Goal: Contribute content: Contribute content

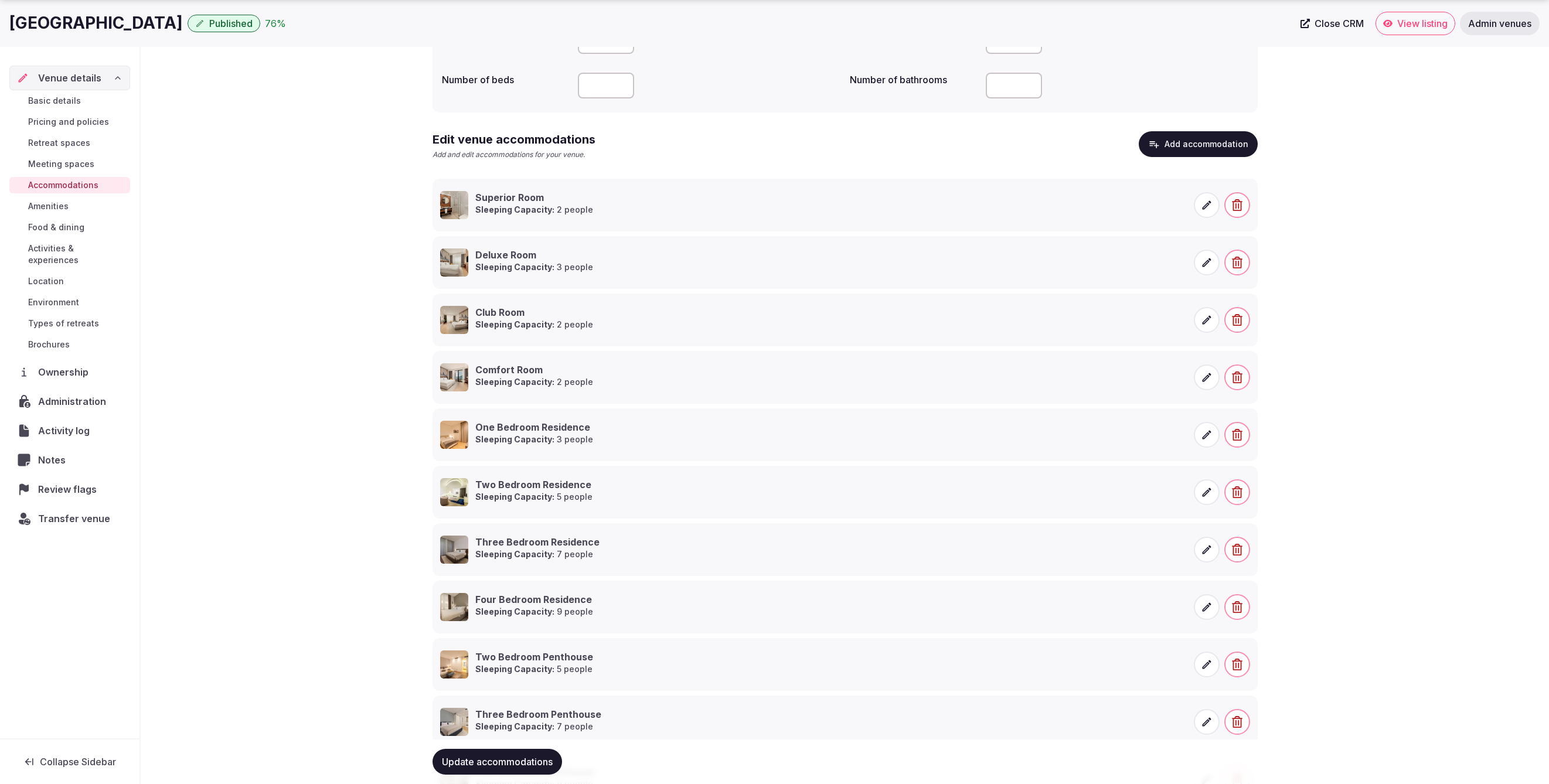
scroll to position [248, 0]
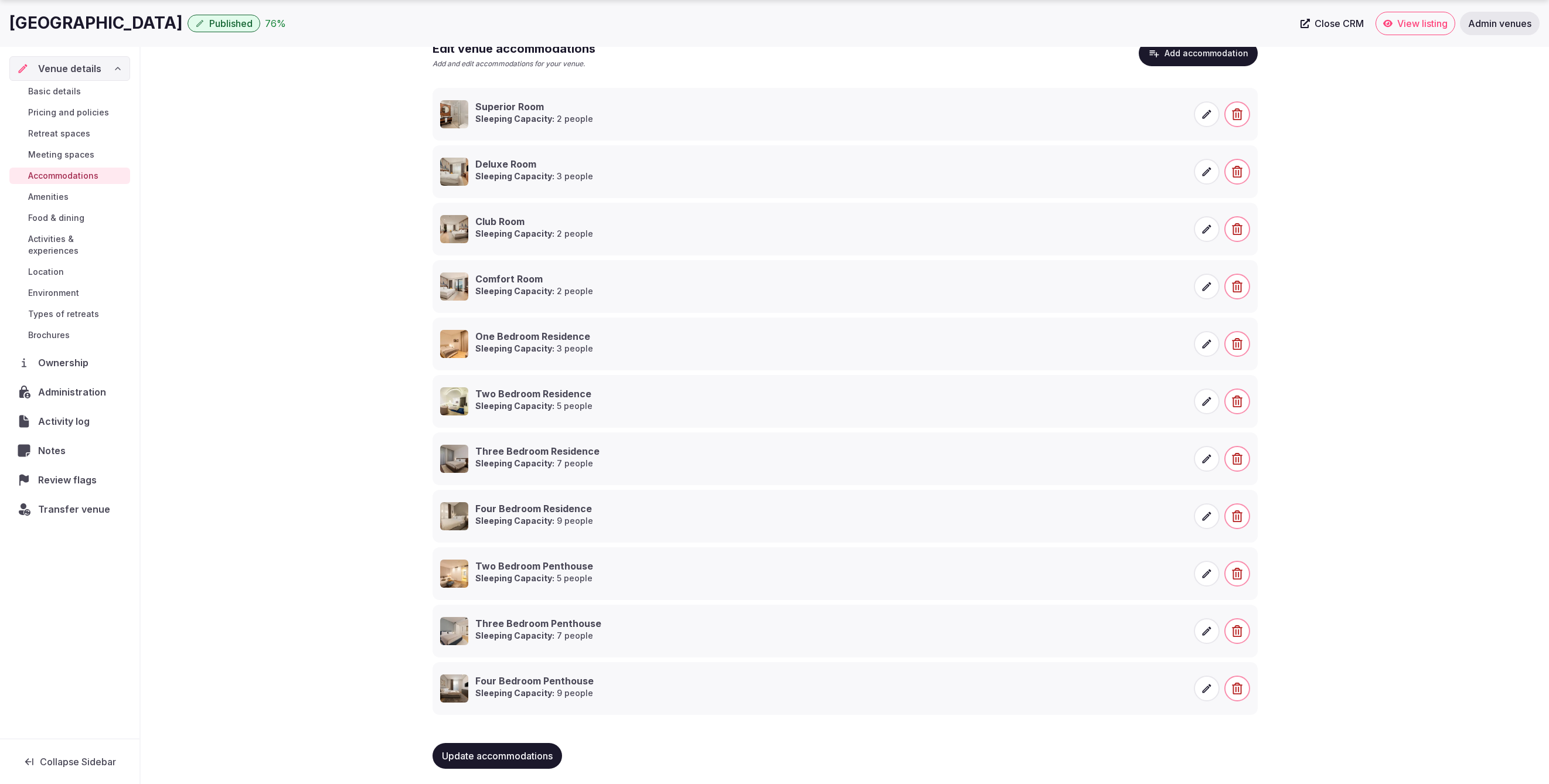
click at [56, 214] on span "Food & dining" at bounding box center [55, 218] width 56 height 12
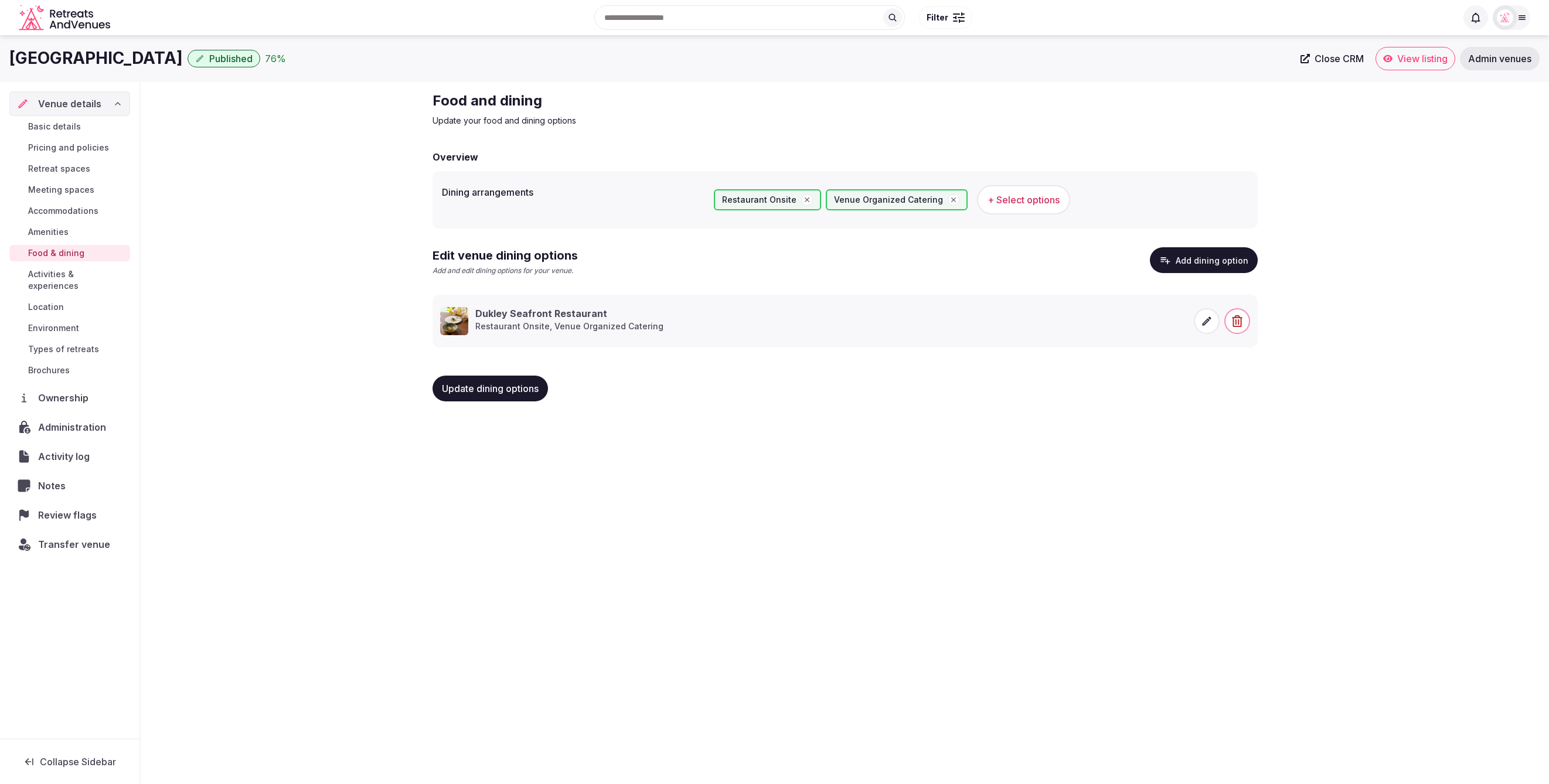
click at [1176, 261] on button "Add dining option" at bounding box center [1203, 261] width 107 height 26
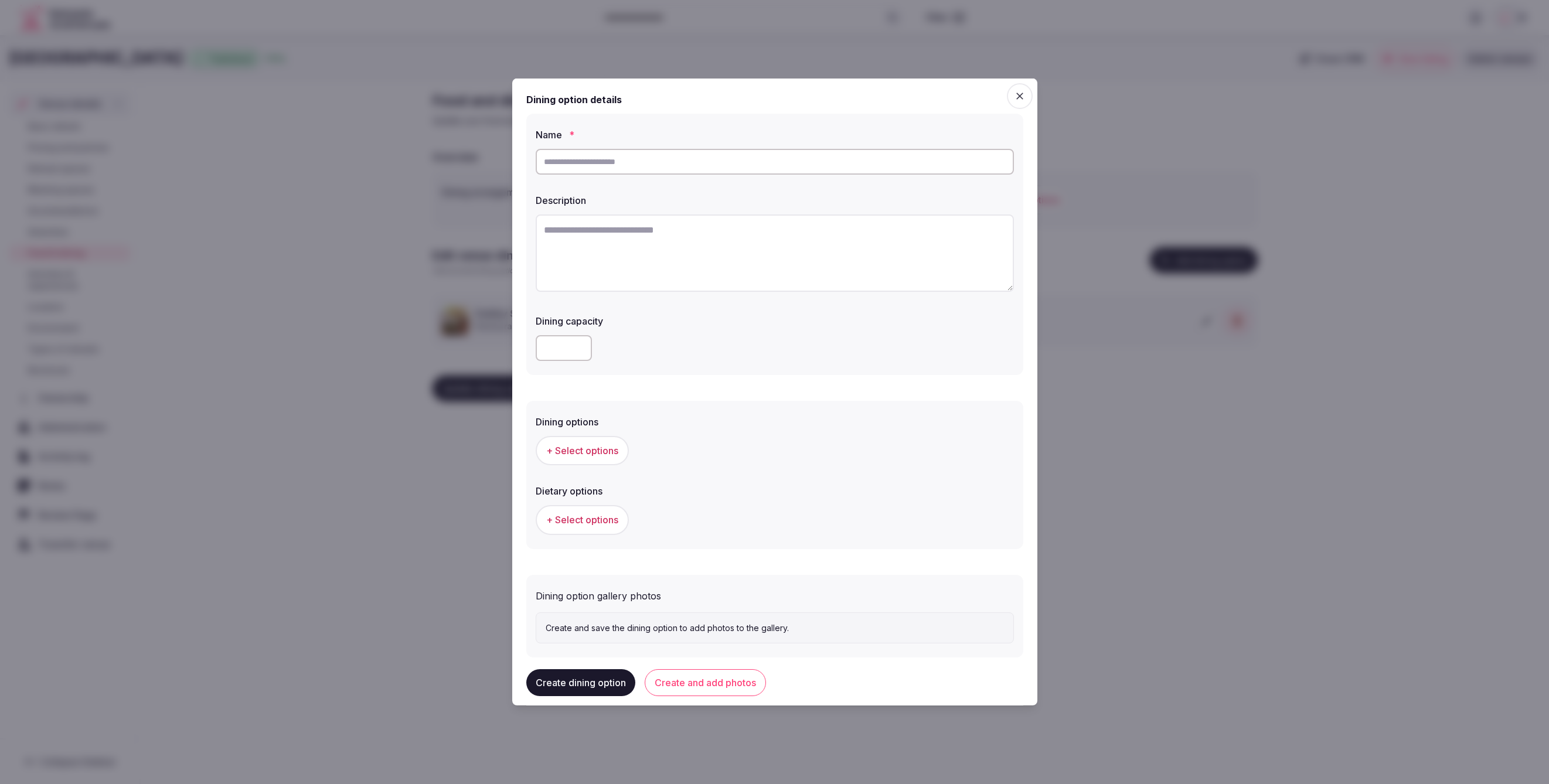
click at [578, 159] on input "text" at bounding box center [774, 162] width 478 height 26
paste input "**********"
click at [577, 160] on input "**********" at bounding box center [774, 162] width 478 height 26
click at [608, 159] on input "**********" at bounding box center [774, 160] width 478 height 26
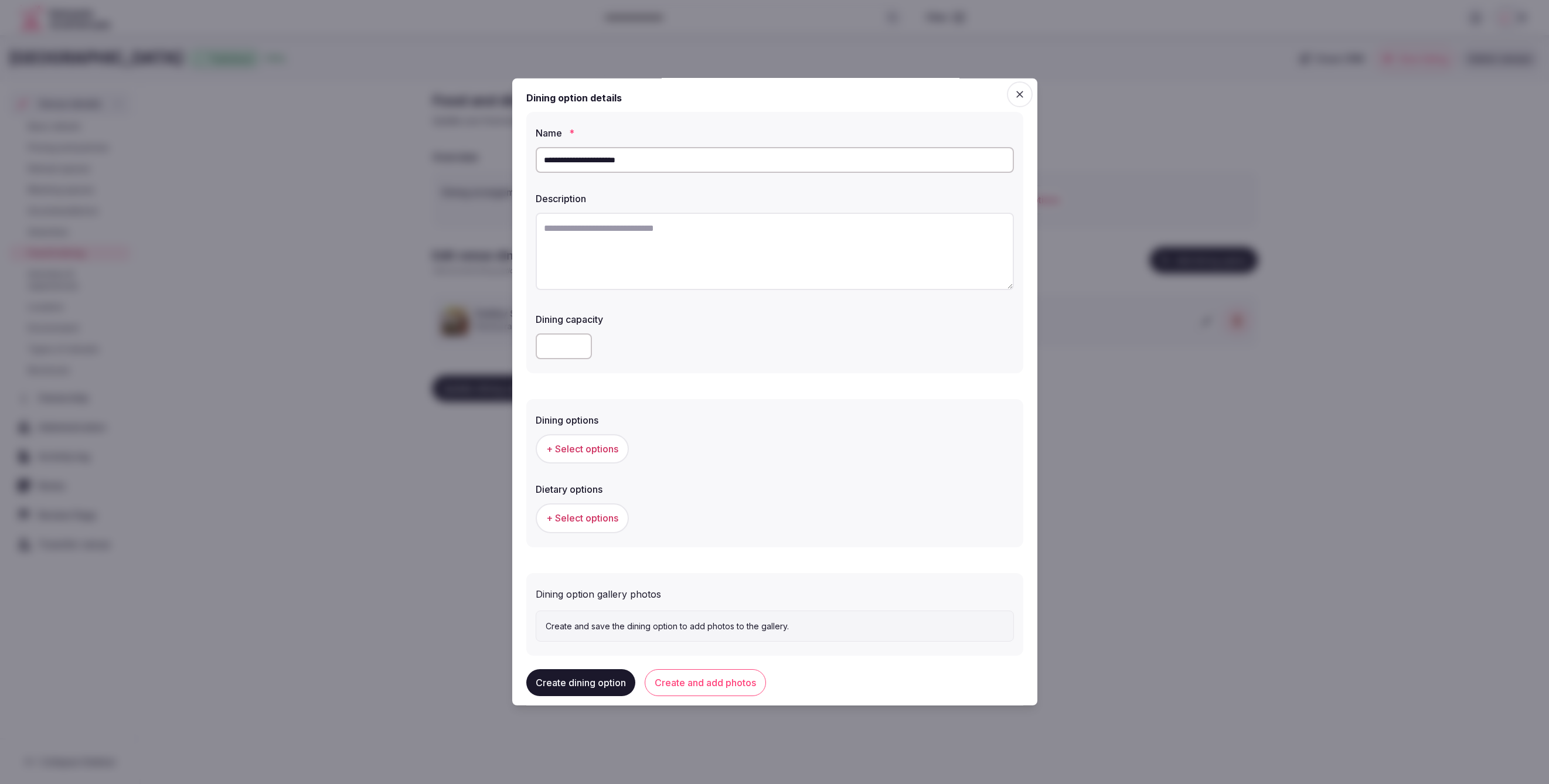
scroll to position [0, 0]
type input "**********"
click at [655, 237] on textarea at bounding box center [774, 253] width 478 height 77
click at [887, 249] on textarea "To enrich screen reader interactions, please activate Accessibility in Grammarl…" at bounding box center [774, 253] width 478 height 77
paste textarea "**********"
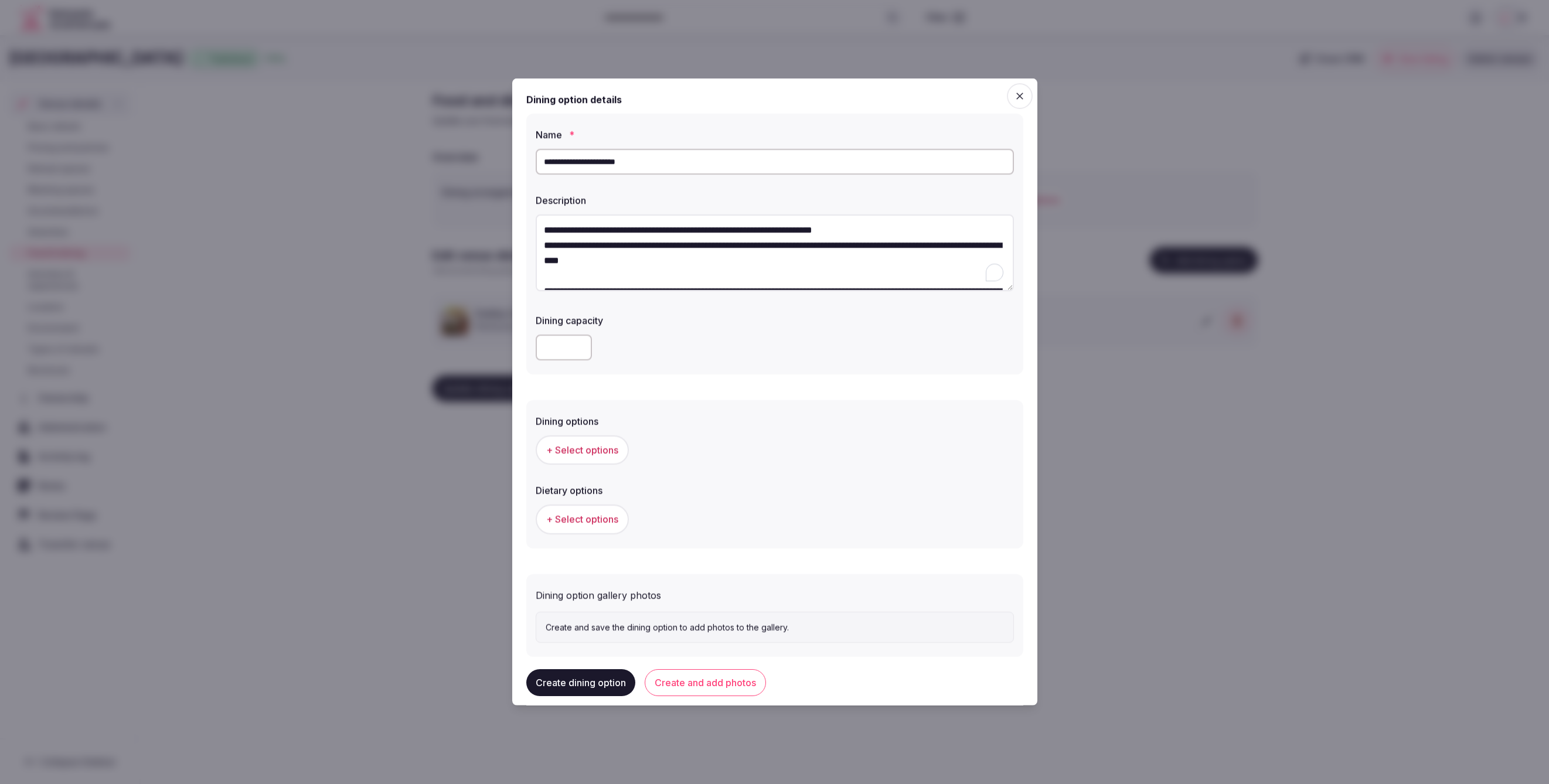
click at [896, 229] on textarea "**********" at bounding box center [774, 253] width 478 height 77
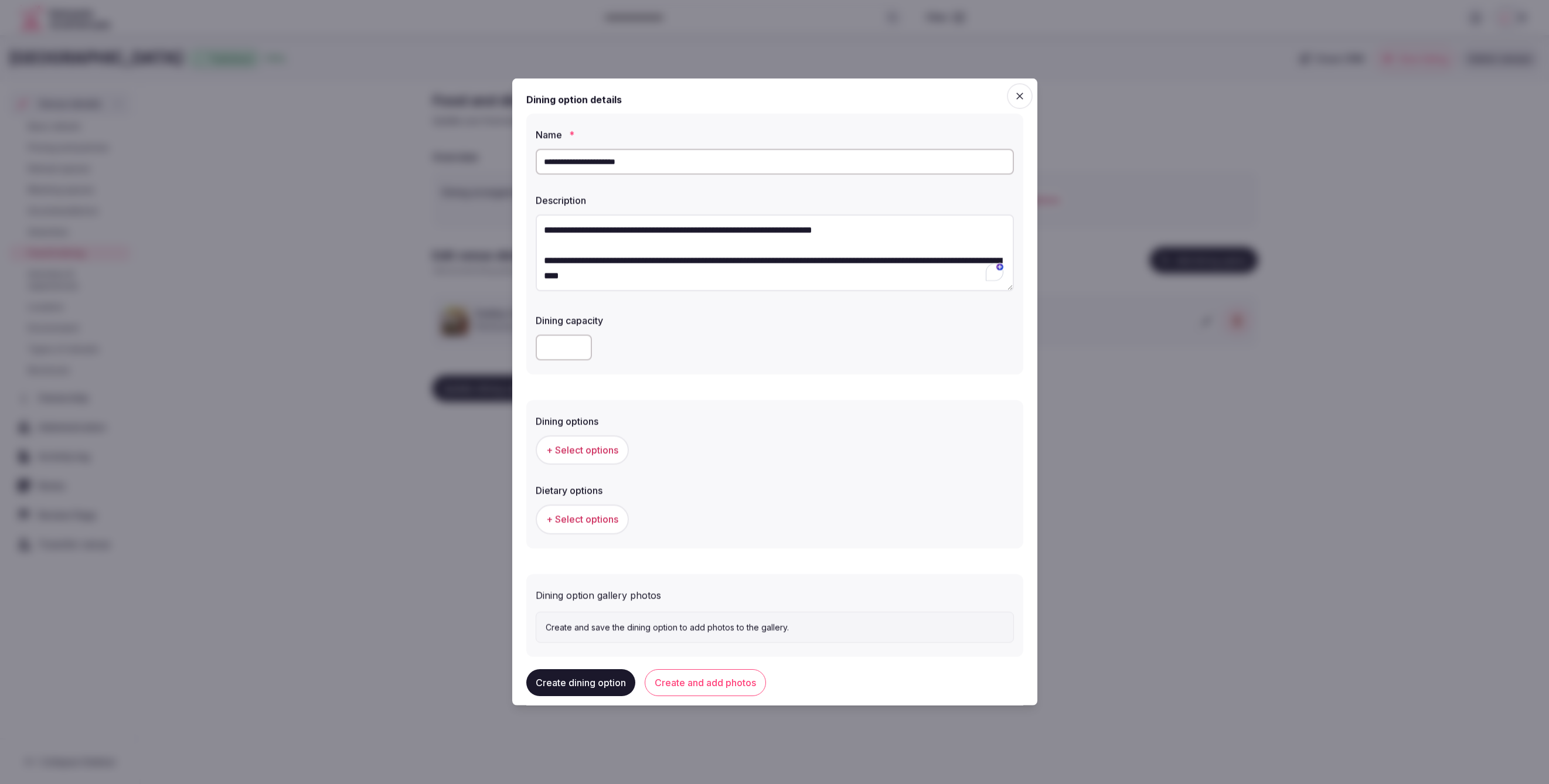
type textarea "**********"
click at [856, 393] on div "Dining options + Select options Dietary options + Select options" at bounding box center [775, 470] width 497 height 155
click at [605, 457] on button "+ Select options" at bounding box center [582, 450] width 94 height 29
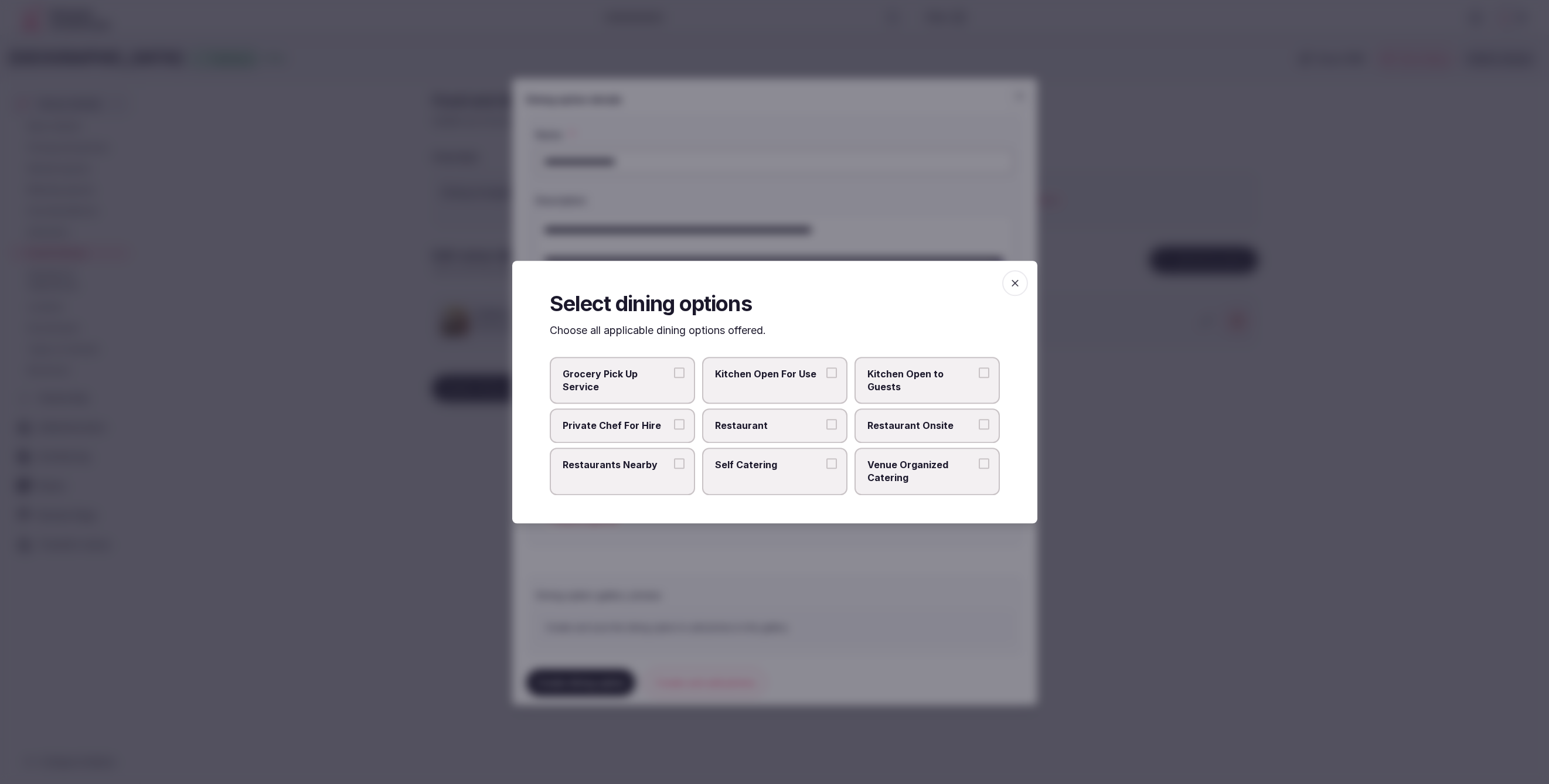
click at [904, 414] on label "Restaurant Onsite" at bounding box center [927, 425] width 146 height 34
click at [979, 419] on button "Restaurant Onsite" at bounding box center [984, 424] width 10 height 10
click at [924, 575] on div at bounding box center [774, 392] width 1549 height 784
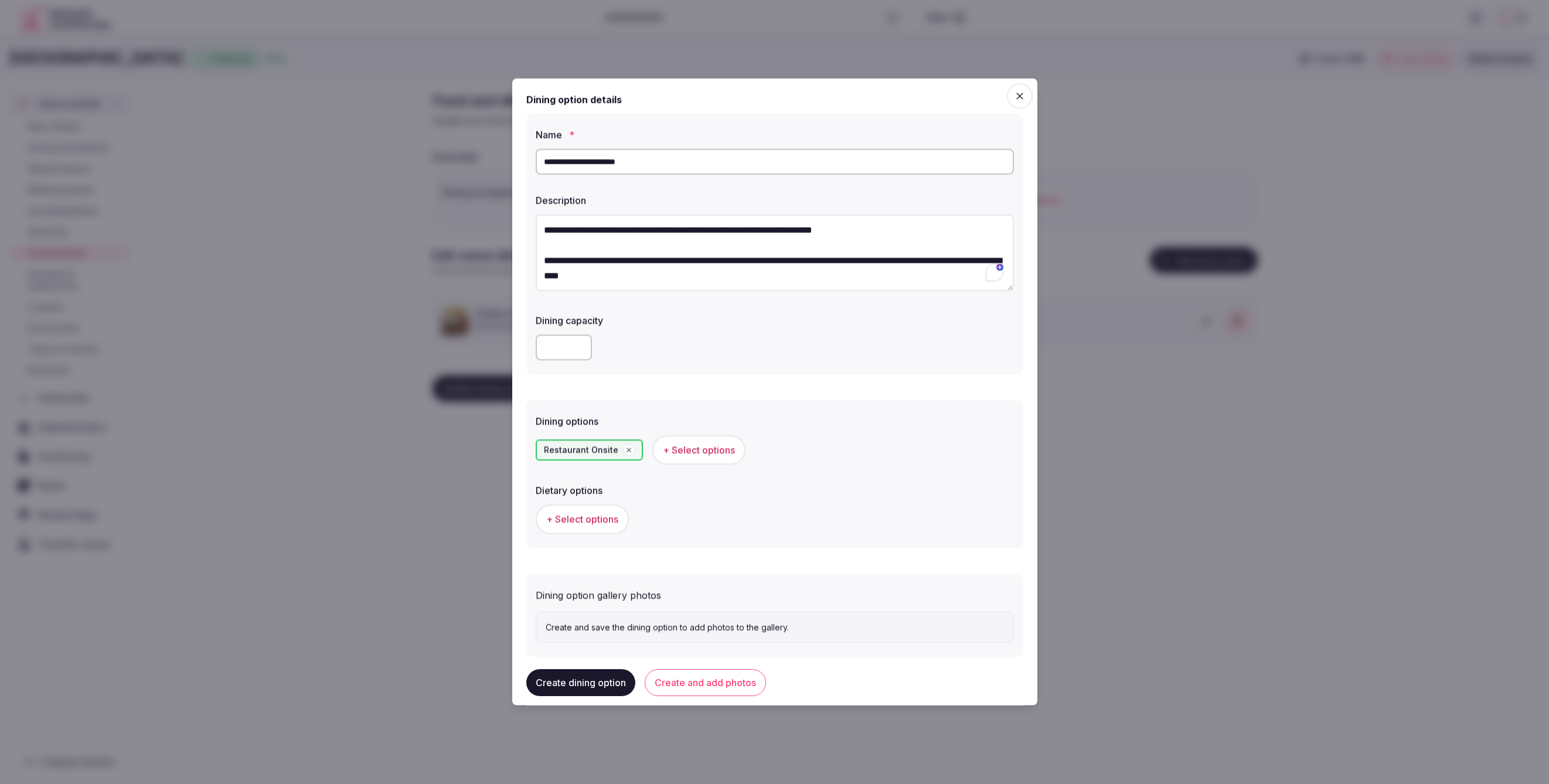
click at [603, 518] on span "+ Select options" at bounding box center [582, 519] width 72 height 13
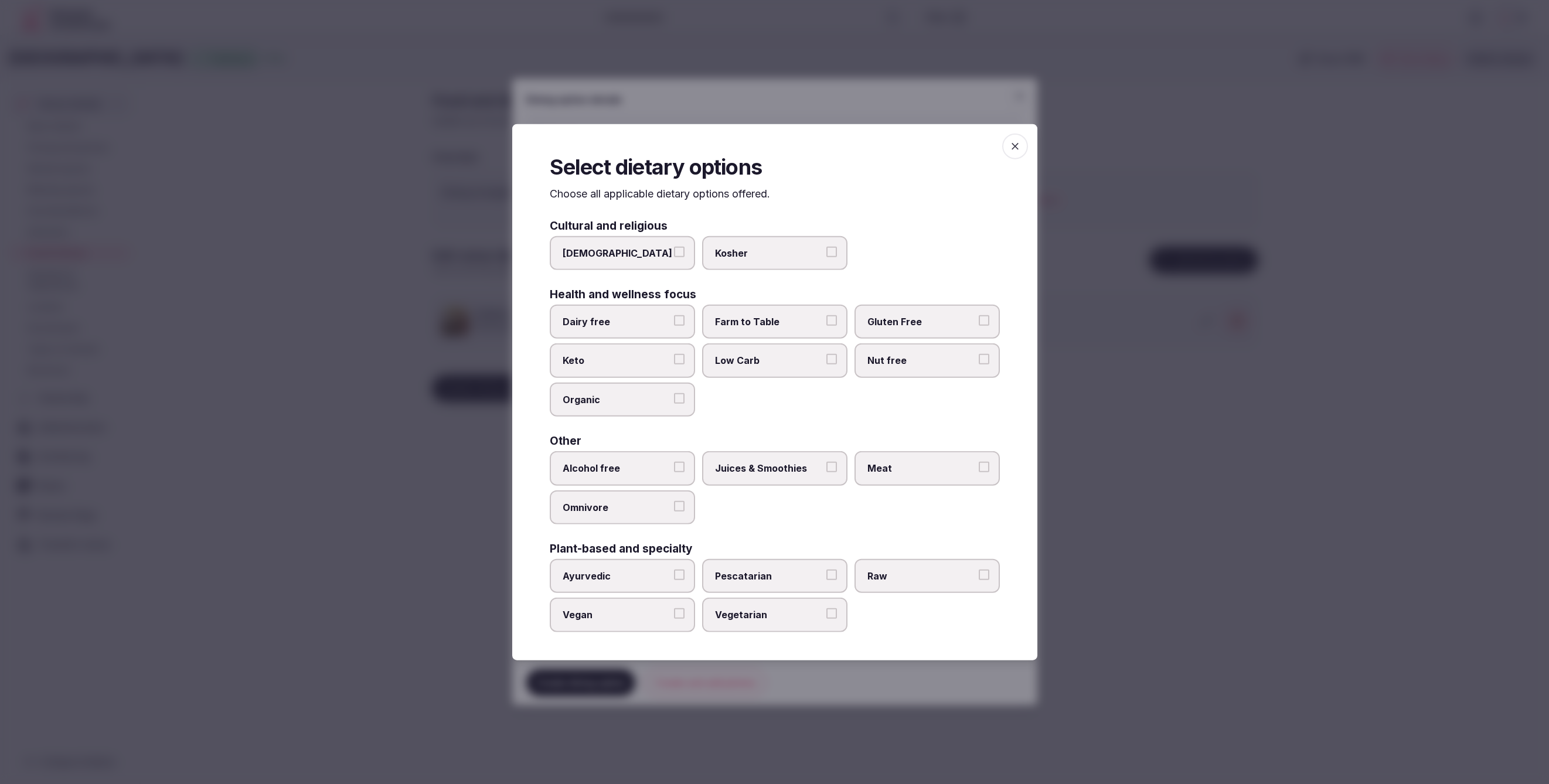
click at [1012, 150] on icon "button" at bounding box center [1015, 146] width 12 height 12
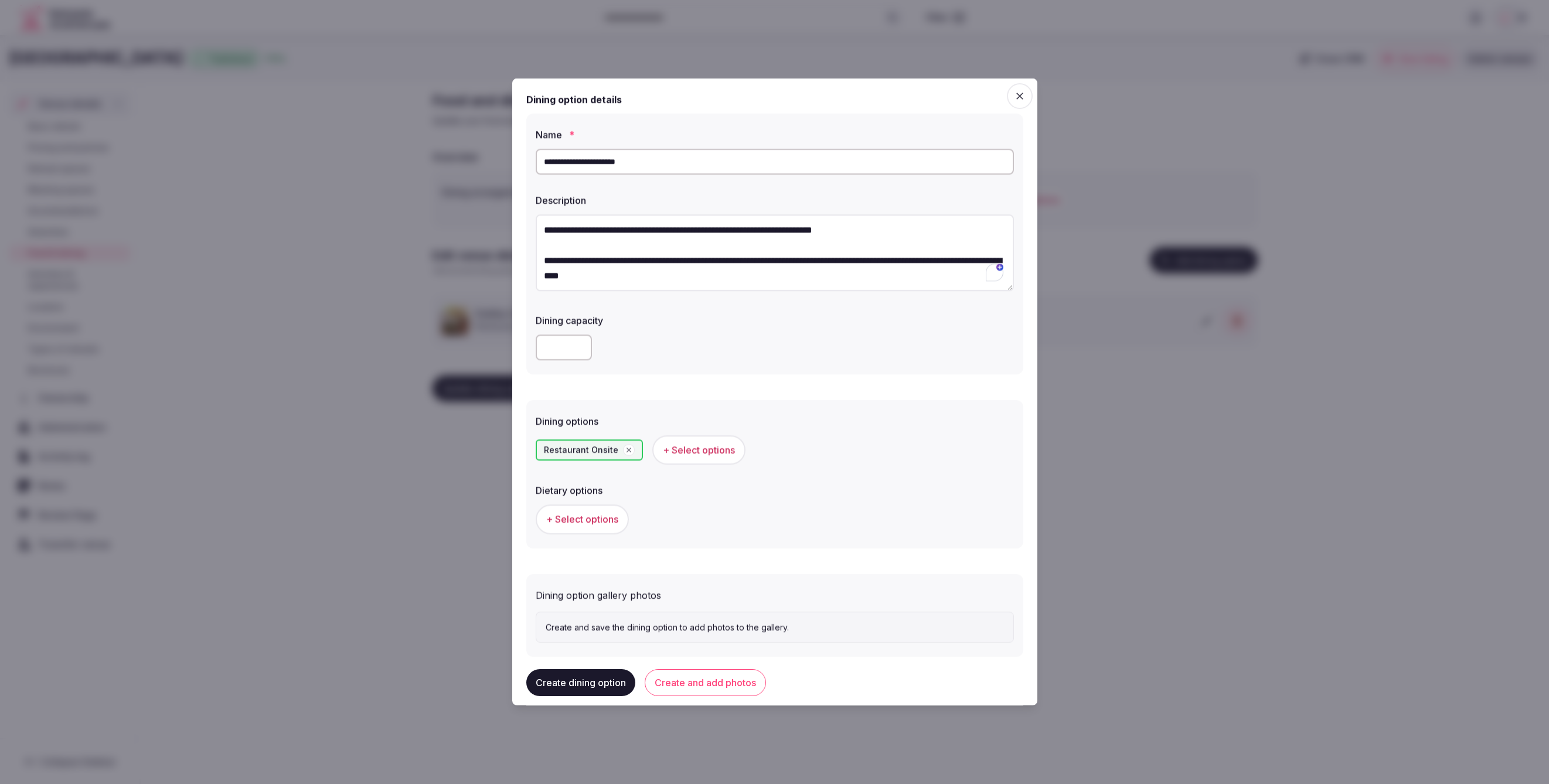
scroll to position [18, 0]
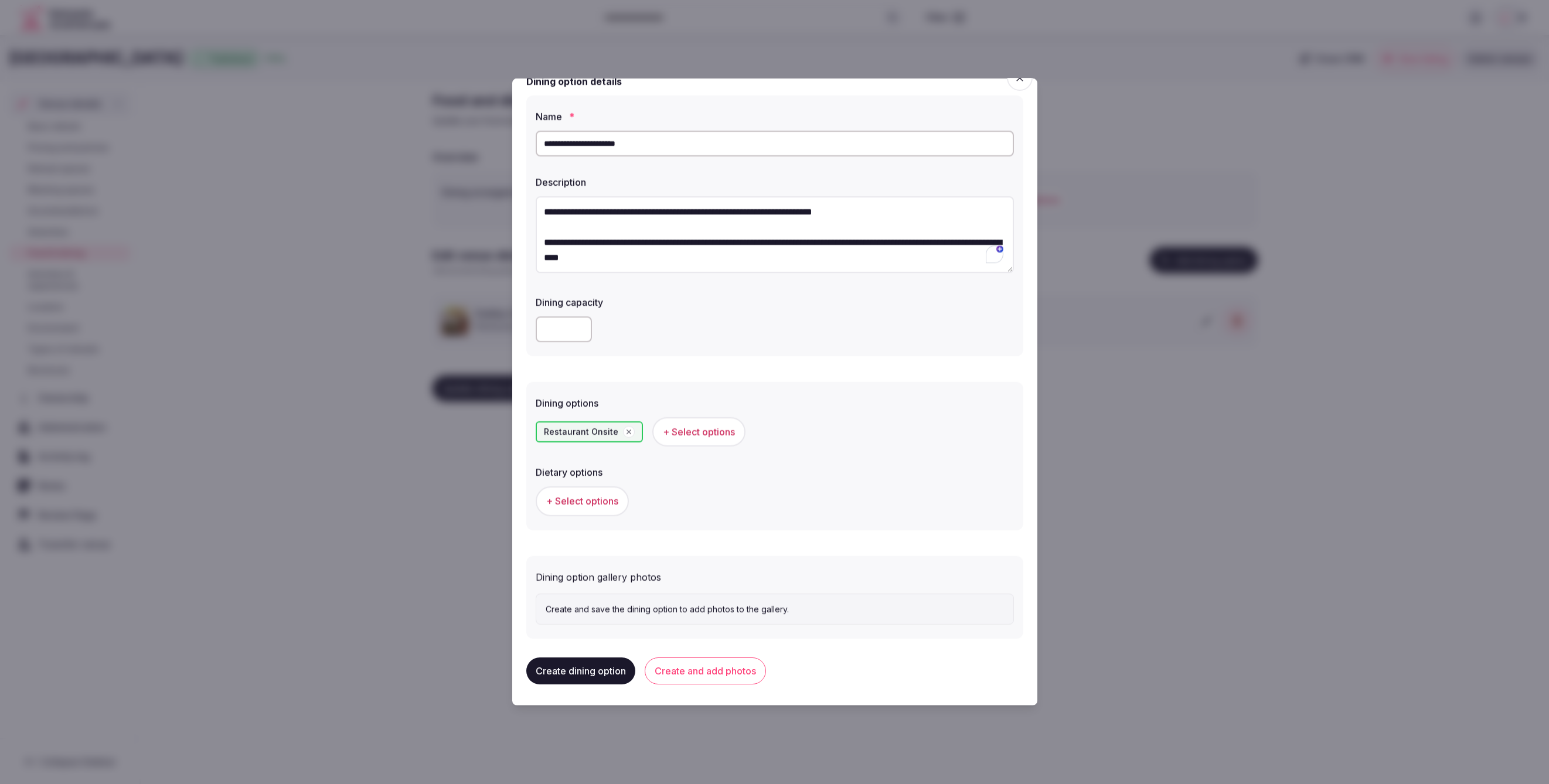
click at [557, 490] on button "+ Select options" at bounding box center [582, 502] width 94 height 29
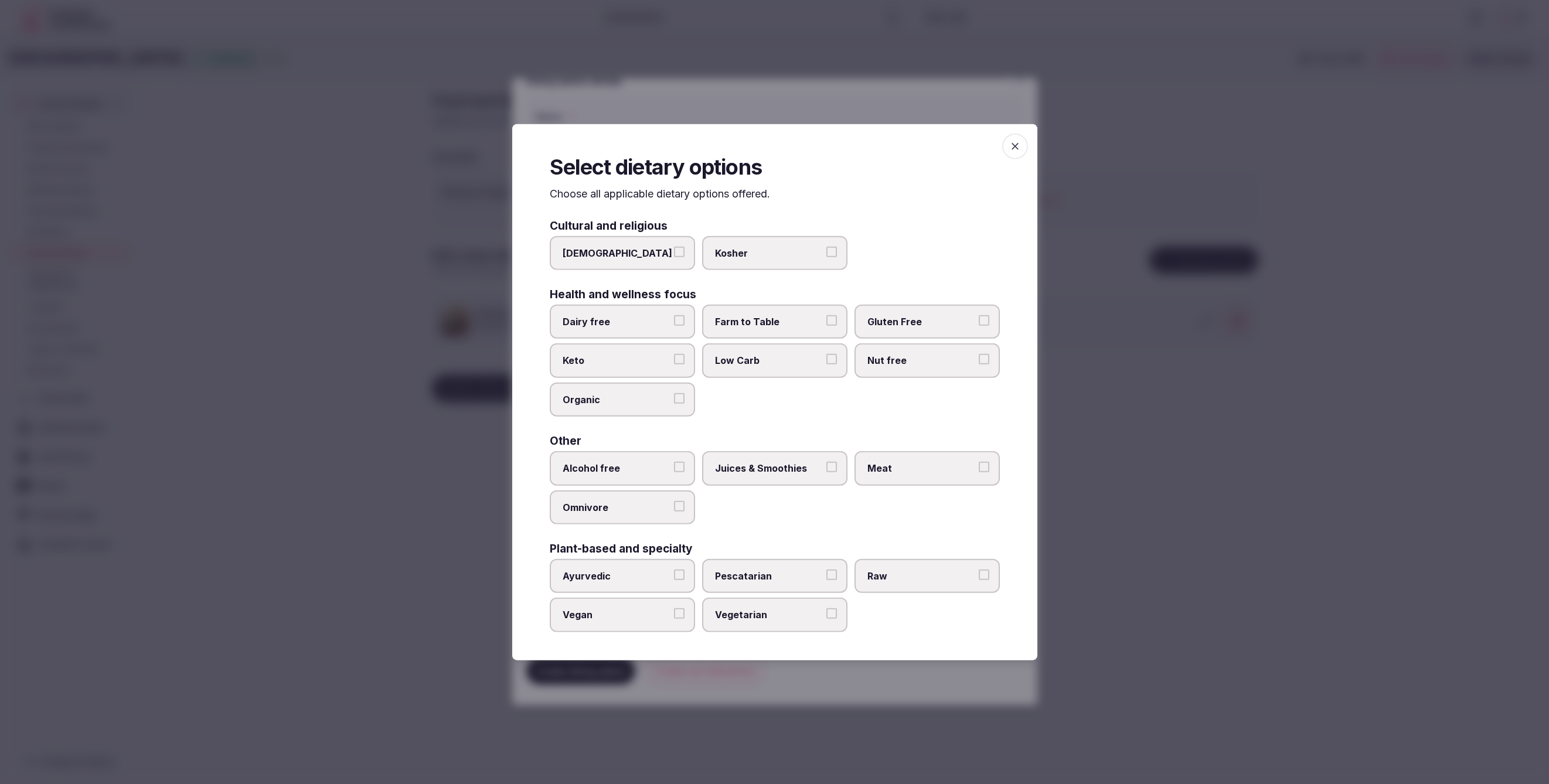
click at [768, 465] on span "Juices & Smoothies" at bounding box center [768, 468] width 107 height 13
click at [826, 465] on button "Juices & Smoothies" at bounding box center [832, 467] width 10 height 10
click at [784, 474] on span "Juices & Smoothies" at bounding box center [768, 468] width 107 height 13
click at [826, 472] on button "Juices & Smoothies" at bounding box center [832, 467] width 10 height 10
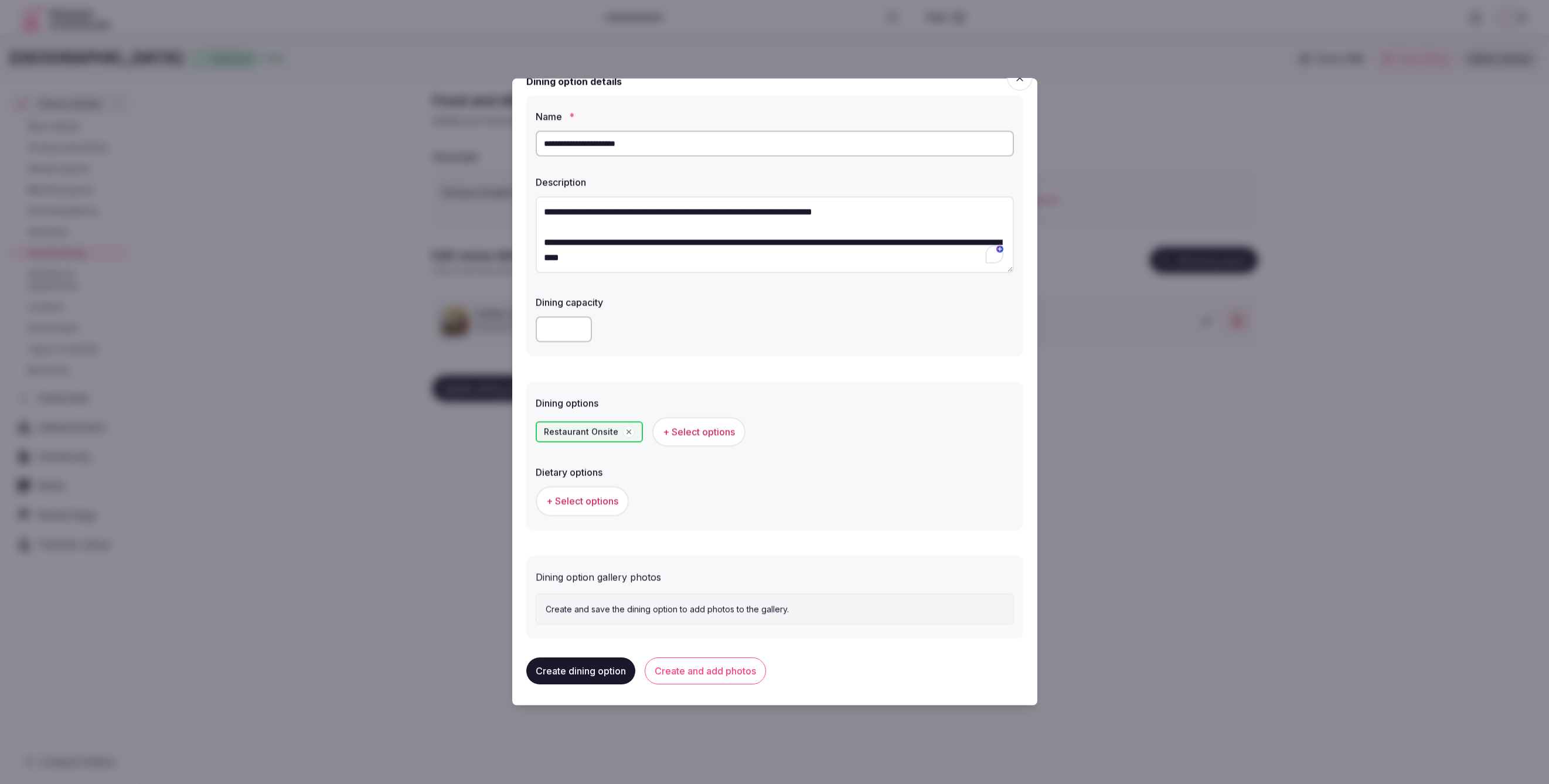
click at [725, 666] on button "Create and add photos" at bounding box center [705, 671] width 121 height 27
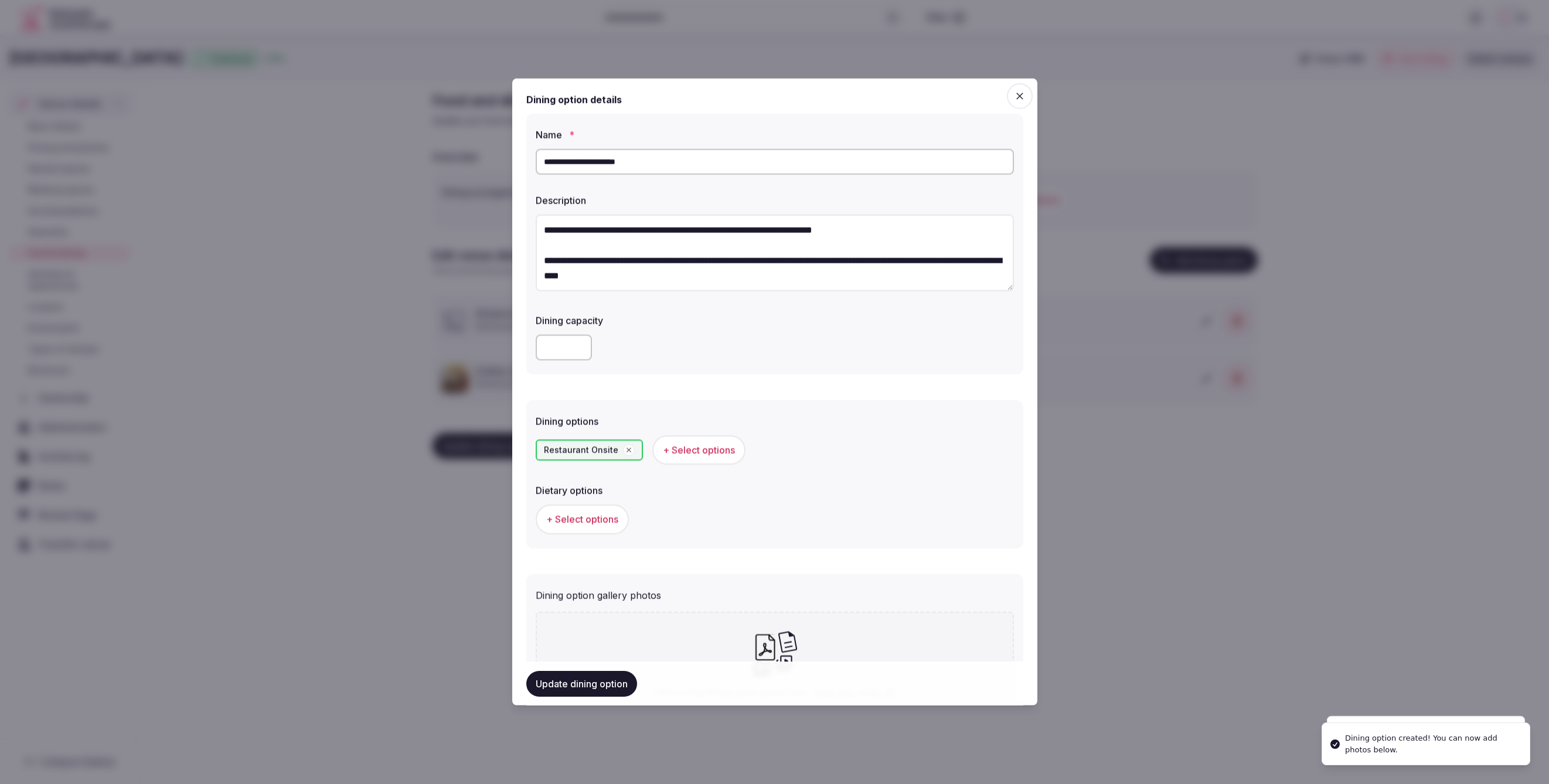
scroll to position [126, 0]
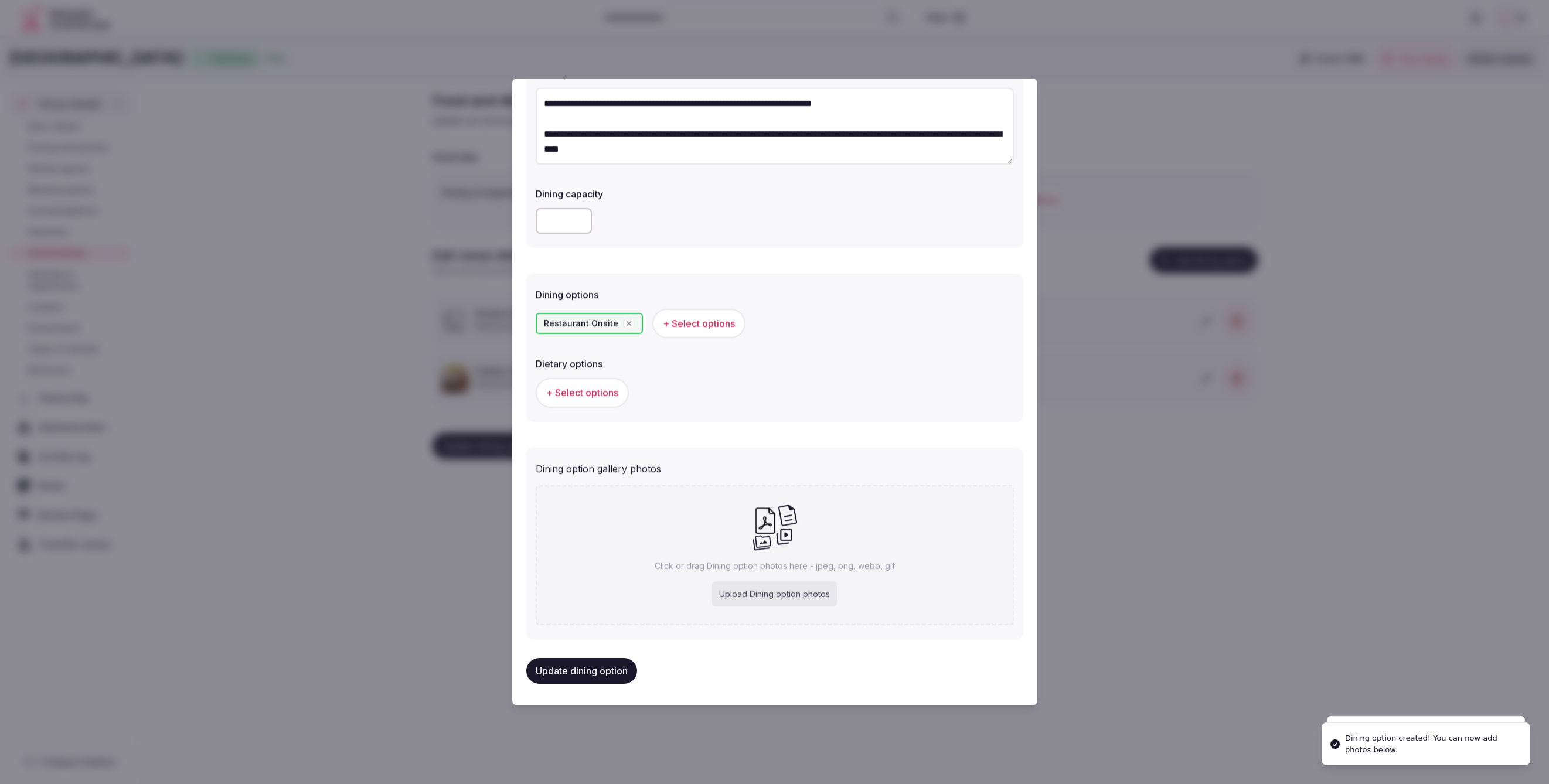
click at [777, 588] on div "Upload Dining option photos" at bounding box center [774, 593] width 125 height 26
type input "**********"
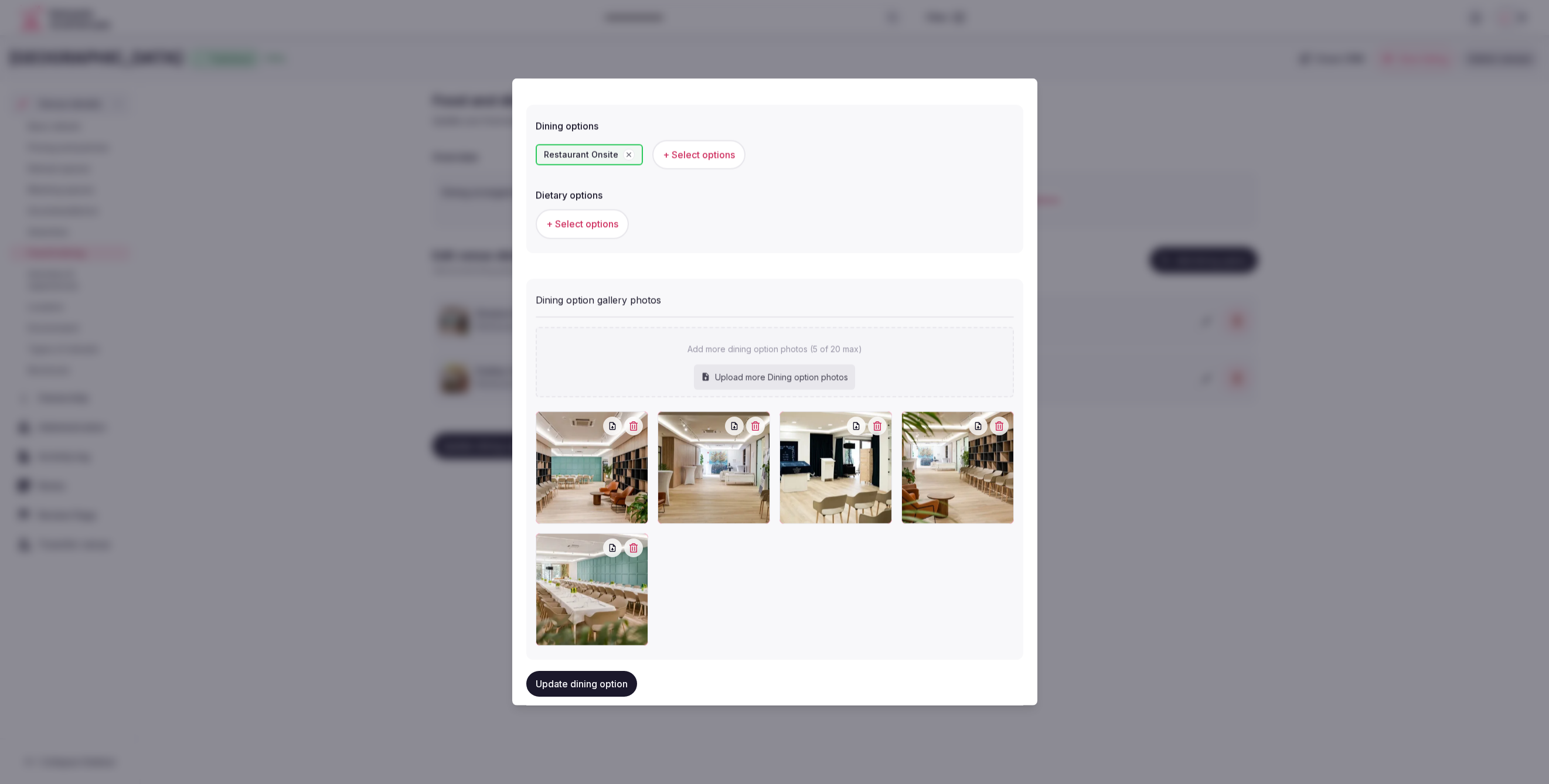
scroll to position [315, 0]
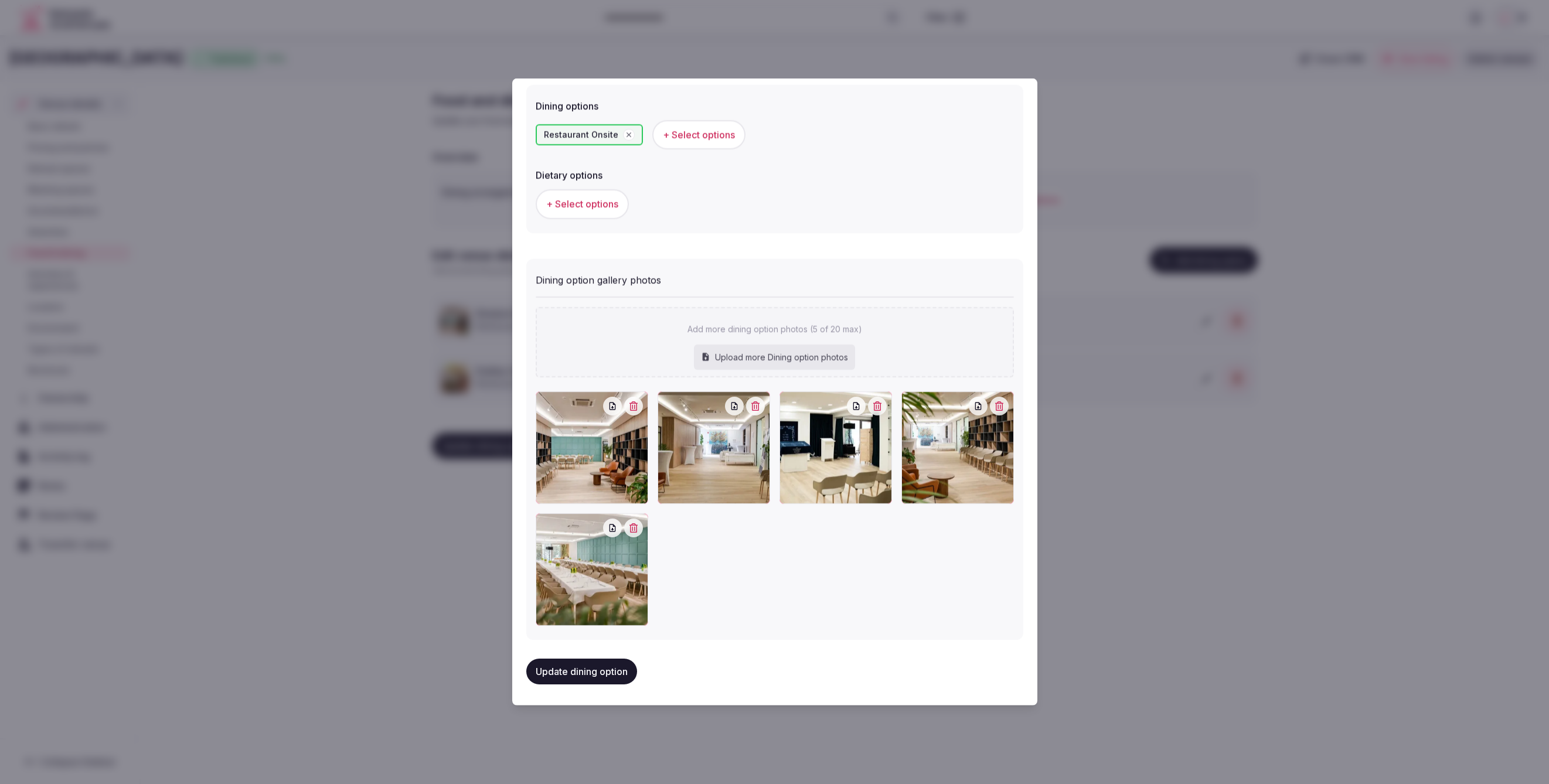
click at [611, 673] on button "Update dining option" at bounding box center [582, 671] width 111 height 26
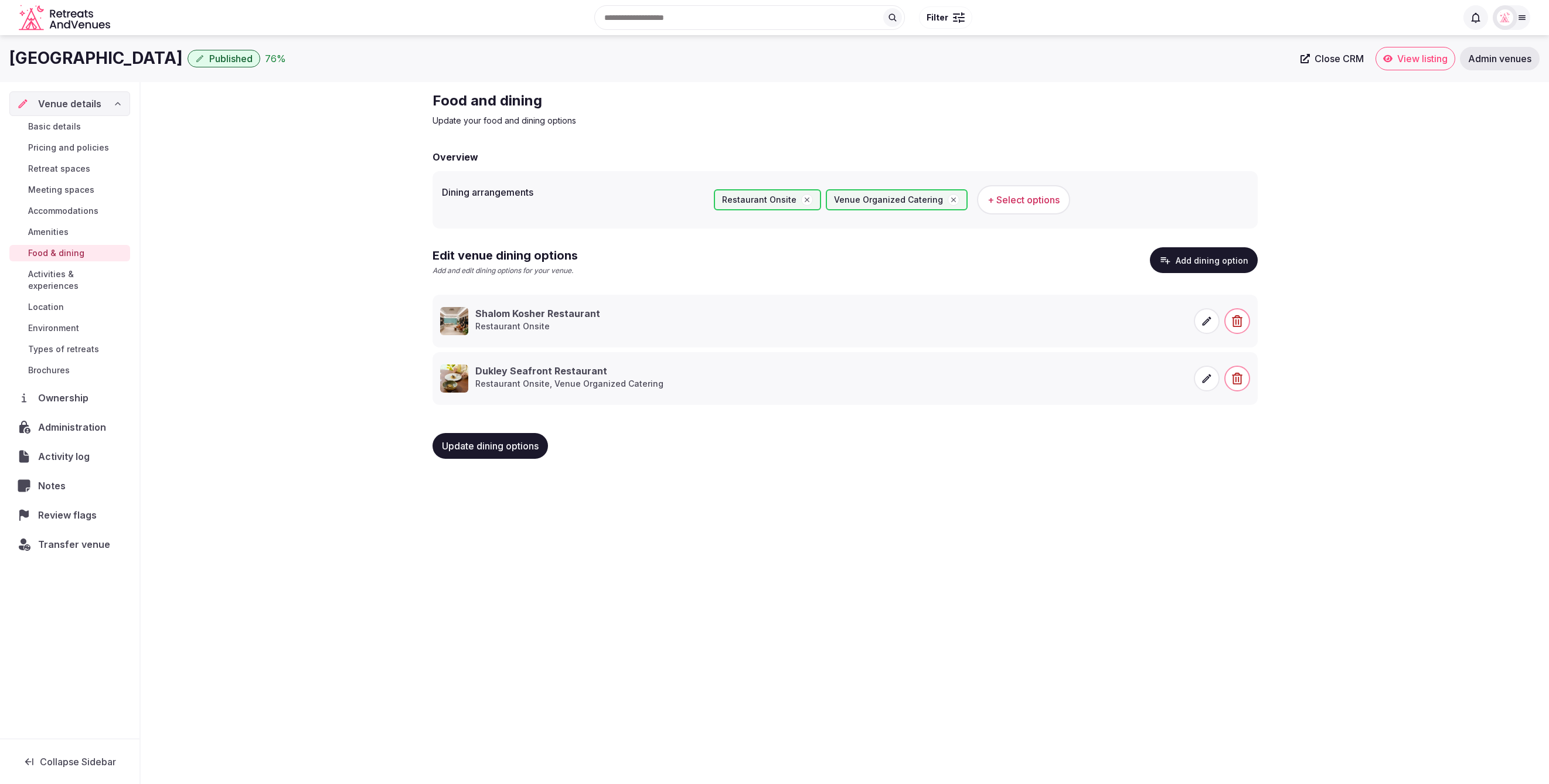
click at [1201, 255] on button "Add dining option" at bounding box center [1203, 261] width 107 height 26
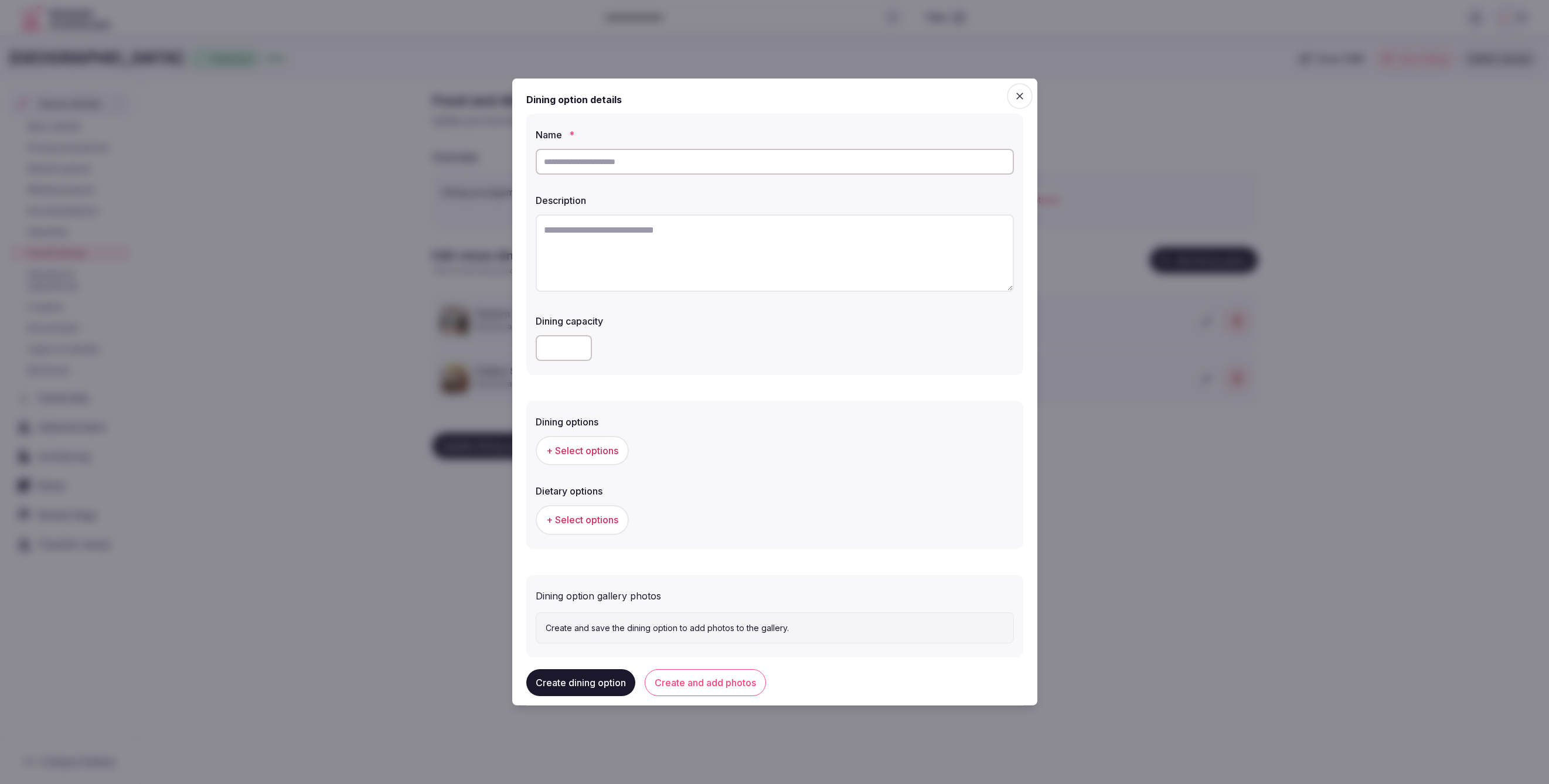
click at [639, 173] on input "text" at bounding box center [774, 162] width 478 height 26
paste input "**********"
type input "**********"
click at [813, 275] on textarea at bounding box center [774, 253] width 478 height 77
click at [738, 243] on textarea "To enrich screen reader interactions, please activate Accessibility in Grammarl…" at bounding box center [774, 253] width 478 height 77
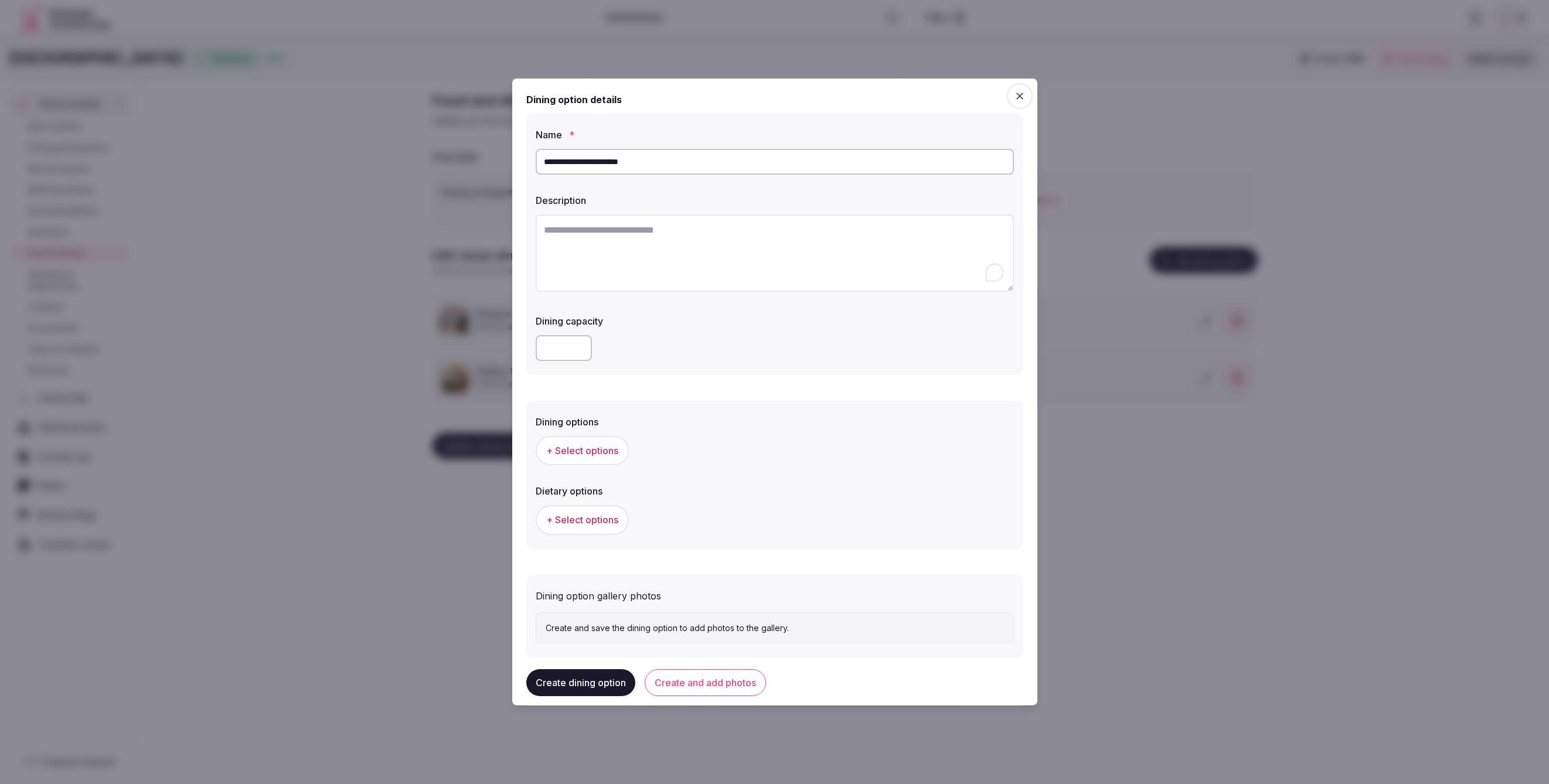
paste textarea "**********"
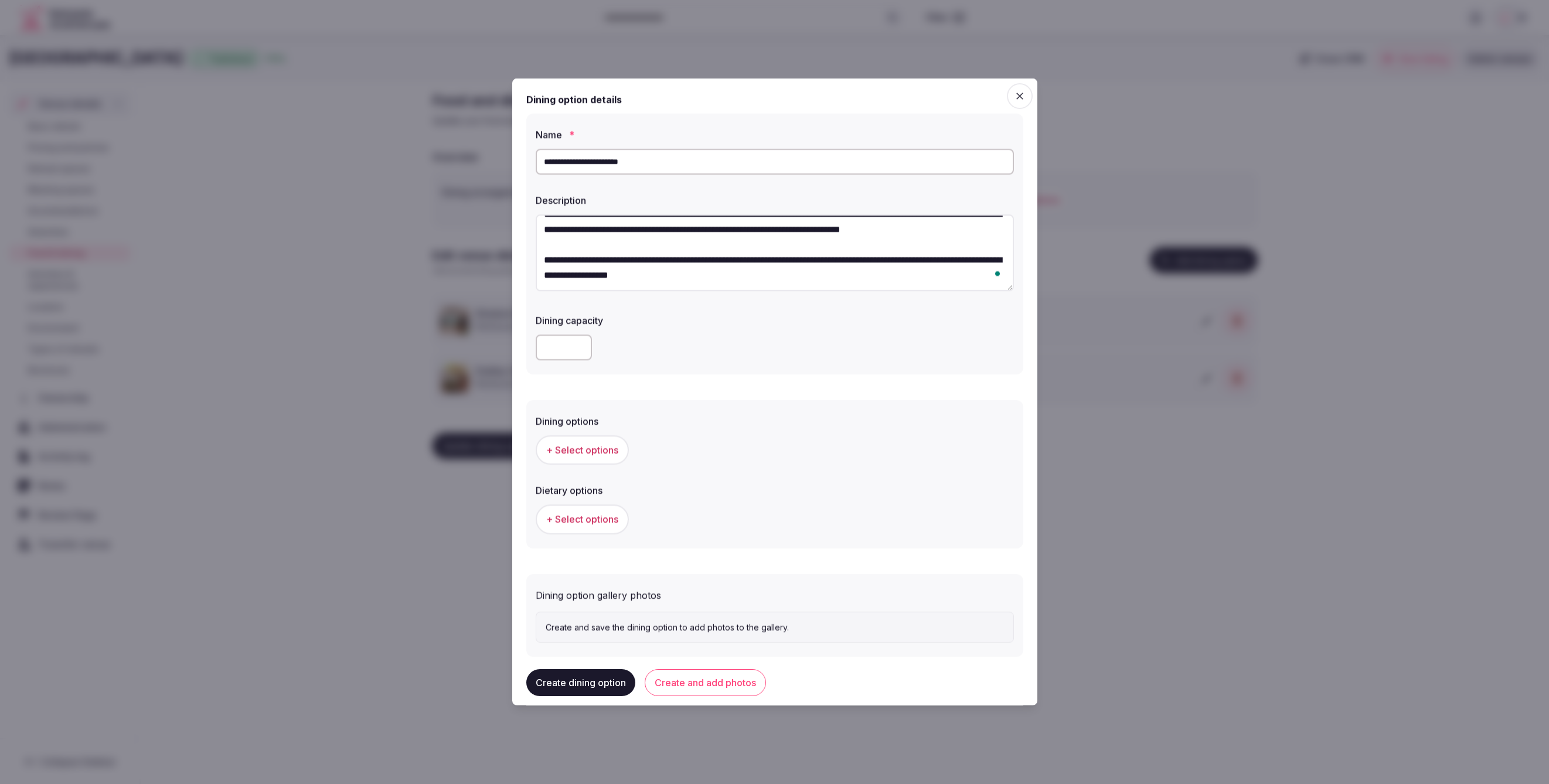
scroll to position [18, 0]
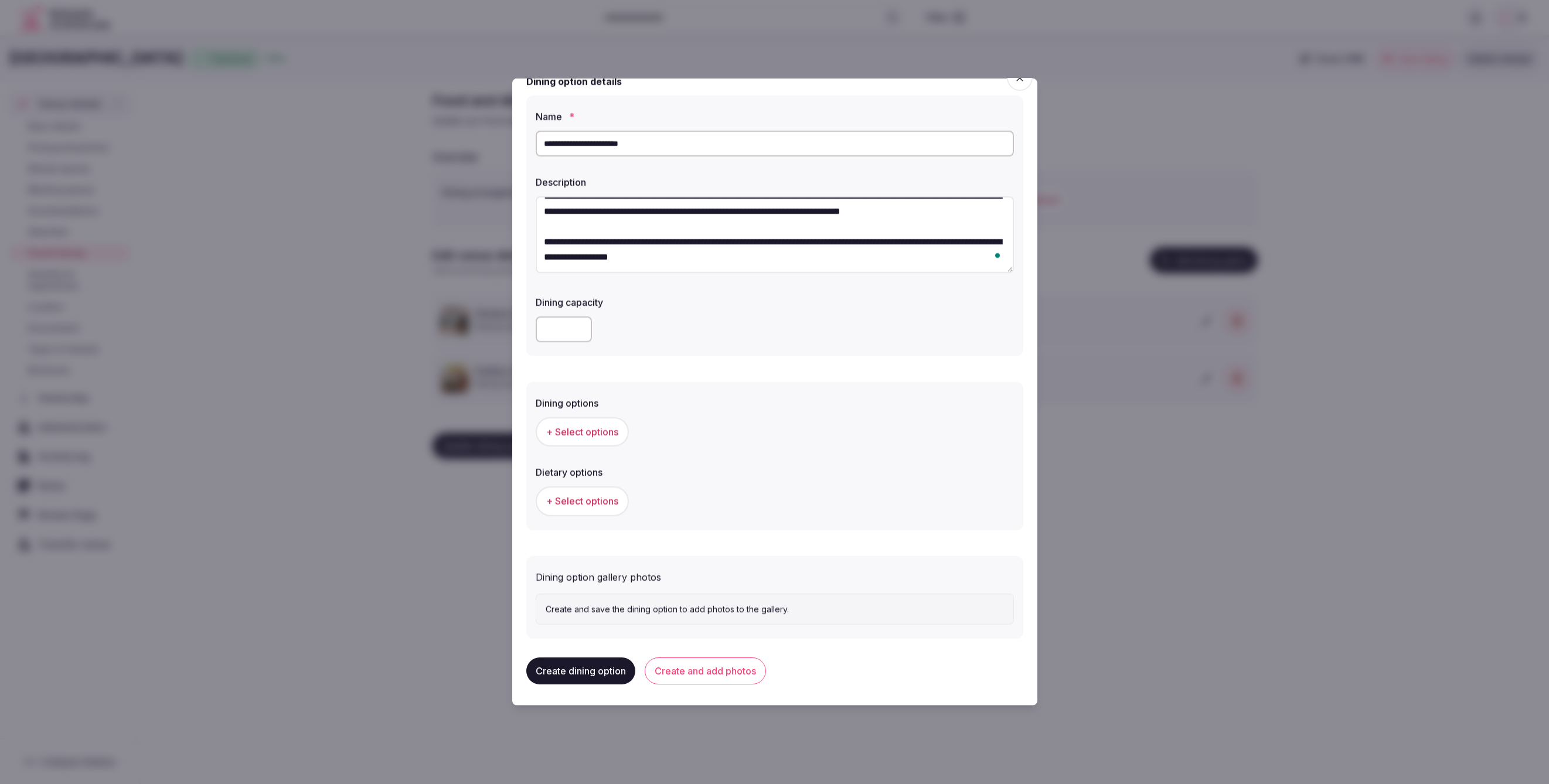
type textarea "**********"
click at [587, 431] on span "+ Select options" at bounding box center [582, 431] width 72 height 13
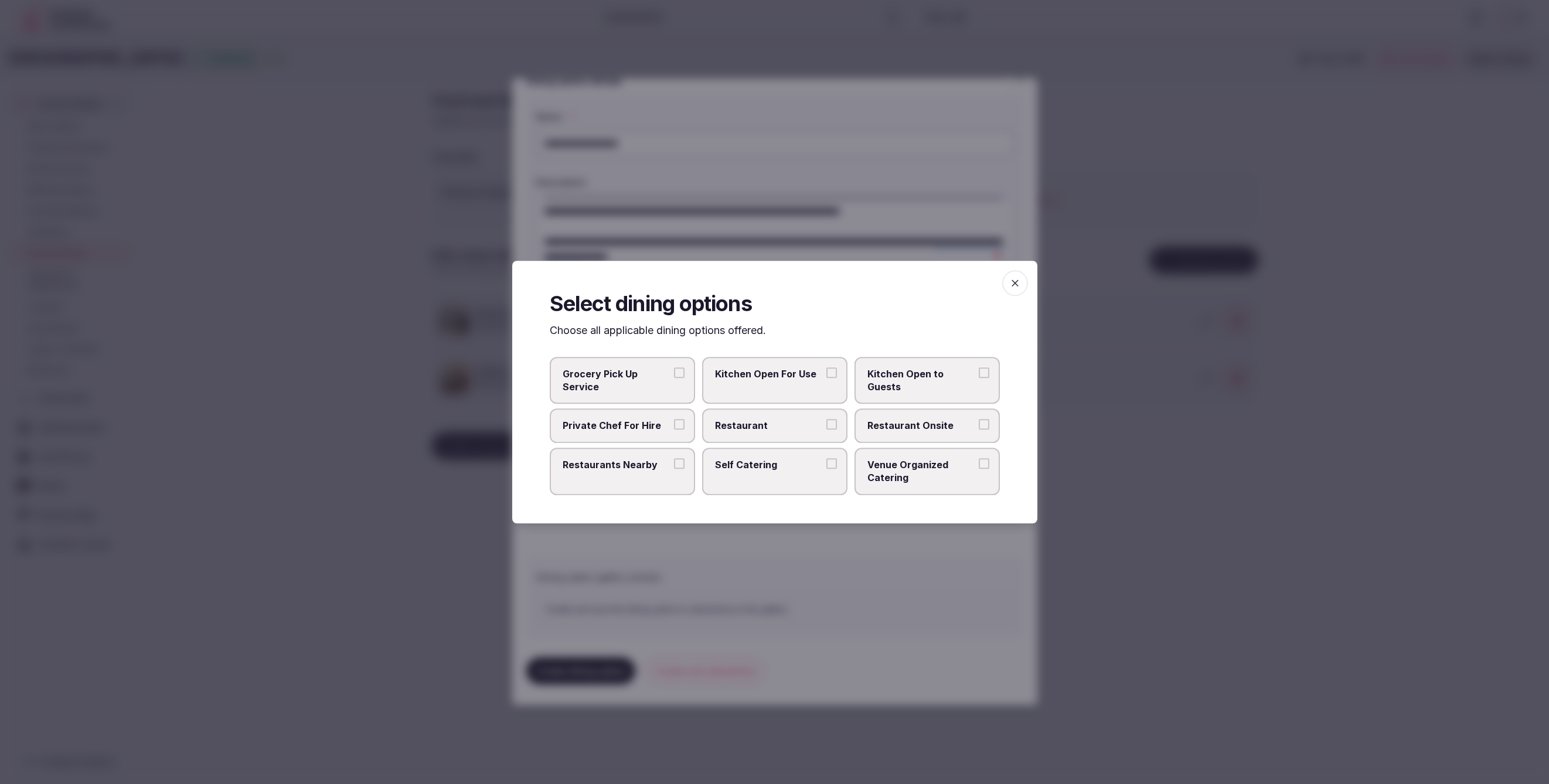
click at [915, 424] on span "Restaurant Onsite" at bounding box center [921, 425] width 107 height 13
click at [979, 424] on button "Restaurant Onsite" at bounding box center [984, 424] width 10 height 10
click at [923, 580] on div at bounding box center [774, 392] width 1549 height 784
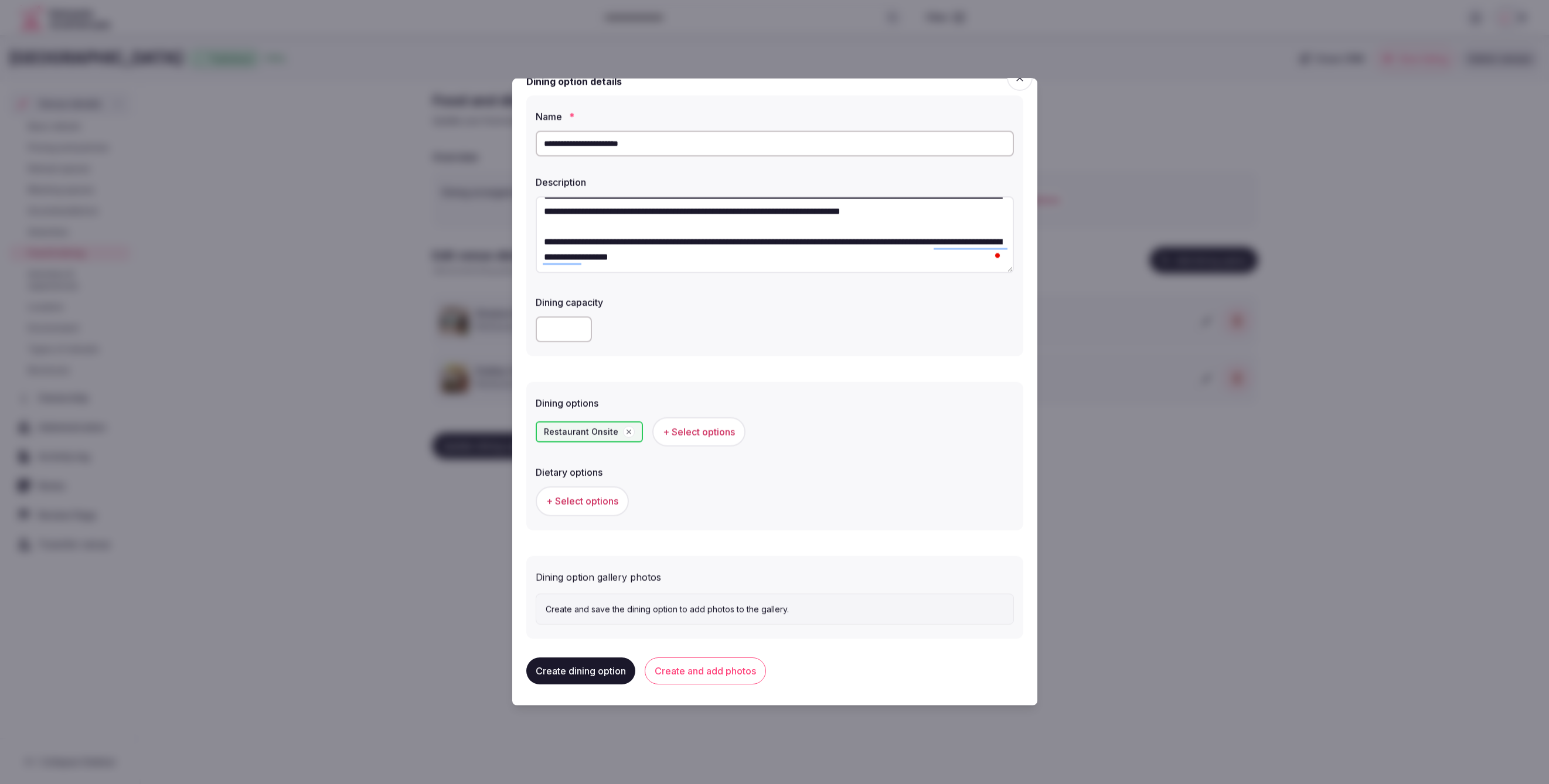
drag, startPoint x: 661, startPoint y: 149, endPoint x: 526, endPoint y: 145, distance: 135.1
click at [527, 145] on div "**********" at bounding box center [775, 225] width 497 height 261
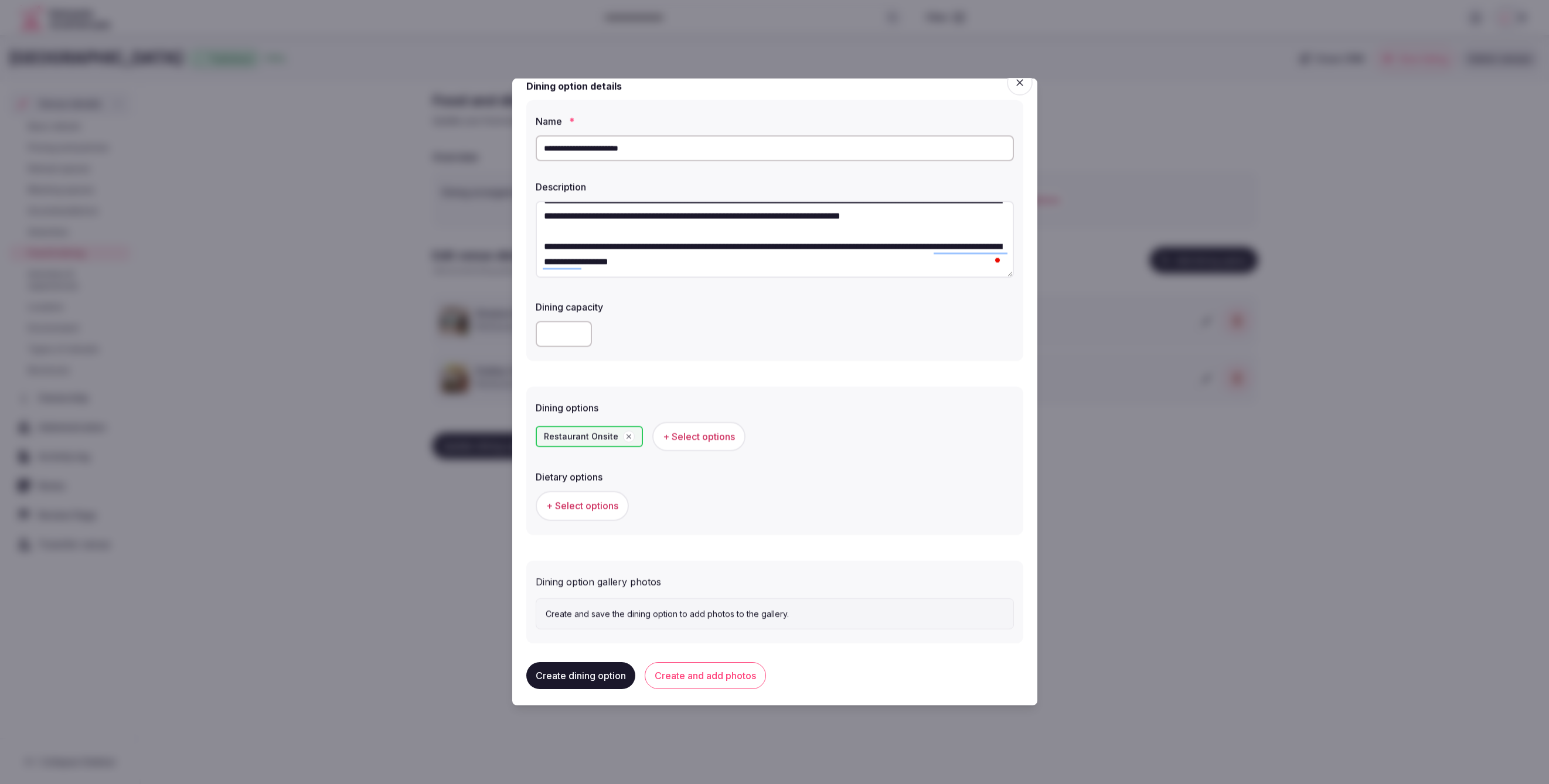
click at [723, 673] on button "Create and add photos" at bounding box center [705, 676] width 121 height 27
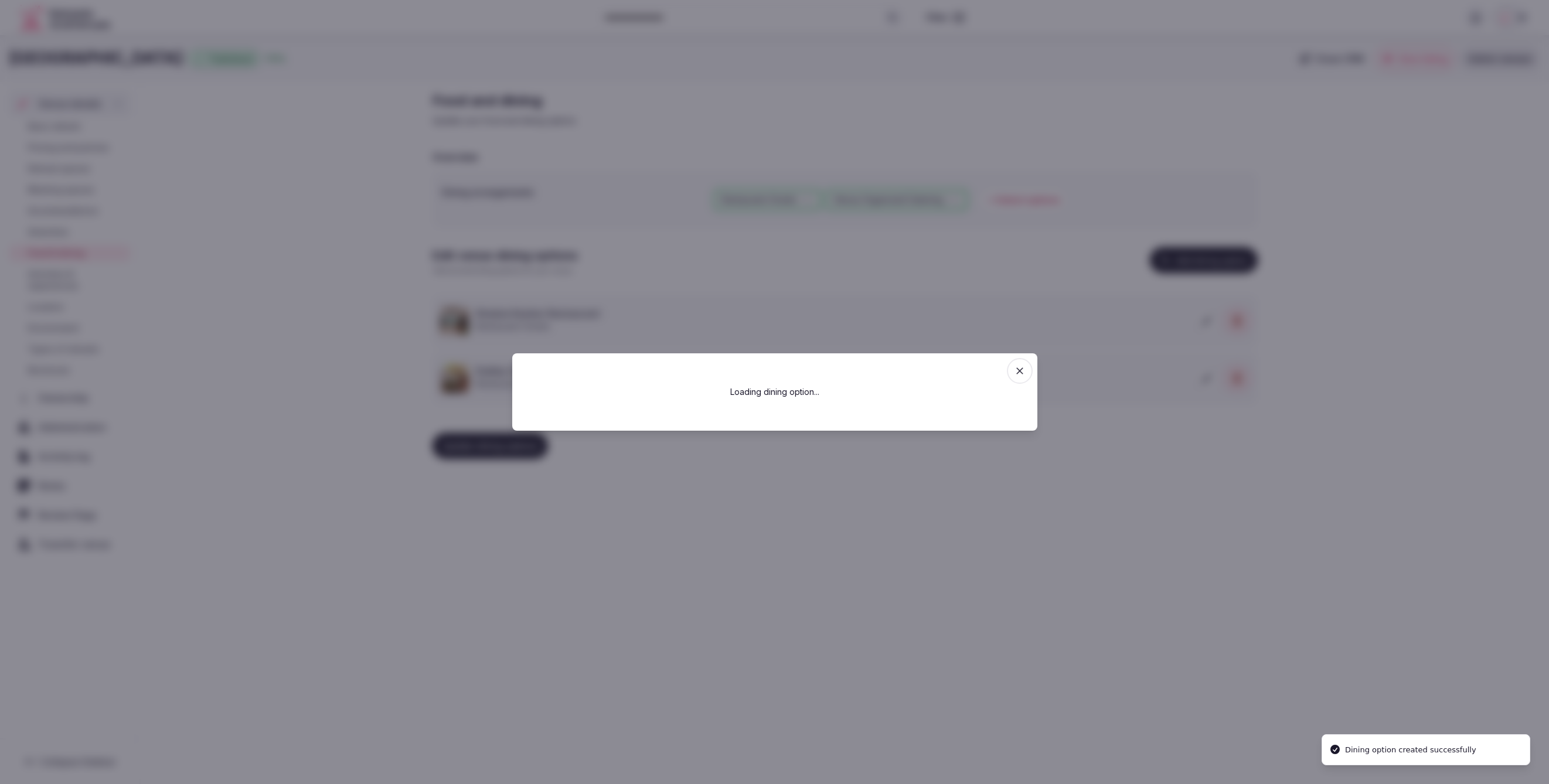
scroll to position [0, 0]
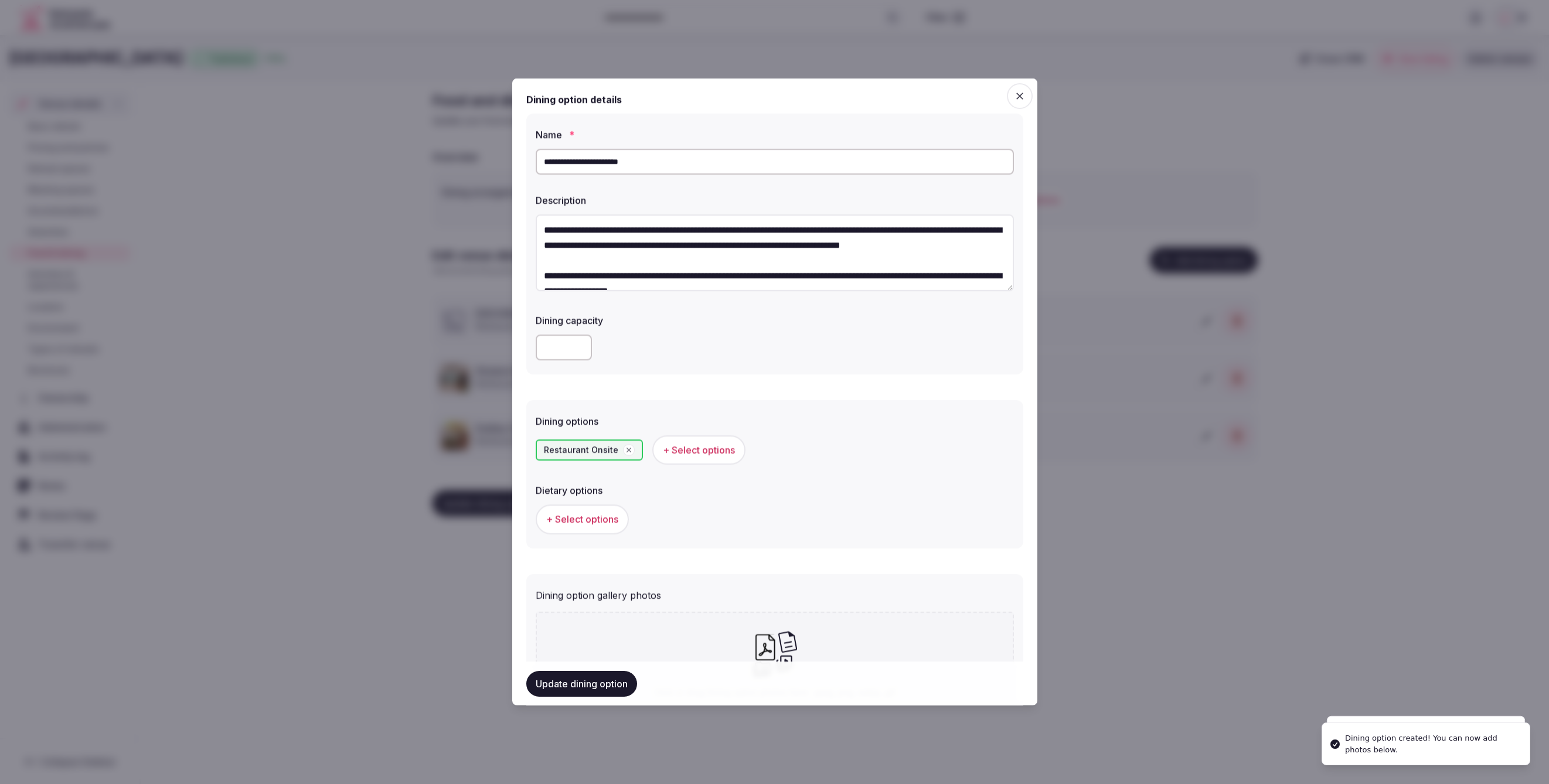
click at [549, 515] on span "+ Select options" at bounding box center [582, 519] width 72 height 13
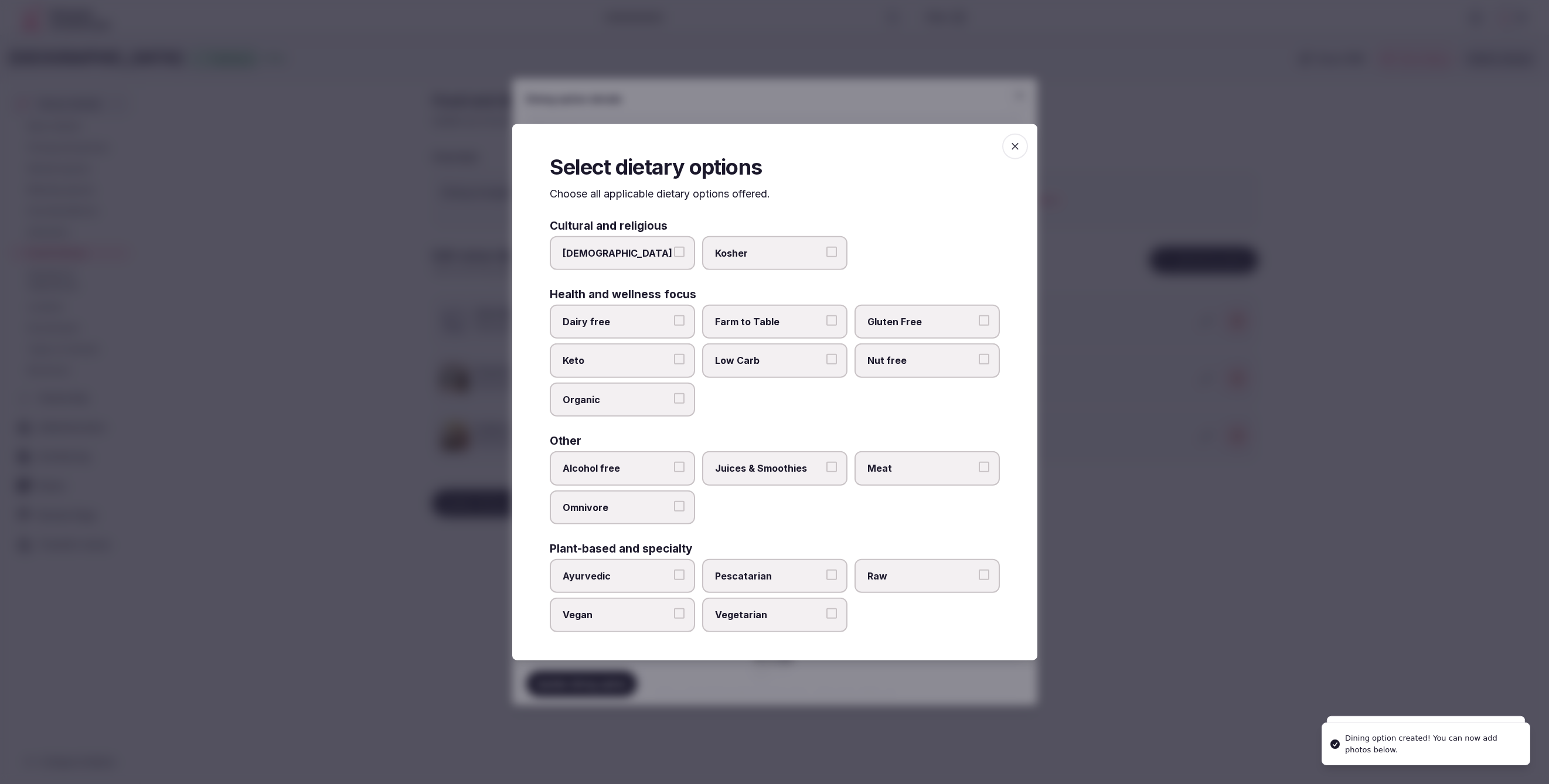
click at [938, 467] on span "Meat" at bounding box center [921, 468] width 107 height 13
click at [979, 467] on button "Meat" at bounding box center [984, 467] width 10 height 10
click at [784, 469] on span "Juices & Smoothies" at bounding box center [768, 468] width 107 height 13
click at [826, 469] on button "Juices & Smoothies" at bounding box center [832, 467] width 10 height 10
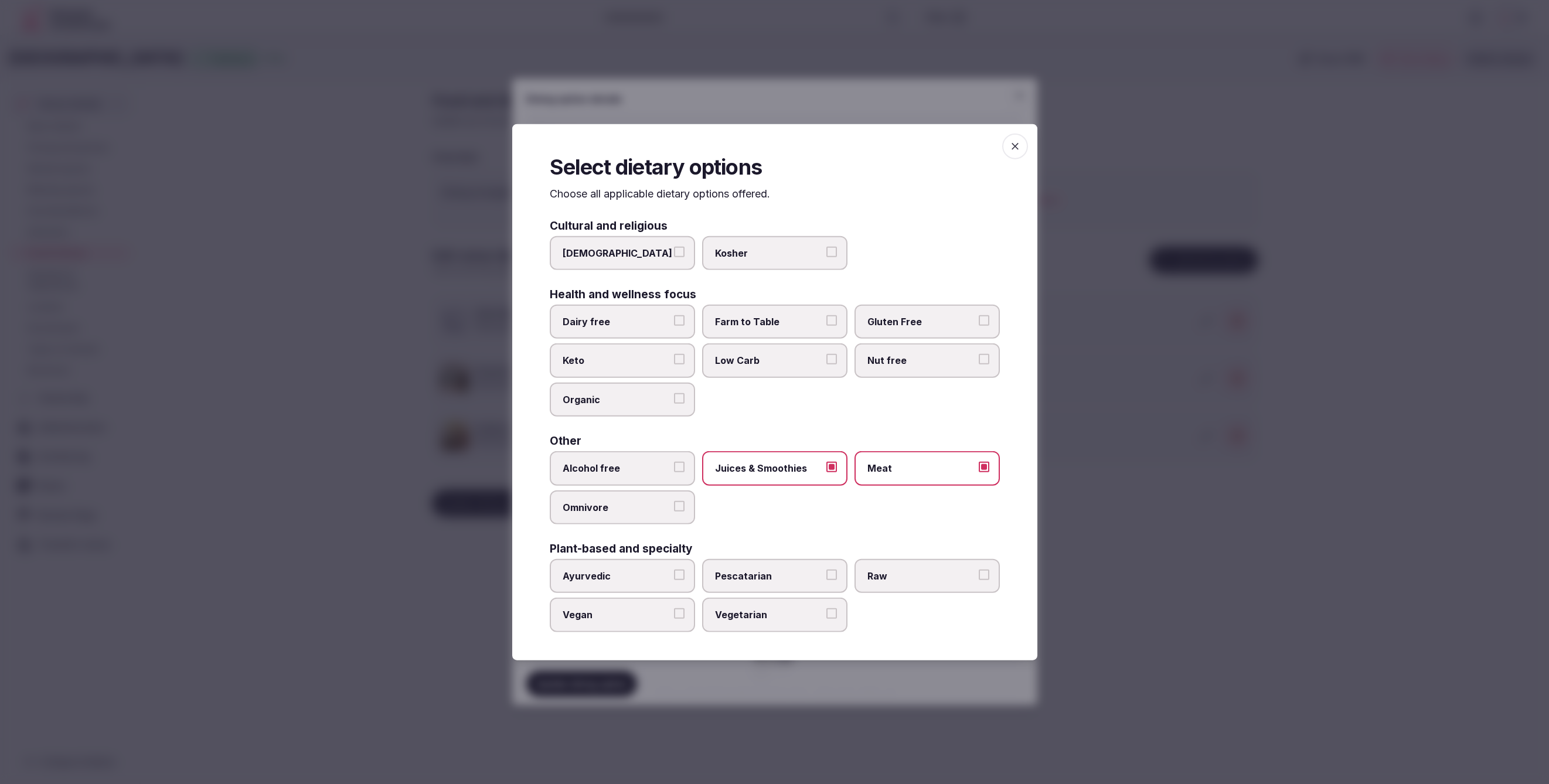
click at [582, 409] on label "Organic" at bounding box center [623, 398] width 146 height 34
click at [674, 403] on button "Organic" at bounding box center [679, 398] width 10 height 10
click at [613, 504] on span "Omnivore" at bounding box center [617, 507] width 107 height 13
click at [674, 504] on button "Omnivore" at bounding box center [679, 506] width 10 height 10
click at [800, 617] on span "Vegetarian" at bounding box center [768, 614] width 107 height 13
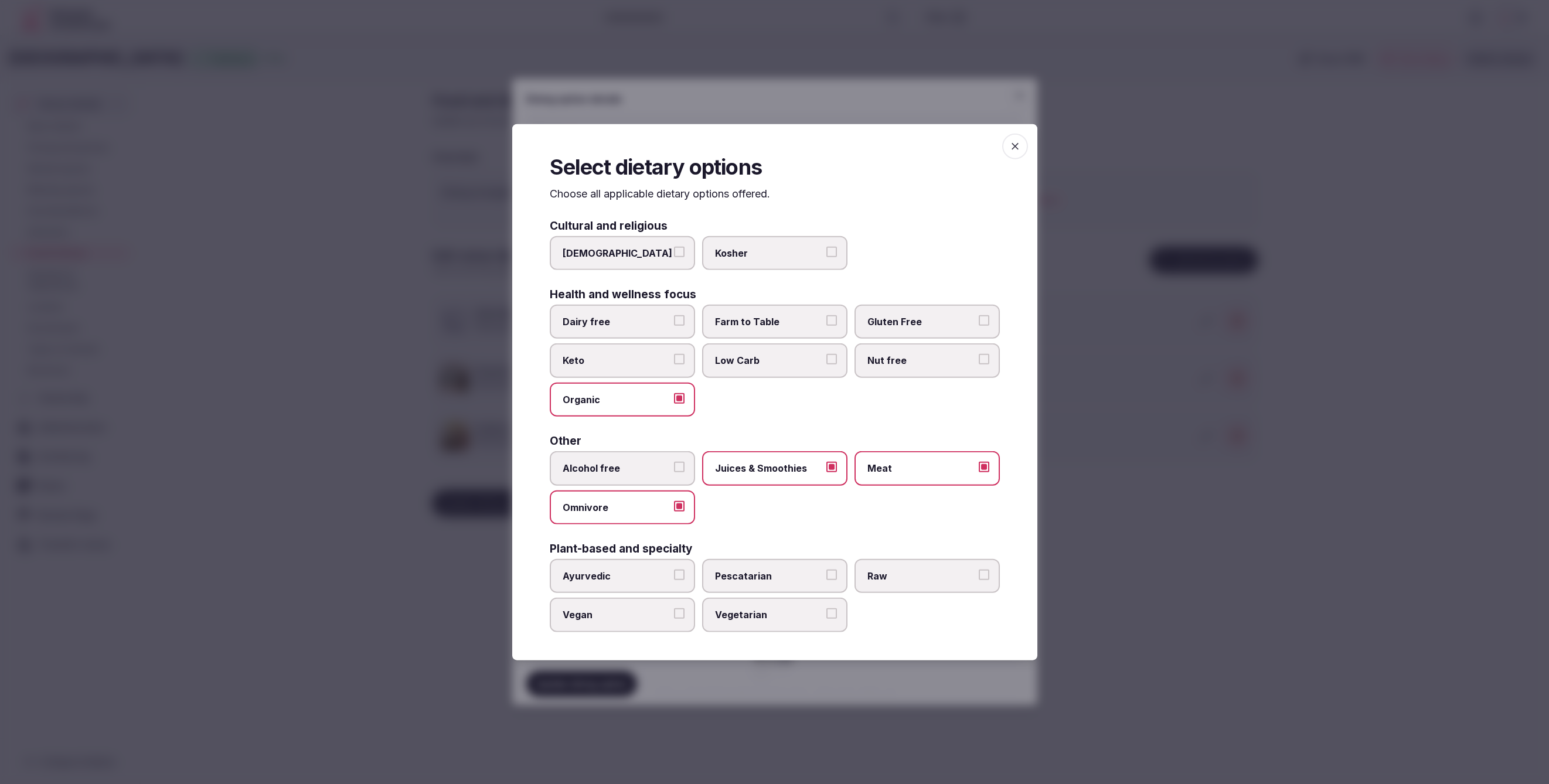
click at [826, 617] on button "Vegetarian" at bounding box center [832, 613] width 10 height 10
click at [1129, 645] on div at bounding box center [774, 392] width 1549 height 784
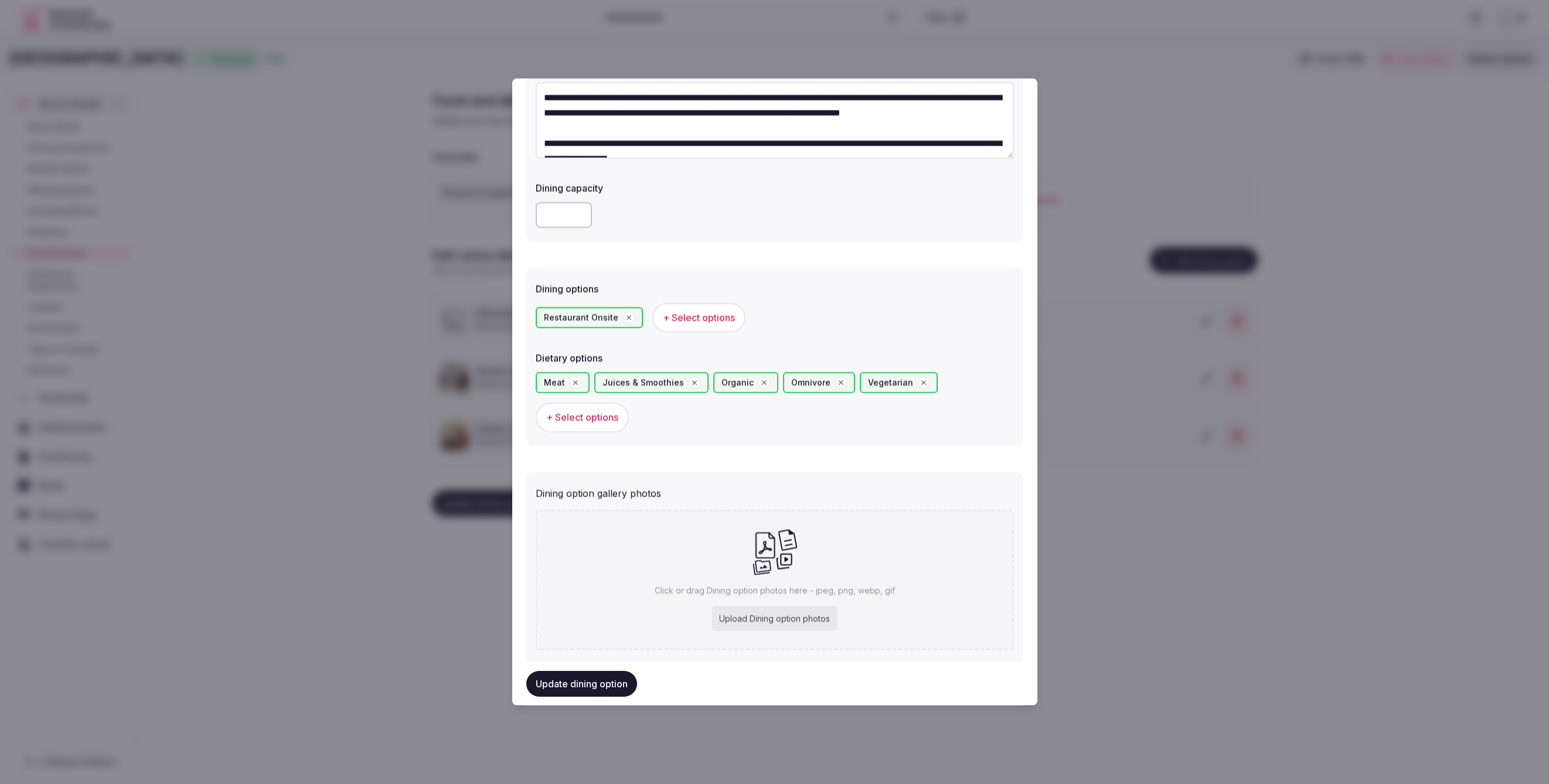
scroll to position [157, 0]
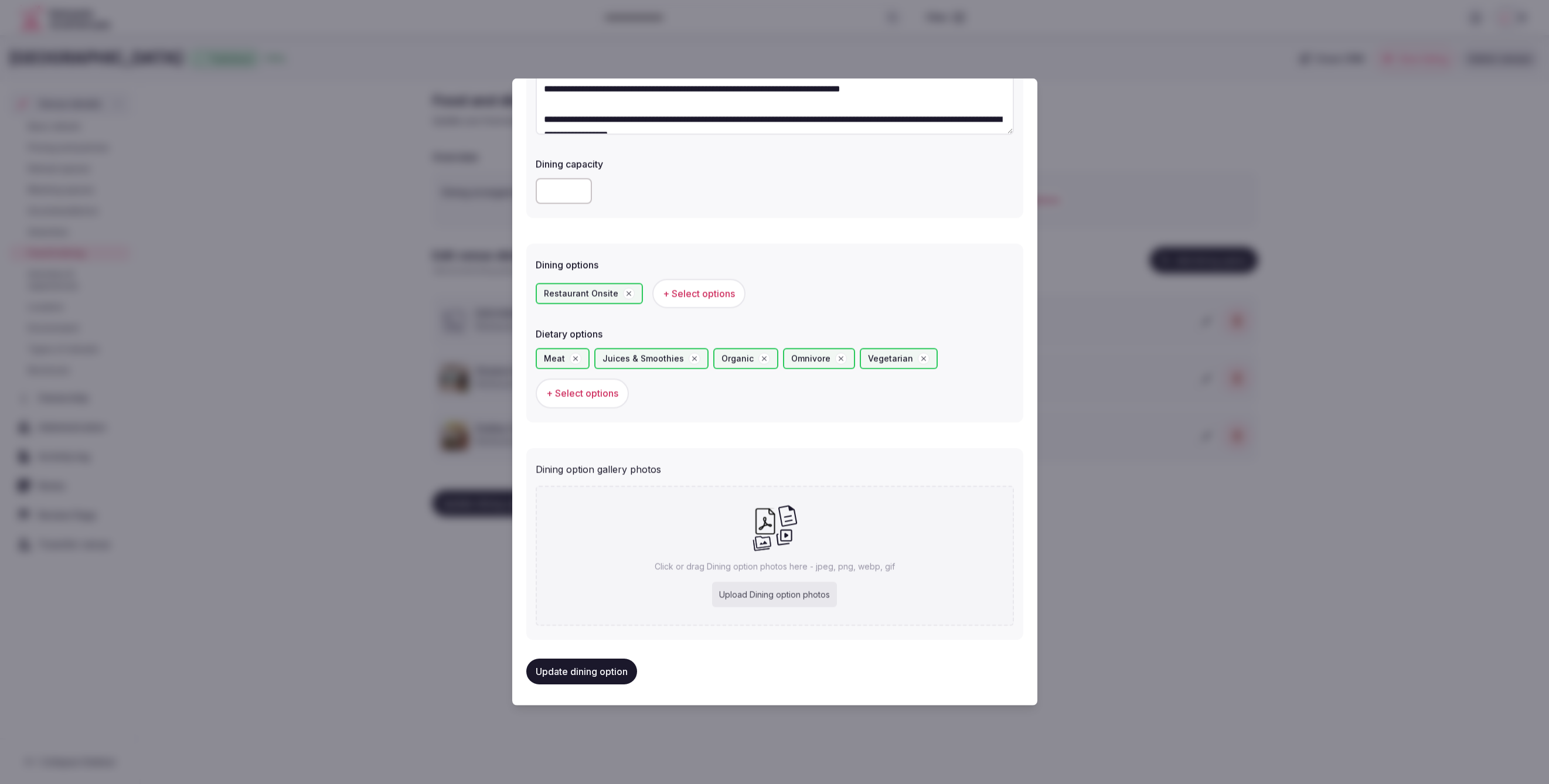
click at [786, 592] on div "Upload Dining option photos" at bounding box center [774, 594] width 125 height 26
type input "**********"
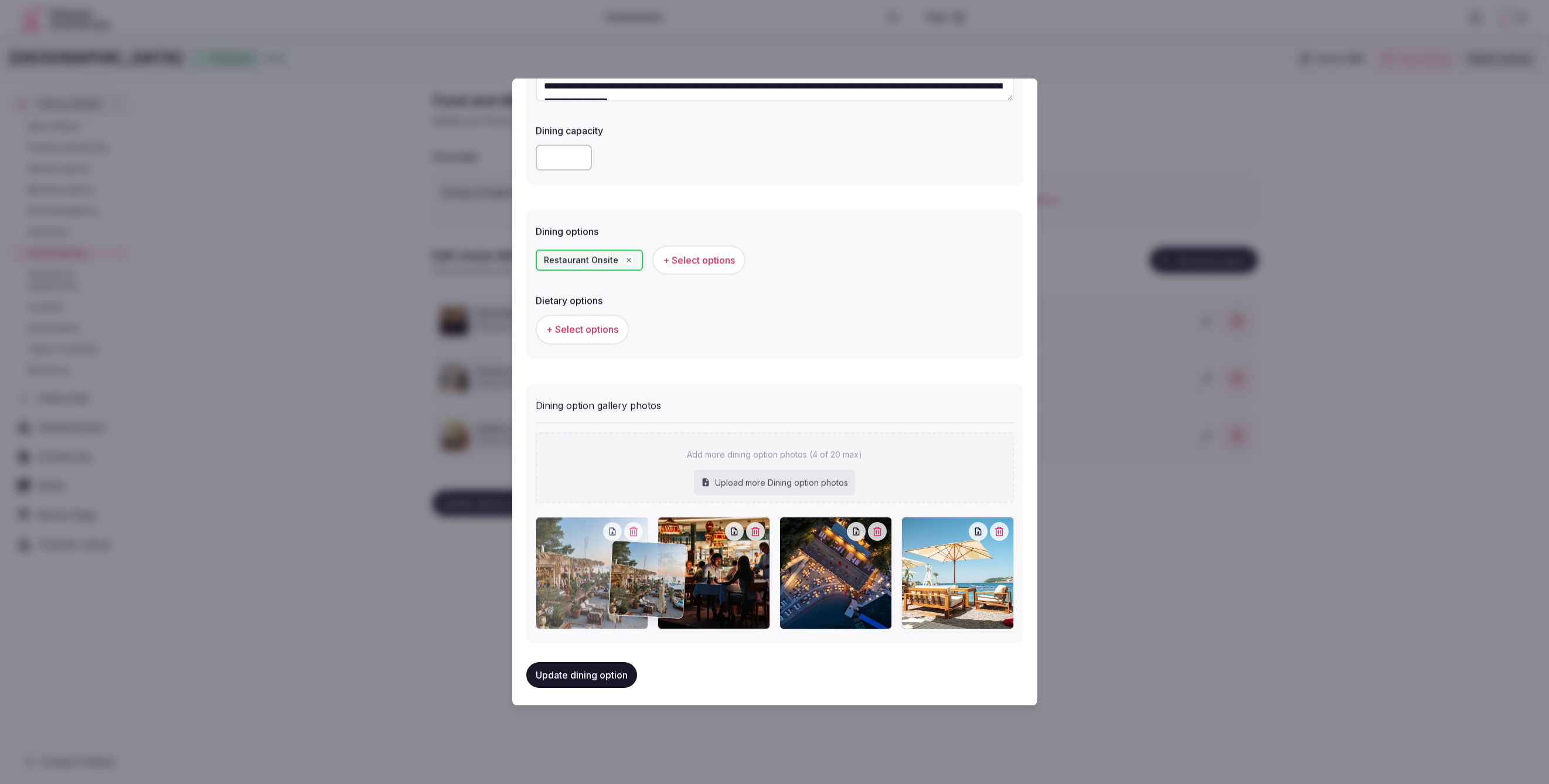
scroll to position [193, 0]
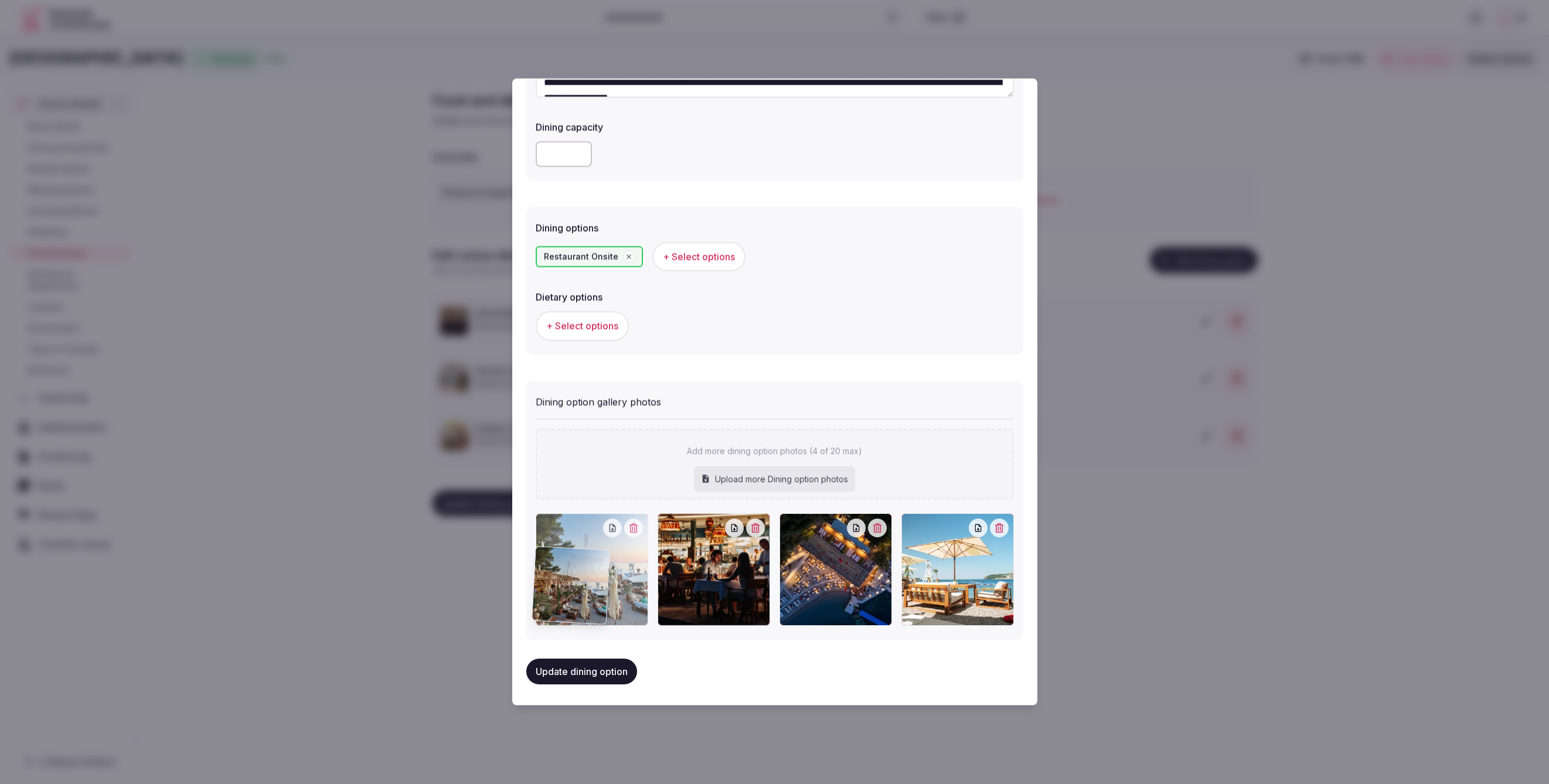
drag, startPoint x: 872, startPoint y: 621, endPoint x: 627, endPoint y: 620, distance: 245.0
click at [627, 620] on div at bounding box center [592, 569] width 113 height 113
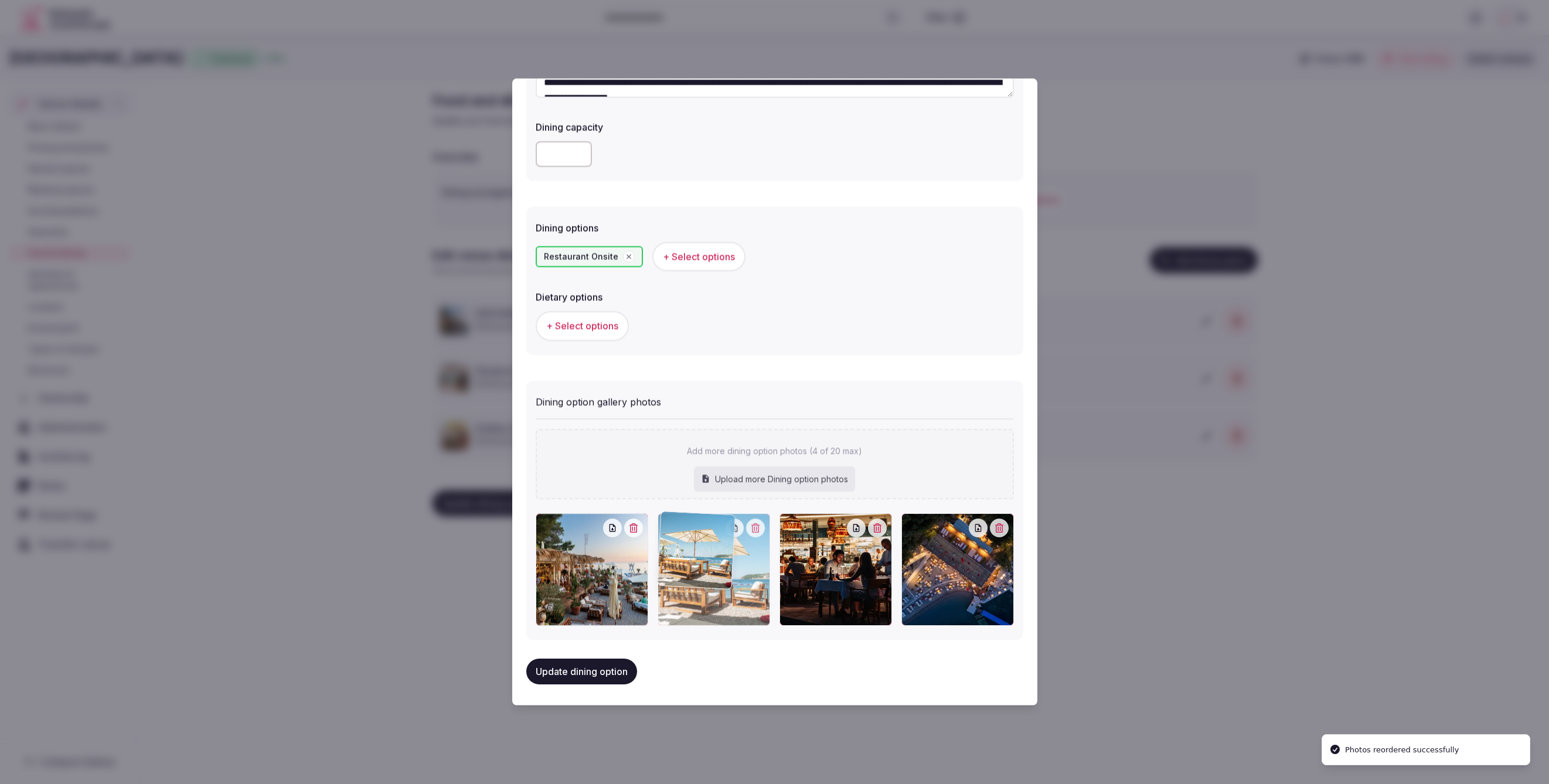
drag, startPoint x: 970, startPoint y: 591, endPoint x: 756, endPoint y: 606, distance: 214.5
click at [756, 606] on div at bounding box center [714, 569] width 113 height 113
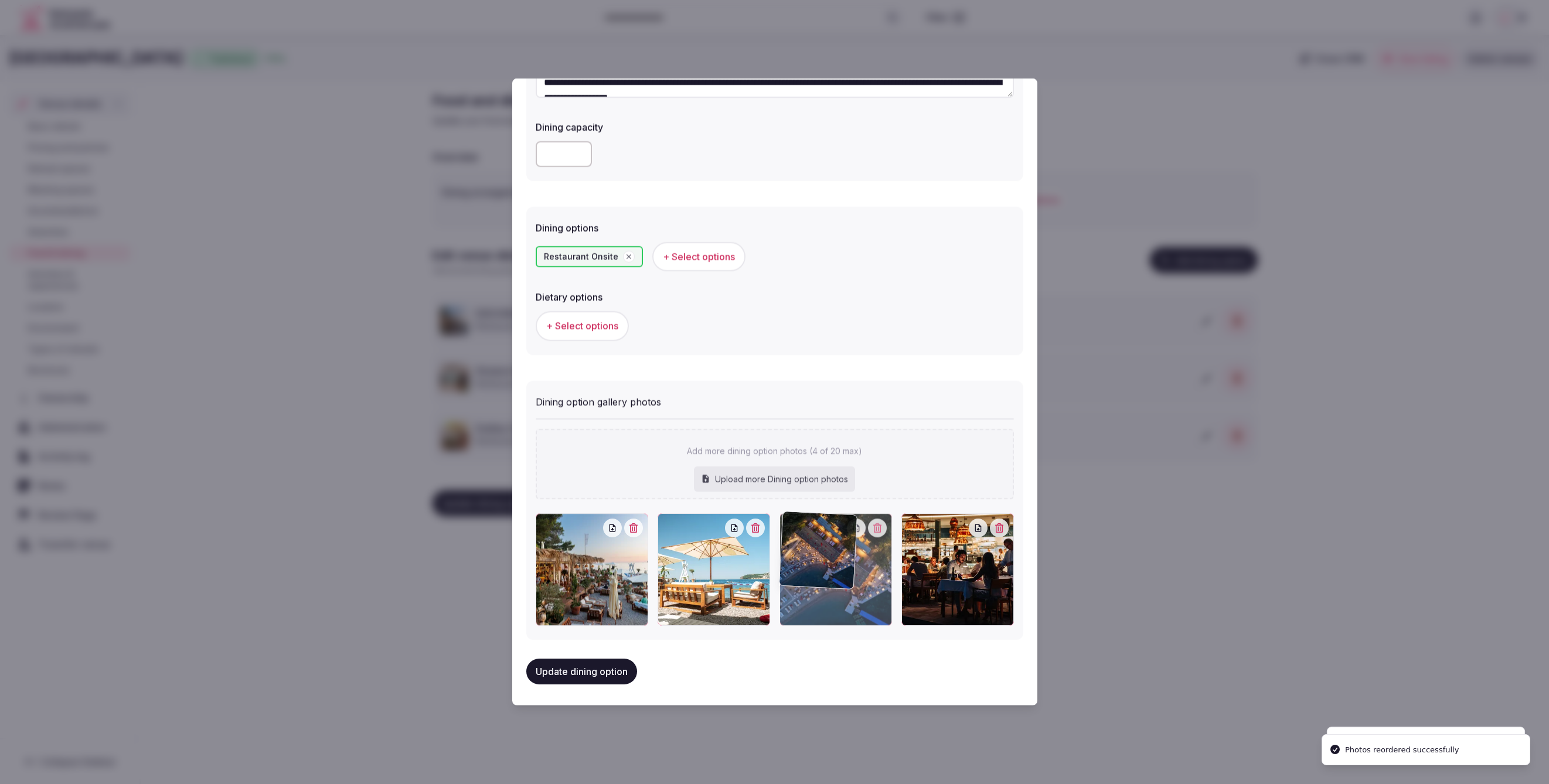
drag, startPoint x: 972, startPoint y: 602, endPoint x: 896, endPoint y: 605, distance: 76.1
click at [896, 605] on div at bounding box center [774, 569] width 478 height 113
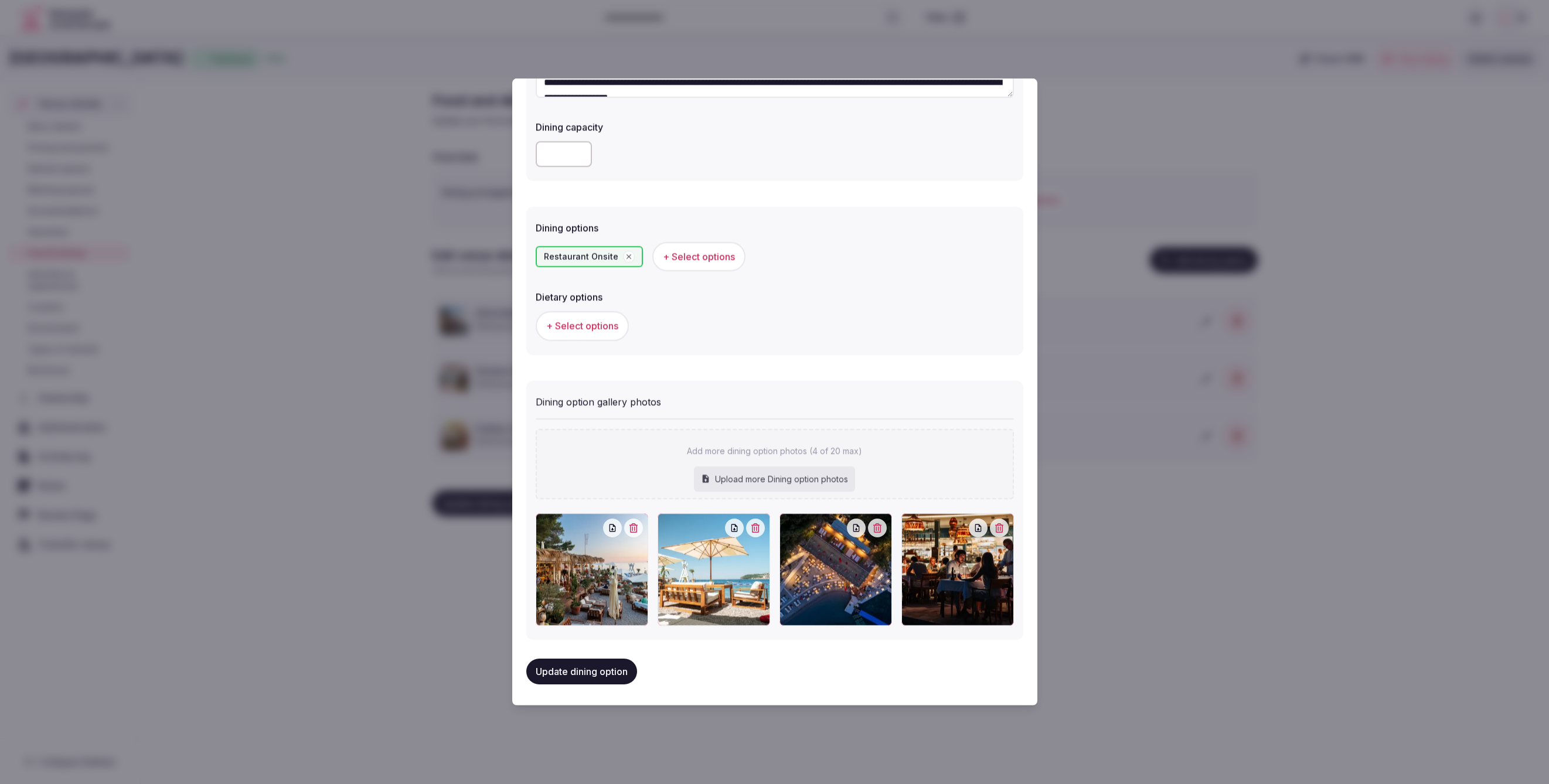
click at [588, 321] on span "+ Select options" at bounding box center [582, 326] width 72 height 13
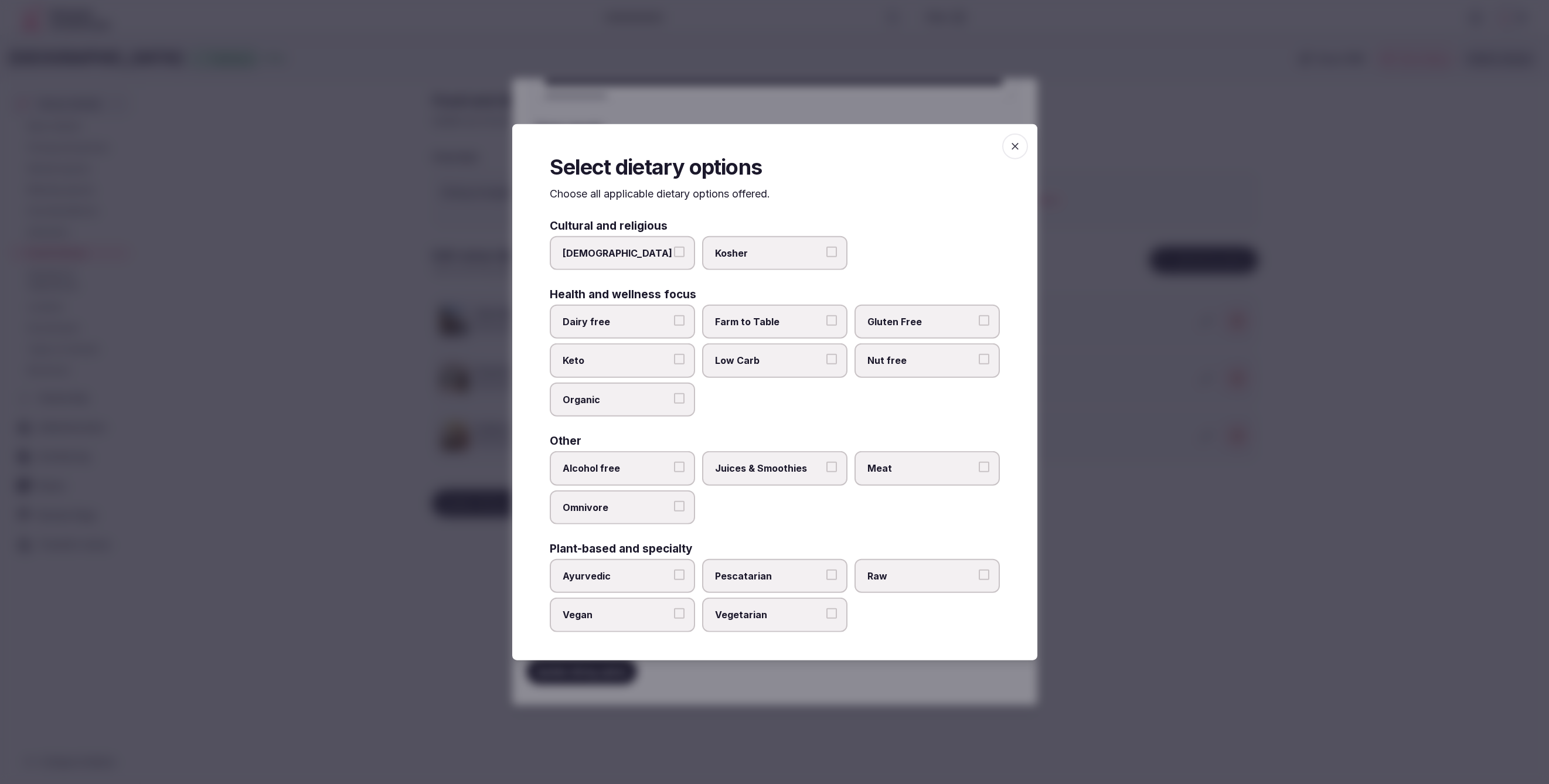
click at [823, 328] on label "Farm to Table" at bounding box center [775, 321] width 146 height 34
click at [826, 326] on button "Farm to Table" at bounding box center [832, 321] width 10 height 10
click at [659, 406] on label "Organic" at bounding box center [623, 398] width 146 height 34
click at [674, 403] on button "Organic" at bounding box center [679, 398] width 10 height 10
click at [755, 373] on label "Low Carb" at bounding box center [775, 360] width 146 height 34
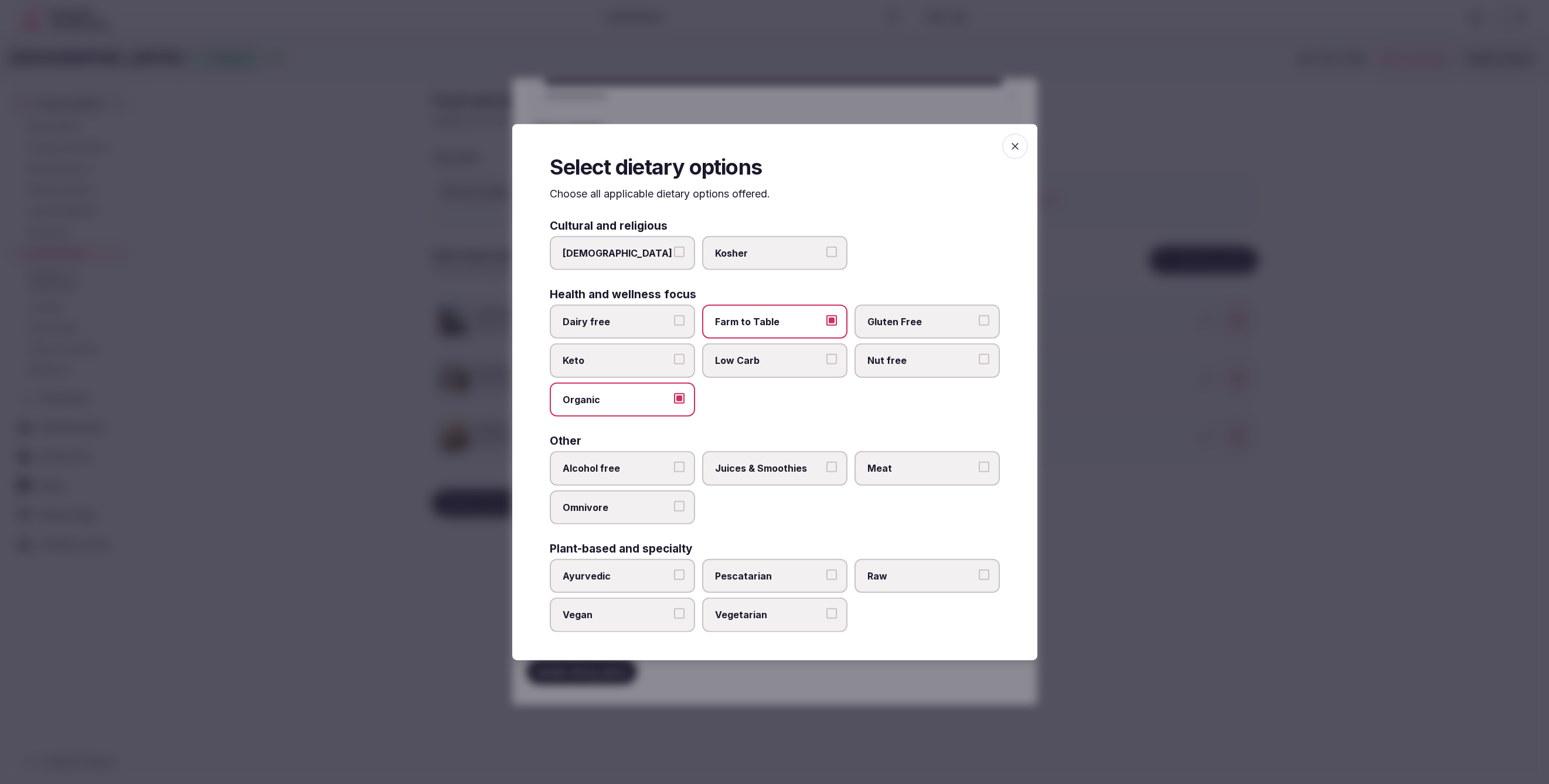
click at [826, 365] on button "Low Carb" at bounding box center [832, 360] width 10 height 10
click at [794, 371] on label "Low Carb" at bounding box center [775, 360] width 146 height 34
click at [826, 365] on button "Low Carb" at bounding box center [832, 360] width 10 height 10
click at [907, 470] on span "Meat" at bounding box center [921, 468] width 107 height 13
click at [979, 470] on button "Meat" at bounding box center [984, 467] width 10 height 10
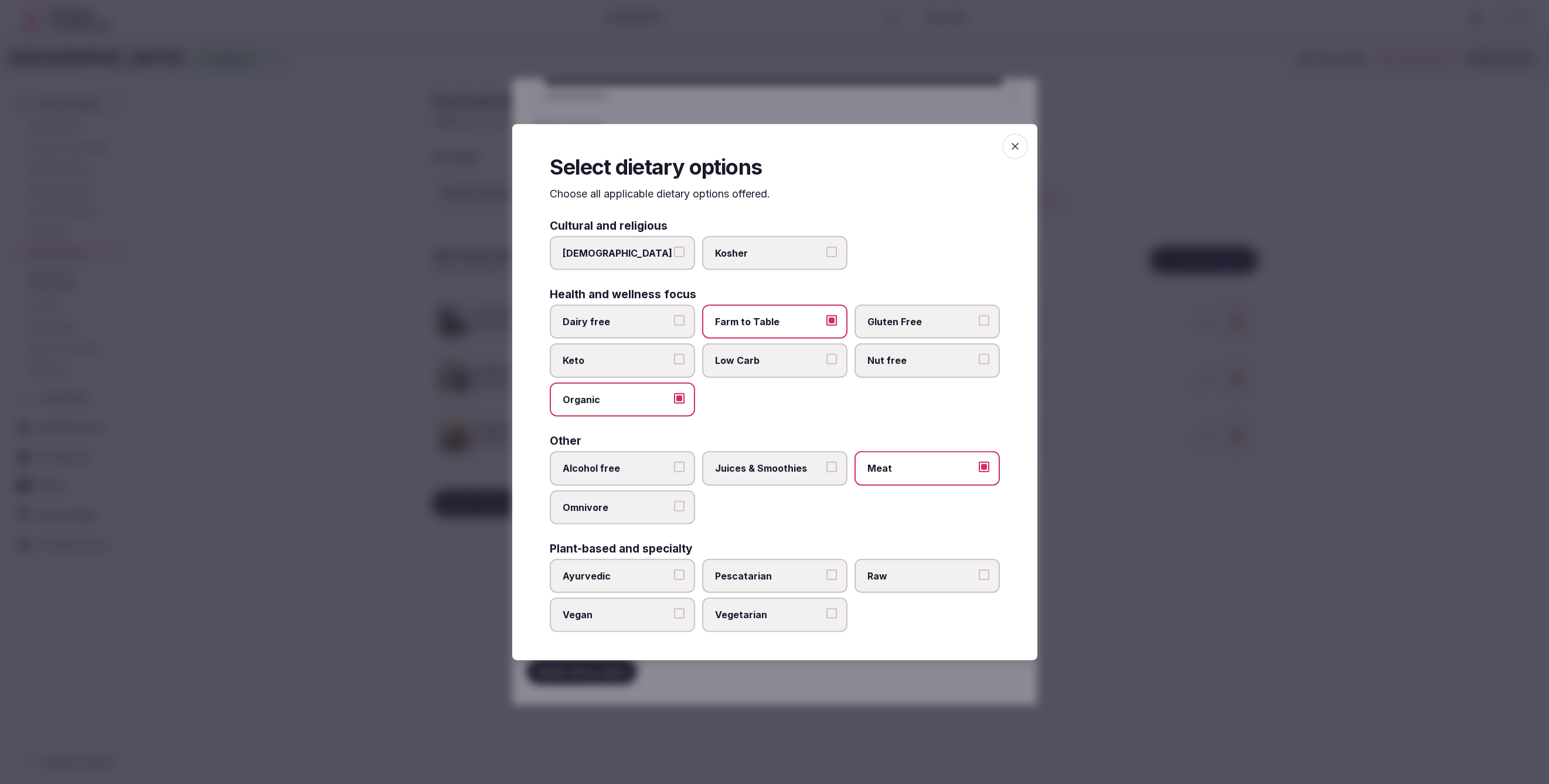
click at [772, 470] on span "Juices & Smoothies" at bounding box center [768, 468] width 107 height 13
click at [826, 470] on button "Juices & Smoothies" at bounding box center [832, 467] width 10 height 10
click at [771, 610] on span "Vegetarian" at bounding box center [768, 614] width 107 height 13
click at [826, 610] on button "Vegetarian" at bounding box center [832, 613] width 10 height 10
click at [867, 674] on div at bounding box center [774, 392] width 1549 height 784
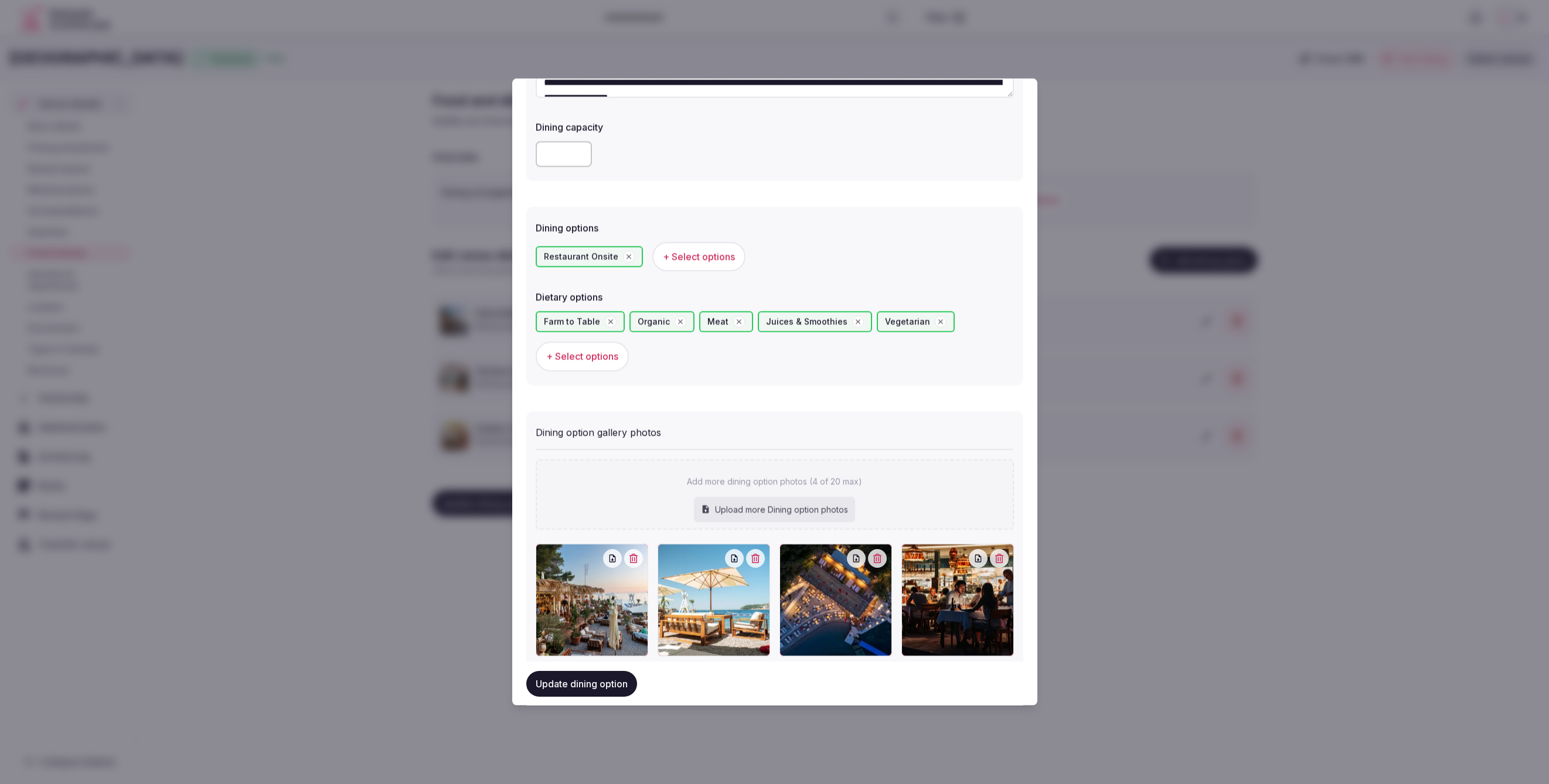
click at [730, 502] on div "Upload more Dining option photos" at bounding box center [774, 509] width 161 height 26
click at [617, 365] on button "+ Select options" at bounding box center [582, 356] width 94 height 29
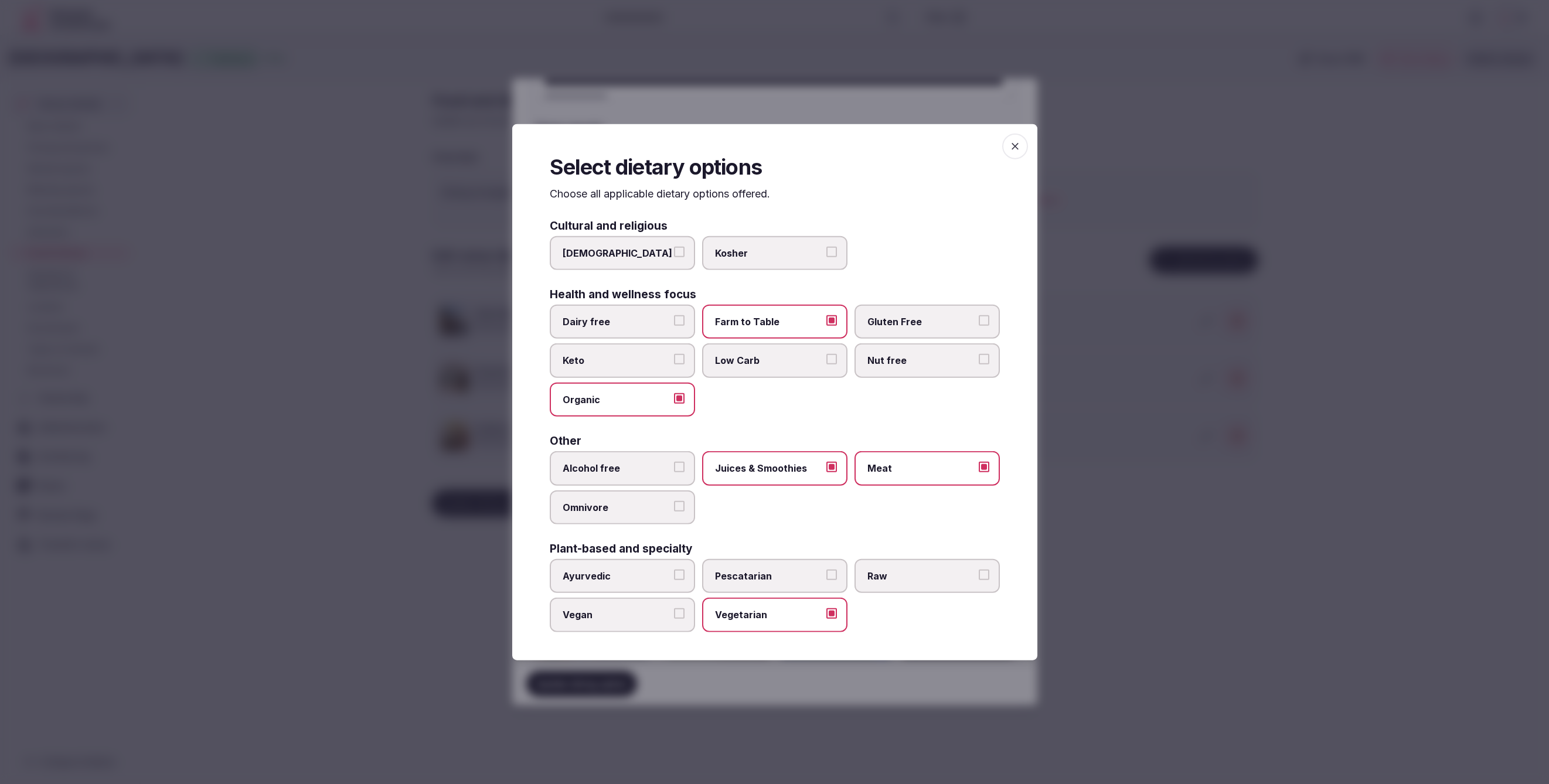
click at [1130, 675] on div at bounding box center [774, 392] width 1549 height 784
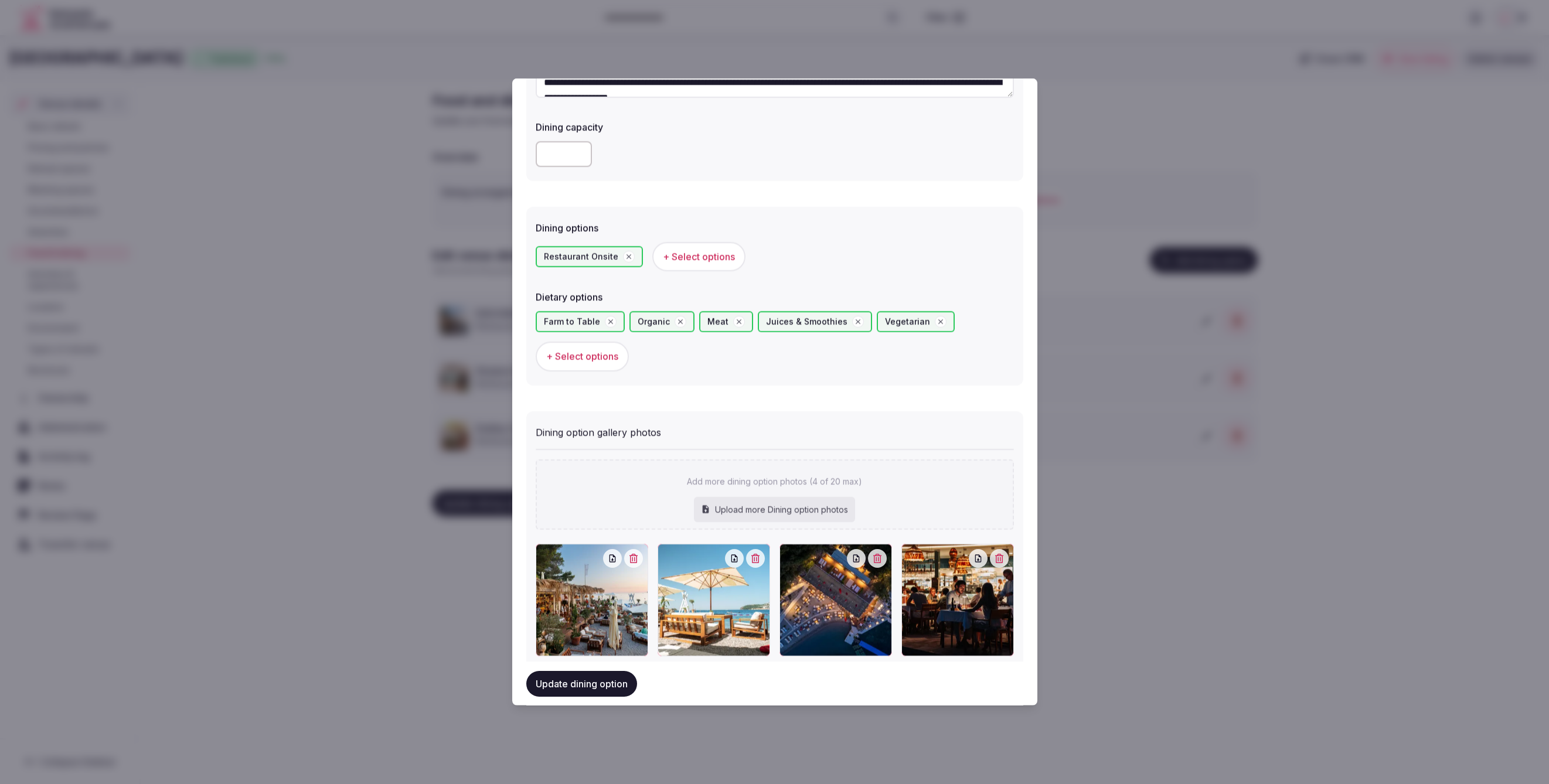
click at [579, 689] on button "Update dining option" at bounding box center [582, 684] width 111 height 26
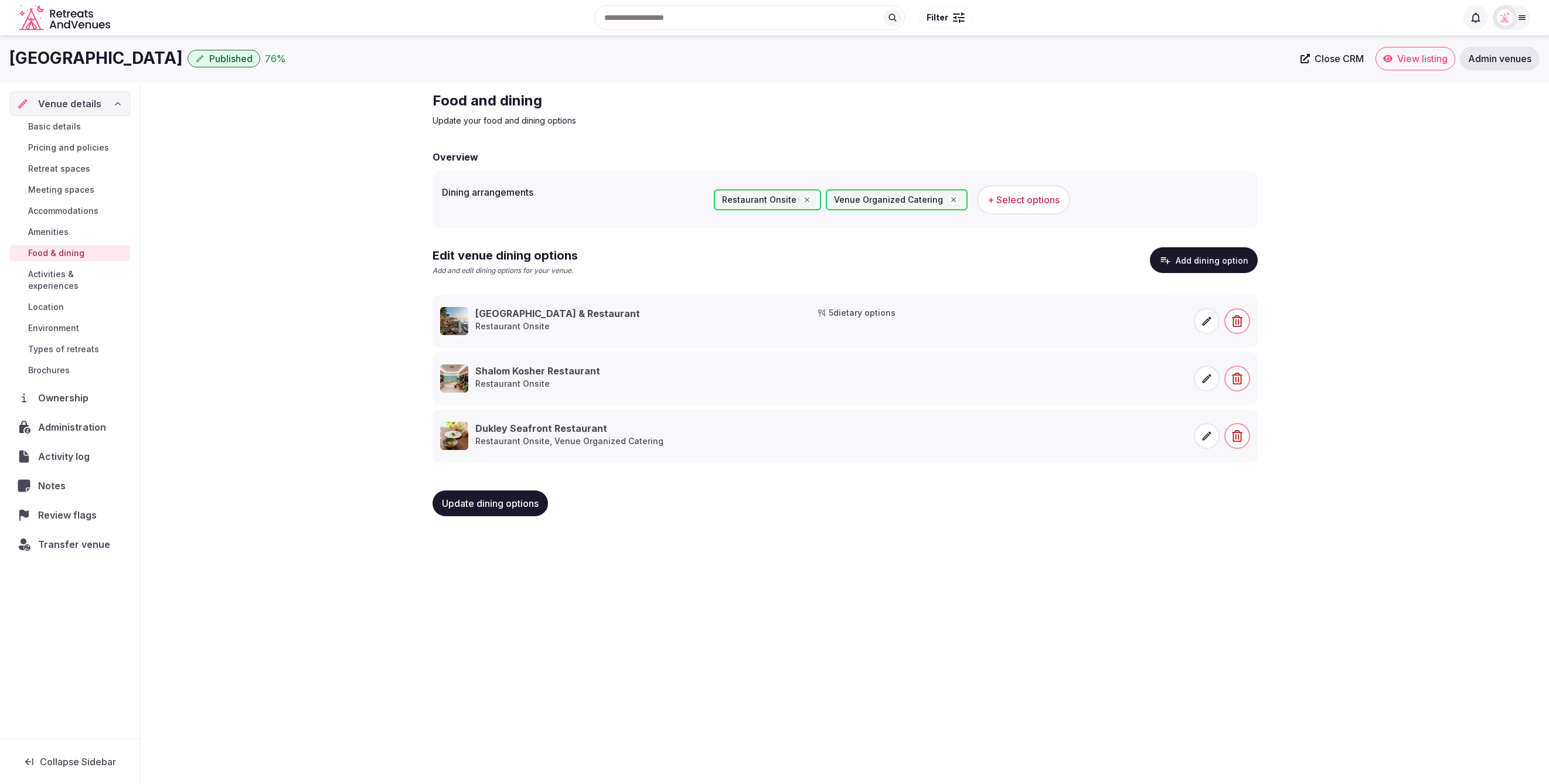
click at [1202, 380] on icon at bounding box center [1207, 379] width 12 height 12
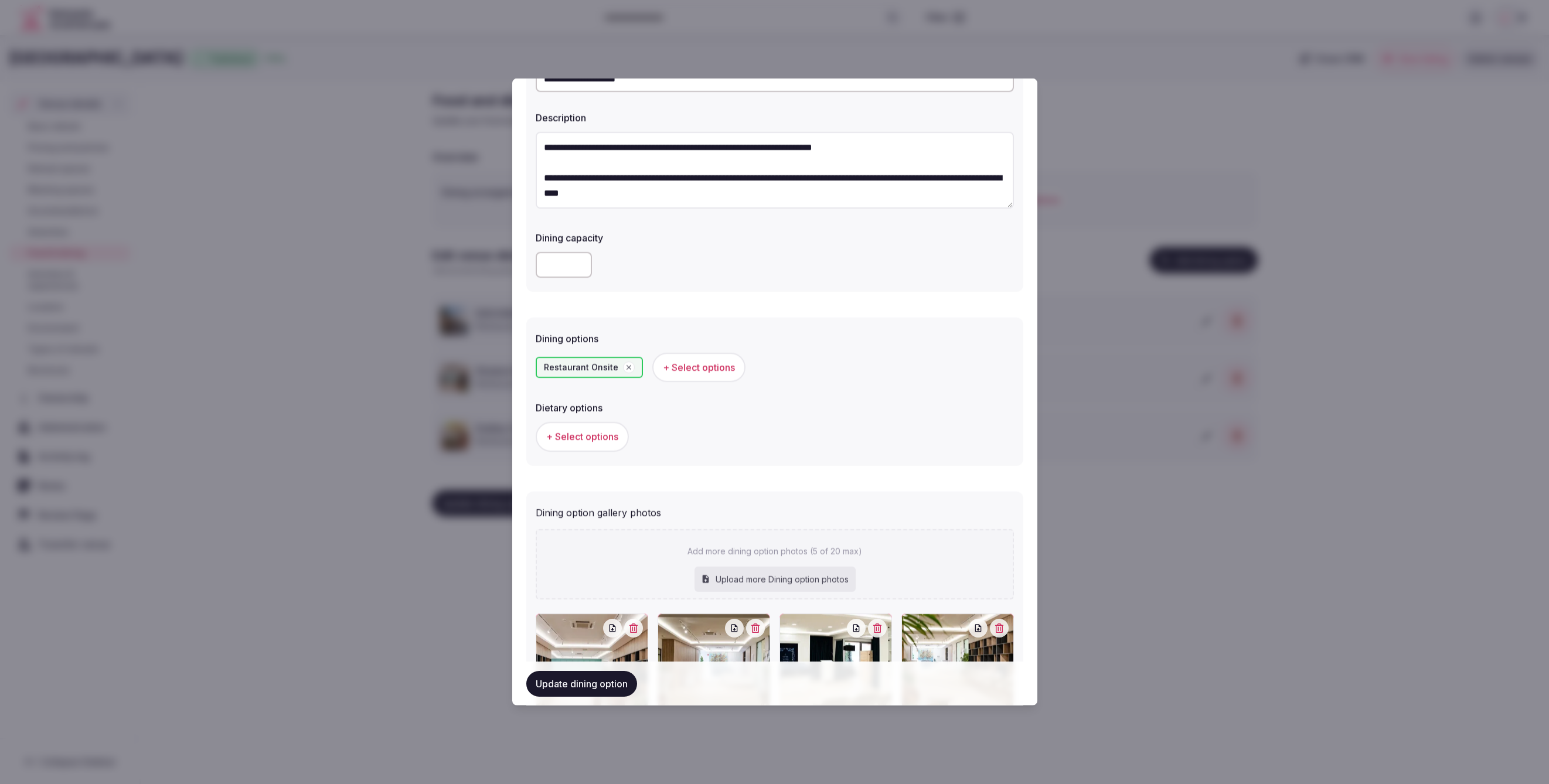
scroll to position [132, 0]
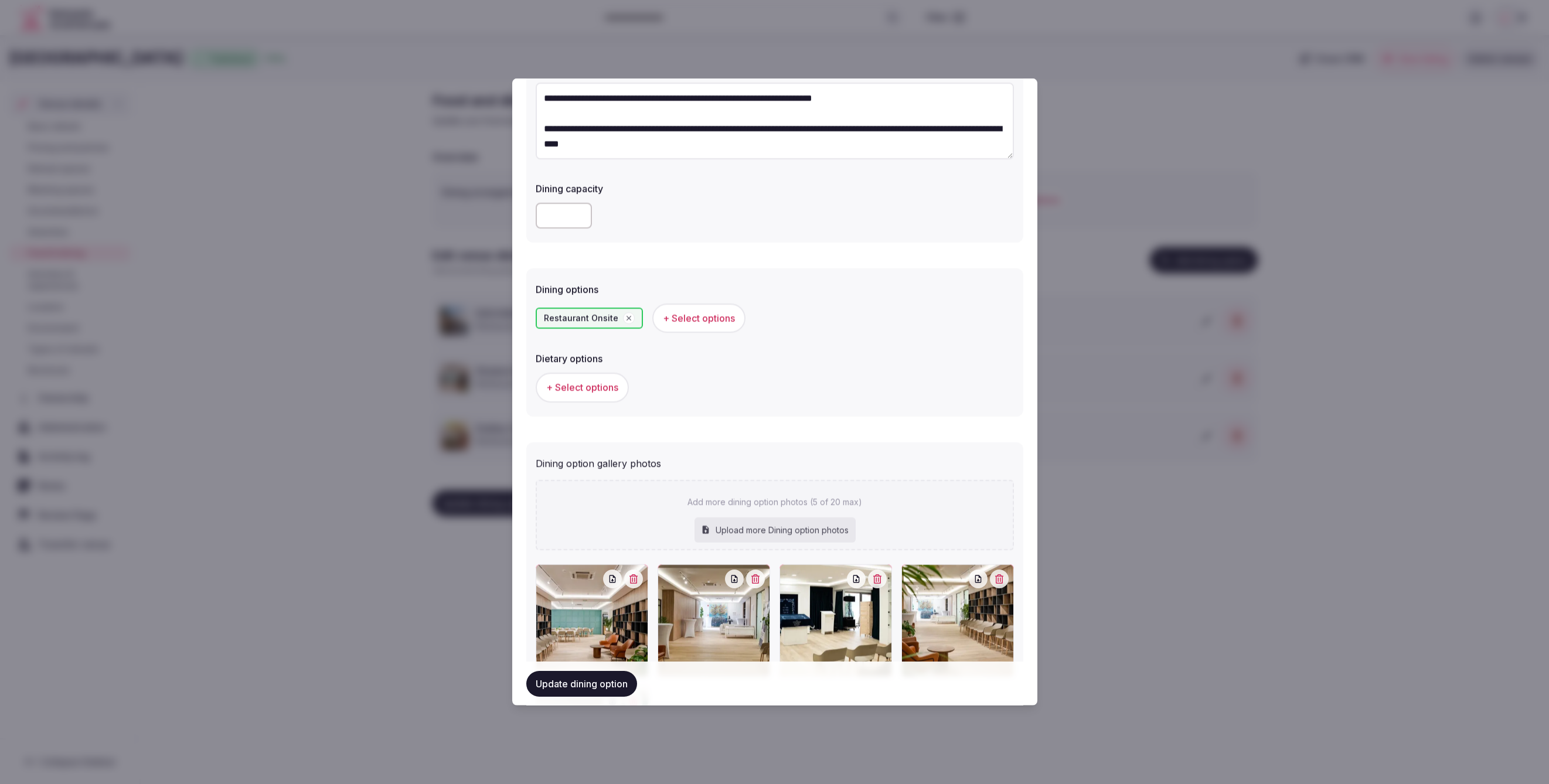
click at [603, 395] on button "+ Select options" at bounding box center [582, 387] width 94 height 29
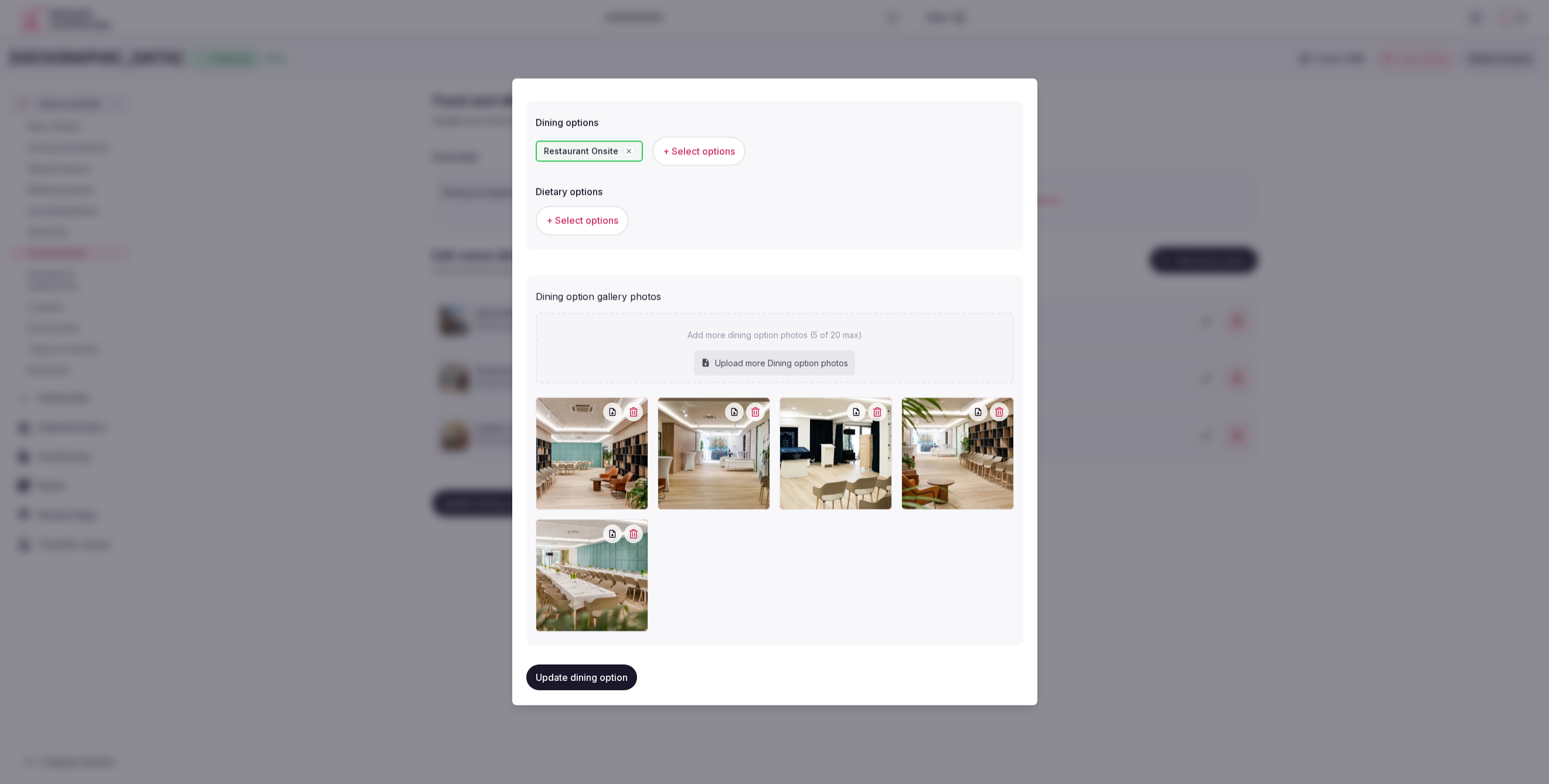
scroll to position [305, 0]
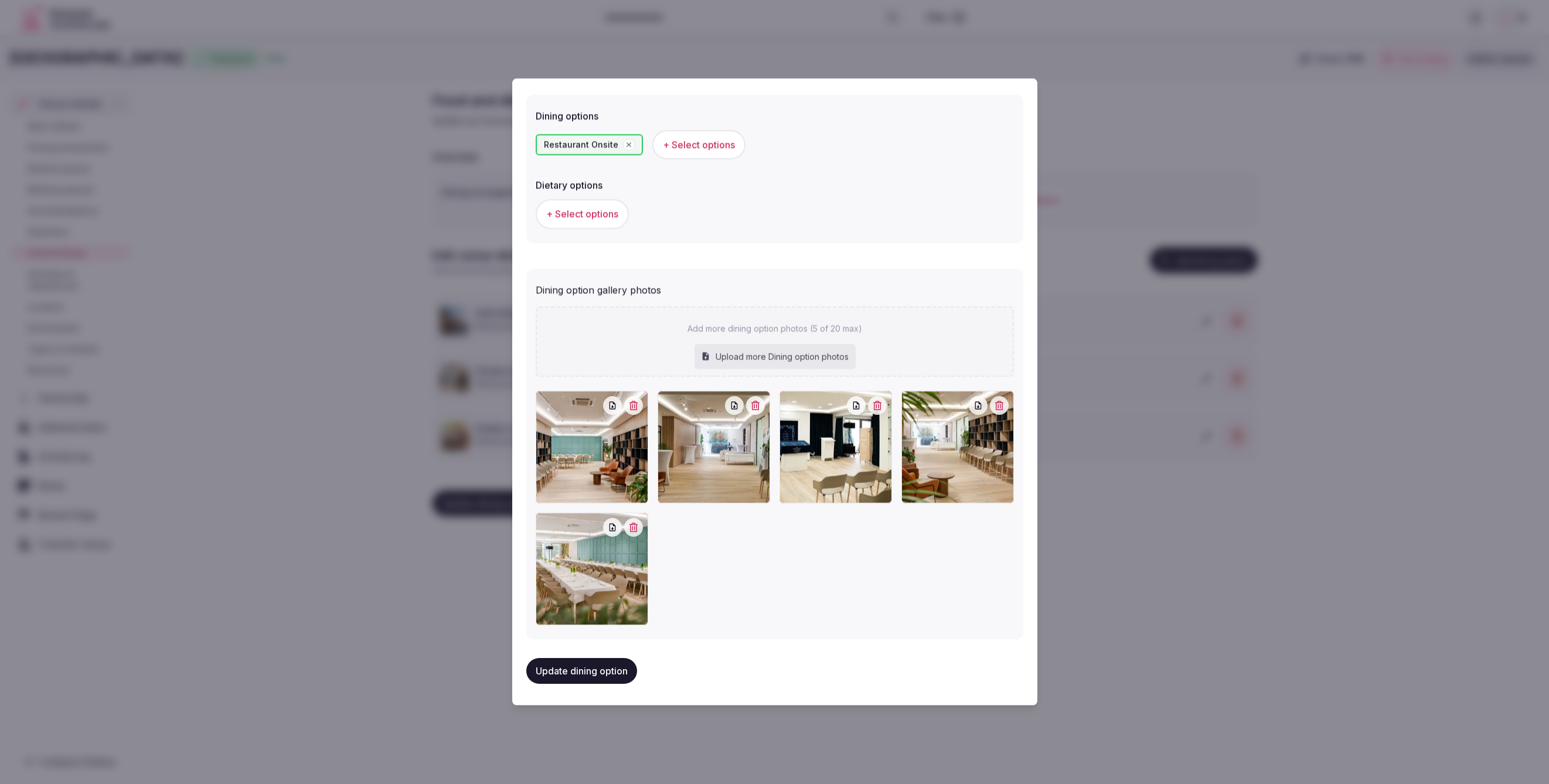
click at [1176, 580] on div at bounding box center [774, 392] width 1549 height 784
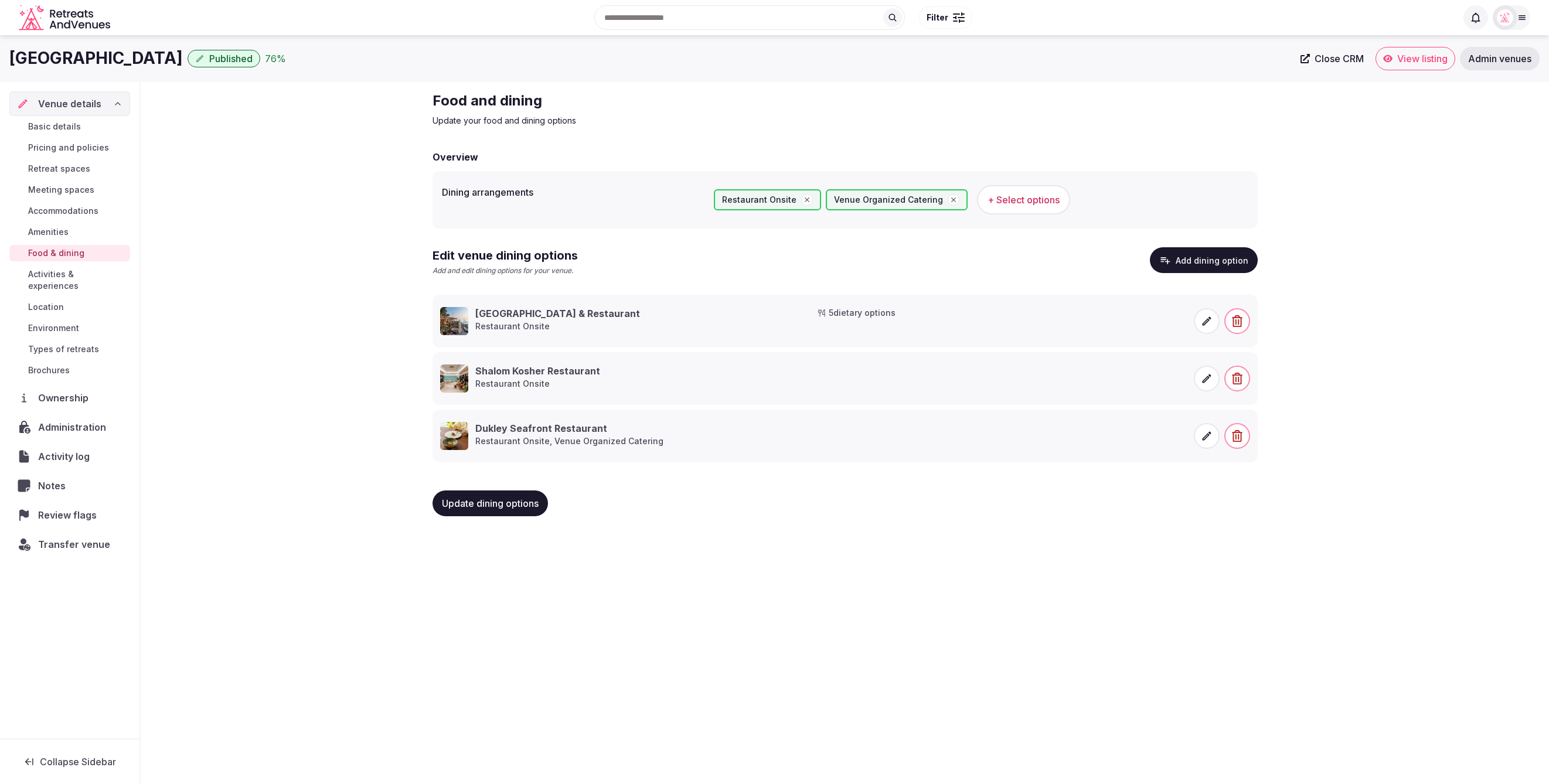
click at [1205, 436] on icon at bounding box center [1207, 437] width 12 height 12
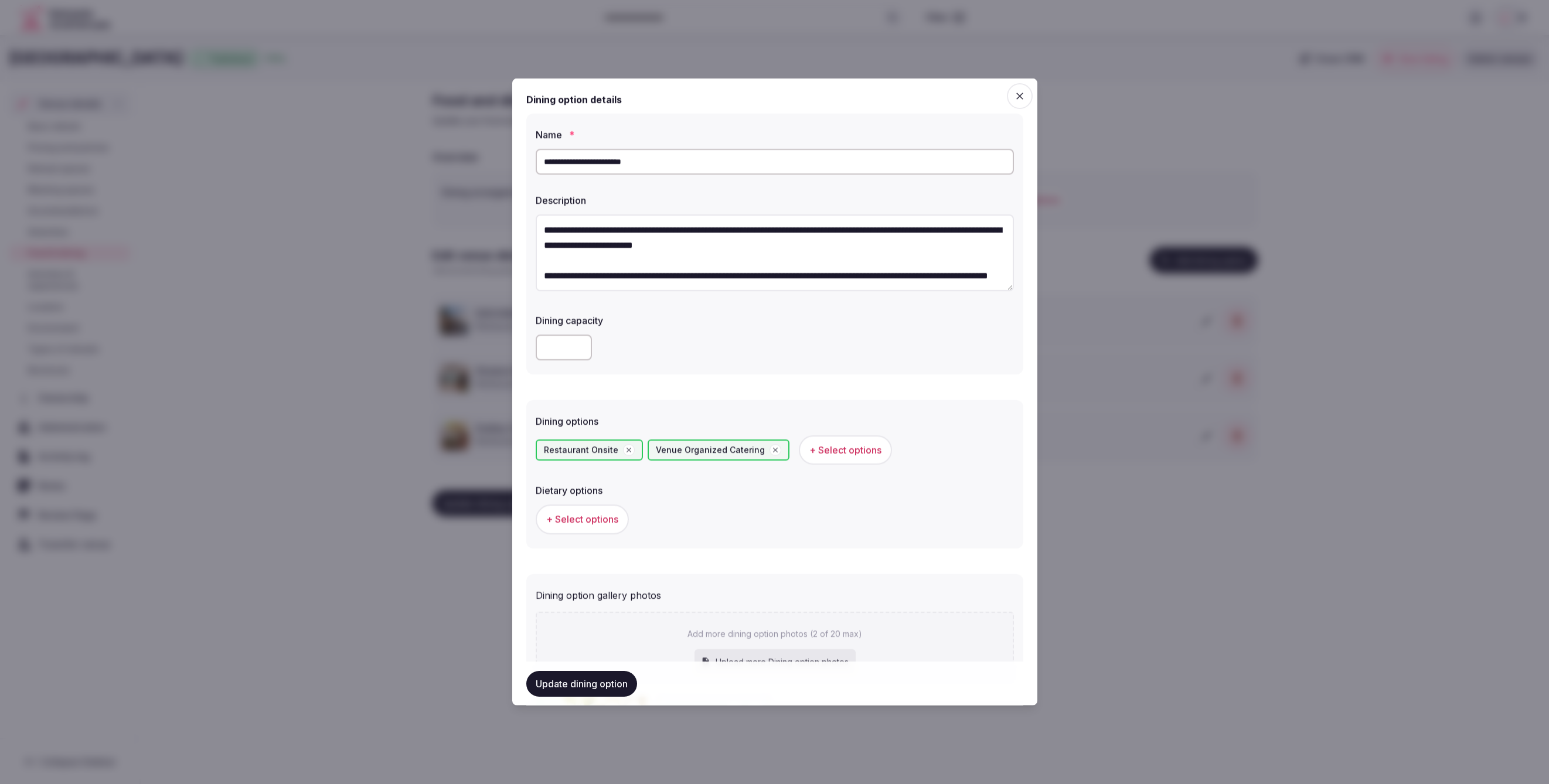
click at [771, 450] on icon "button" at bounding box center [774, 450] width 8 height 8
click at [603, 522] on span "+ Select options" at bounding box center [582, 519] width 72 height 13
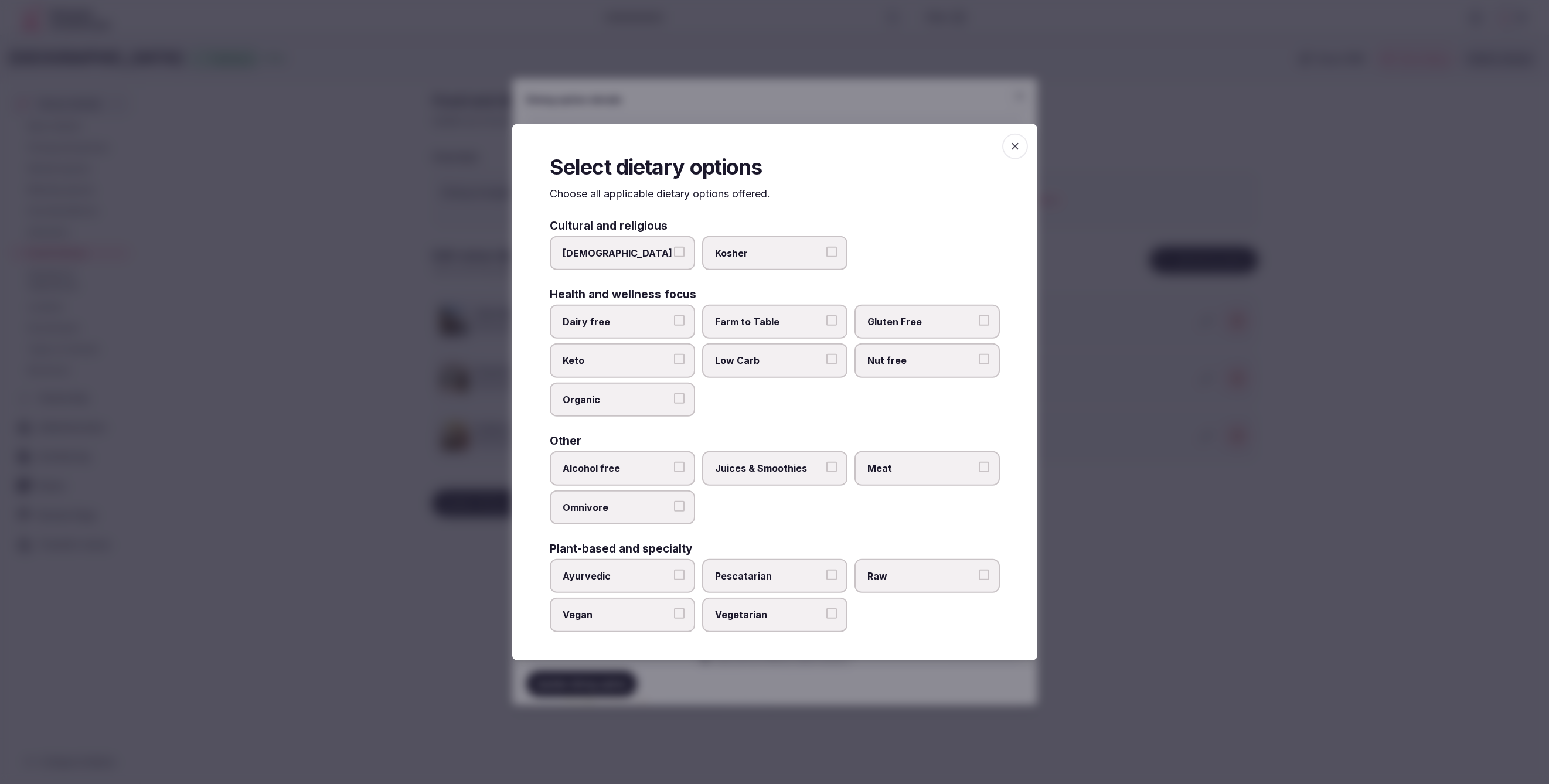
click at [771, 464] on span "Juices & Smoothies" at bounding box center [768, 468] width 107 height 13
click at [826, 464] on button "Juices & Smoothies" at bounding box center [832, 467] width 10 height 10
click at [943, 474] on span "Meat" at bounding box center [921, 468] width 107 height 13
click at [979, 472] on button "Meat" at bounding box center [984, 467] width 10 height 10
click at [734, 327] on span "Farm to Table" at bounding box center [768, 321] width 107 height 13
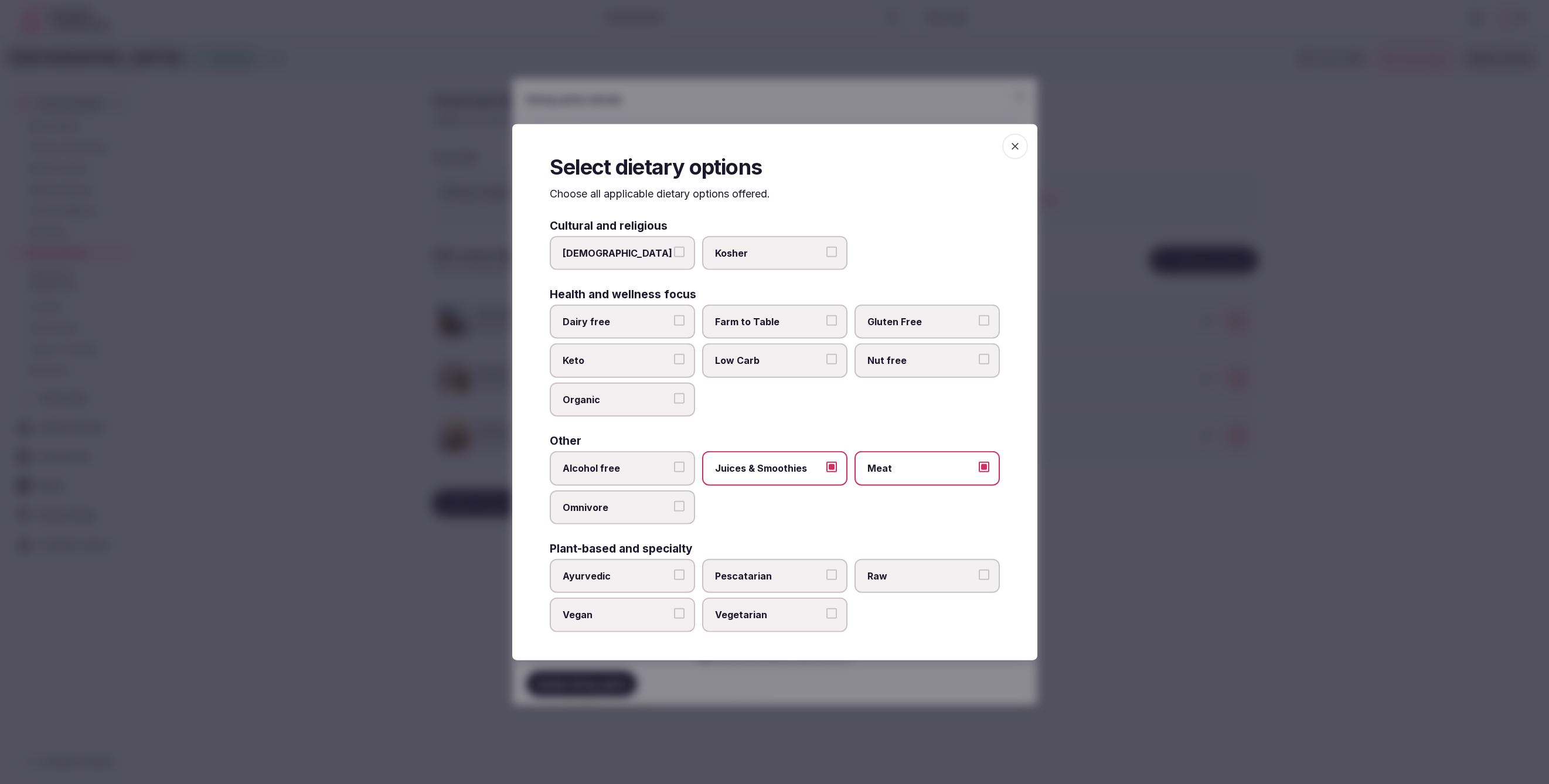
click at [826, 326] on button "Farm to Table" at bounding box center [832, 321] width 10 height 10
click at [1143, 598] on div at bounding box center [774, 392] width 1549 height 784
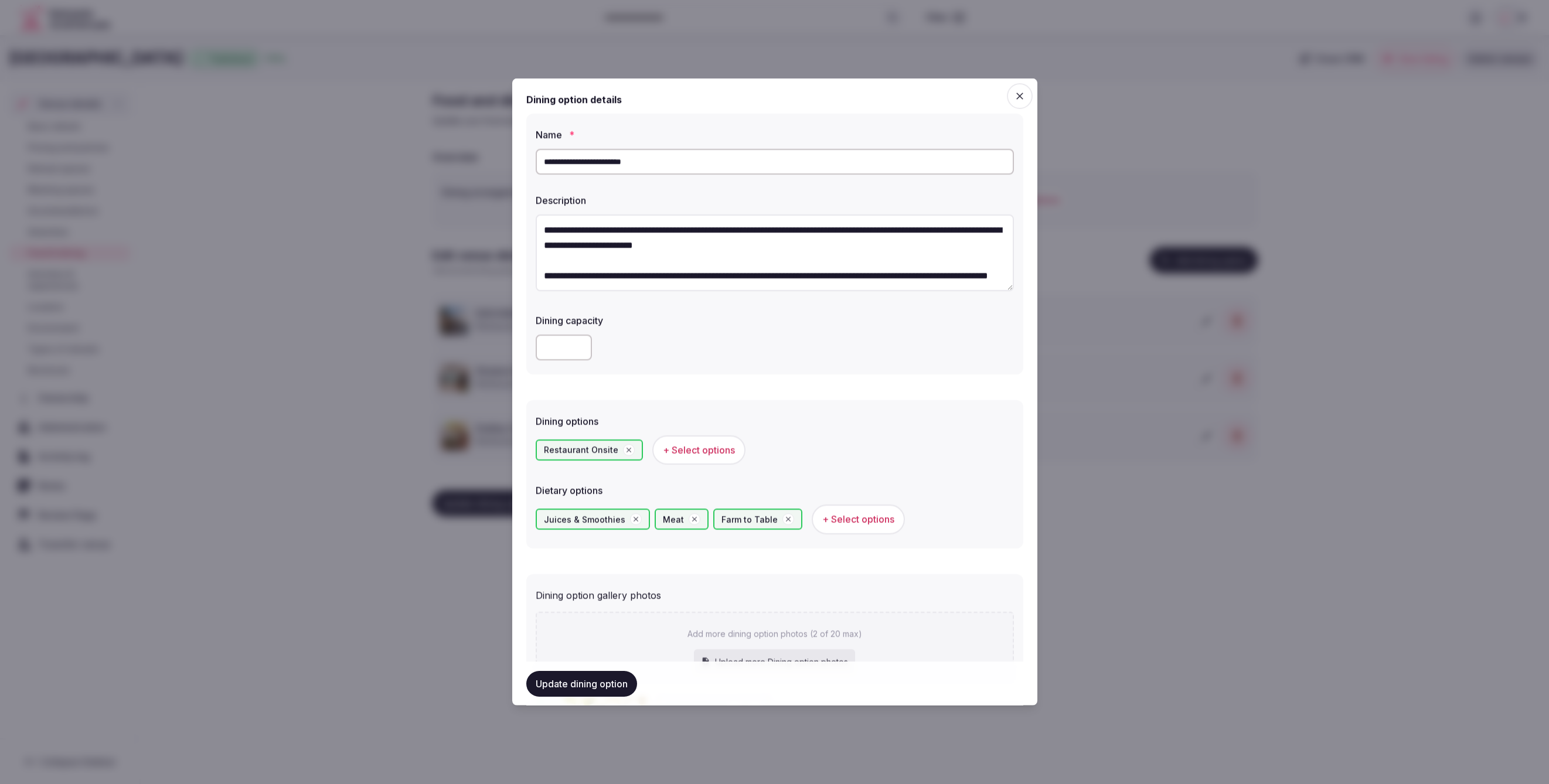
click at [600, 675] on button "Update dining option" at bounding box center [582, 684] width 111 height 26
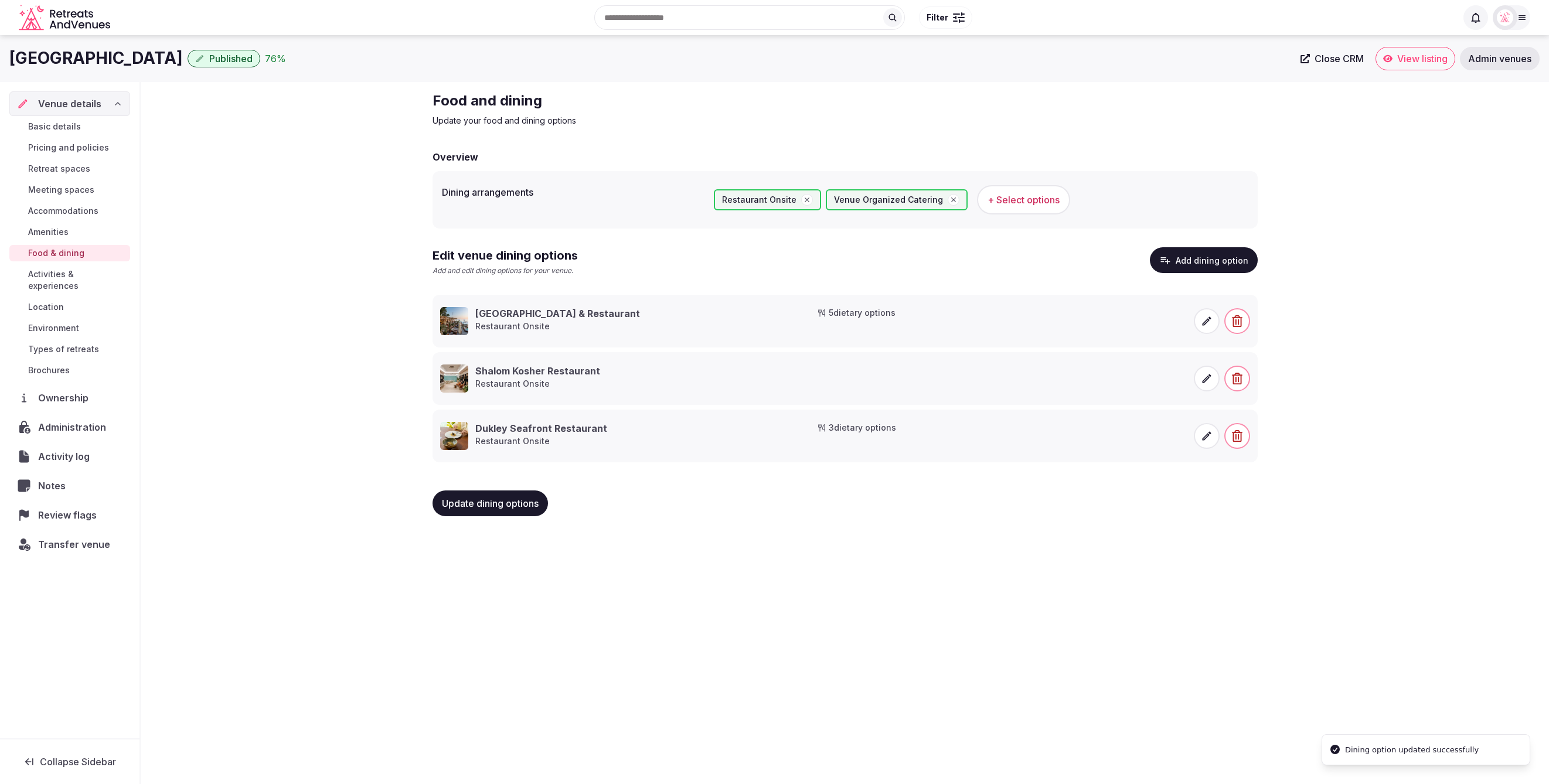
click at [1207, 439] on icon at bounding box center [1207, 437] width 12 height 12
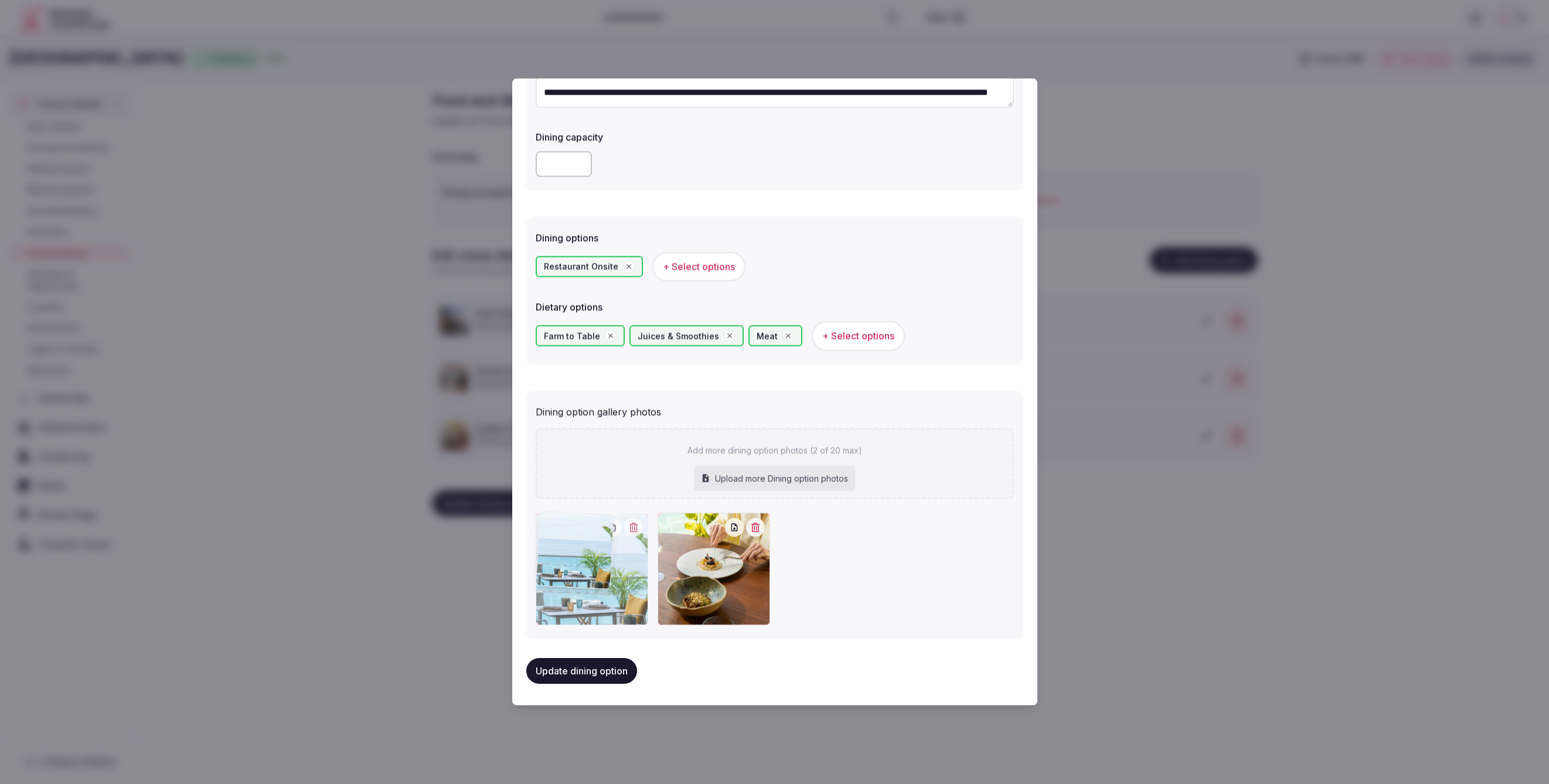
drag, startPoint x: 729, startPoint y: 594, endPoint x: 638, endPoint y: 592, distance: 91.0
click at [638, 593] on div at bounding box center [592, 568] width 113 height 113
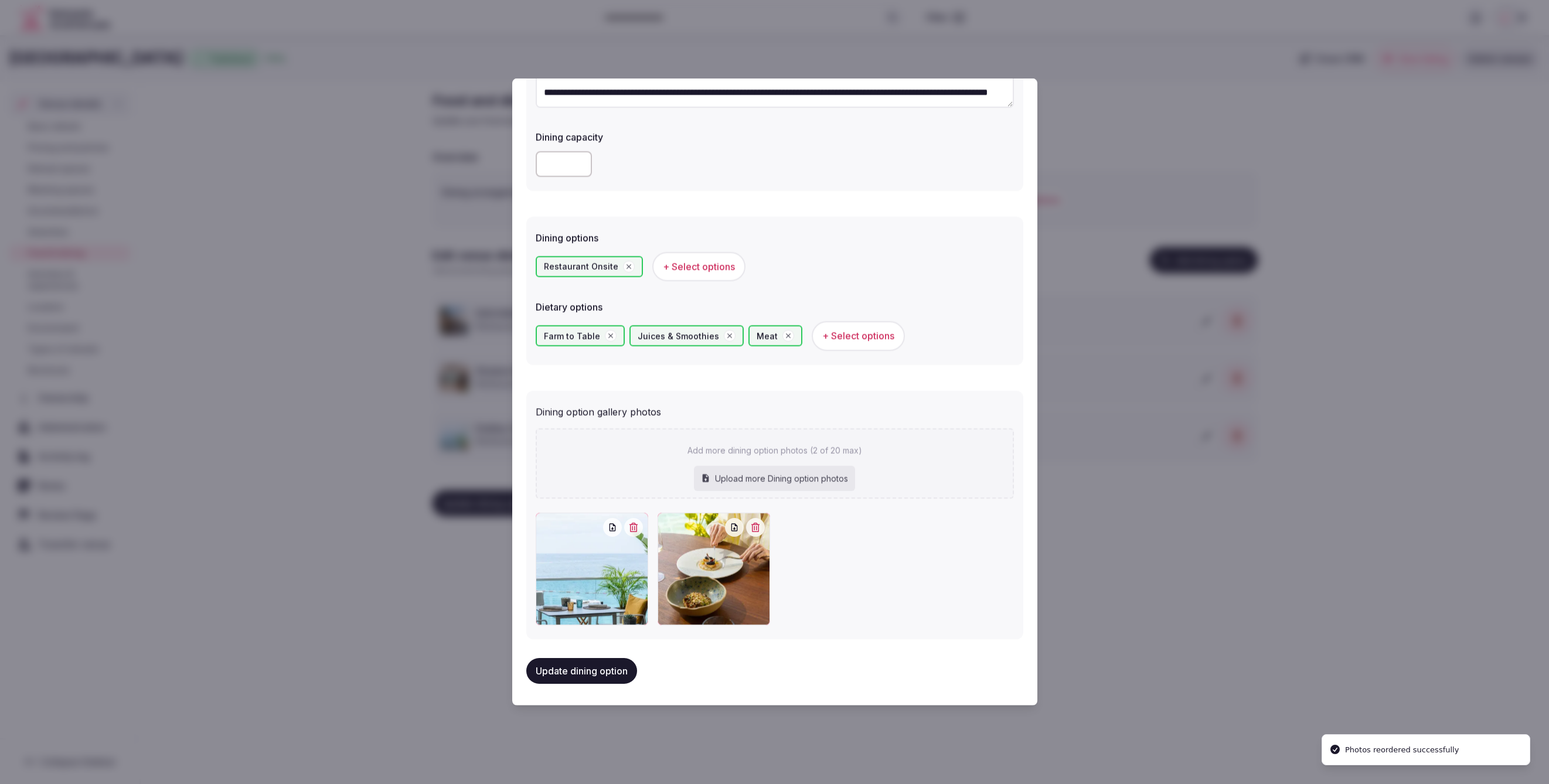
click at [1101, 569] on div at bounding box center [774, 392] width 1549 height 784
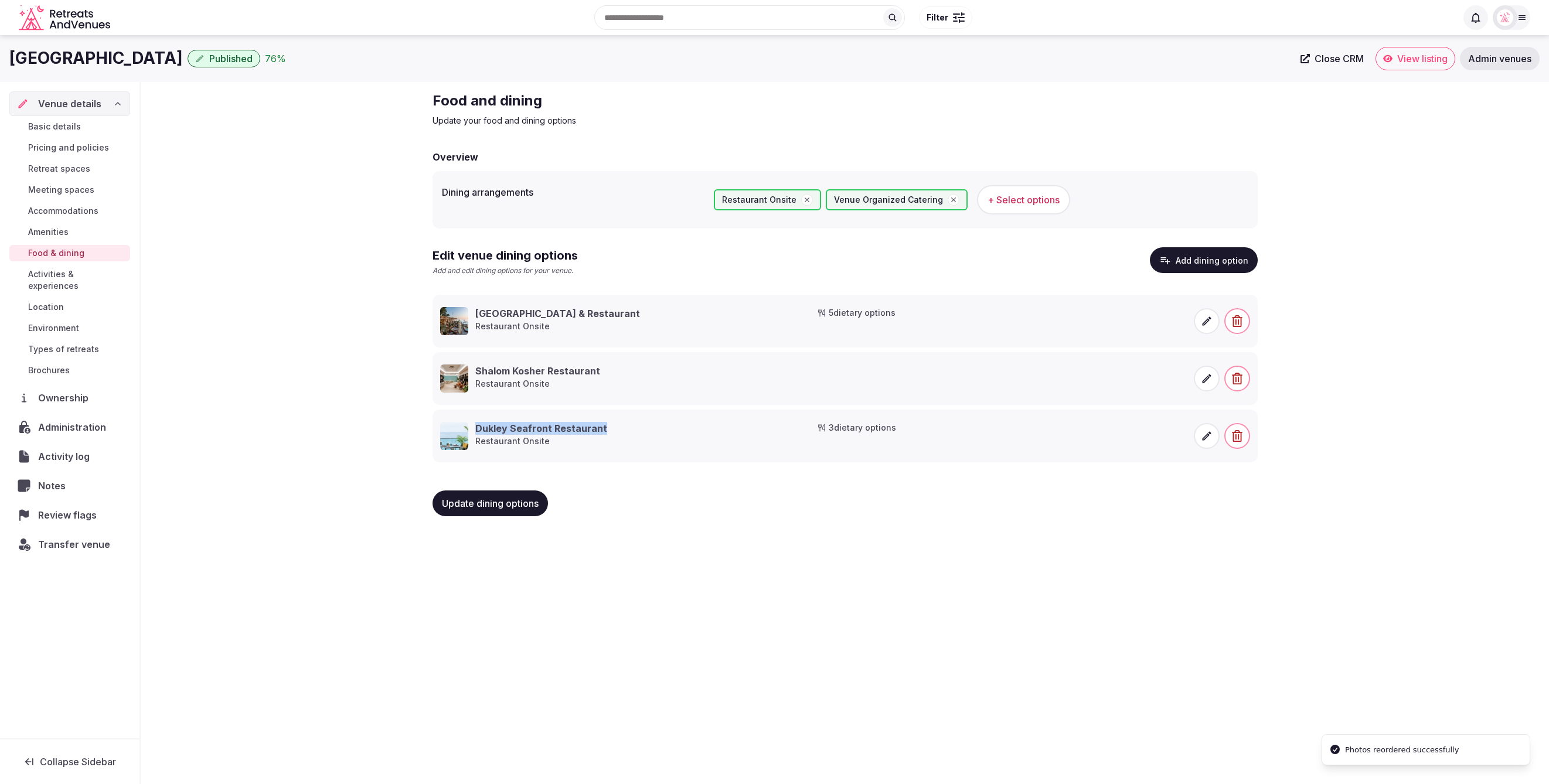
drag, startPoint x: 608, startPoint y: 428, endPoint x: 476, endPoint y: 430, distance: 132.0
click at [476, 430] on div "[GEOGRAPHIC_DATA] Restaurant Restaurant Onsite" at bounding box center [625, 436] width 370 height 28
copy h3 "Dukley Seafront Restaurant"
click at [1204, 436] on icon at bounding box center [1207, 437] width 12 height 12
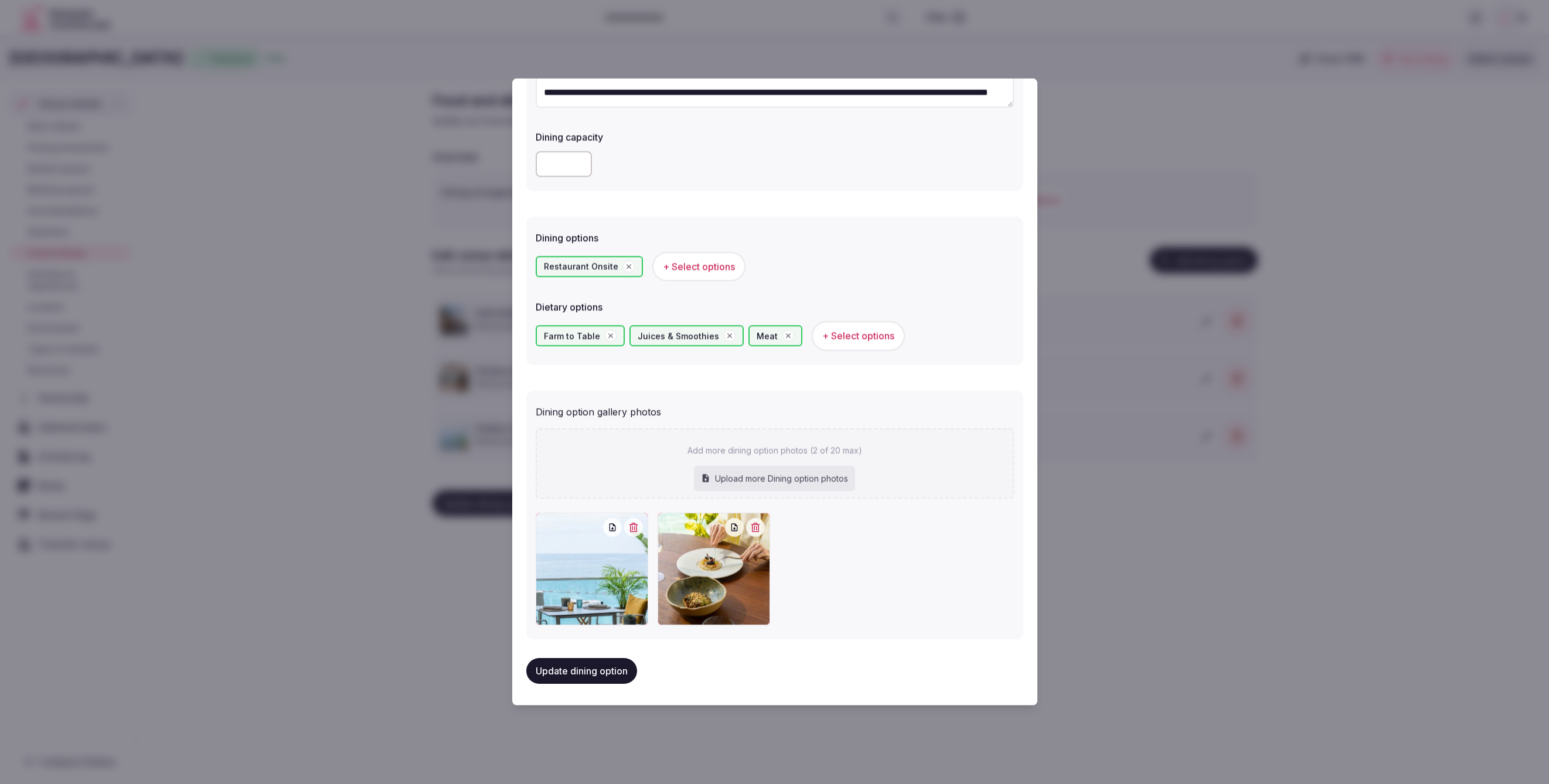
click at [583, 672] on button "Update dining option" at bounding box center [582, 671] width 111 height 26
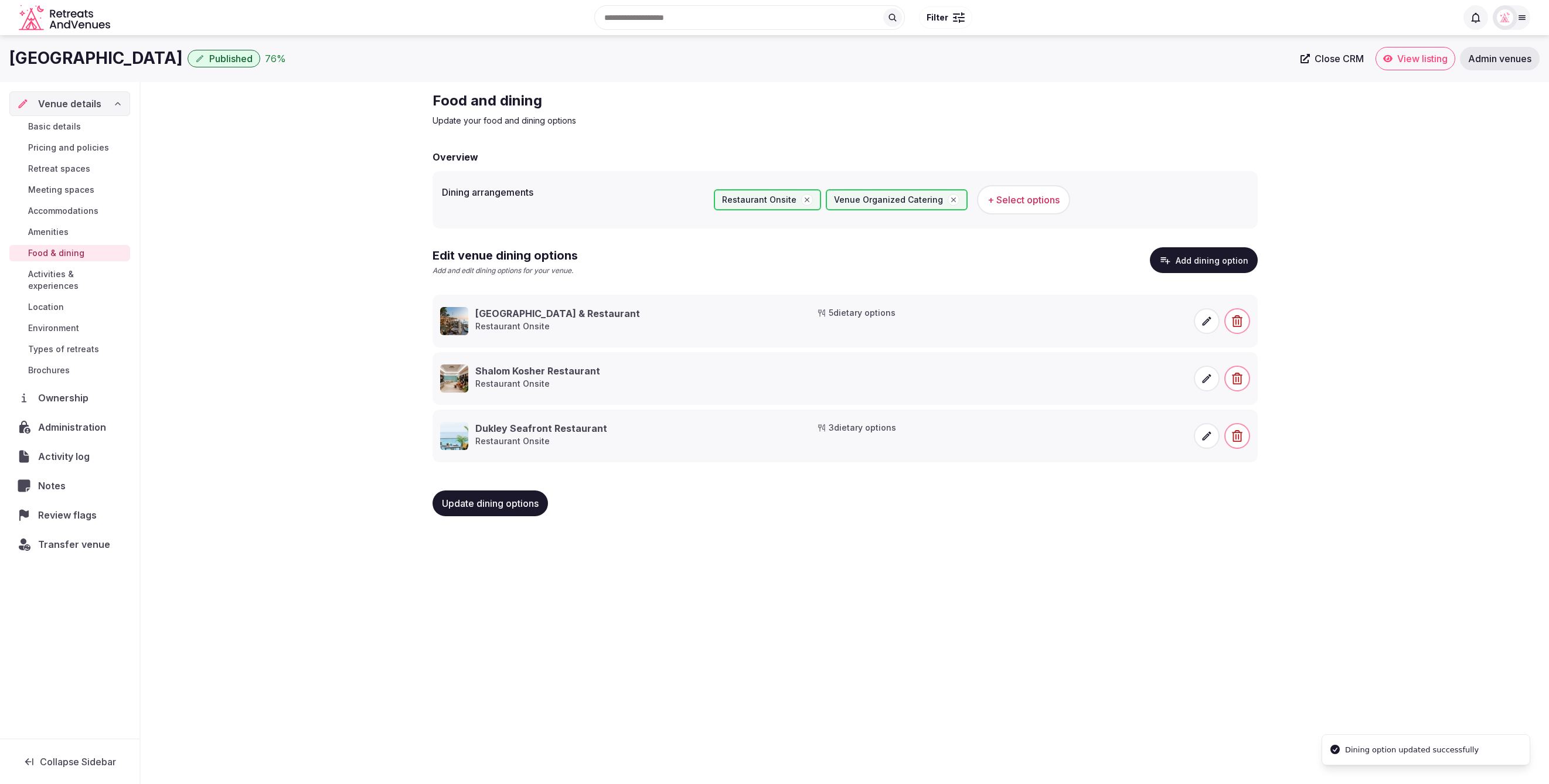
click at [1209, 437] on icon at bounding box center [1207, 437] width 12 height 12
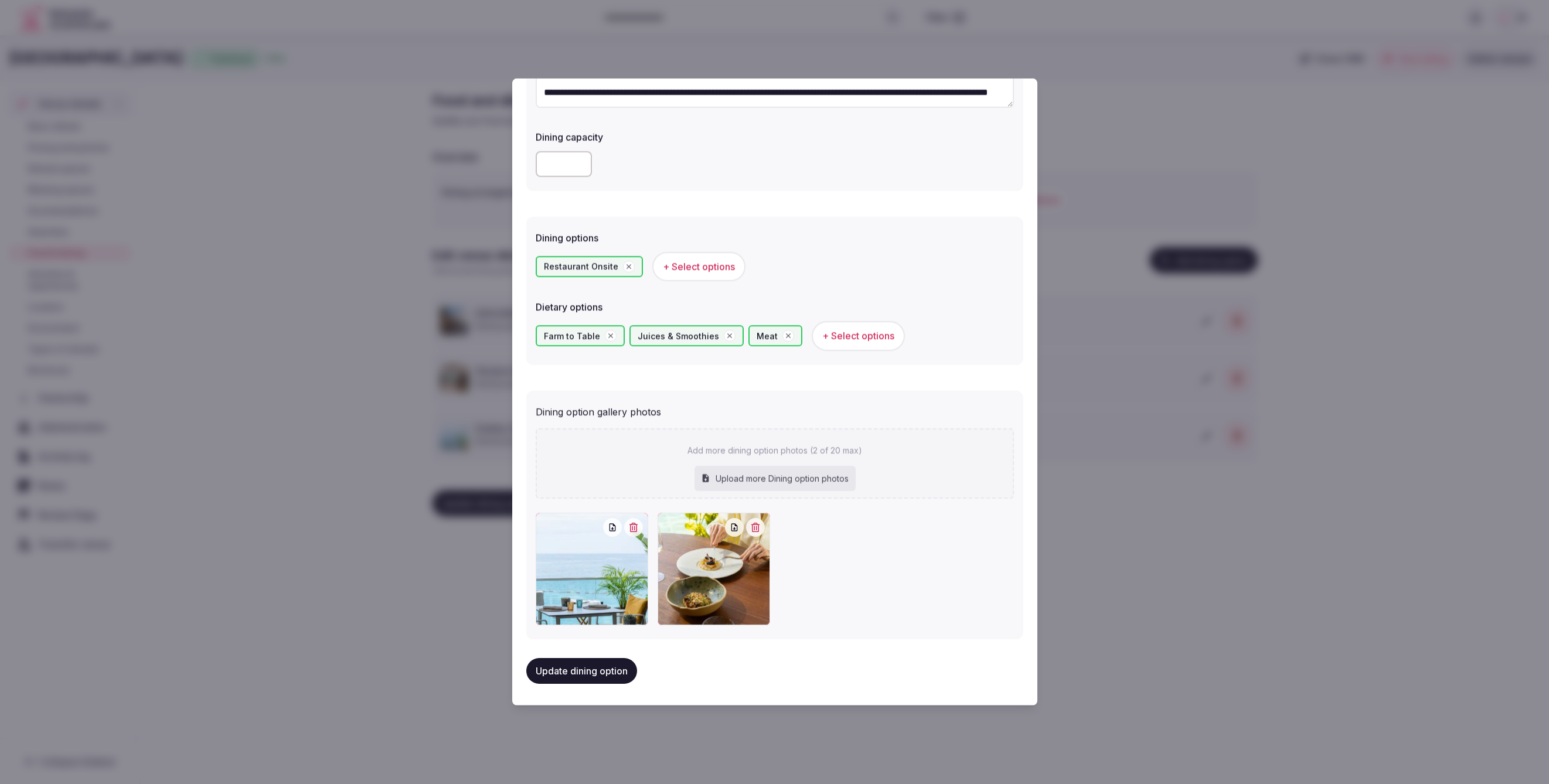
click at [795, 482] on div "Upload more Dining option photos" at bounding box center [774, 478] width 161 height 26
type input "**********"
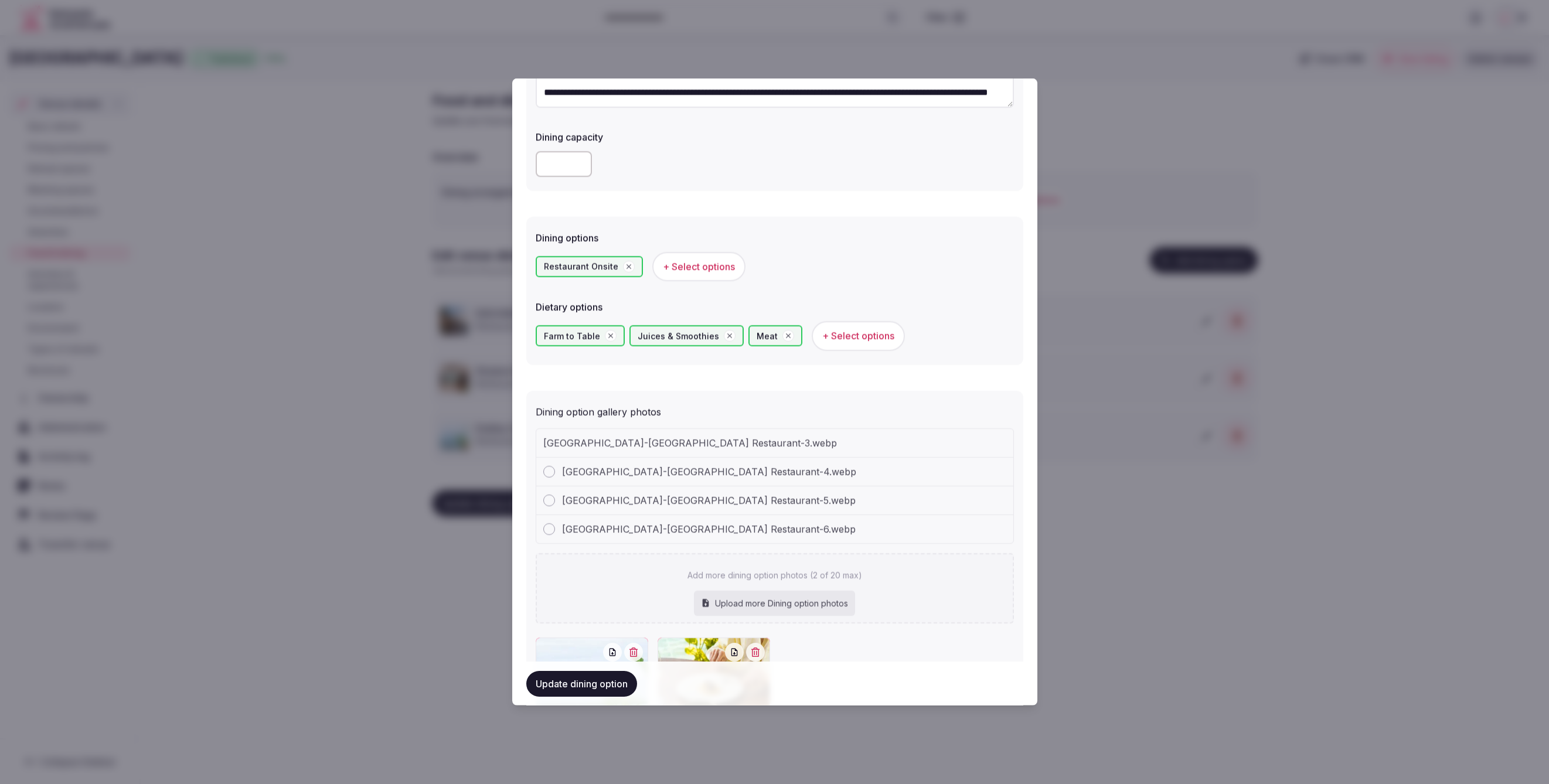
scroll to position [308, 0]
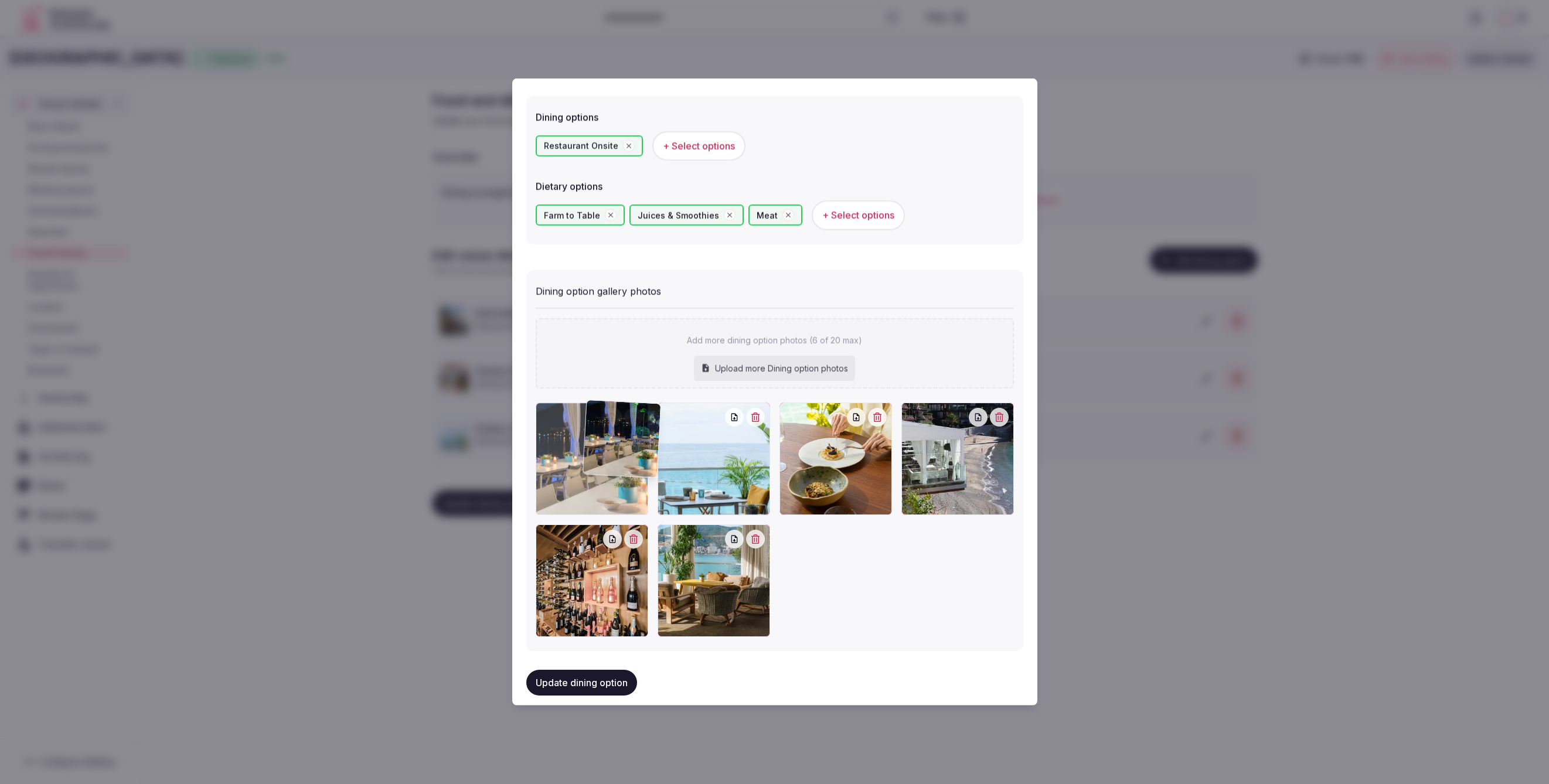
drag, startPoint x: 802, startPoint y: 483, endPoint x: 592, endPoint y: 483, distance: 210.0
click at [590, 483] on div at bounding box center [592, 458] width 113 height 113
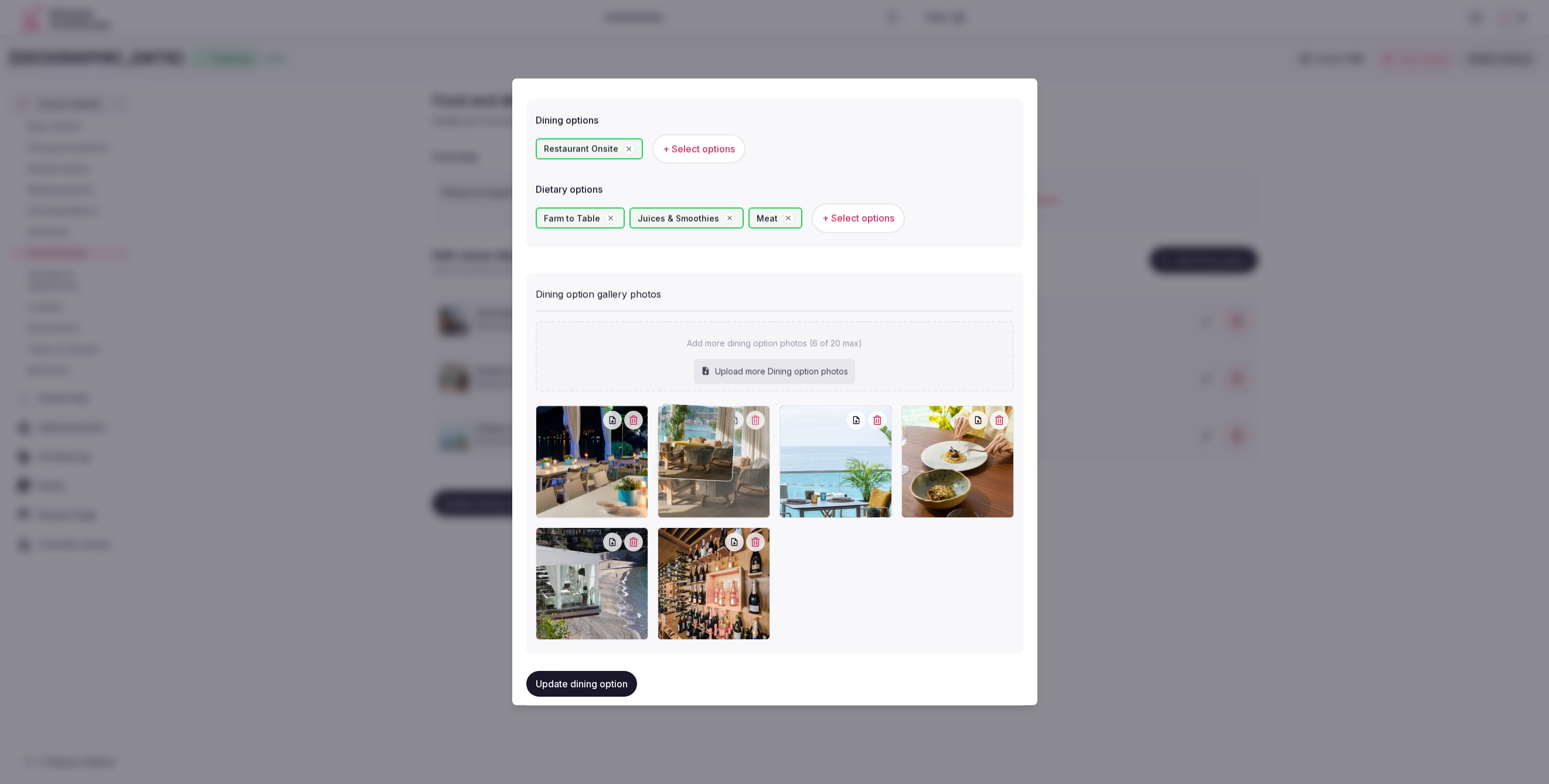
drag, startPoint x: 696, startPoint y: 570, endPoint x: 703, endPoint y: 490, distance: 80.3
click at [703, 490] on div at bounding box center [714, 462] width 113 height 113
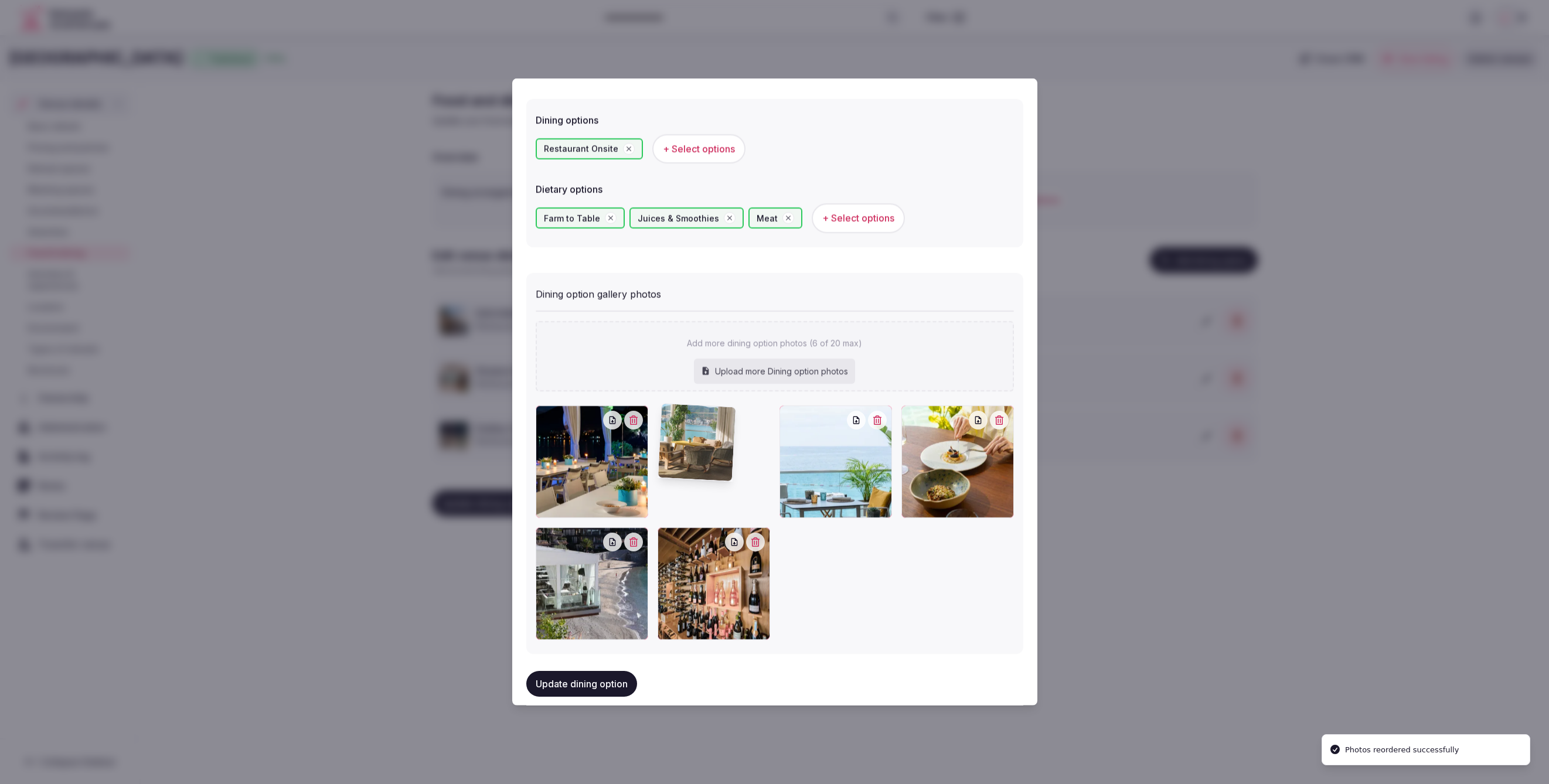
scroll to position [302, 0]
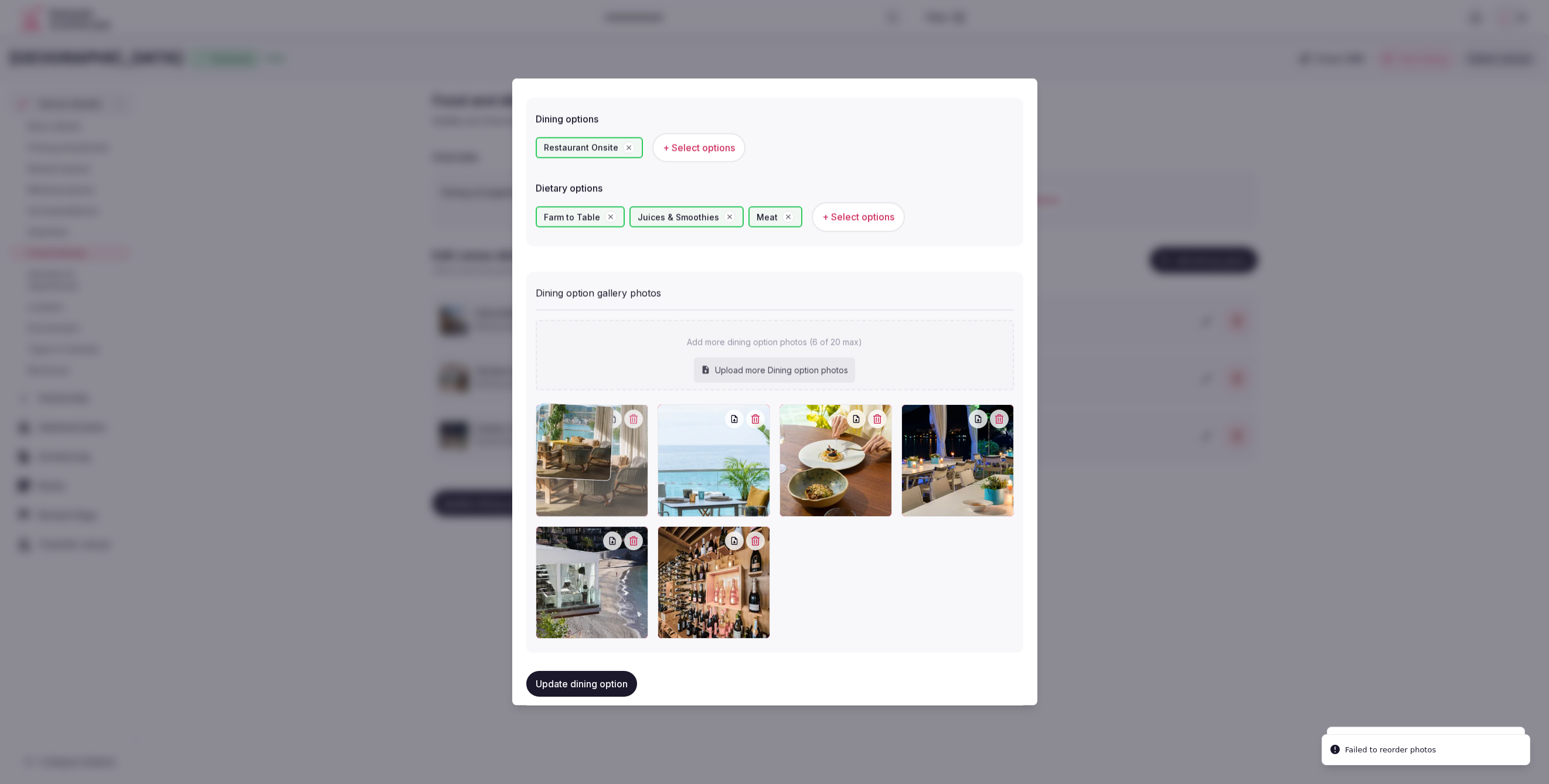
drag, startPoint x: 675, startPoint y: 562, endPoint x: 606, endPoint y: 461, distance: 122.3
click at [606, 461] on div at bounding box center [592, 460] width 113 height 113
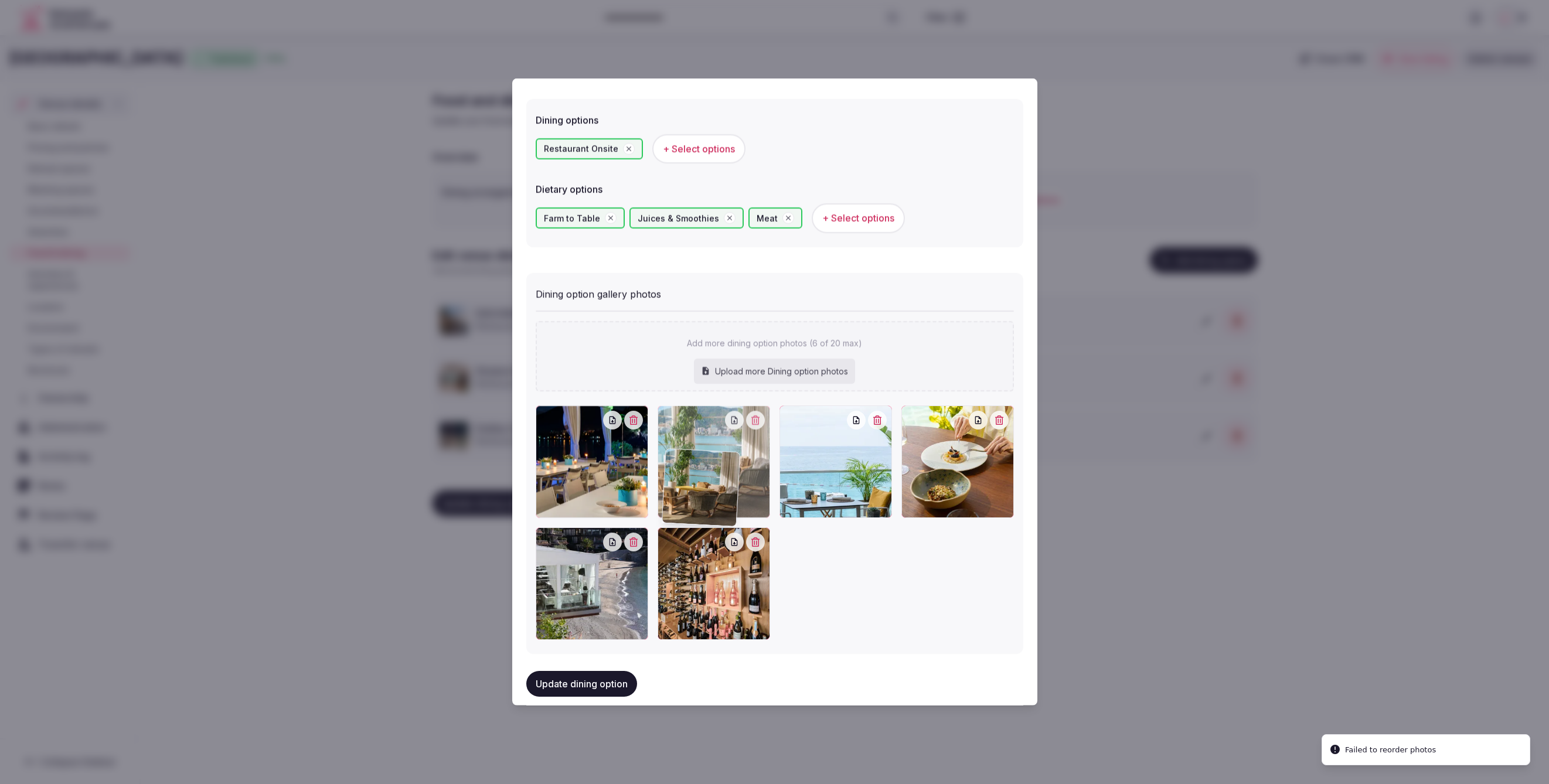
drag, startPoint x: 688, startPoint y: 575, endPoint x: 693, endPoint y: 491, distance: 84.1
click at [693, 491] on div at bounding box center [714, 462] width 113 height 113
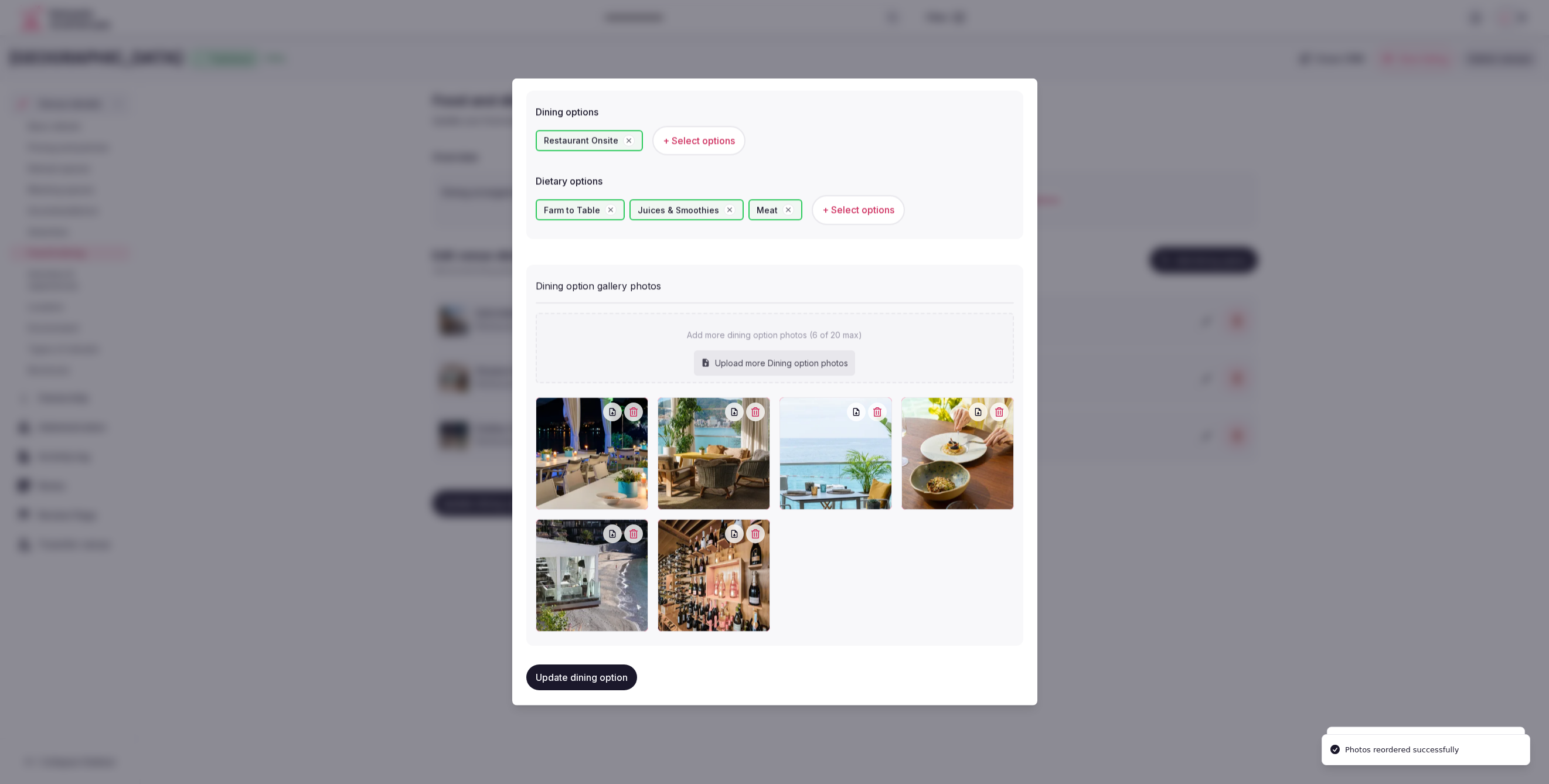
scroll to position [311, 0]
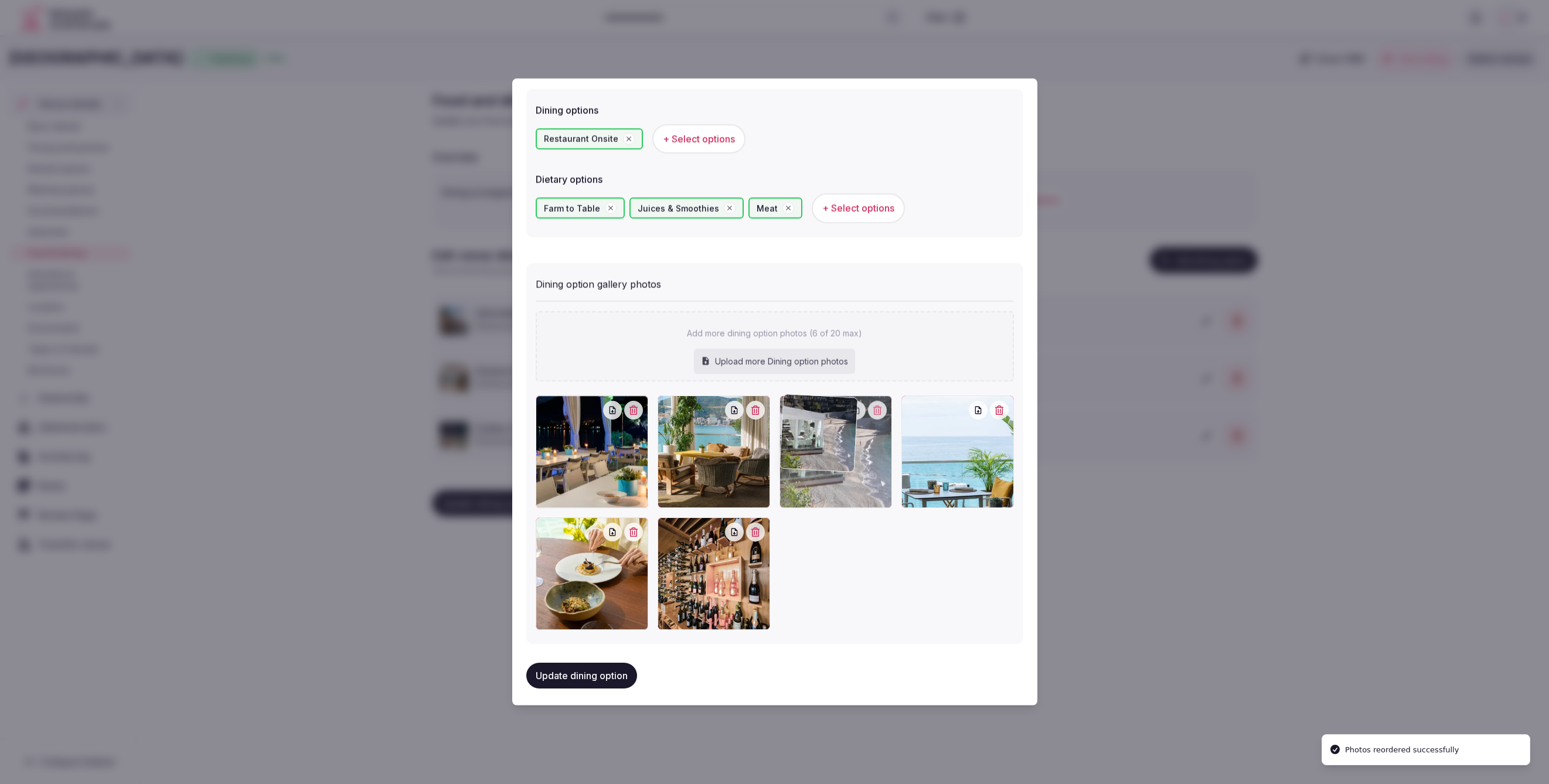
drag, startPoint x: 615, startPoint y: 599, endPoint x: 898, endPoint y: 510, distance: 296.7
click at [898, 510] on div at bounding box center [774, 512] width 478 height 235
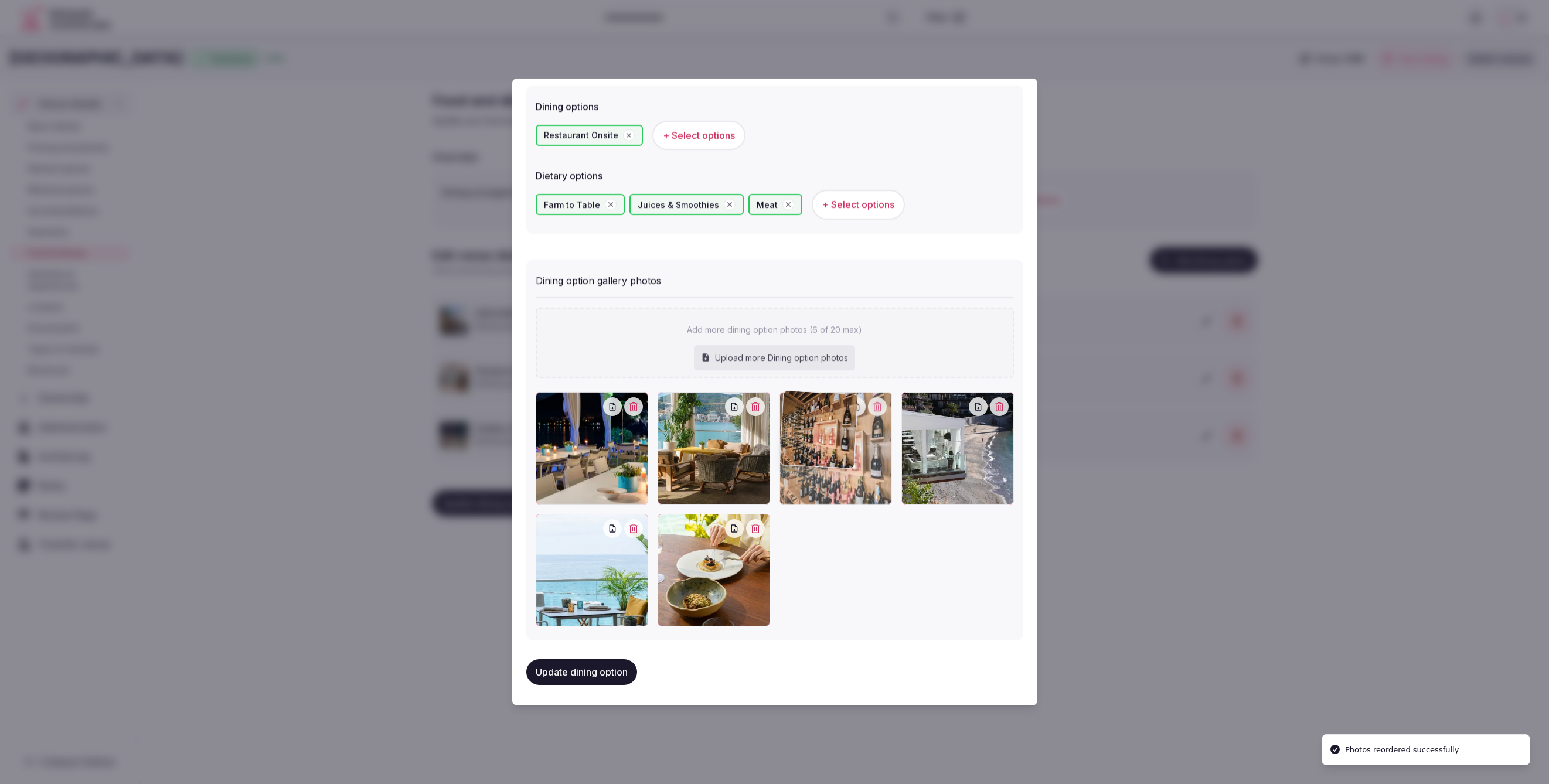
drag, startPoint x: 713, startPoint y: 579, endPoint x: 836, endPoint y: 480, distance: 157.9
click at [836, 480] on div at bounding box center [836, 448] width 113 height 113
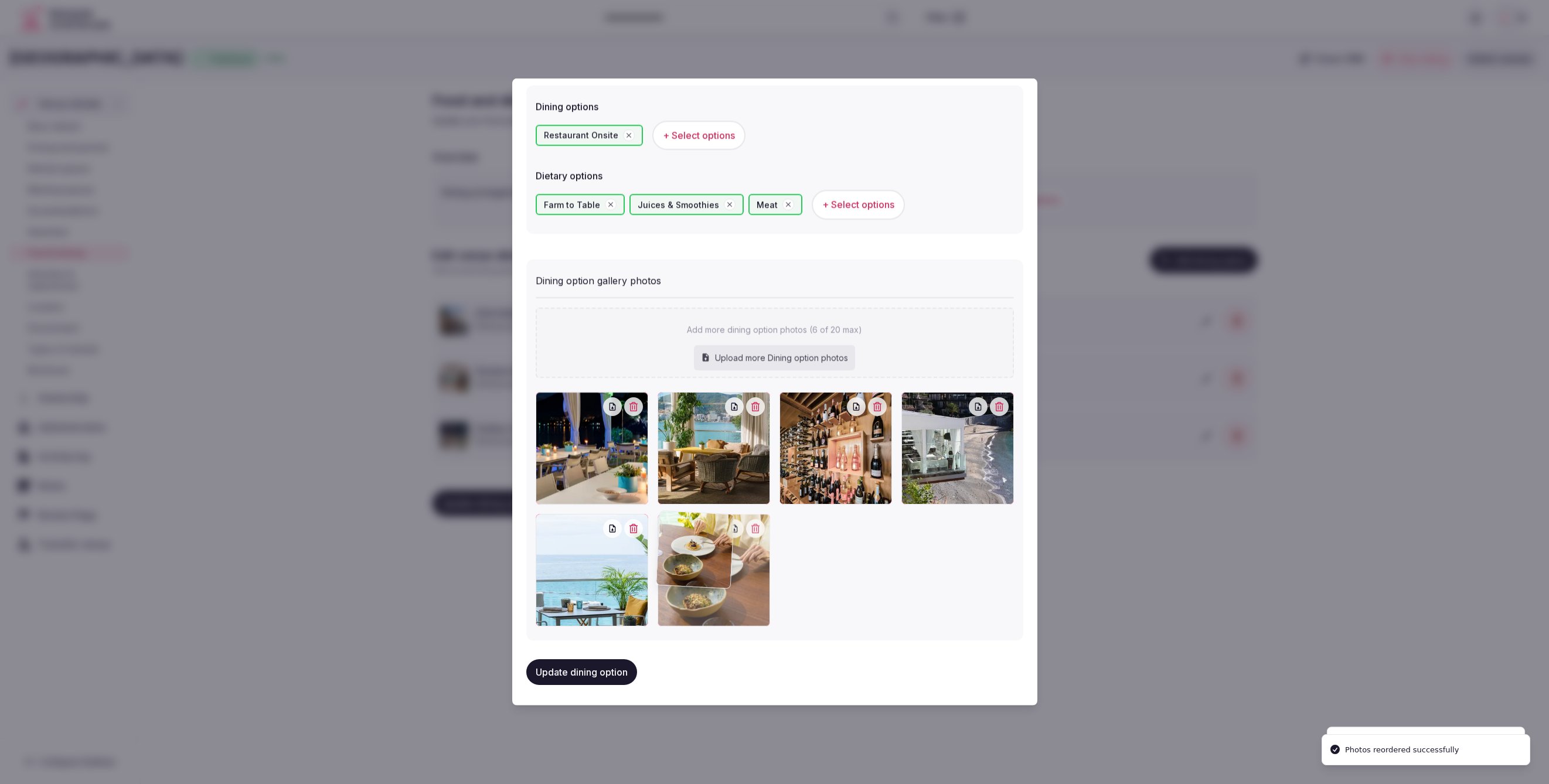
scroll to position [315, 0]
click at [717, 591] on div at bounding box center [714, 569] width 113 height 113
click at [598, 673] on button "Update dining option" at bounding box center [582, 671] width 111 height 26
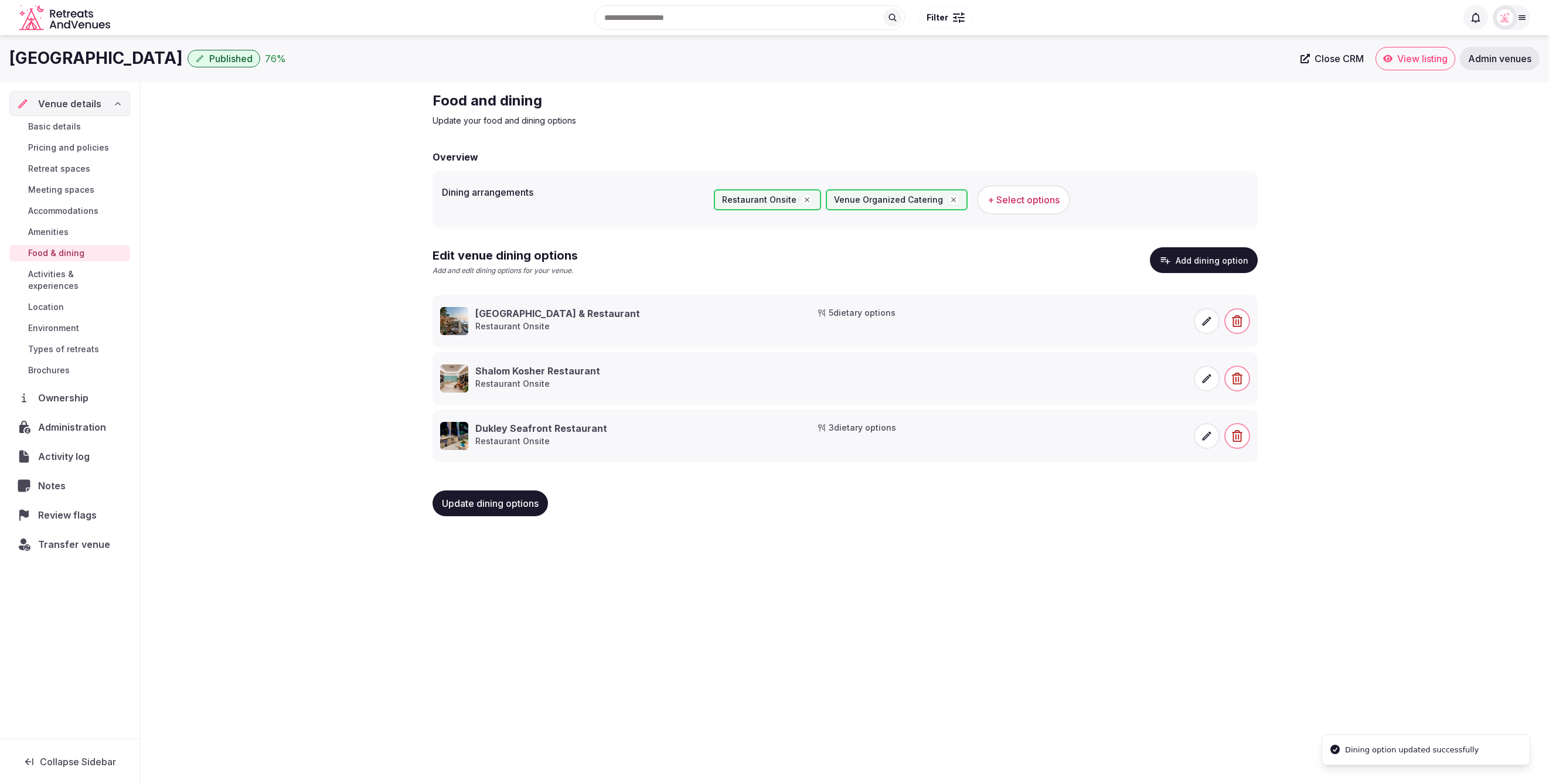
click at [1023, 598] on div "[GEOGRAPHIC_DATA] Published 76 % Close CRM View listing Admin venues Venue deta…" at bounding box center [774, 406] width 1549 height 742
click at [1210, 260] on button "Add dining option" at bounding box center [1203, 261] width 107 height 26
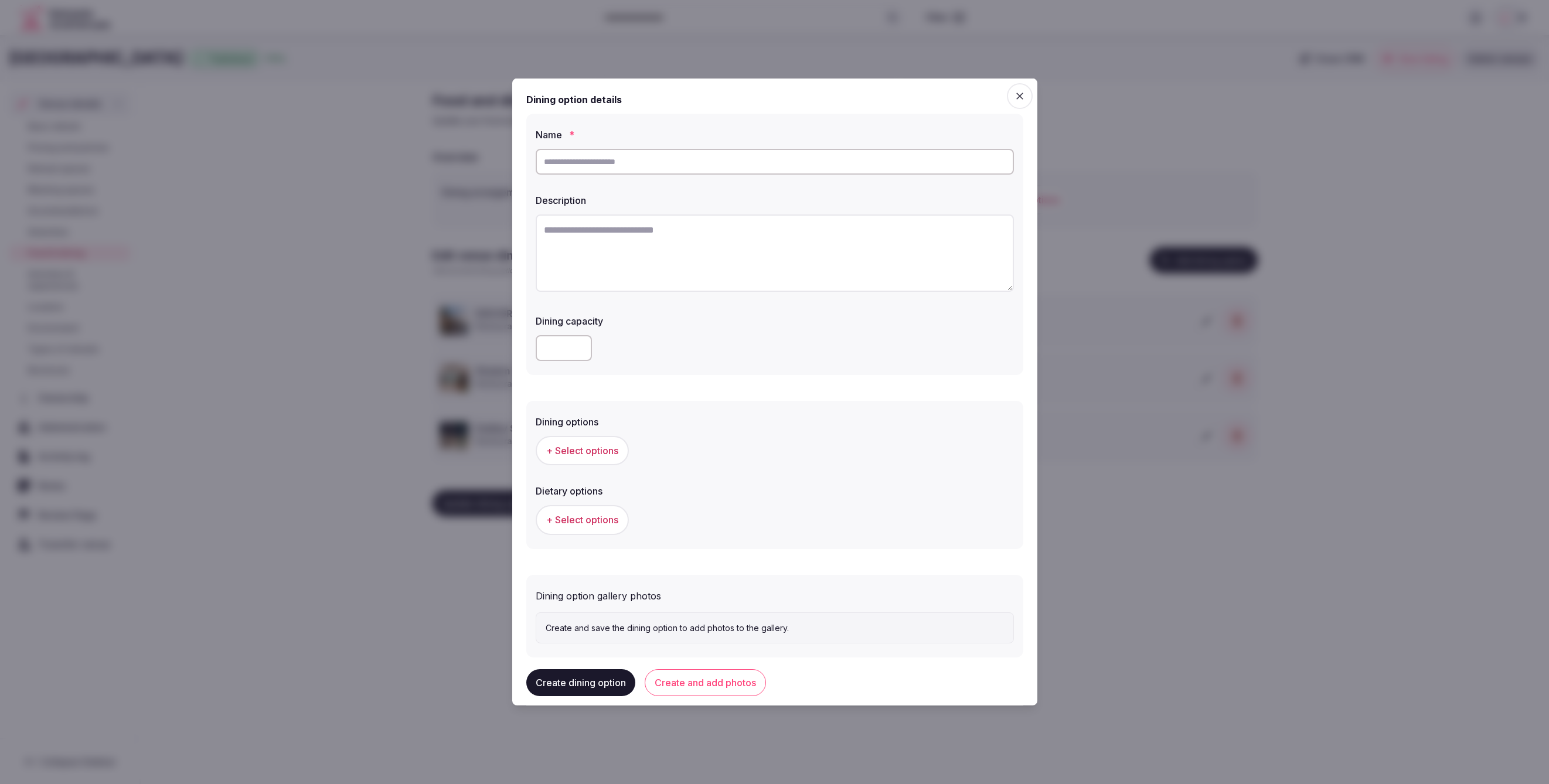
click at [653, 164] on input "text" at bounding box center [774, 162] width 478 height 26
paste input "**********"
type input "**********"
click at [669, 159] on input "text" at bounding box center [774, 162] width 478 height 26
paste input "**********"
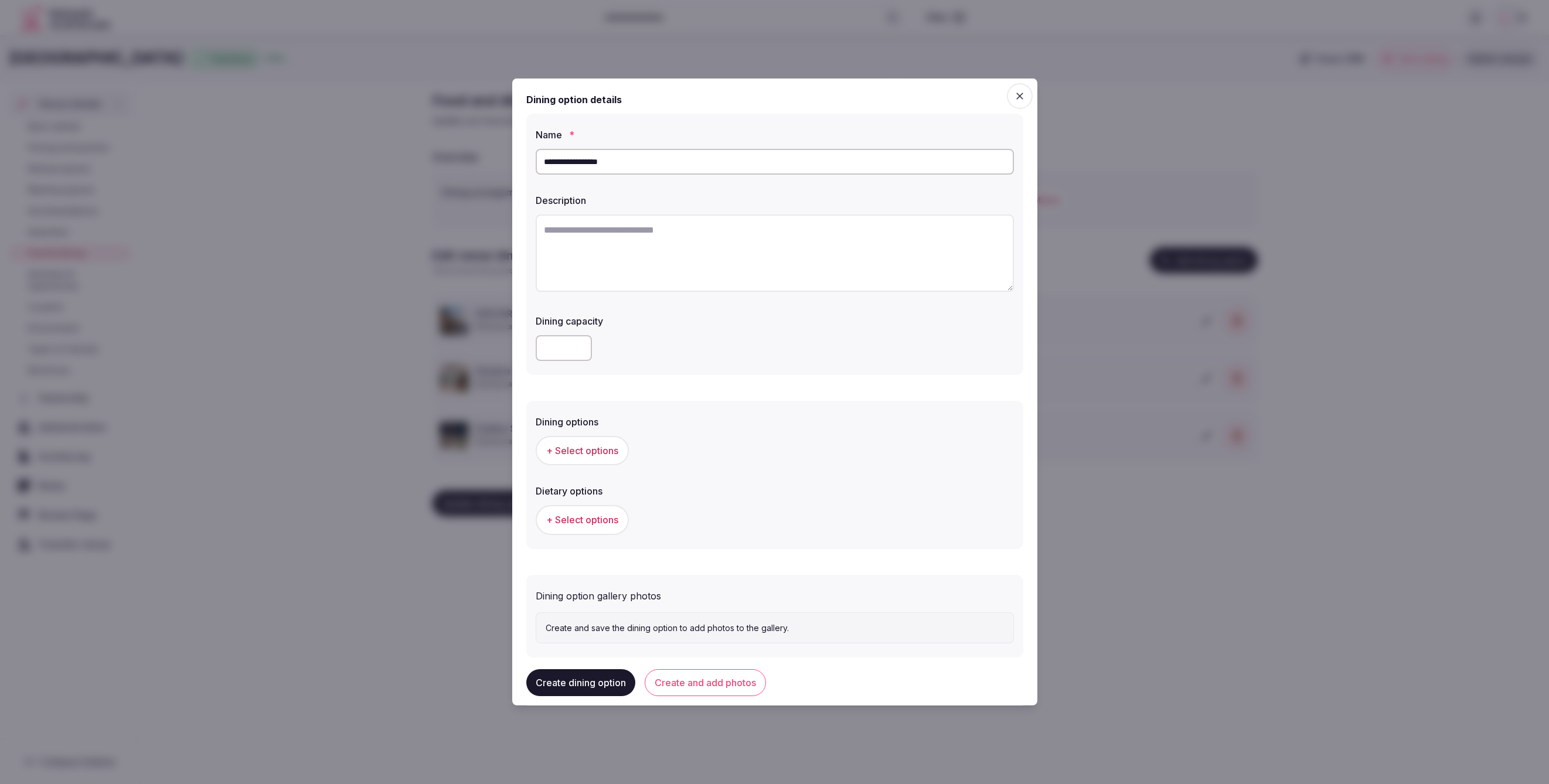
type input "**********"
click at [668, 222] on textarea at bounding box center [774, 253] width 478 height 77
click at [710, 230] on textarea "To enrich screen reader interactions, please activate Accessibility in Grammarl…" at bounding box center [774, 253] width 478 height 77
paste textarea "**********"
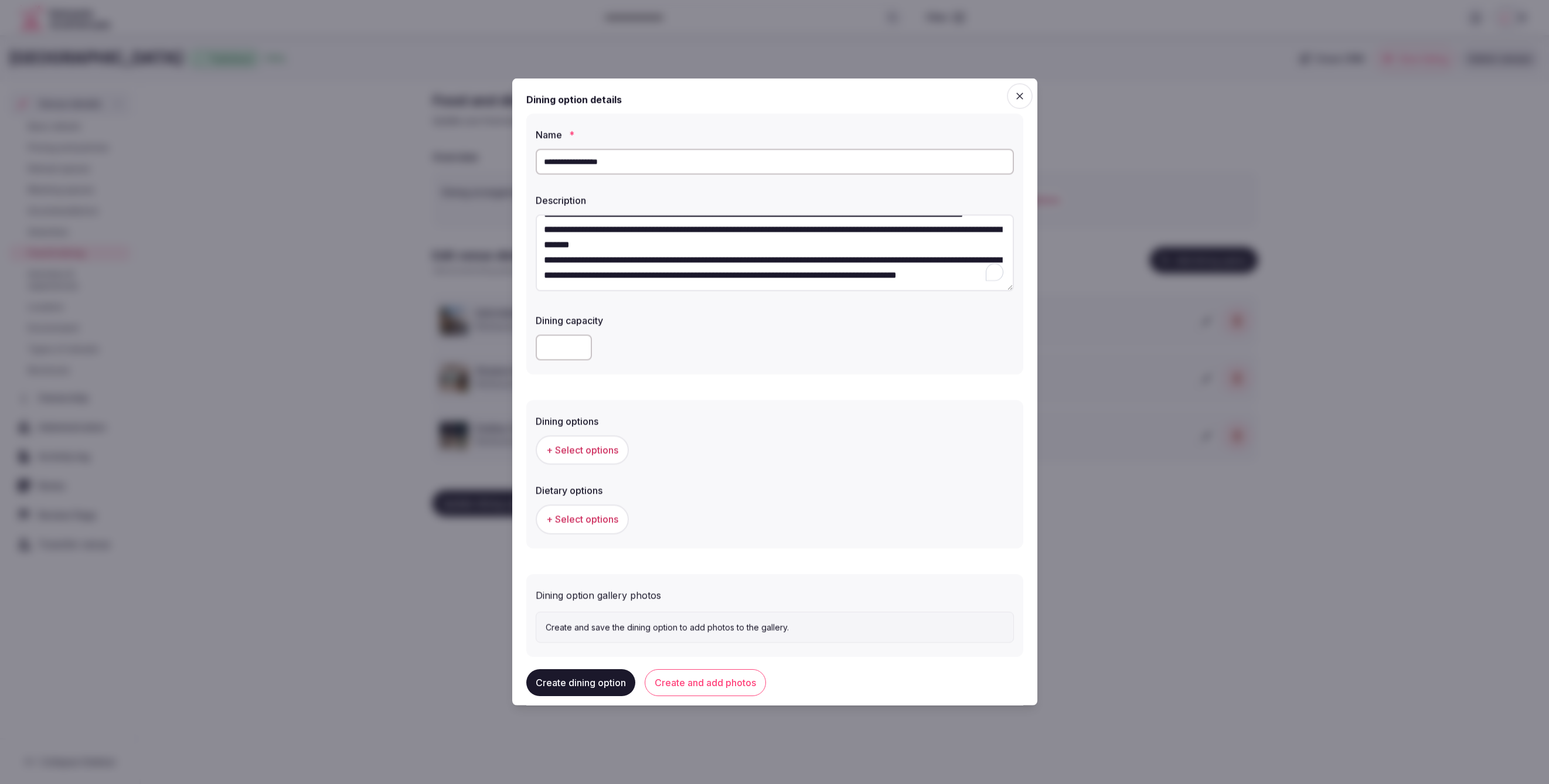
scroll to position [0, 0]
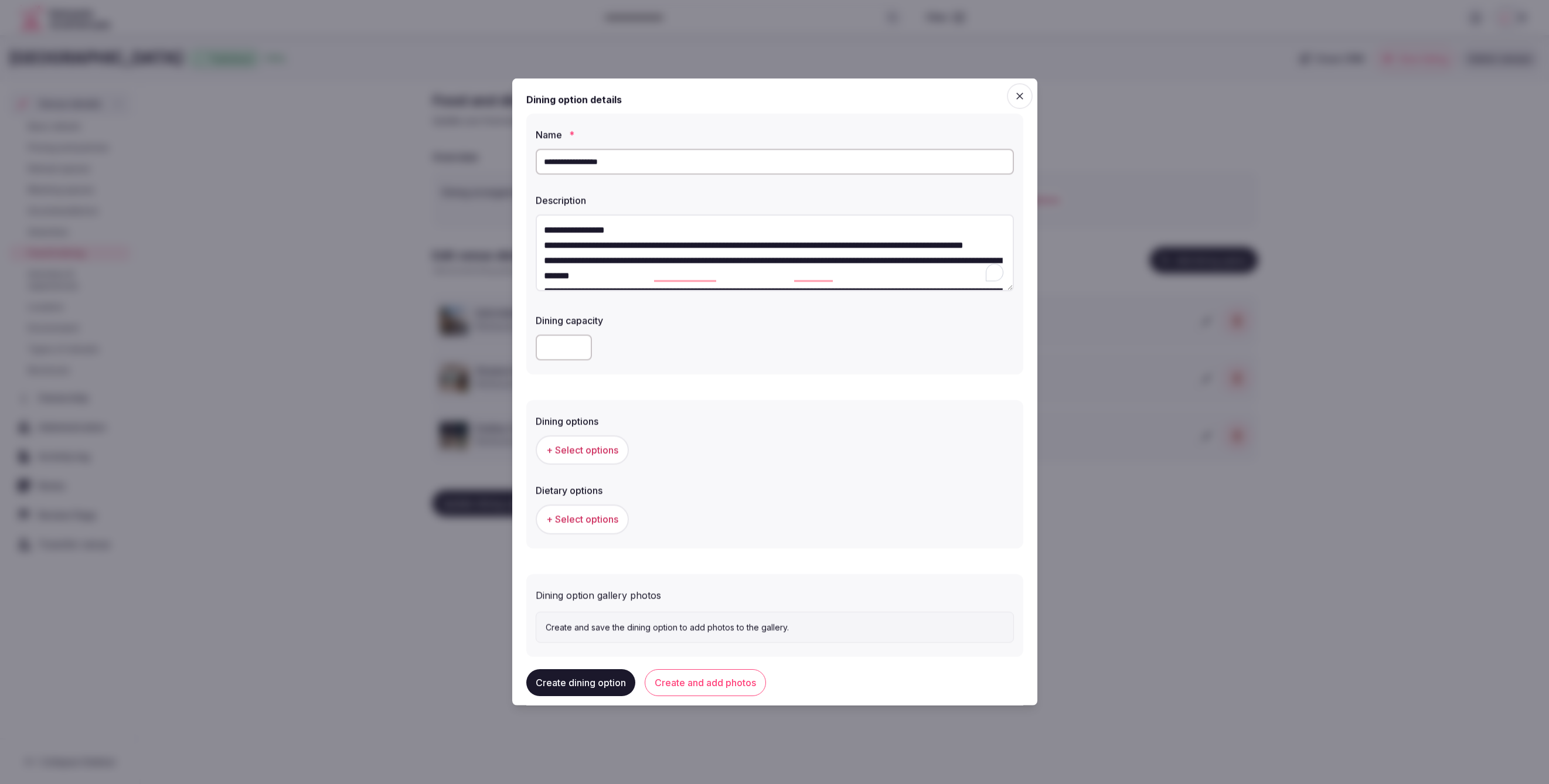
click at [703, 234] on textarea "**********" at bounding box center [774, 253] width 478 height 77
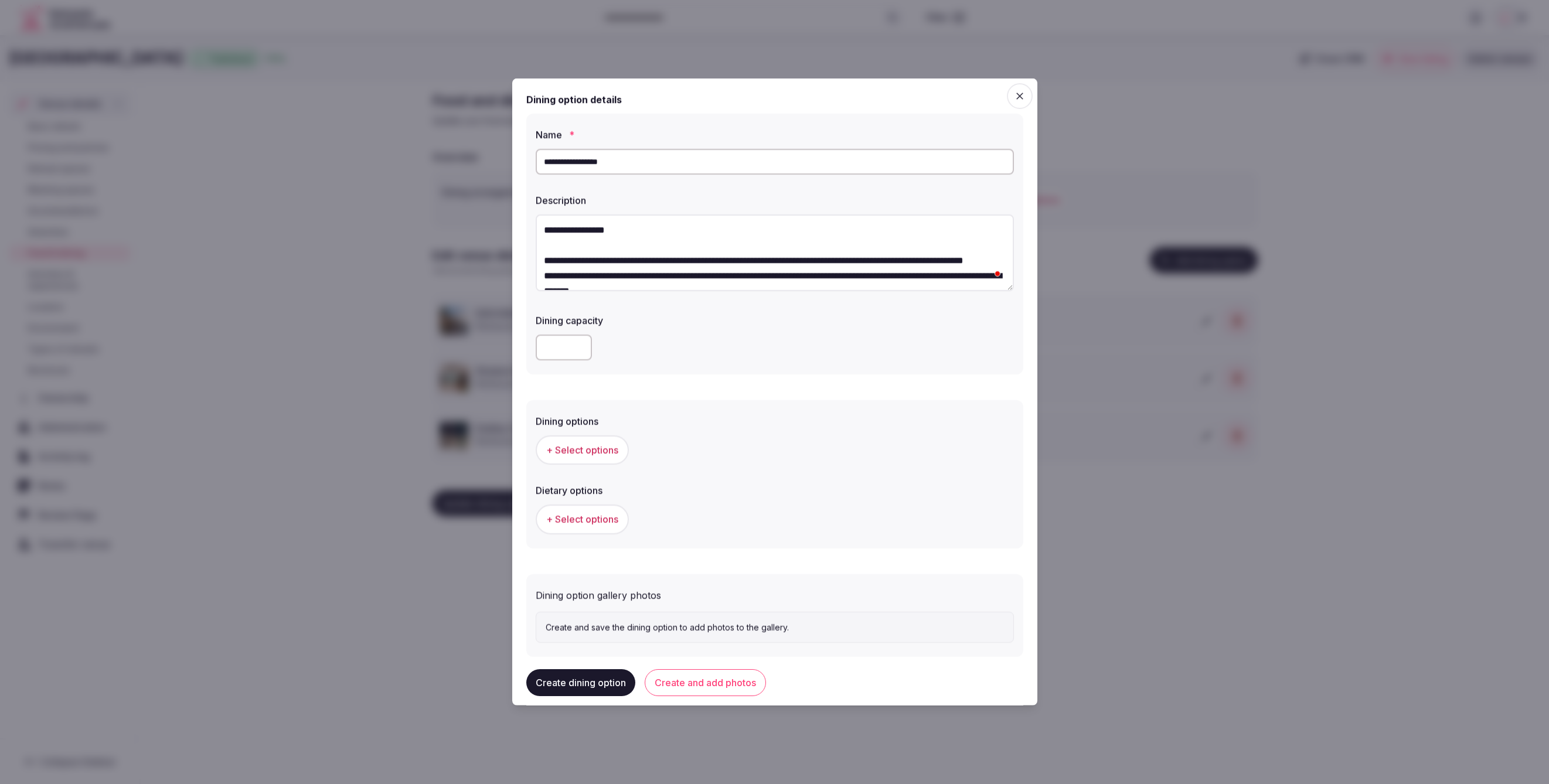
click at [701, 269] on textarea "**********" at bounding box center [774, 253] width 478 height 77
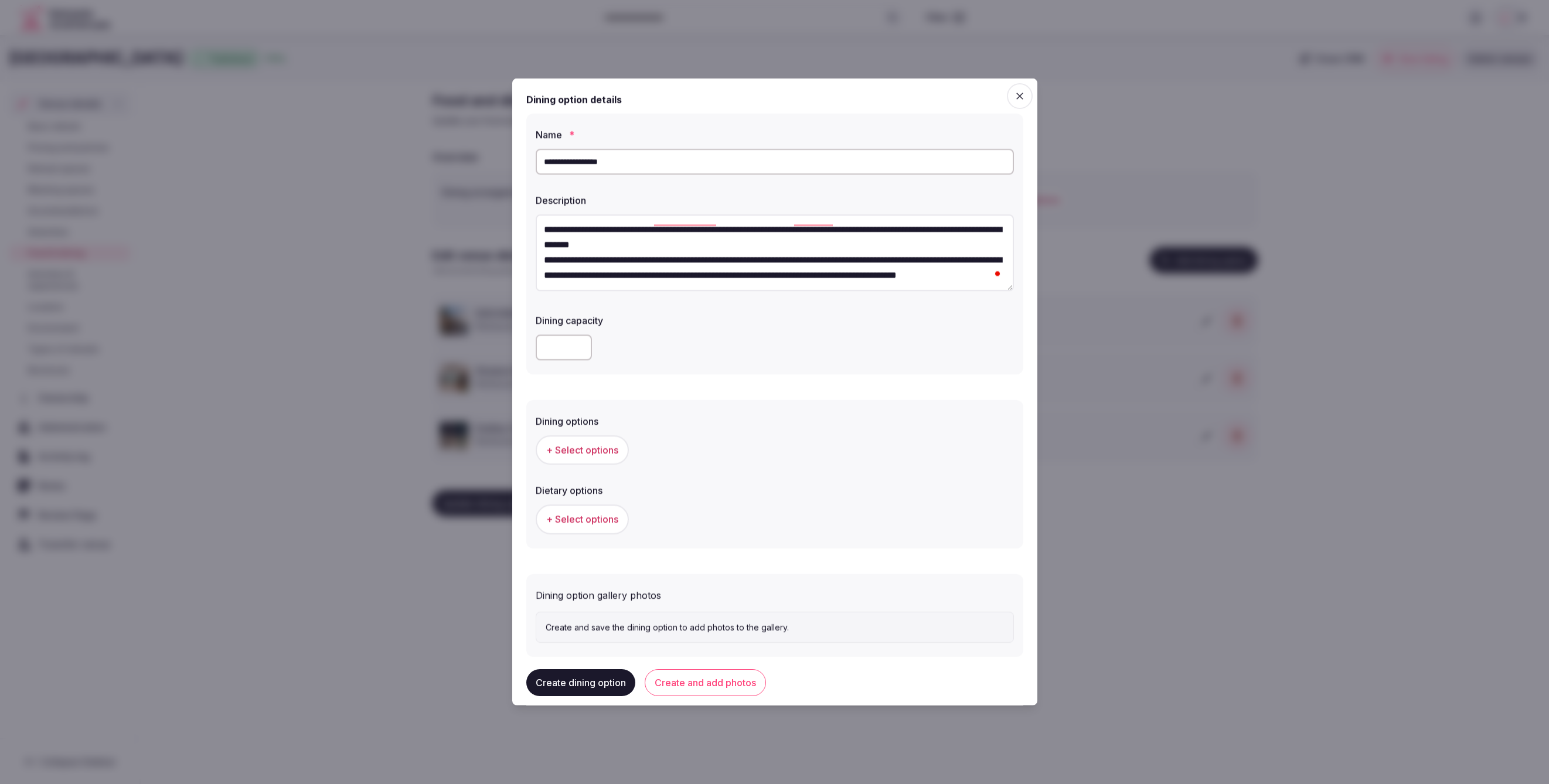
click at [710, 233] on textarea "**********" at bounding box center [774, 253] width 478 height 77
type textarea "**********"
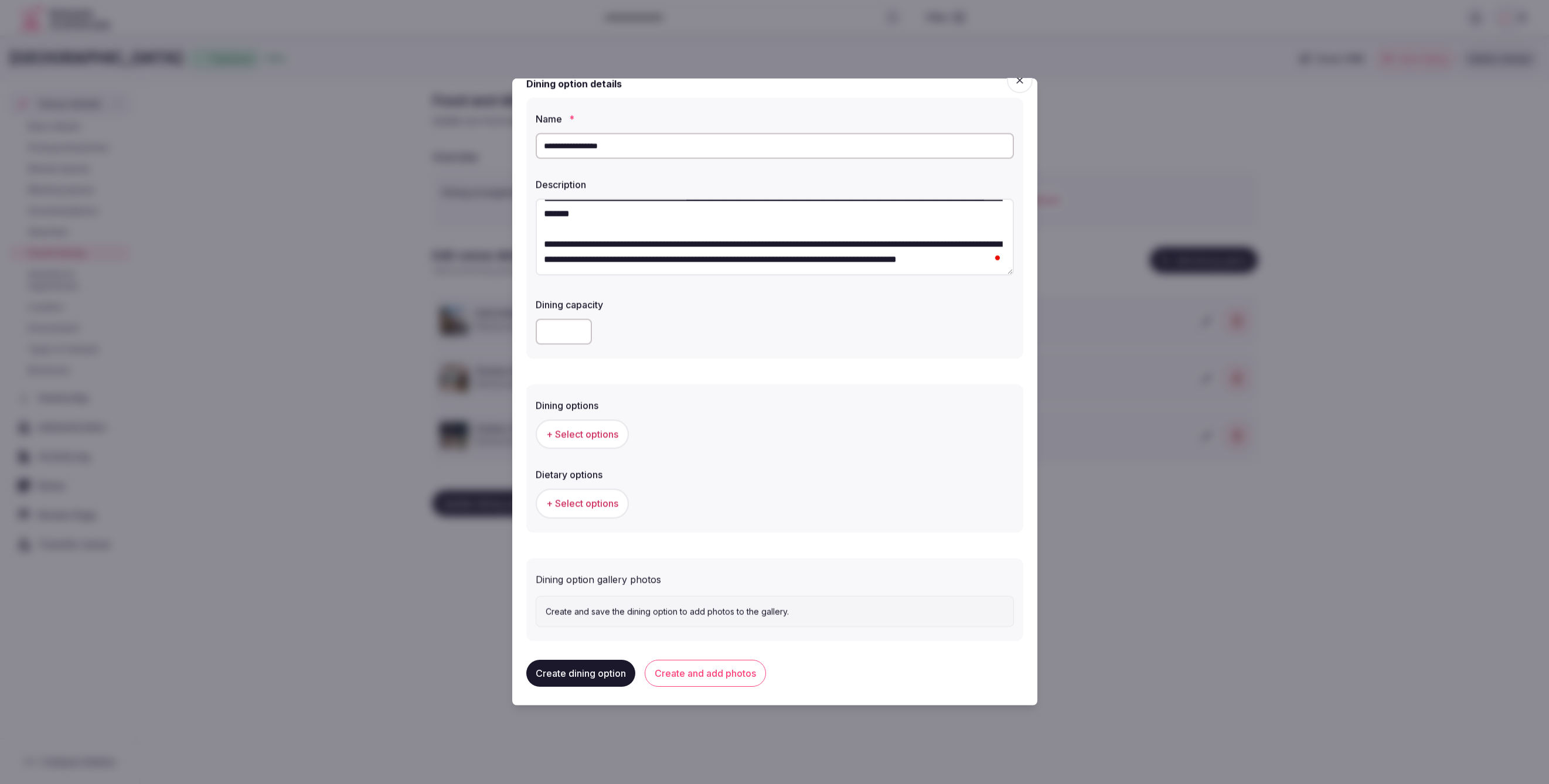
click at [714, 311] on div "Dining capacity" at bounding box center [774, 321] width 478 height 56
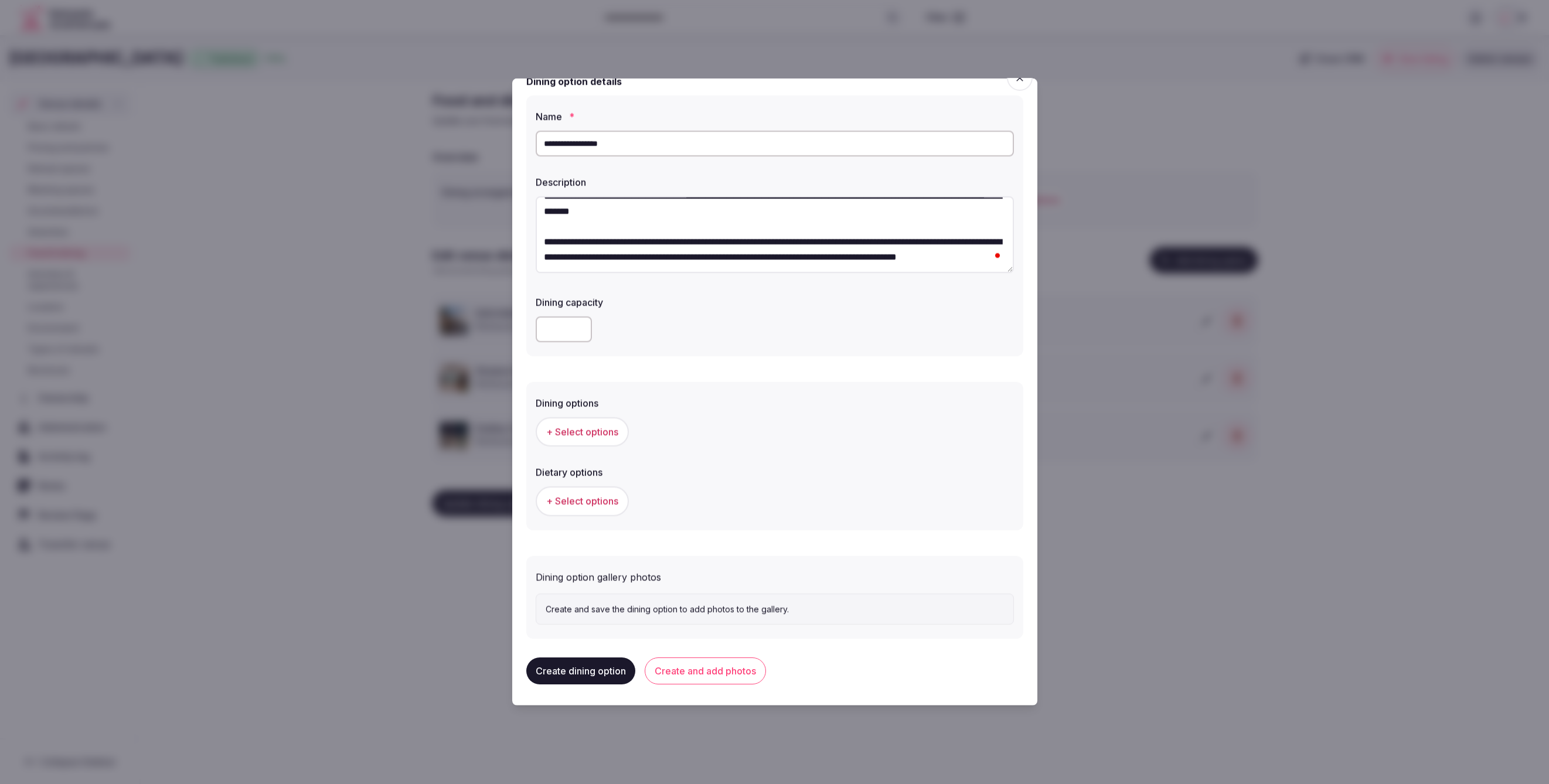
click at [568, 438] on button "+ Select options" at bounding box center [582, 432] width 94 height 29
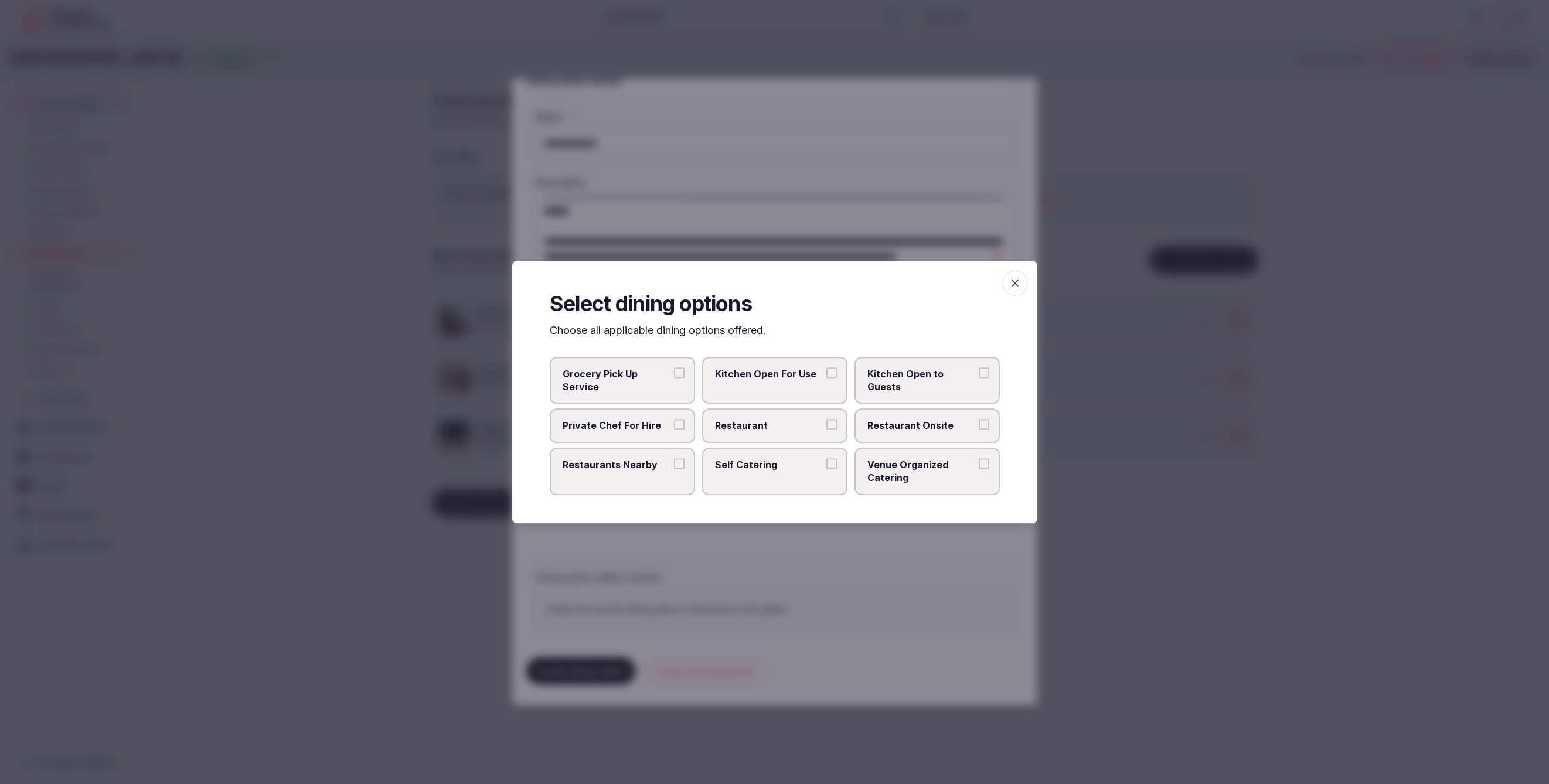
click at [799, 432] on span "Restaurant" at bounding box center [768, 425] width 107 height 13
click at [826, 431] on button "Restaurant" at bounding box center [832, 424] width 10 height 10
click at [894, 434] on label "Restaurant Onsite" at bounding box center [927, 425] width 146 height 34
click at [979, 431] on button "Restaurant Onsite" at bounding box center [984, 424] width 10 height 10
click at [926, 431] on span "Restaurant Onsite" at bounding box center [921, 425] width 107 height 13
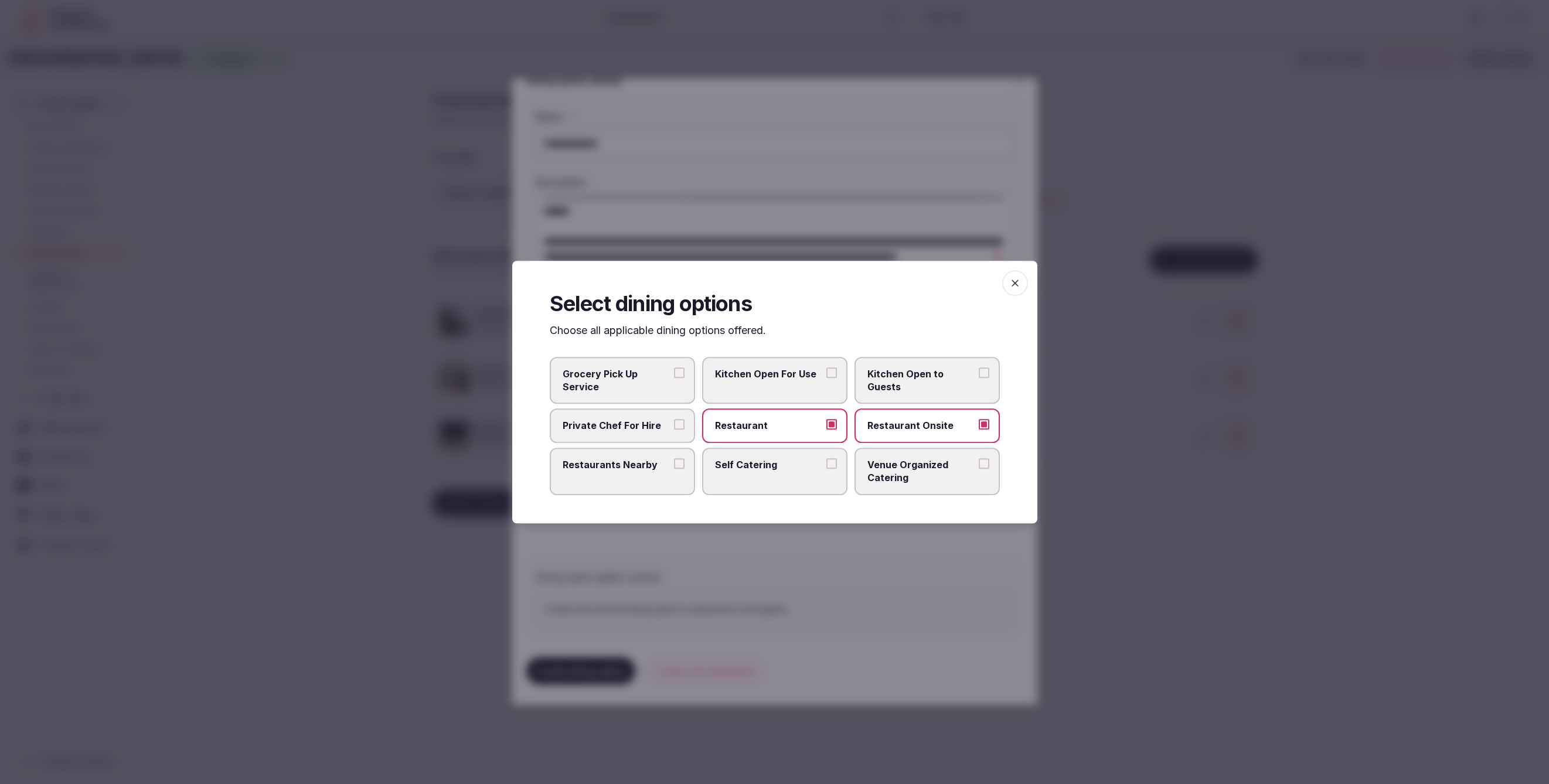
click at [979, 431] on button "Restaurant Onsite" at bounding box center [984, 424] width 10 height 10
click at [964, 549] on div at bounding box center [774, 392] width 1549 height 784
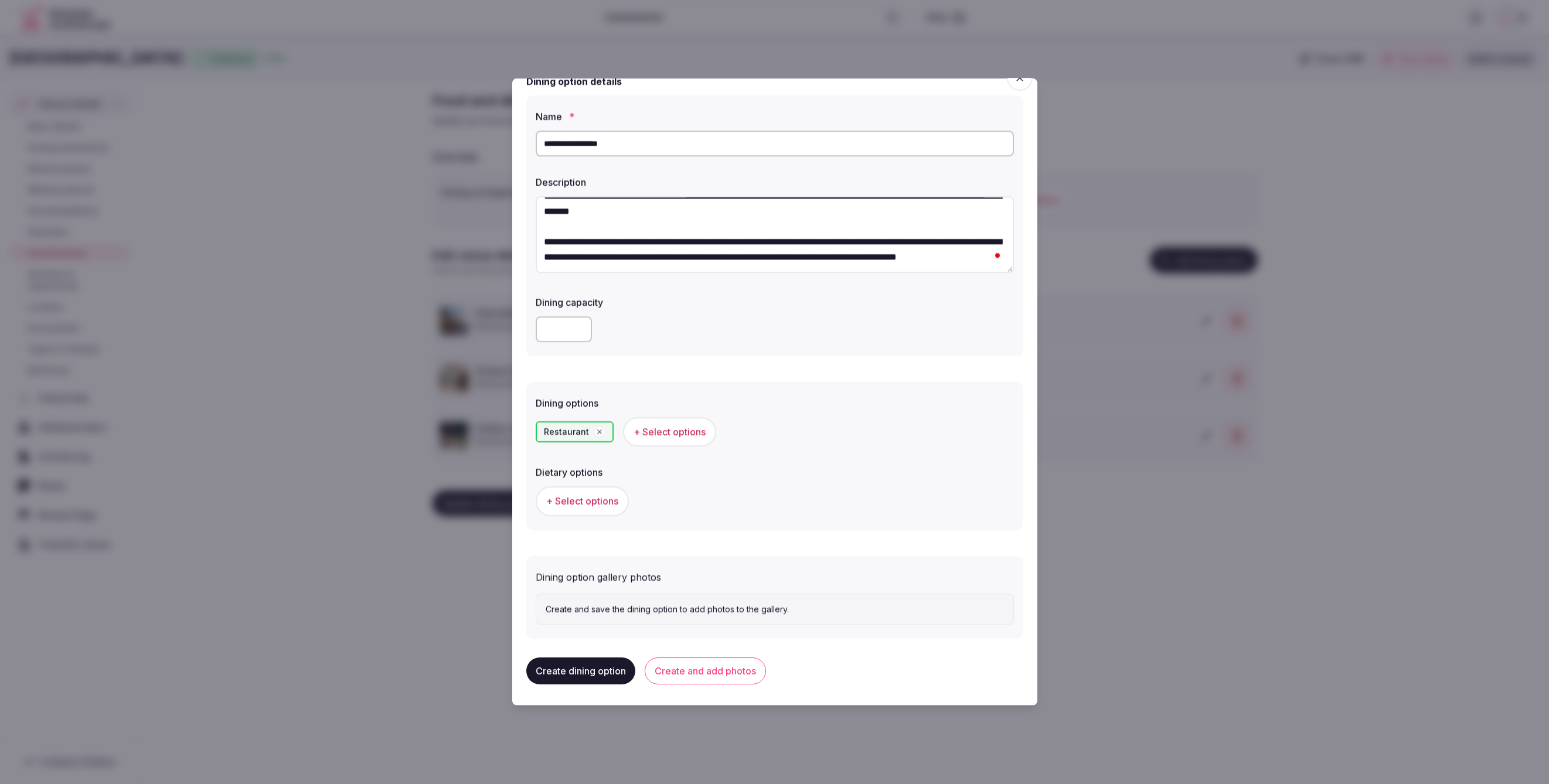
click at [602, 501] on span "+ Select options" at bounding box center [582, 501] width 72 height 13
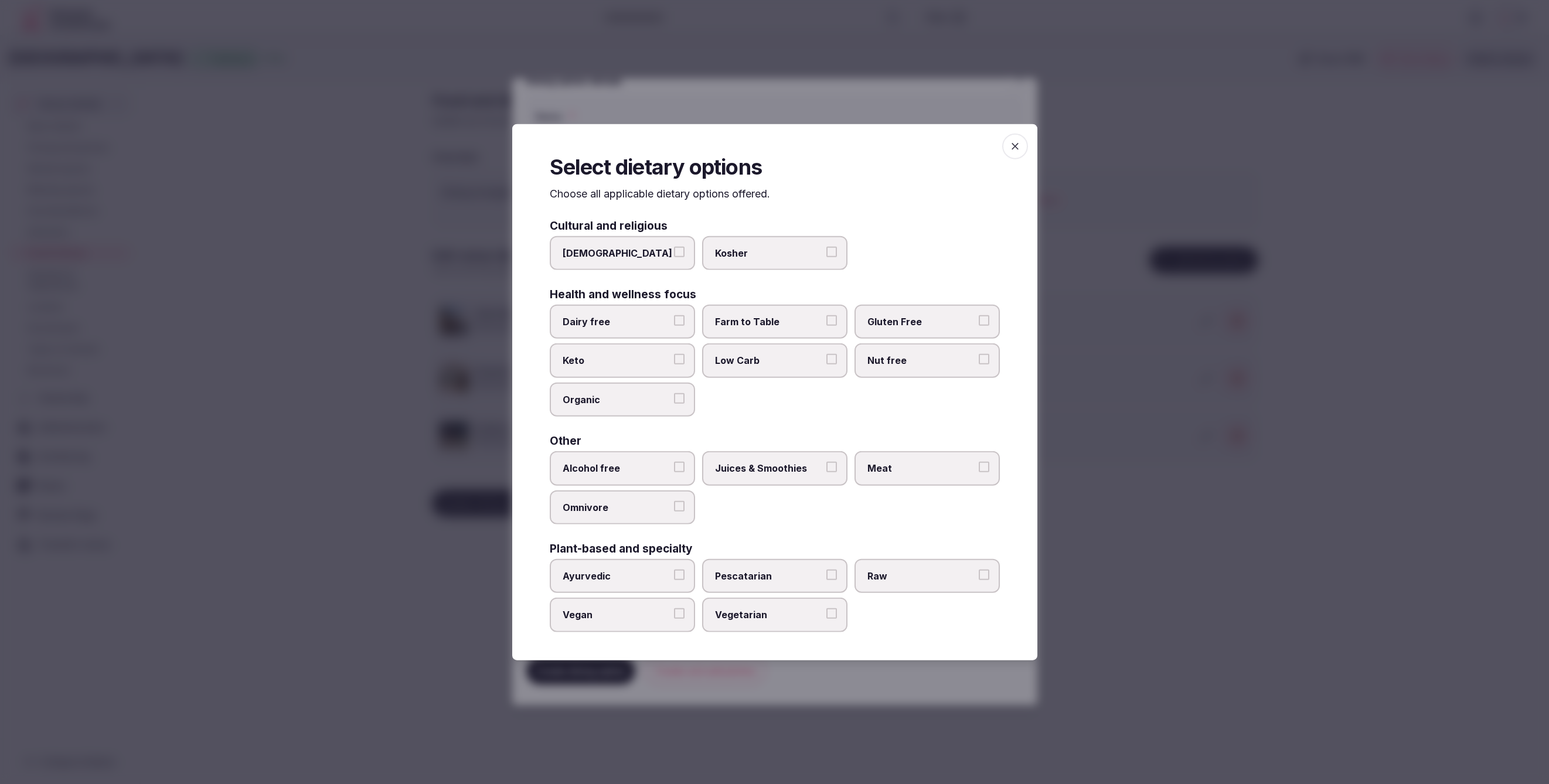
click at [836, 520] on div "Alcohol free Juices & Smoothies Meat Omnivore" at bounding box center [775, 488] width 450 height 74
click at [846, 600] on label "Vegetarian" at bounding box center [775, 614] width 146 height 34
click at [837, 608] on button "Vegetarian" at bounding box center [832, 613] width 10 height 10
click at [920, 583] on label "Raw" at bounding box center [927, 575] width 146 height 34
click at [979, 580] on button "Raw" at bounding box center [984, 575] width 10 height 10
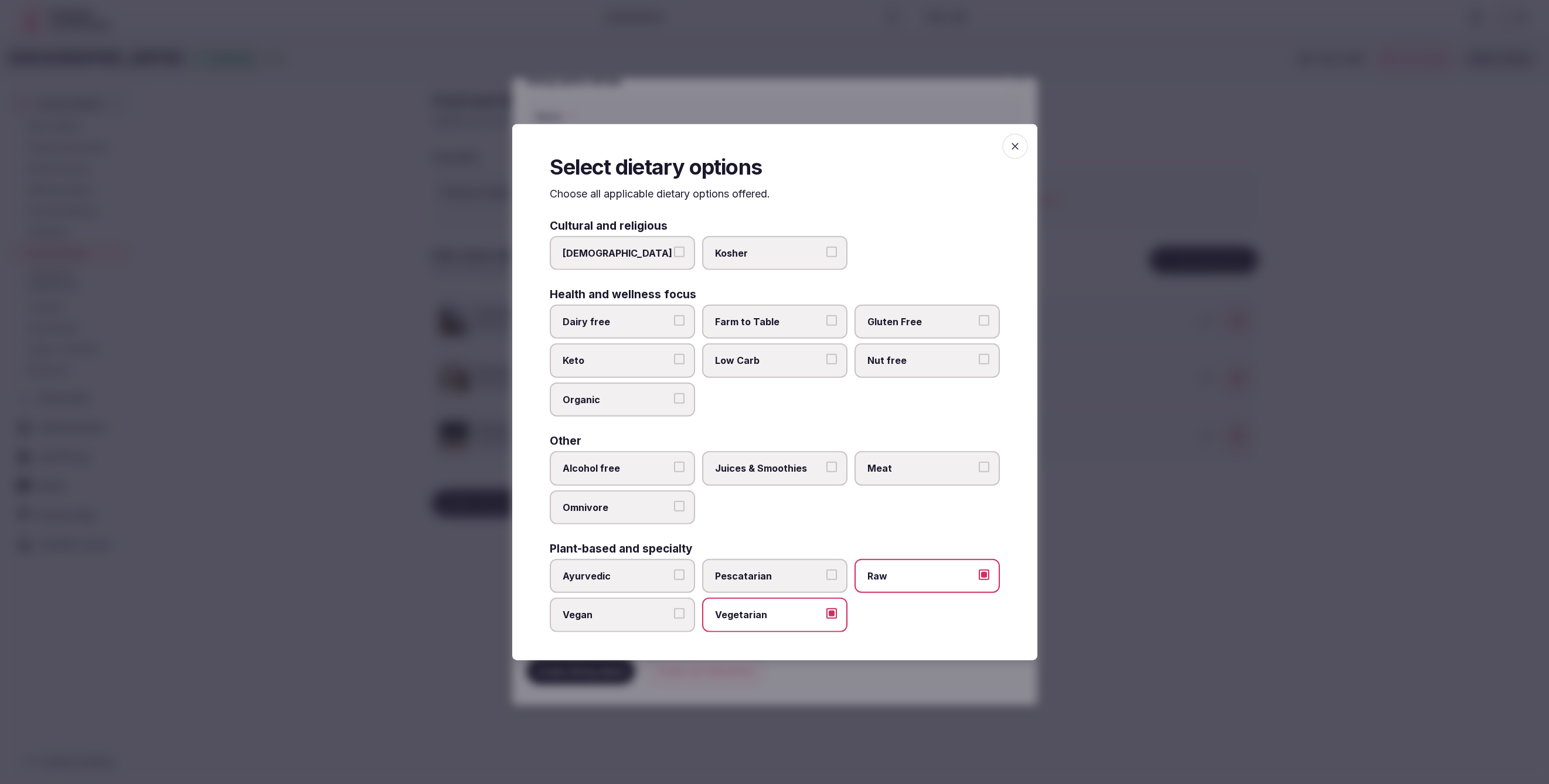
click at [789, 463] on span "Juices & Smoothies" at bounding box center [768, 468] width 107 height 13
click at [826, 463] on button "Juices & Smoothies" at bounding box center [832, 467] width 10 height 10
click at [808, 613] on span "Vegetarian" at bounding box center [768, 614] width 107 height 13
click at [826, 613] on button "Vegetarian" at bounding box center [832, 613] width 10 height 10
drag, startPoint x: 922, startPoint y: 573, endPoint x: 906, endPoint y: 532, distance: 44.0
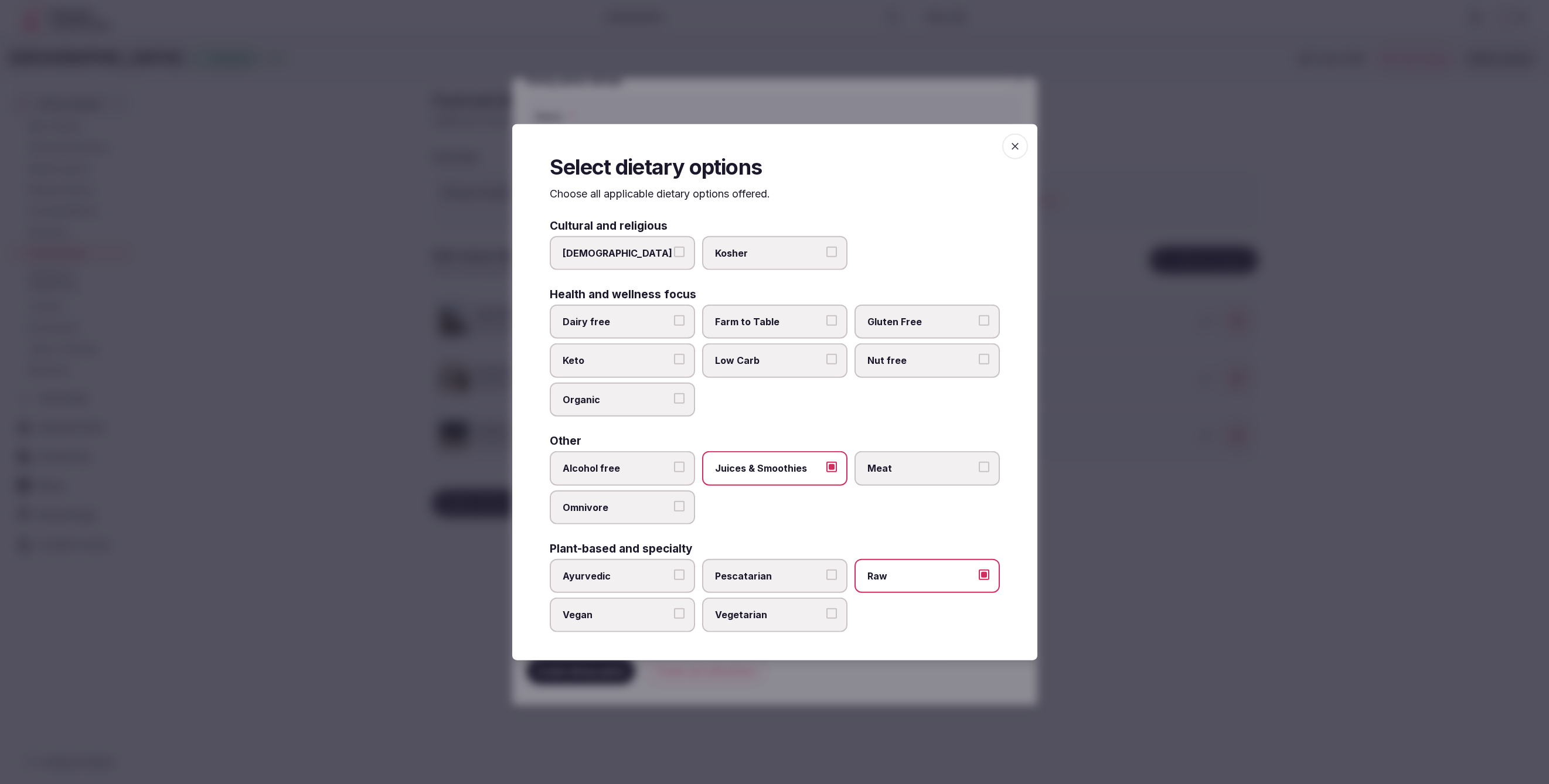
click at [922, 573] on span "Raw" at bounding box center [921, 576] width 107 height 13
click at [979, 573] on button "Raw" at bounding box center [984, 575] width 10 height 10
click at [904, 451] on div "Meat" at bounding box center [927, 468] width 146 height 34
click at [900, 467] on span "Meat" at bounding box center [921, 468] width 107 height 13
click at [979, 467] on button "Meat" at bounding box center [984, 467] width 10 height 10
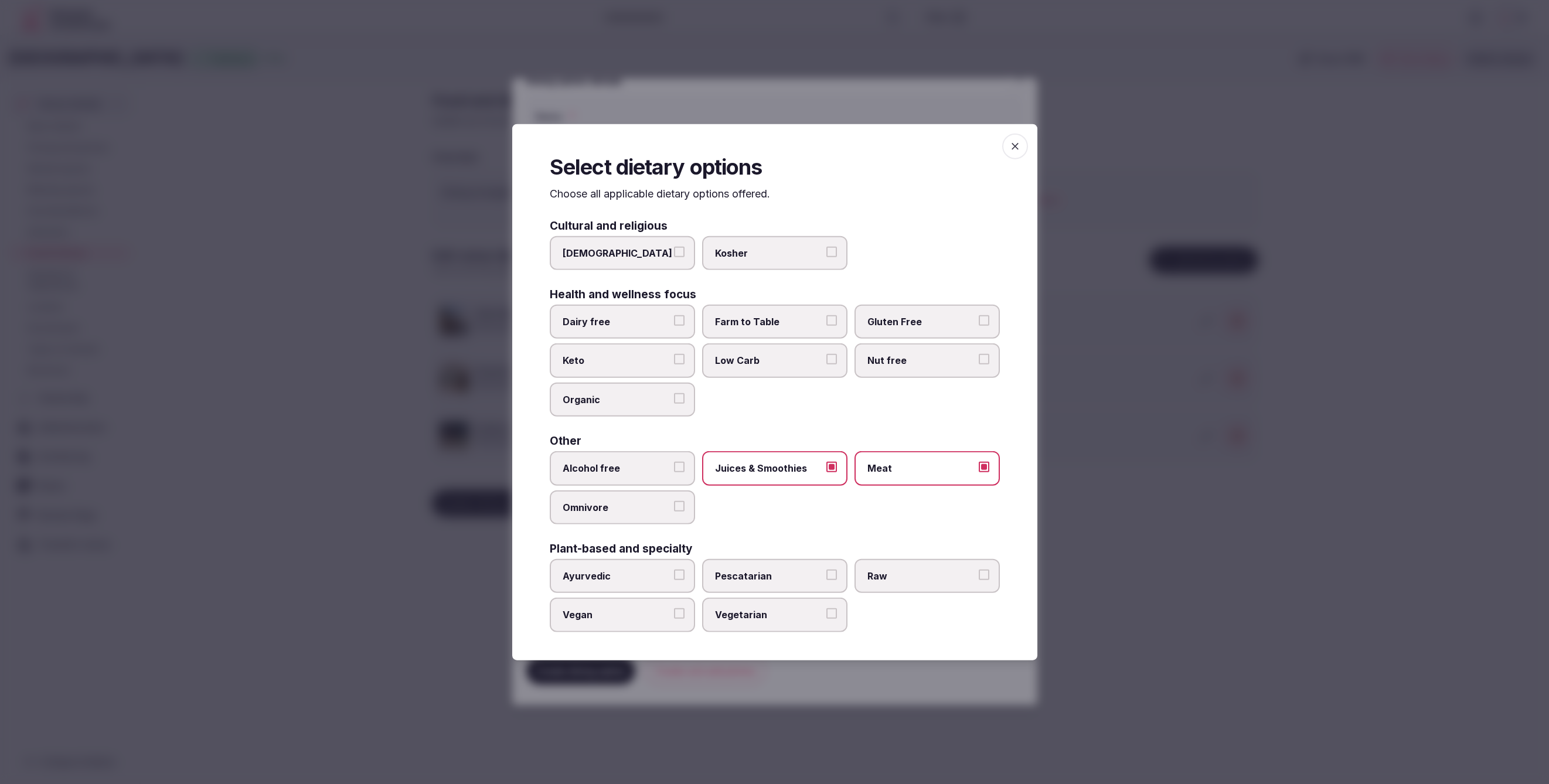
click at [1176, 576] on div at bounding box center [774, 392] width 1549 height 784
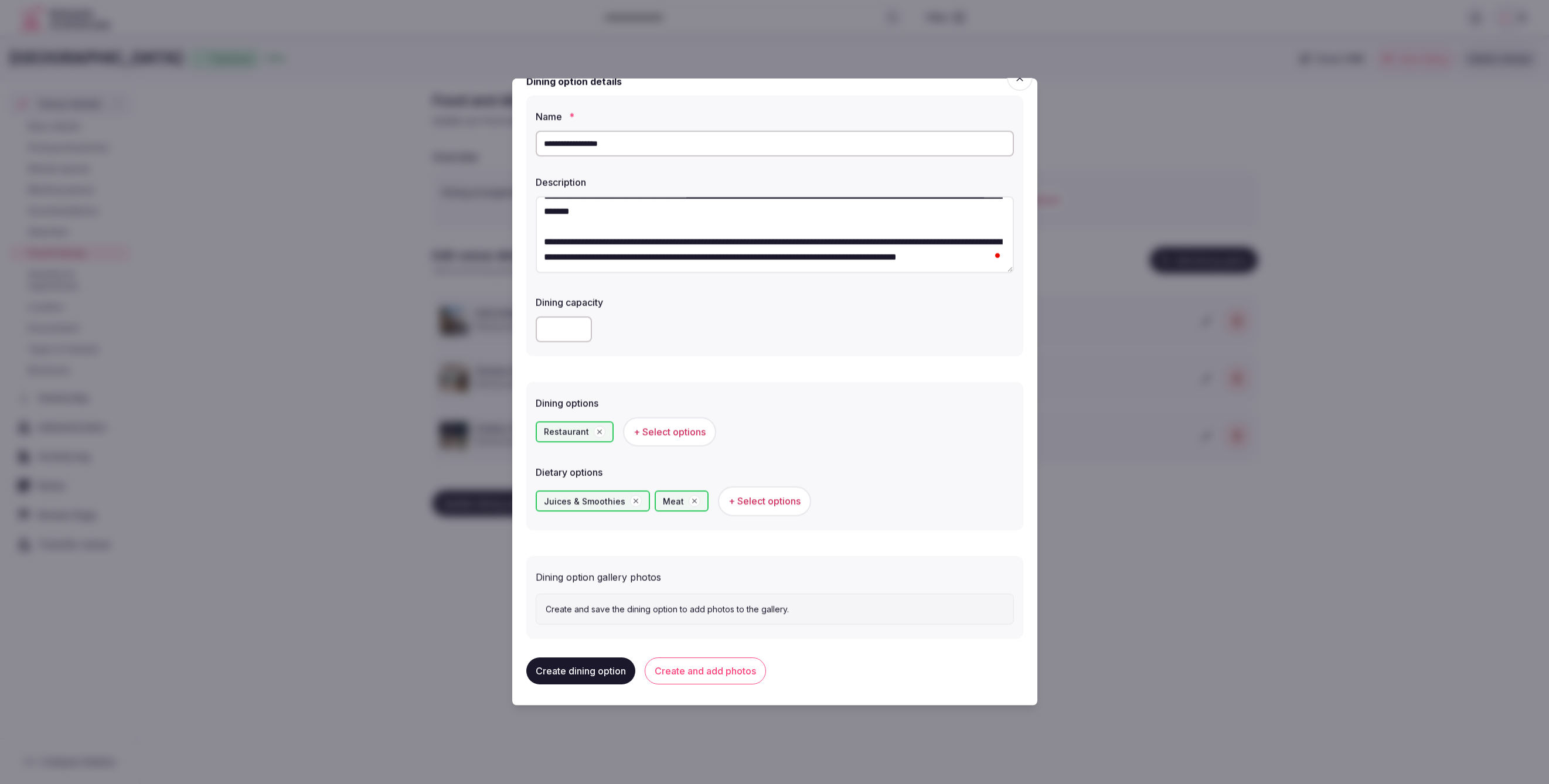
click at [690, 670] on button "Create and add photos" at bounding box center [705, 671] width 121 height 27
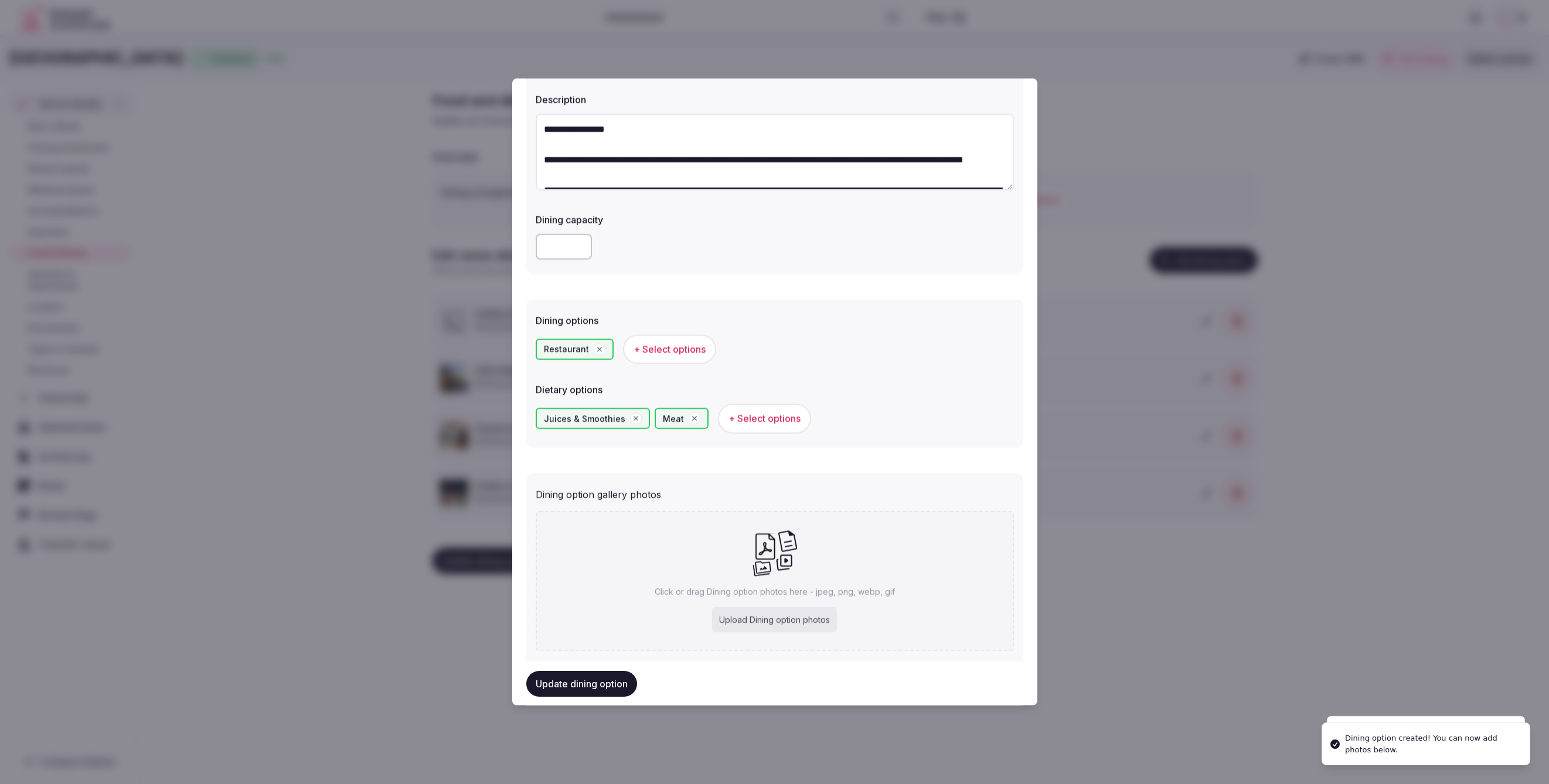
scroll to position [126, 0]
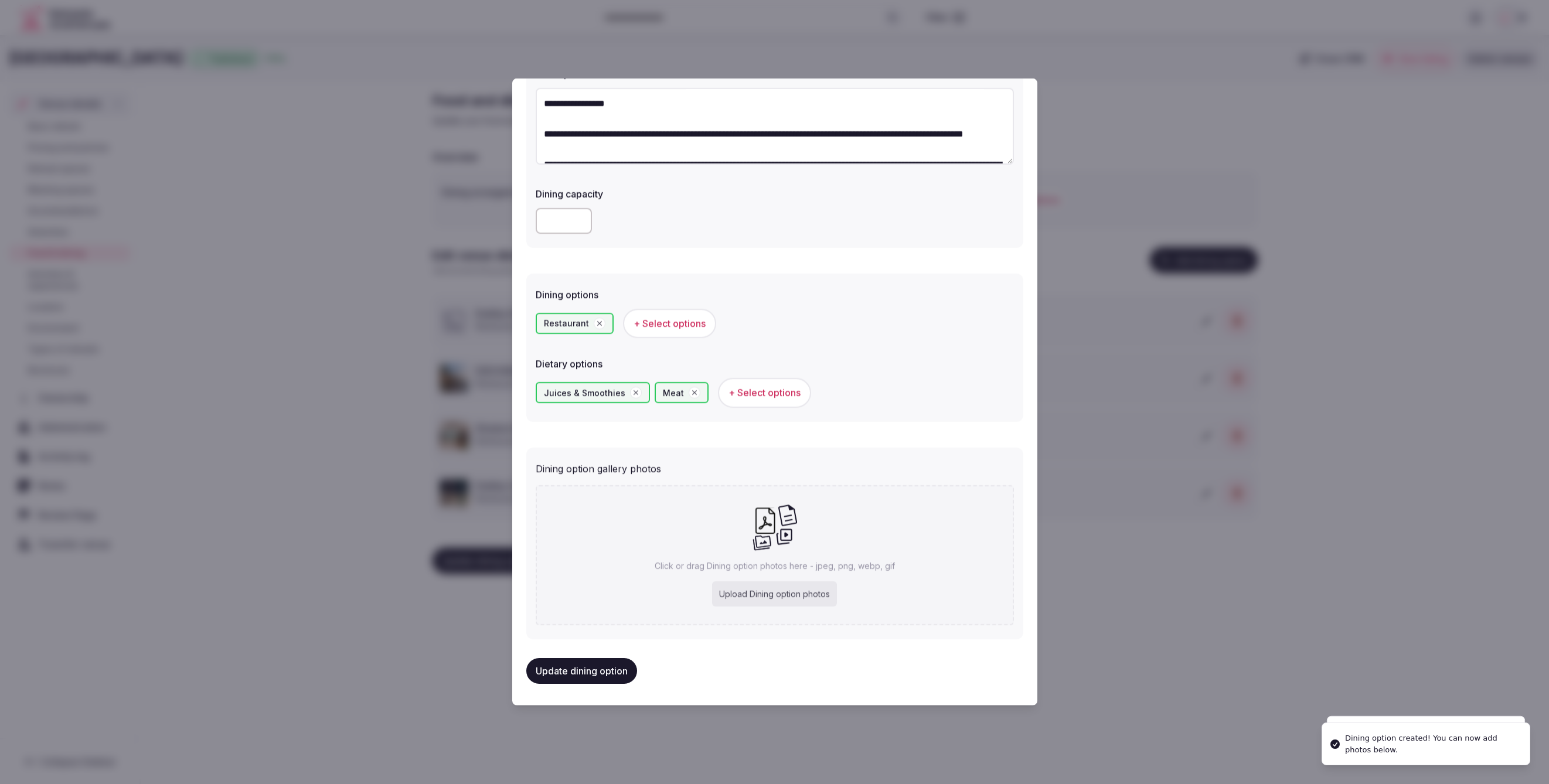
click at [754, 524] on icon at bounding box center [765, 521] width 26 height 26
type input "**********"
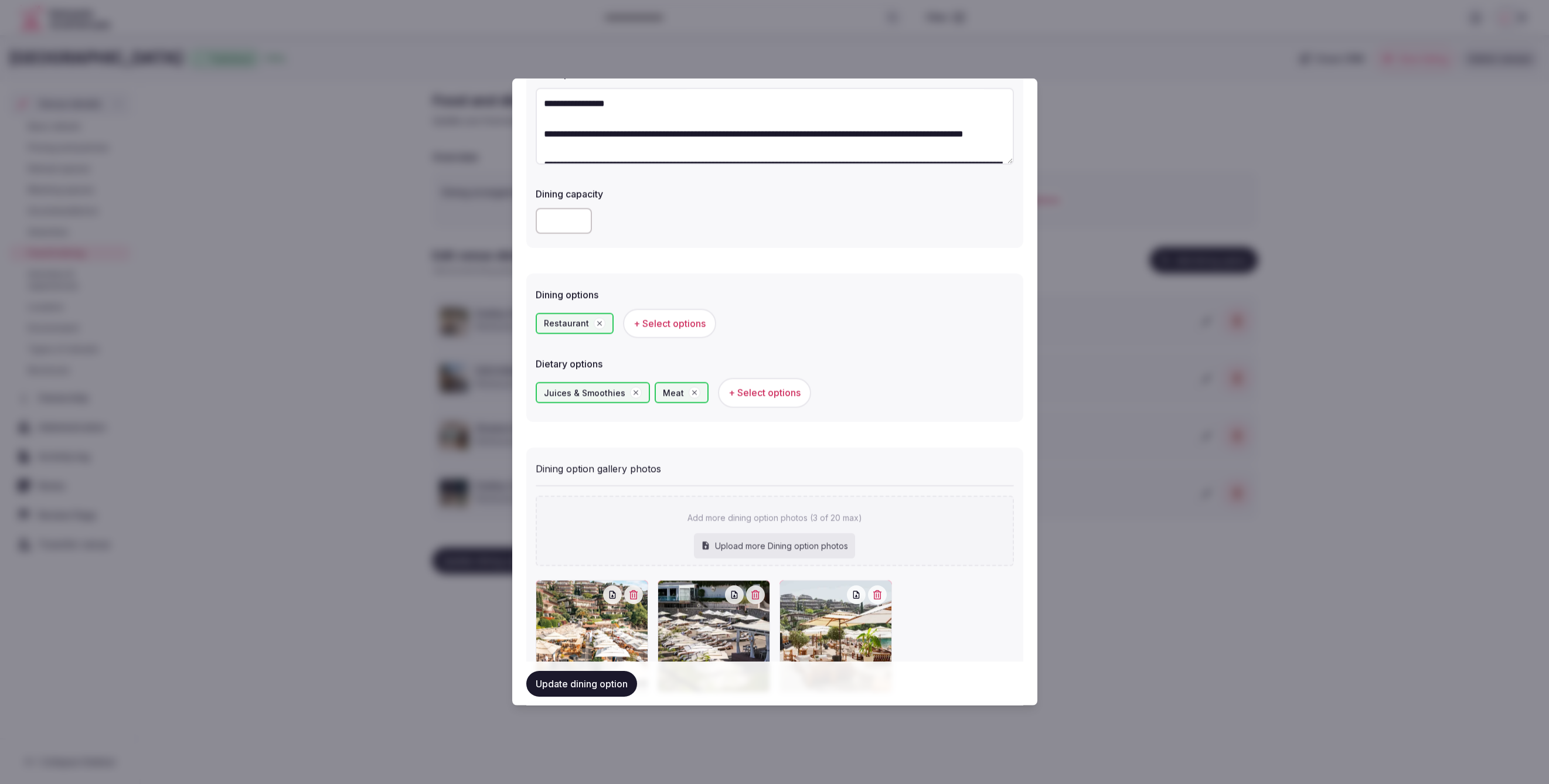
scroll to position [193, 0]
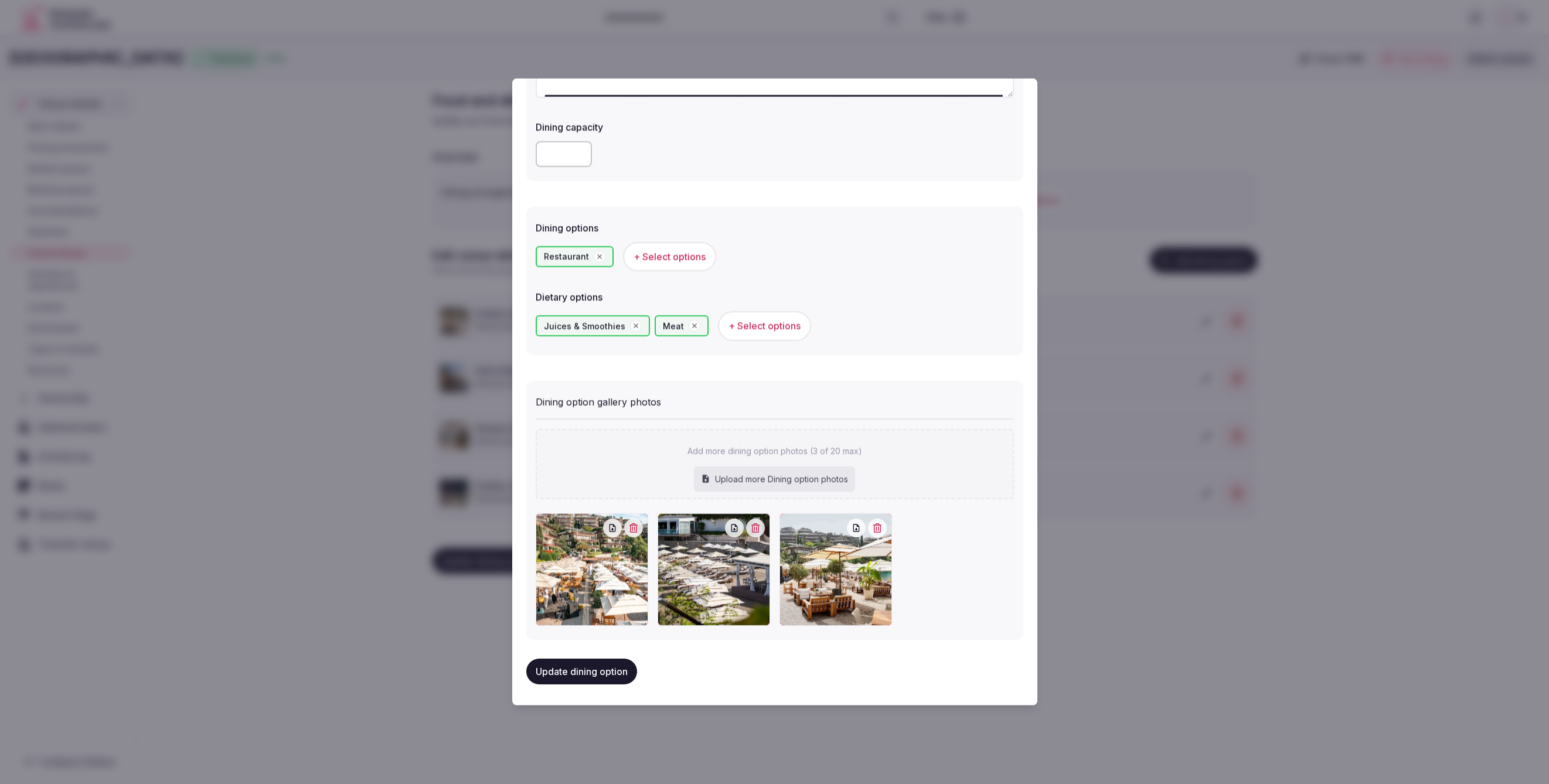
click at [580, 667] on button "Update dining option" at bounding box center [582, 671] width 111 height 26
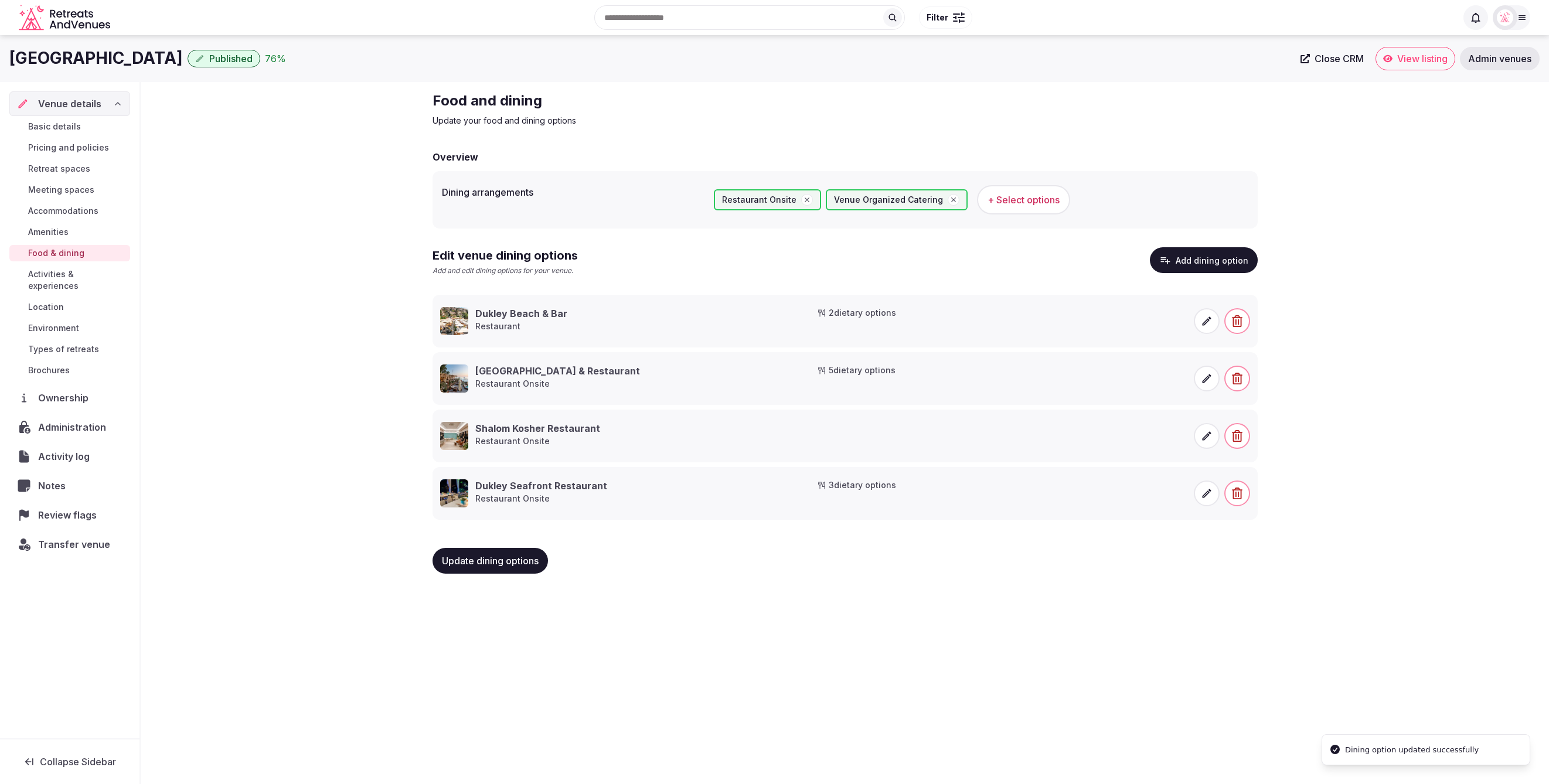
click at [1179, 268] on button "Add dining option" at bounding box center [1203, 261] width 107 height 26
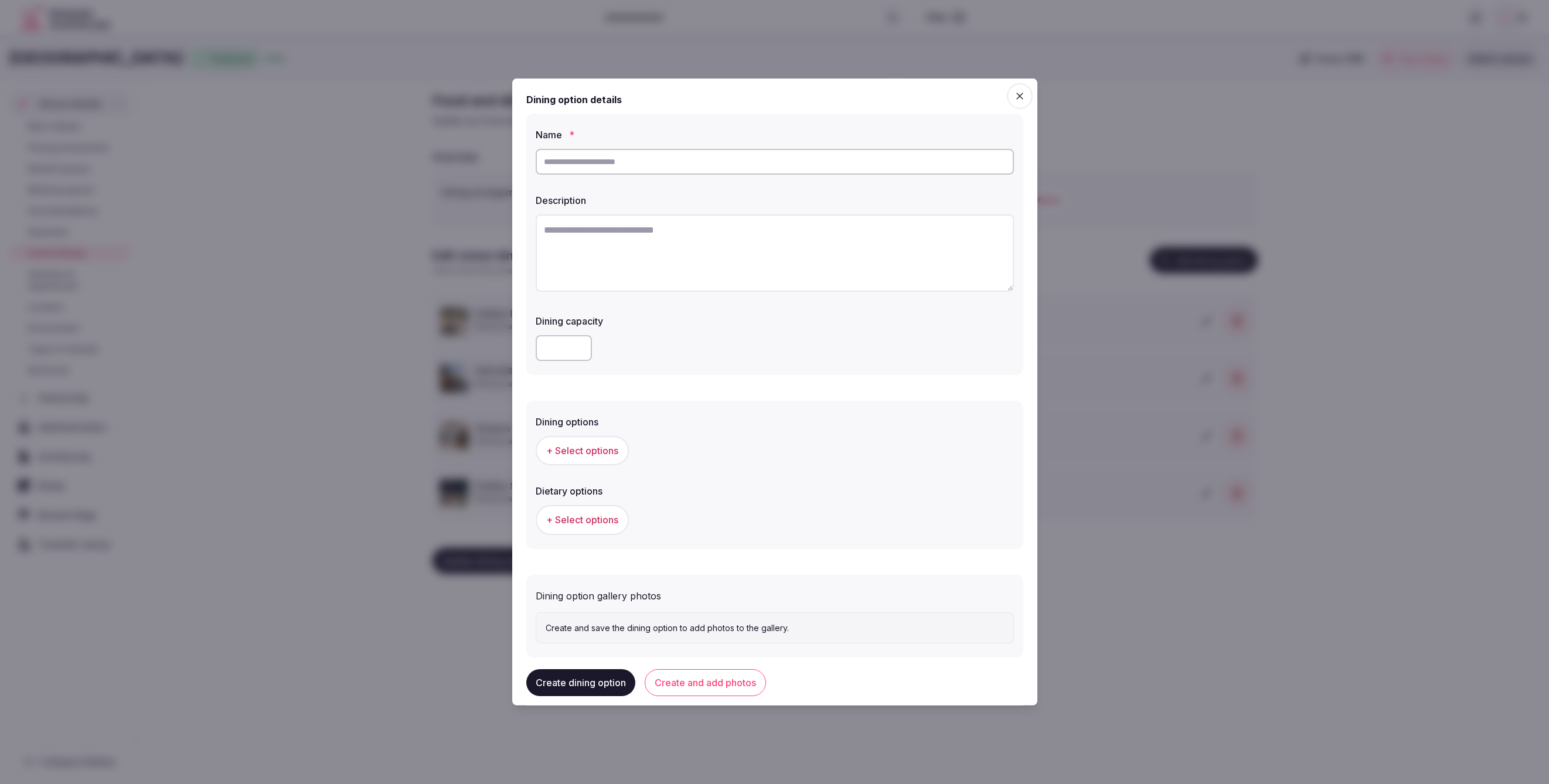
scroll to position [18, 0]
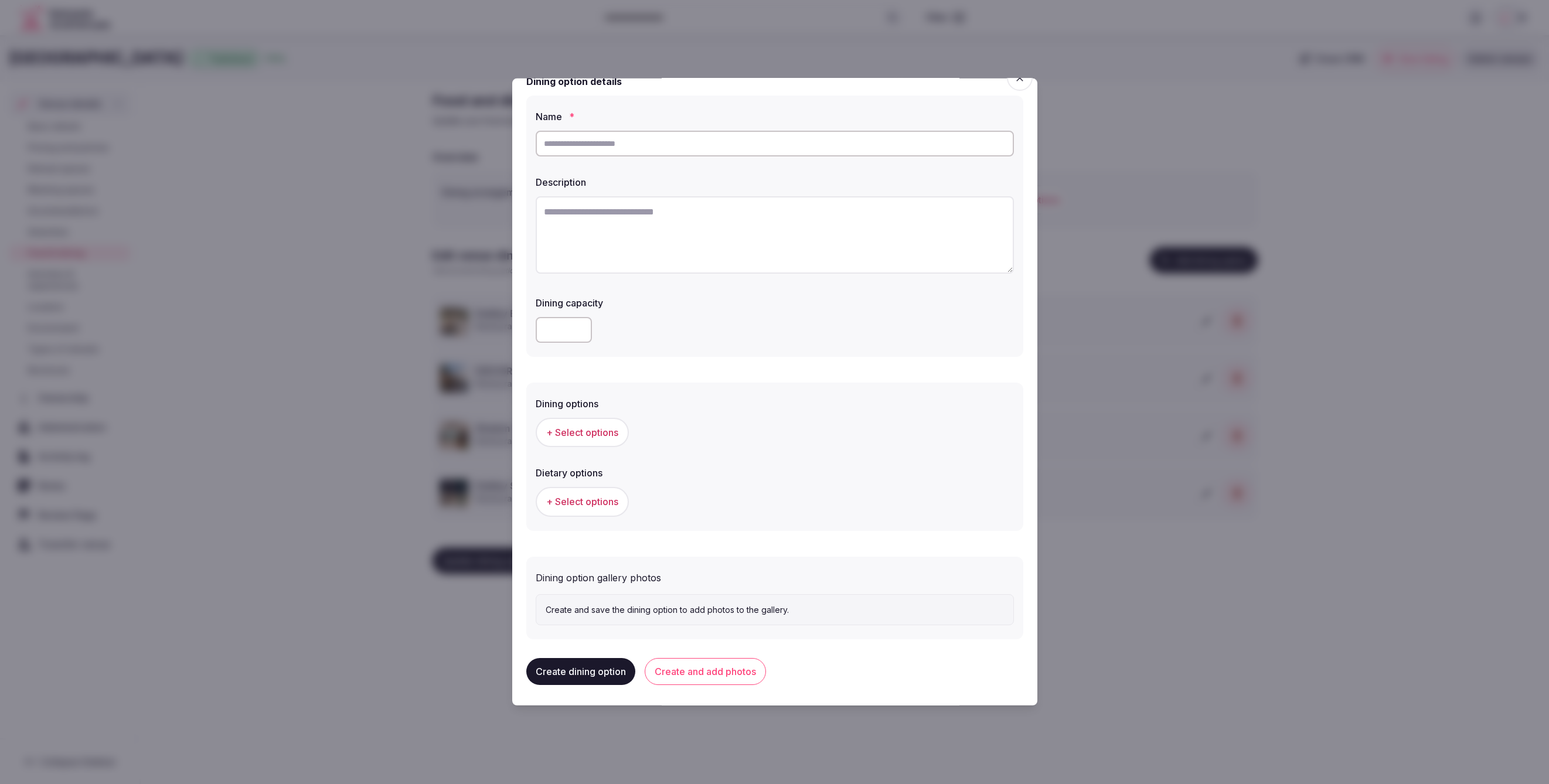
click at [613, 142] on input "text" at bounding box center [774, 144] width 478 height 26
type input "**********"
click at [601, 208] on textarea at bounding box center [774, 235] width 478 height 77
paste textarea "**********"
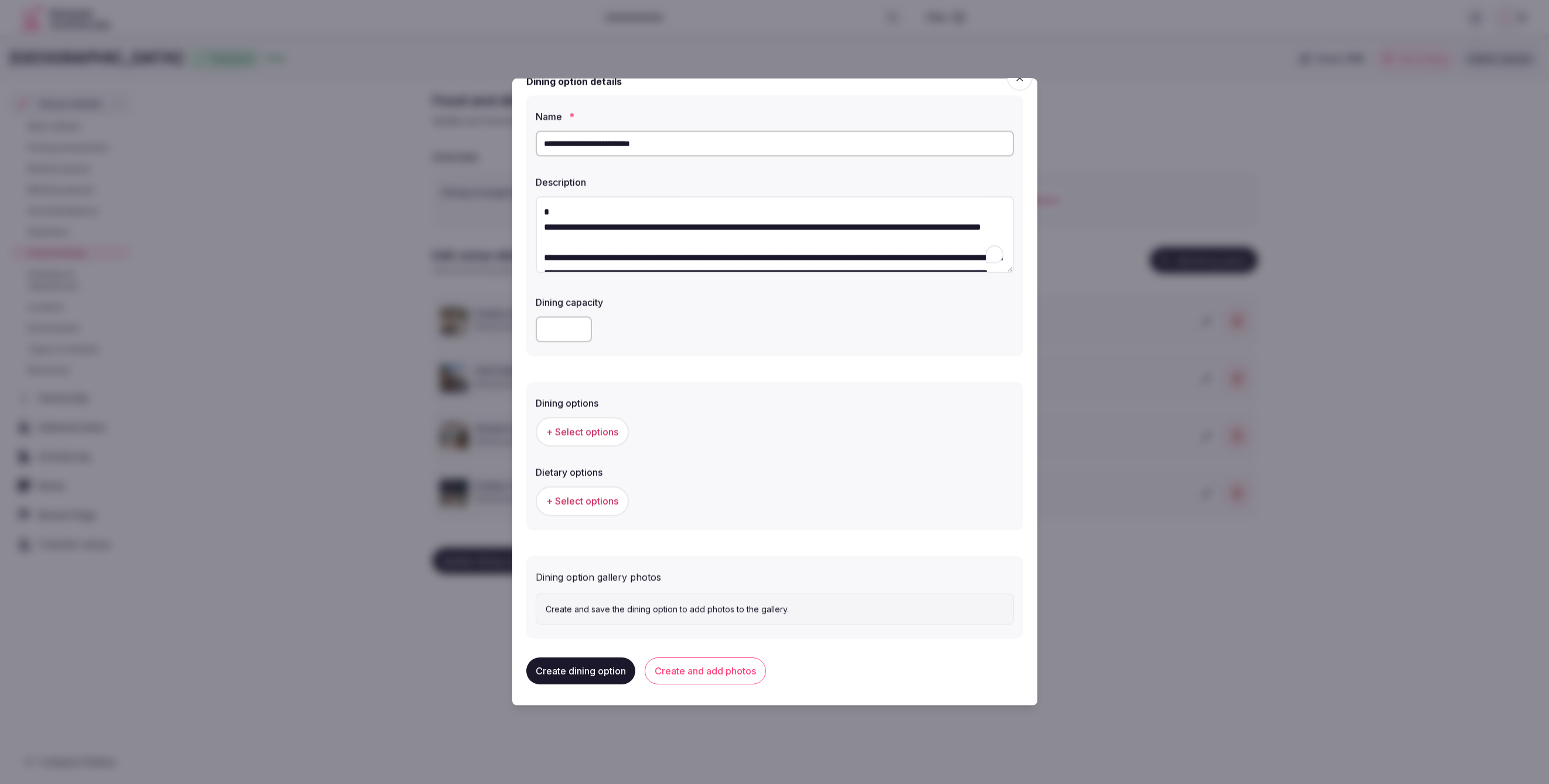
scroll to position [17, 0]
type textarea "**********"
drag, startPoint x: 688, startPoint y: 350, endPoint x: 661, endPoint y: 356, distance: 27.7
click at [688, 350] on div "**********" at bounding box center [775, 226] width 497 height 261
click at [580, 426] on span "+ Select options" at bounding box center [582, 432] width 72 height 13
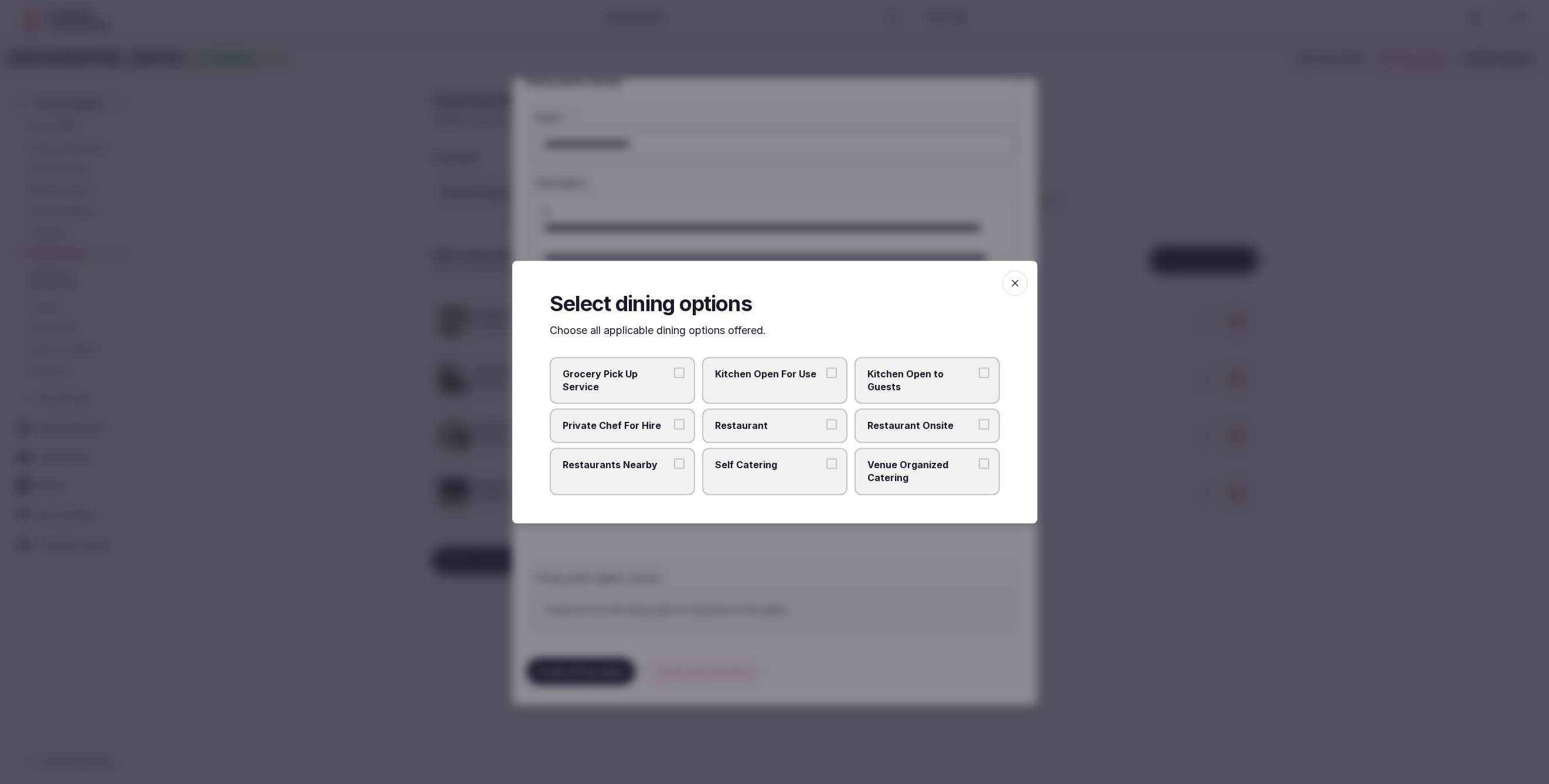
click at [891, 423] on span "Restaurant Onsite" at bounding box center [921, 425] width 107 height 13
click at [979, 423] on button "Restaurant Onsite" at bounding box center [984, 424] width 10 height 10
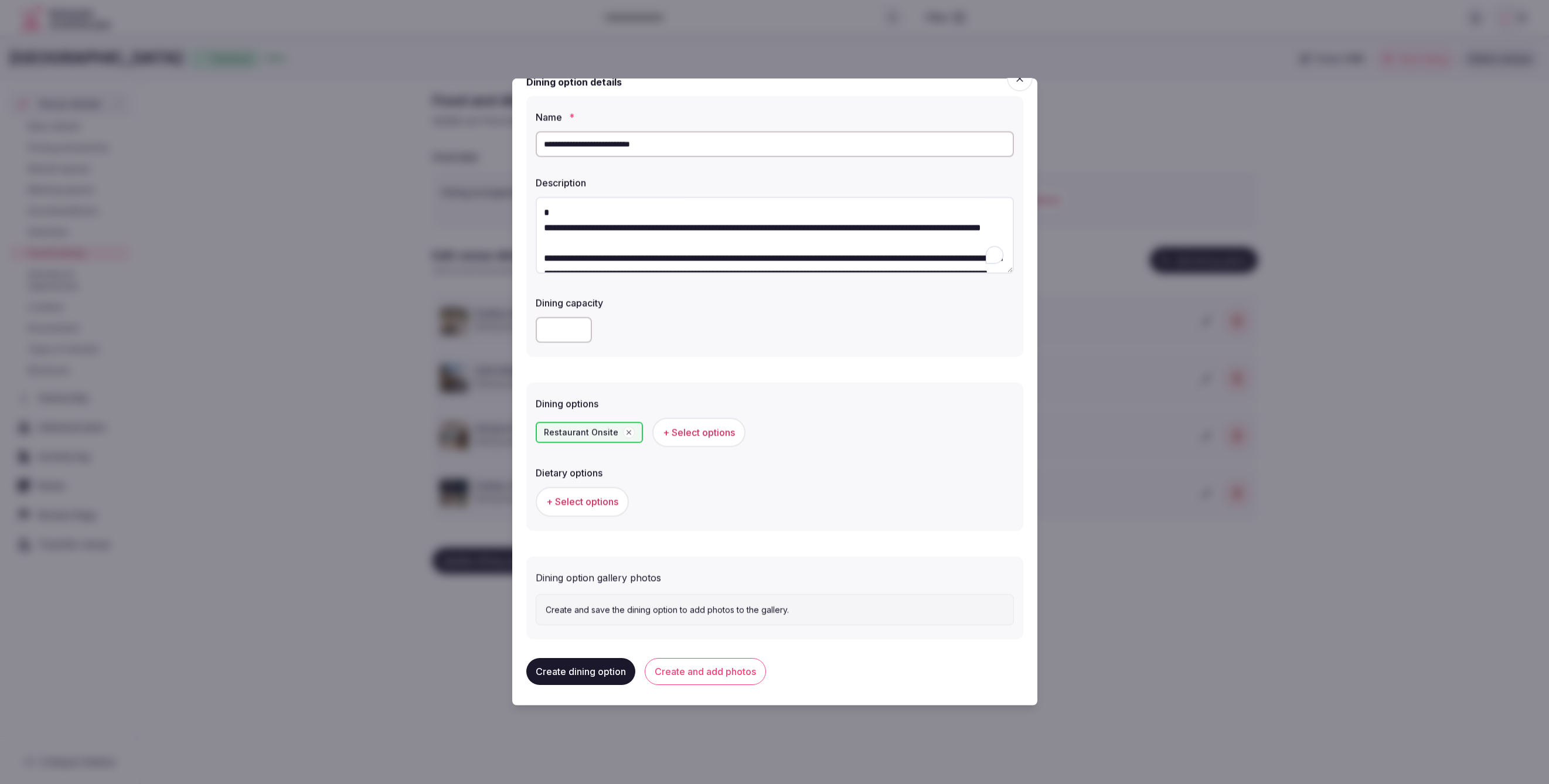
click at [585, 496] on span "+ Select options" at bounding box center [582, 502] width 72 height 13
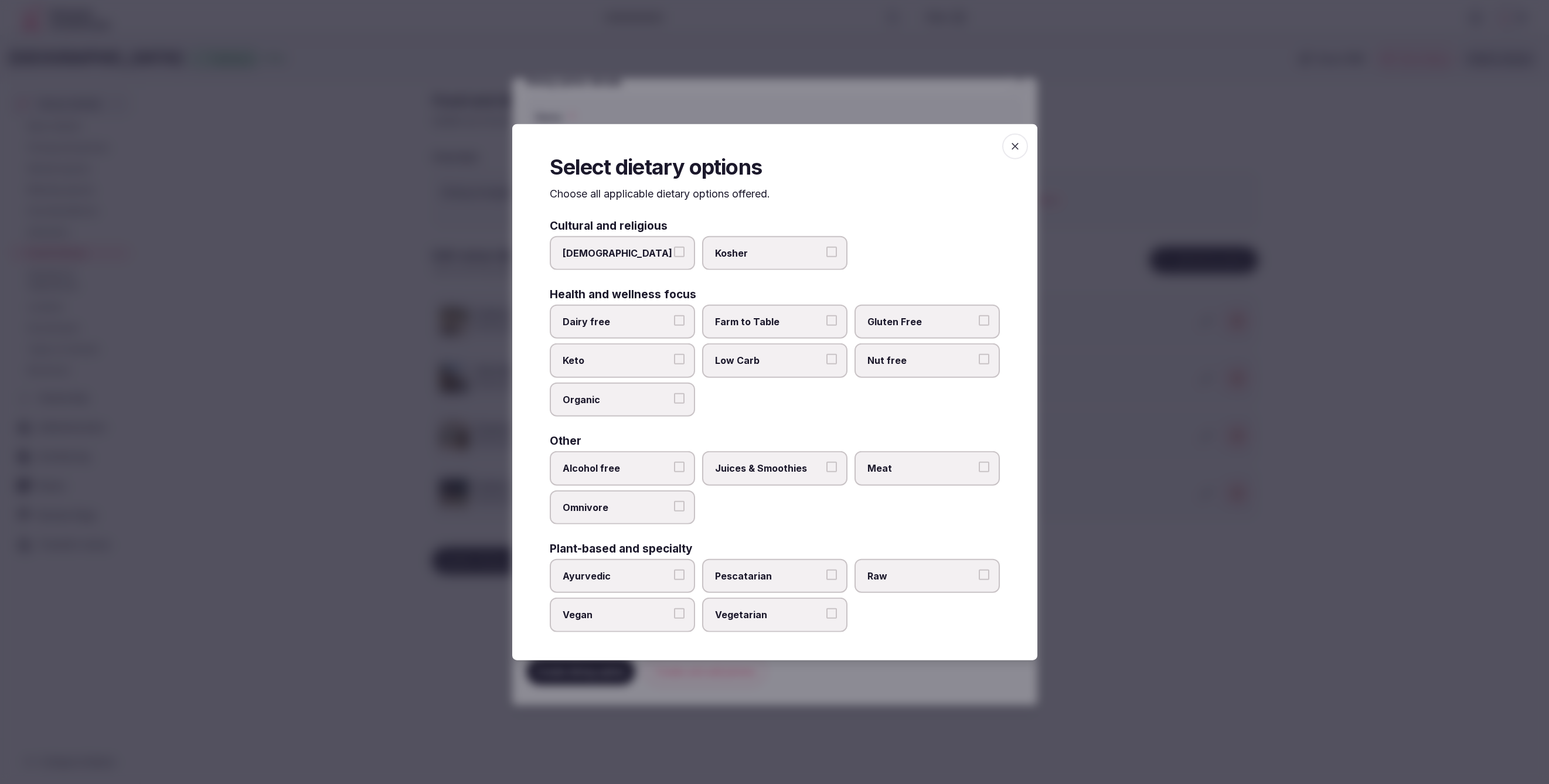
click at [787, 474] on span "Juices & Smoothies" at bounding box center [768, 468] width 107 height 13
click at [826, 472] on button "Juices & Smoothies" at bounding box center [832, 467] width 10 height 10
click at [894, 472] on span "Meat" at bounding box center [921, 468] width 107 height 13
click at [979, 472] on button "Meat" at bounding box center [984, 467] width 10 height 10
click at [760, 613] on span "Vegetarian" at bounding box center [768, 614] width 107 height 13
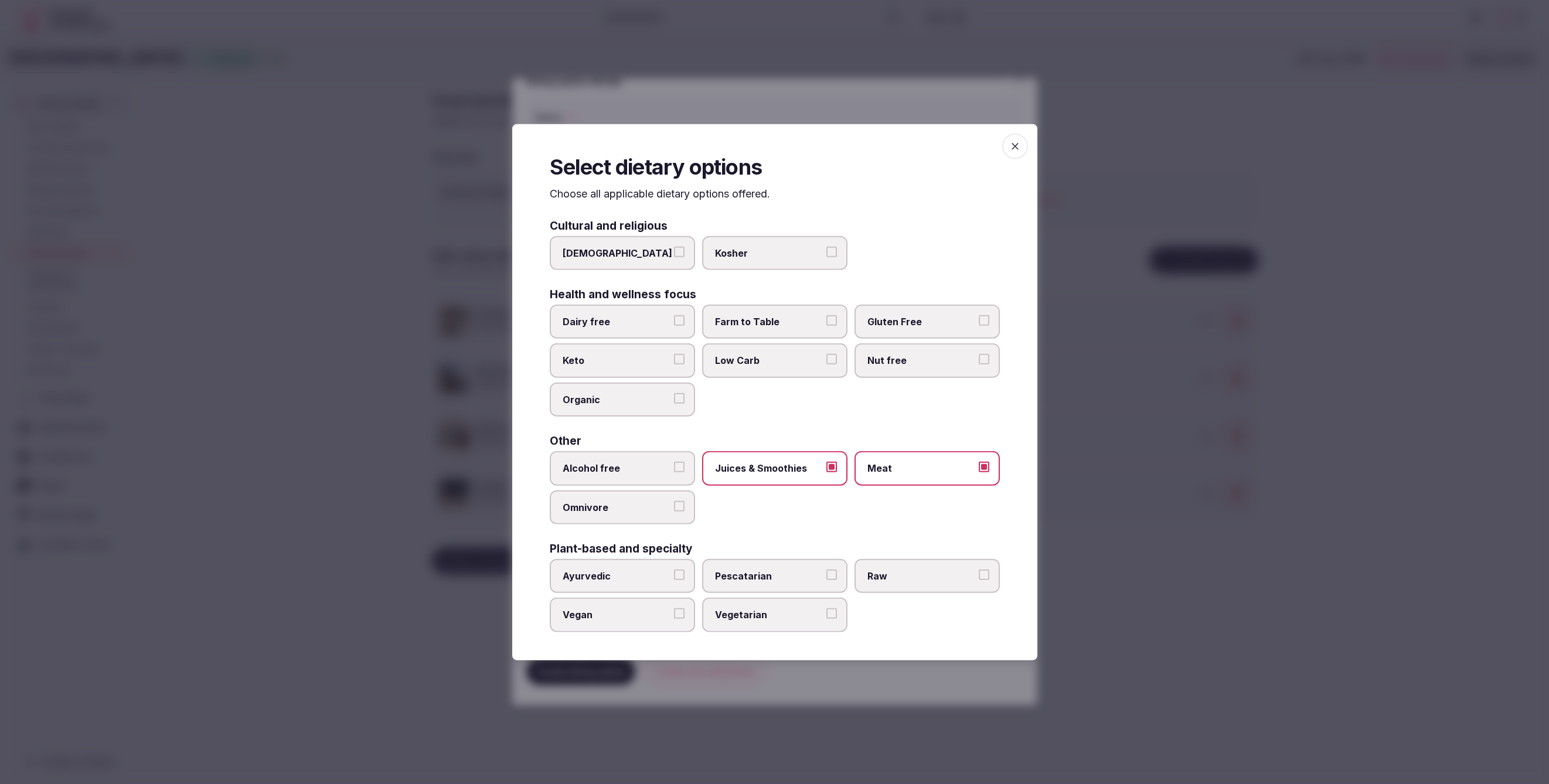
click at [826, 613] on button "Vegetarian" at bounding box center [832, 613] width 10 height 10
click at [658, 511] on span "Omnivore" at bounding box center [617, 507] width 107 height 13
click at [674, 511] on button "Omnivore" at bounding box center [679, 506] width 10 height 10
click at [1119, 533] on div at bounding box center [774, 392] width 1549 height 784
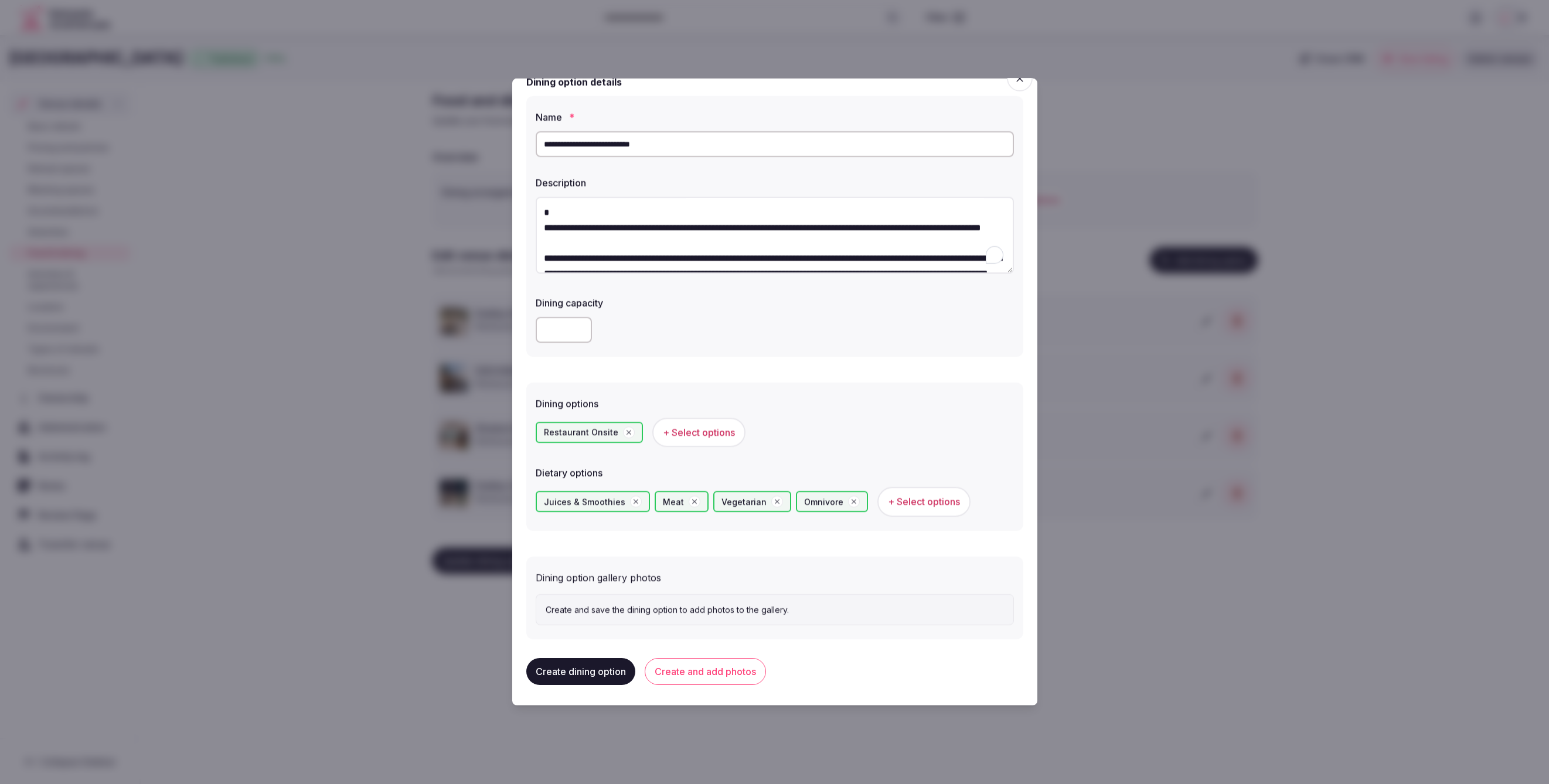
scroll to position [18, 0]
click at [708, 664] on button "Create and add photos" at bounding box center [705, 671] width 121 height 27
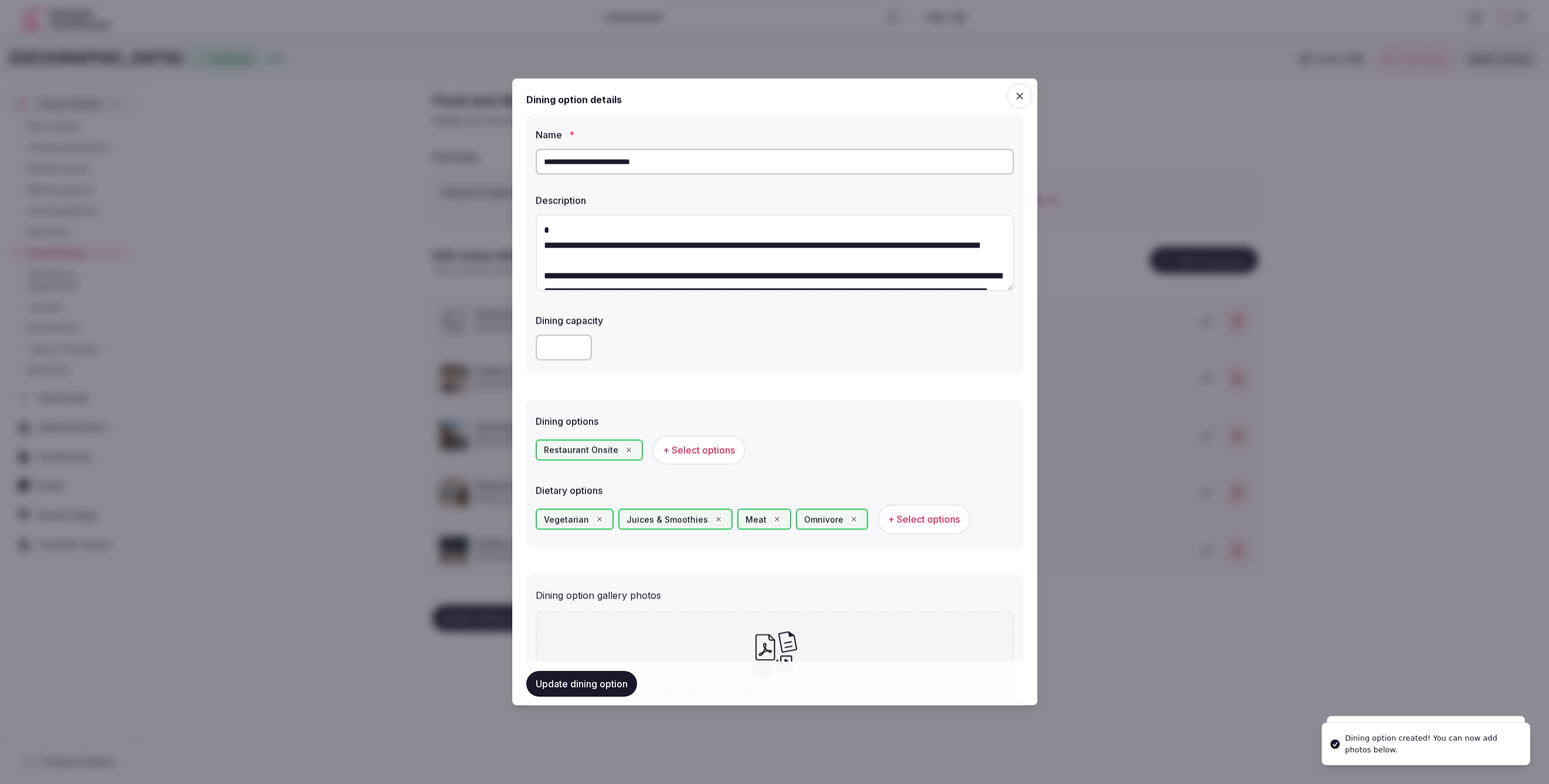
scroll to position [126, 0]
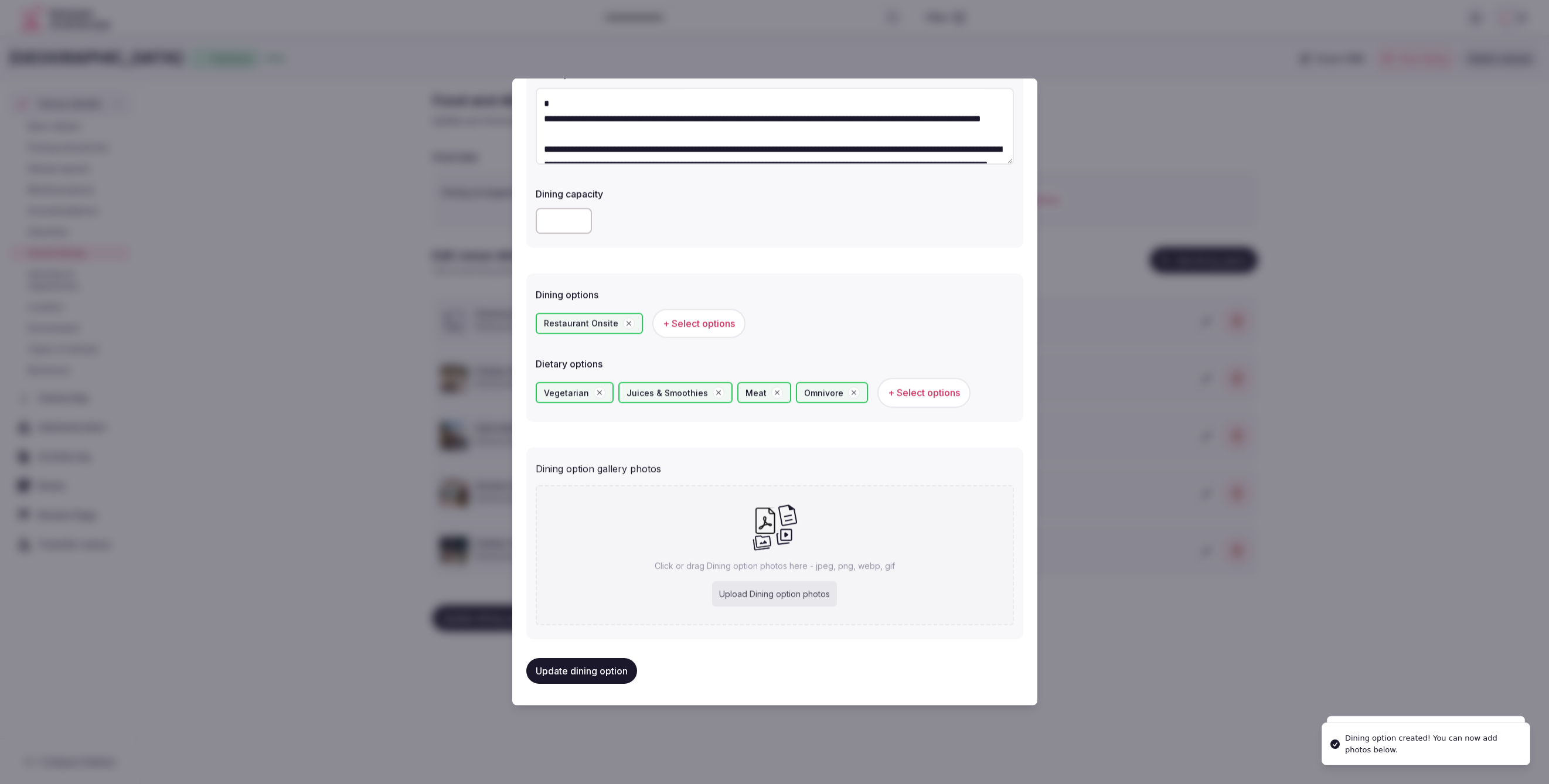
click at [773, 592] on div "Upload Dining option photos" at bounding box center [774, 593] width 125 height 26
type input "**********"
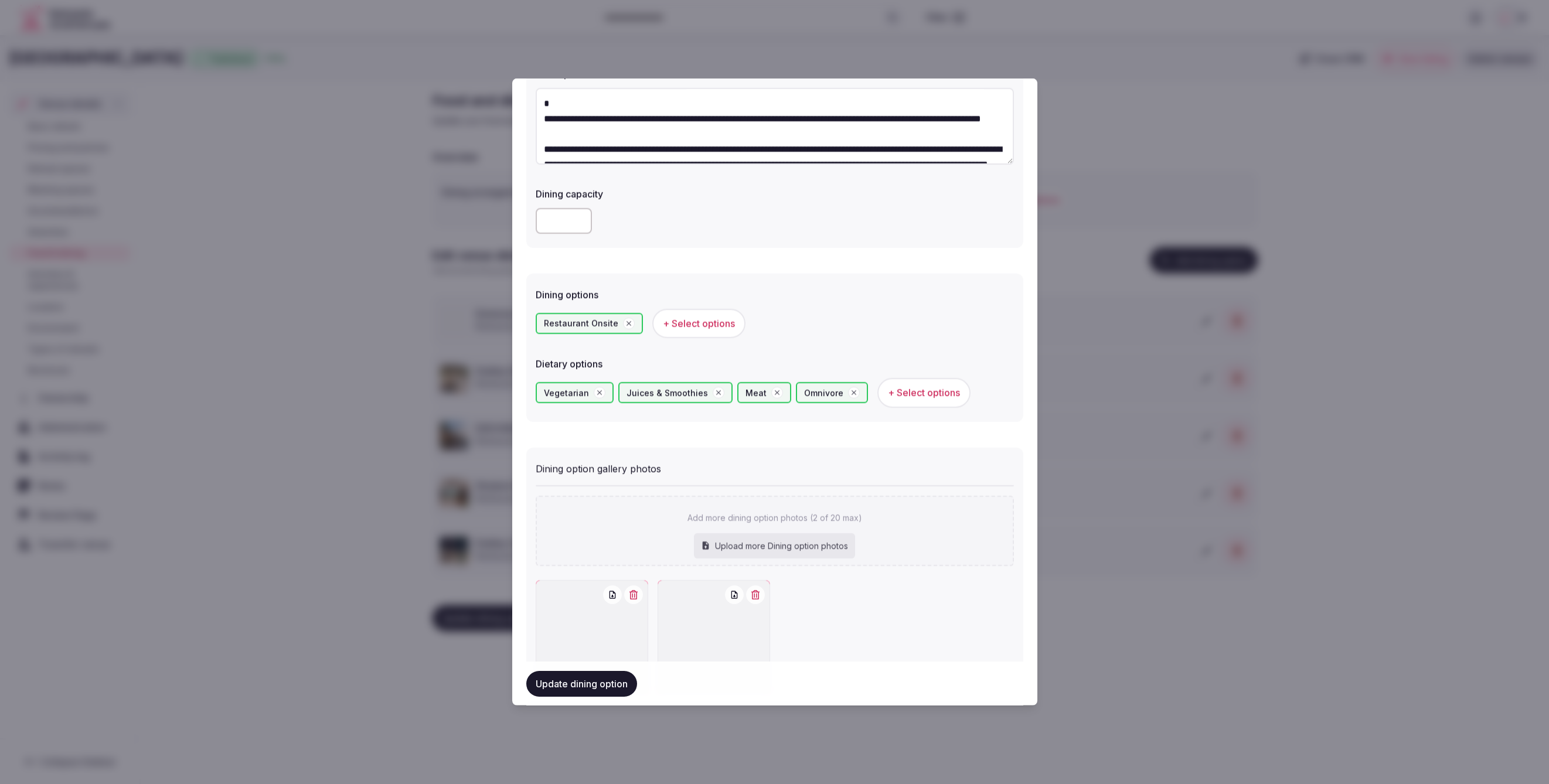
scroll to position [193, 0]
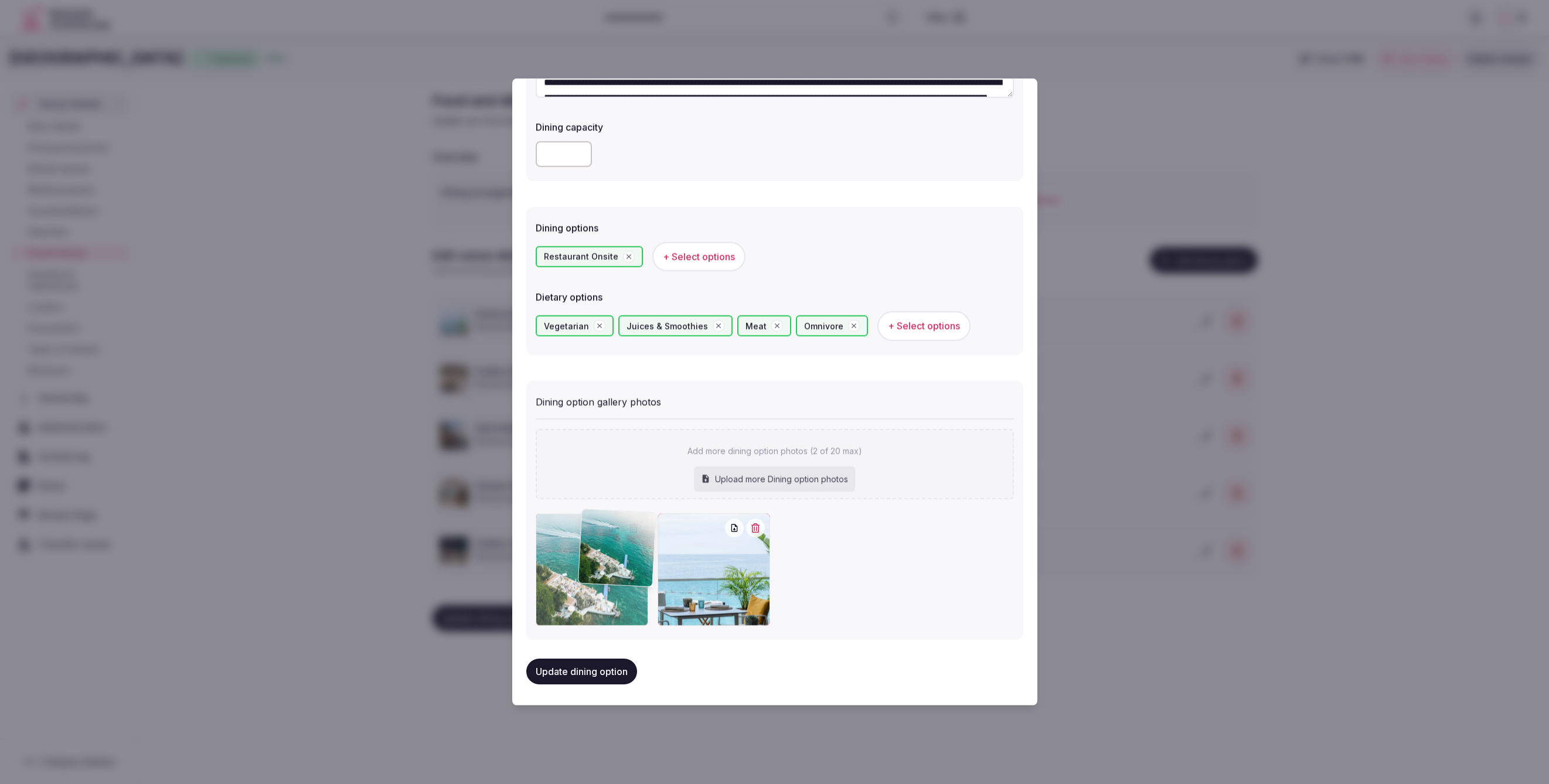
drag, startPoint x: 713, startPoint y: 564, endPoint x: 646, endPoint y: 561, distance: 67.1
click at [650, 563] on div at bounding box center [774, 569] width 478 height 113
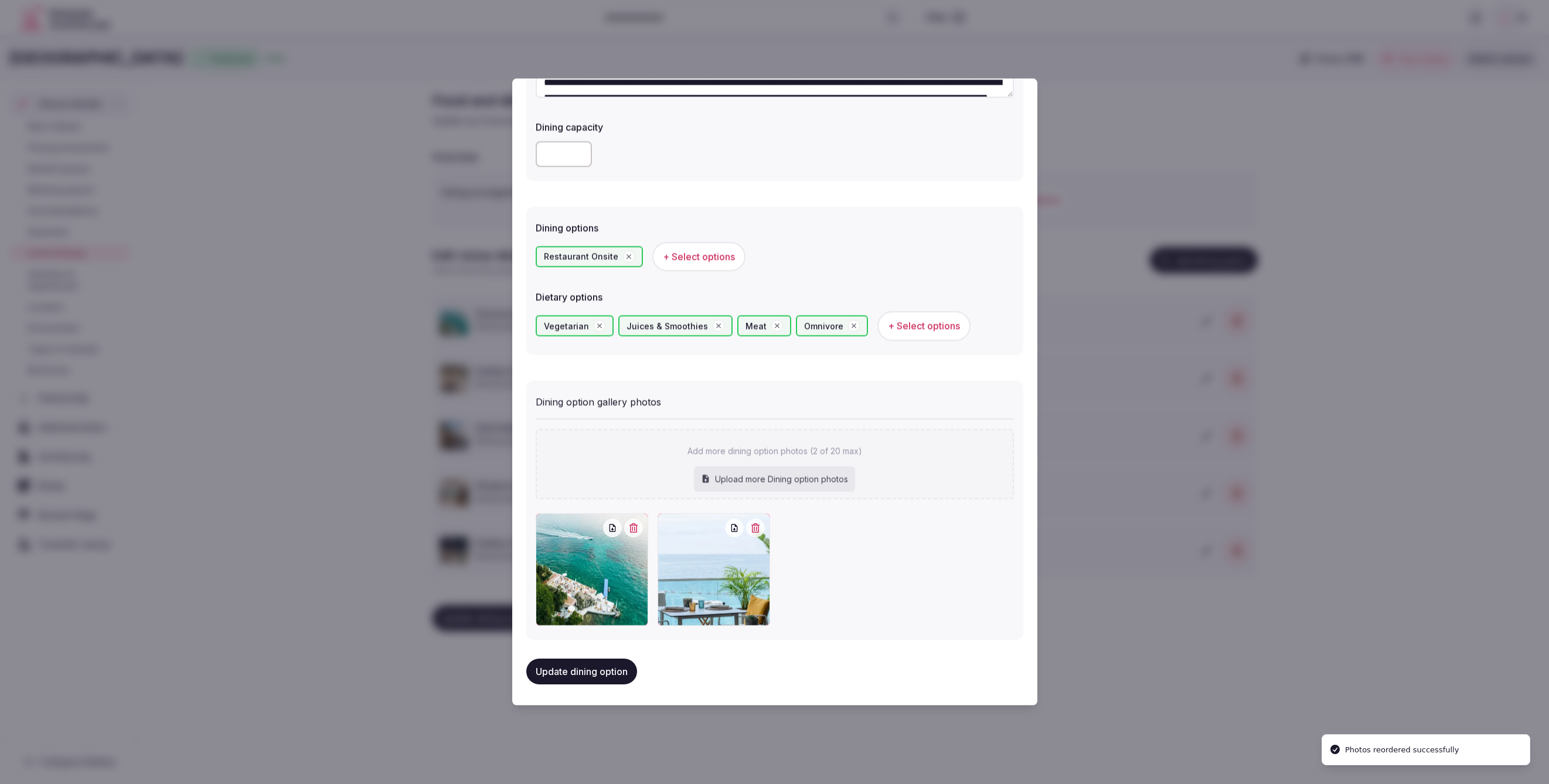
click at [579, 662] on button "Update dining option" at bounding box center [582, 671] width 111 height 26
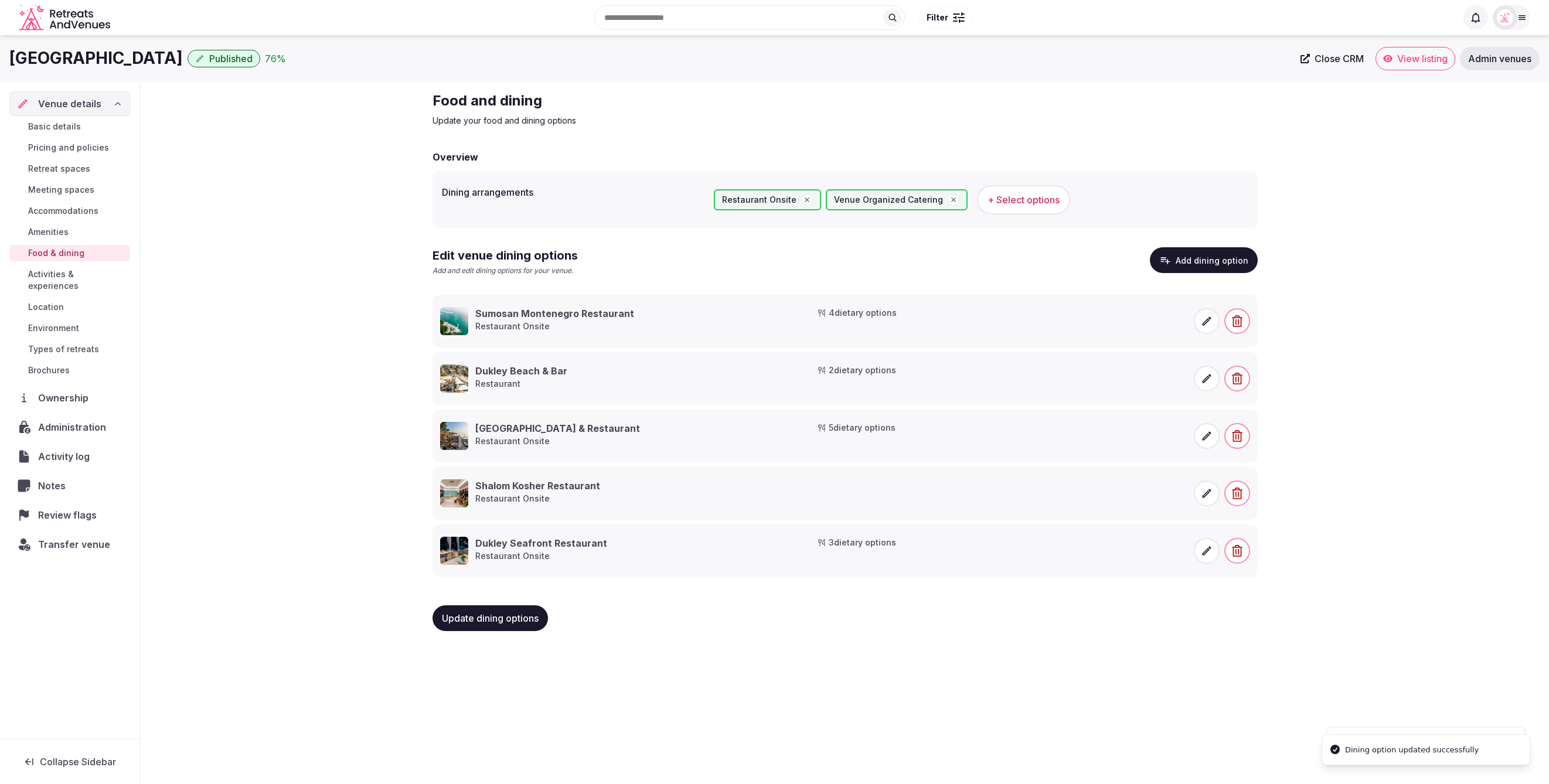
click at [1235, 598] on div "Update dining options" at bounding box center [845, 618] width 826 height 44
click at [1206, 257] on button "Add dining option" at bounding box center [1203, 261] width 107 height 26
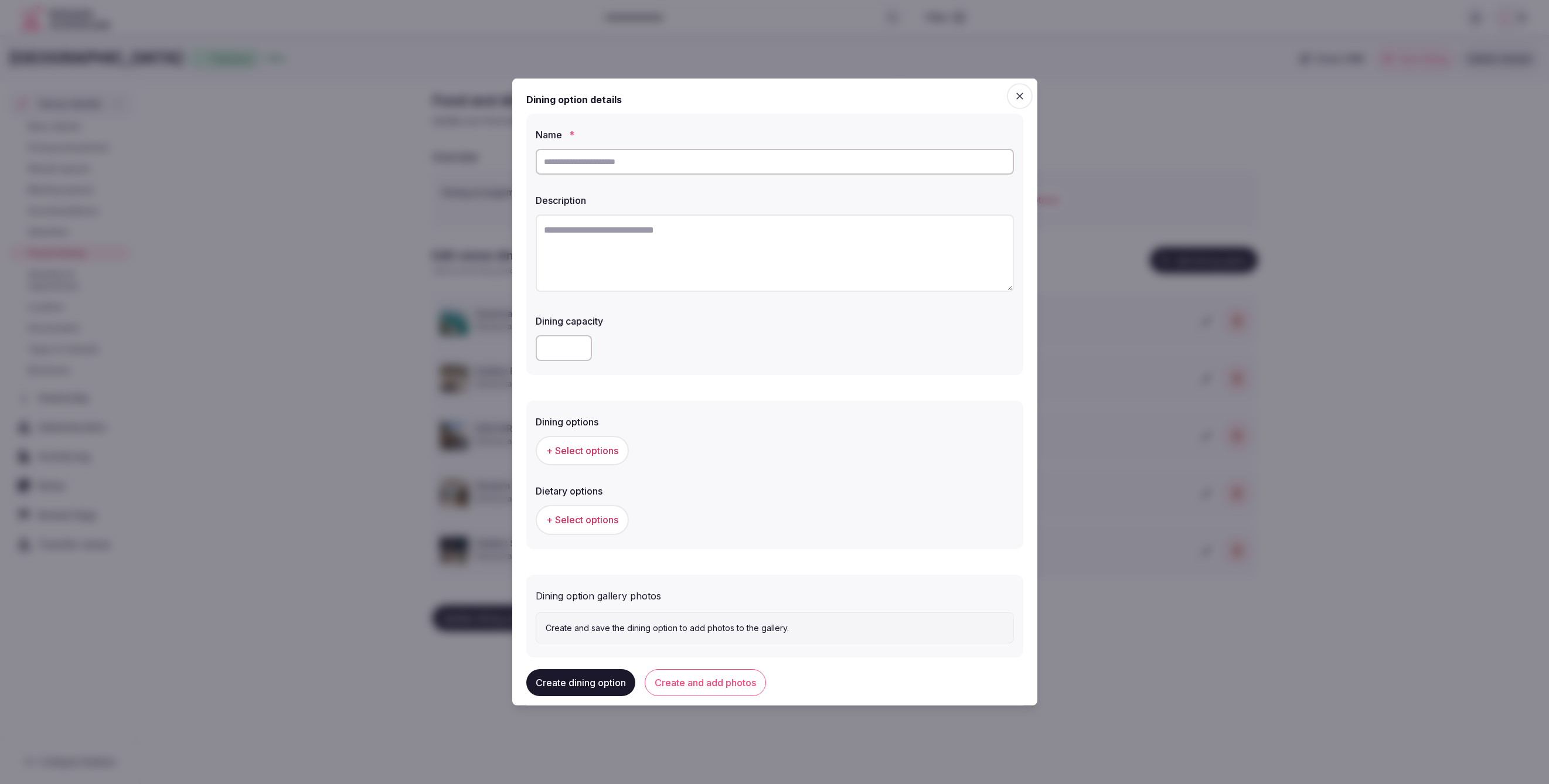
click at [686, 160] on input "text" at bounding box center [774, 162] width 478 height 26
paste input "**********"
type input "**********"
click at [697, 272] on textarea "To enrich screen reader interactions, please activate Accessibility in Grammarl…" at bounding box center [774, 253] width 478 height 77
paste textarea "**********"
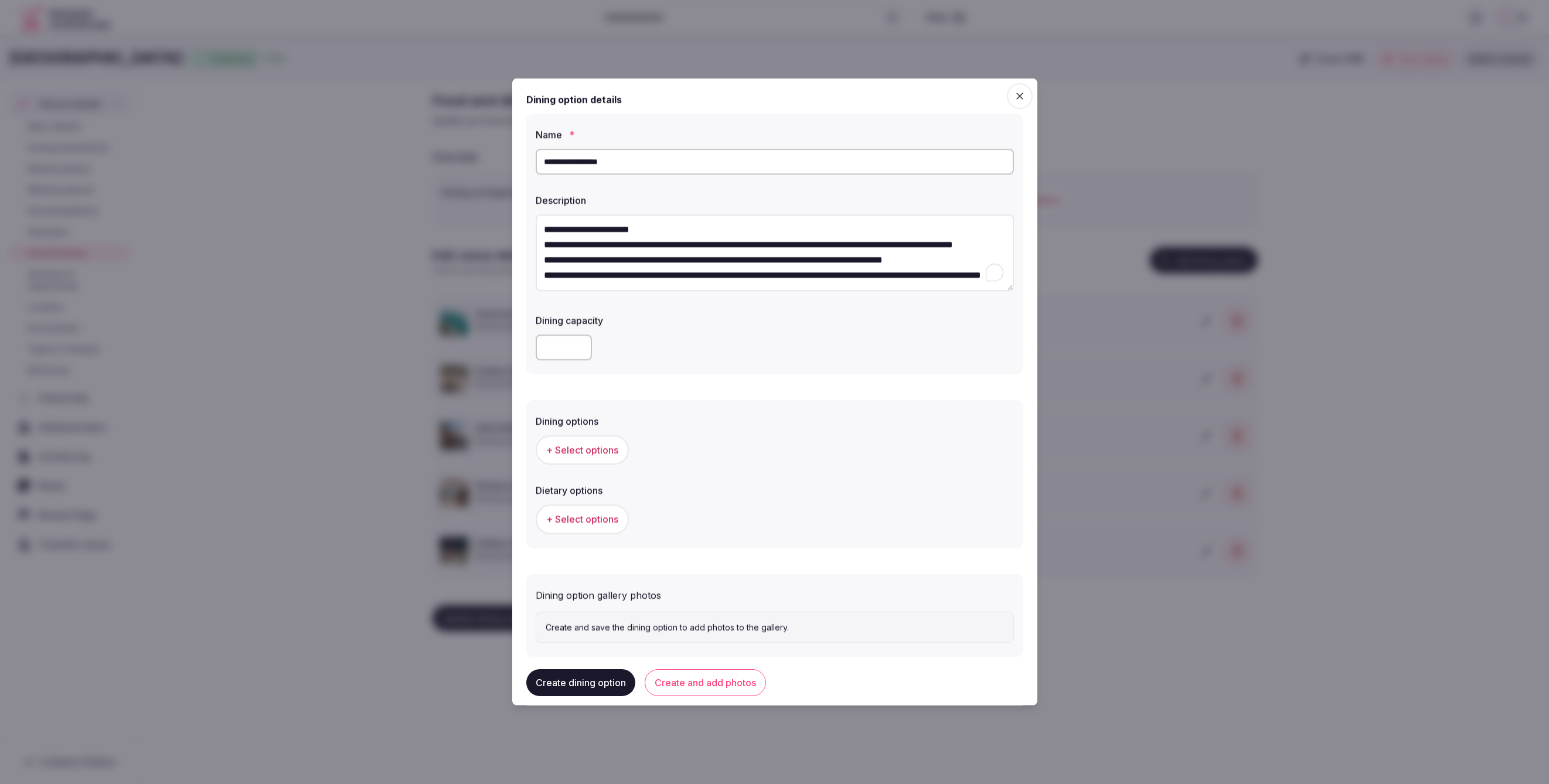
scroll to position [0, 0]
click at [682, 231] on textarea "**********" at bounding box center [774, 253] width 478 height 77
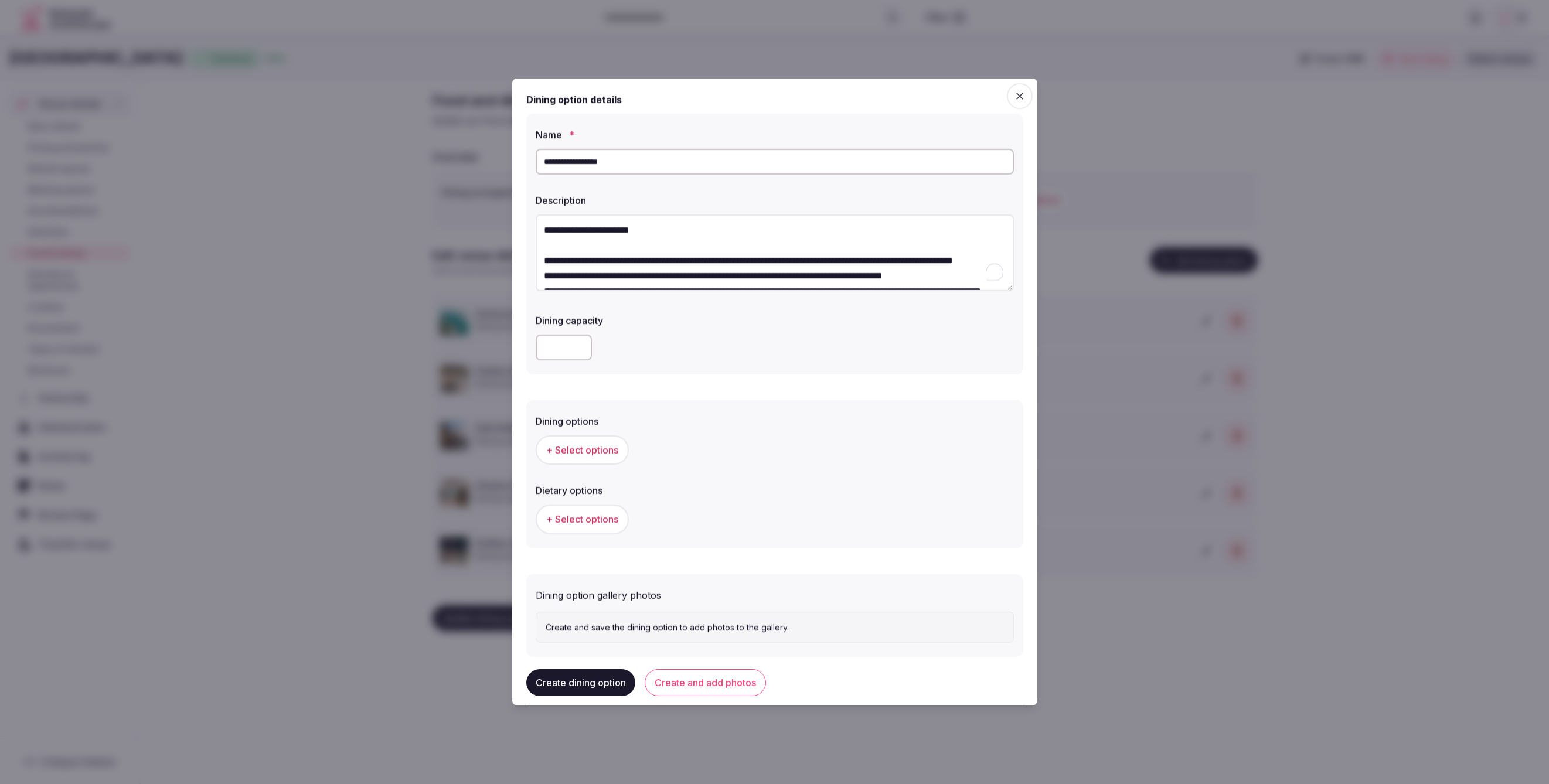
click at [640, 276] on textarea "**********" at bounding box center [774, 253] width 478 height 77
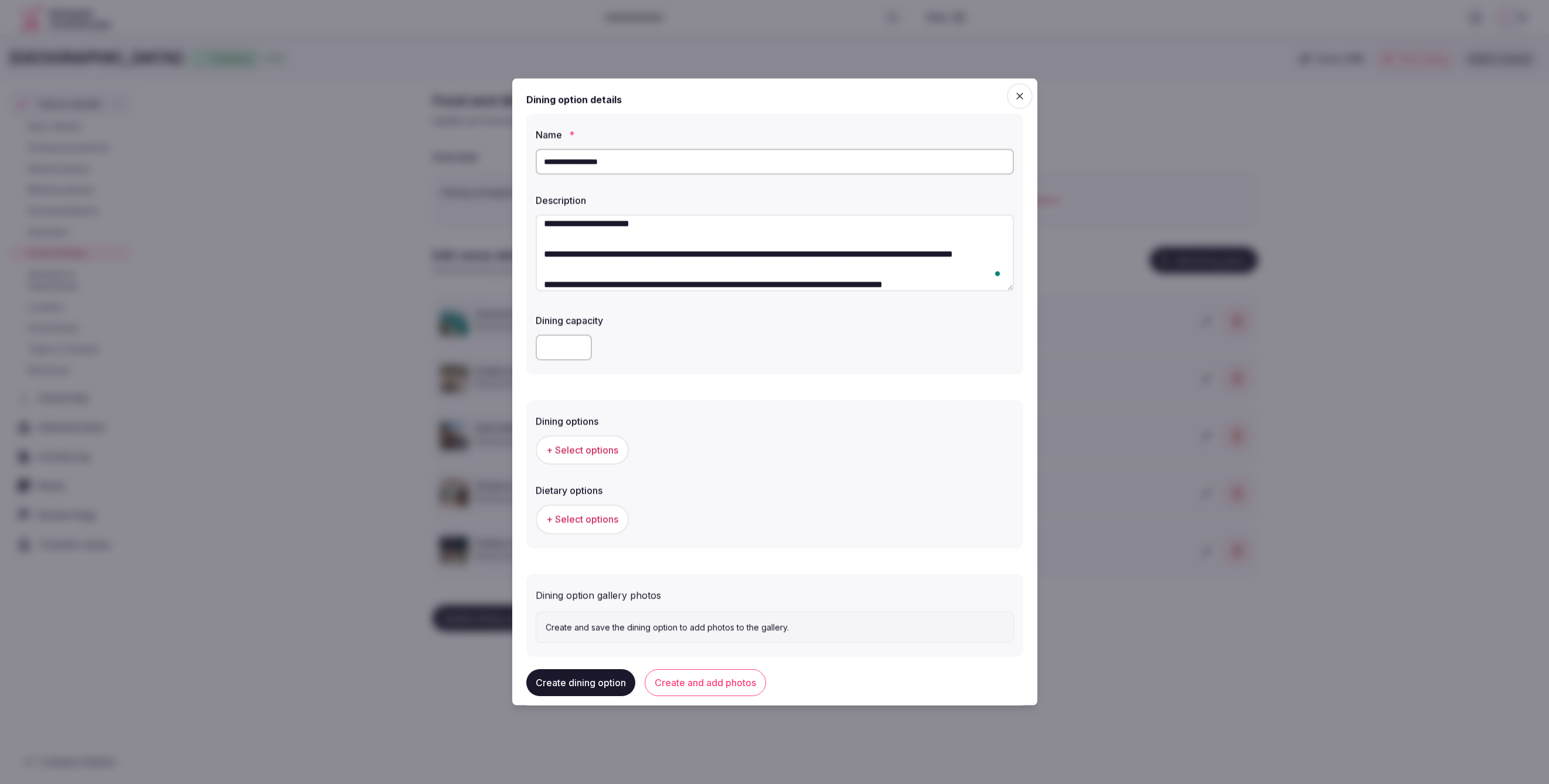
scroll to position [61, 0]
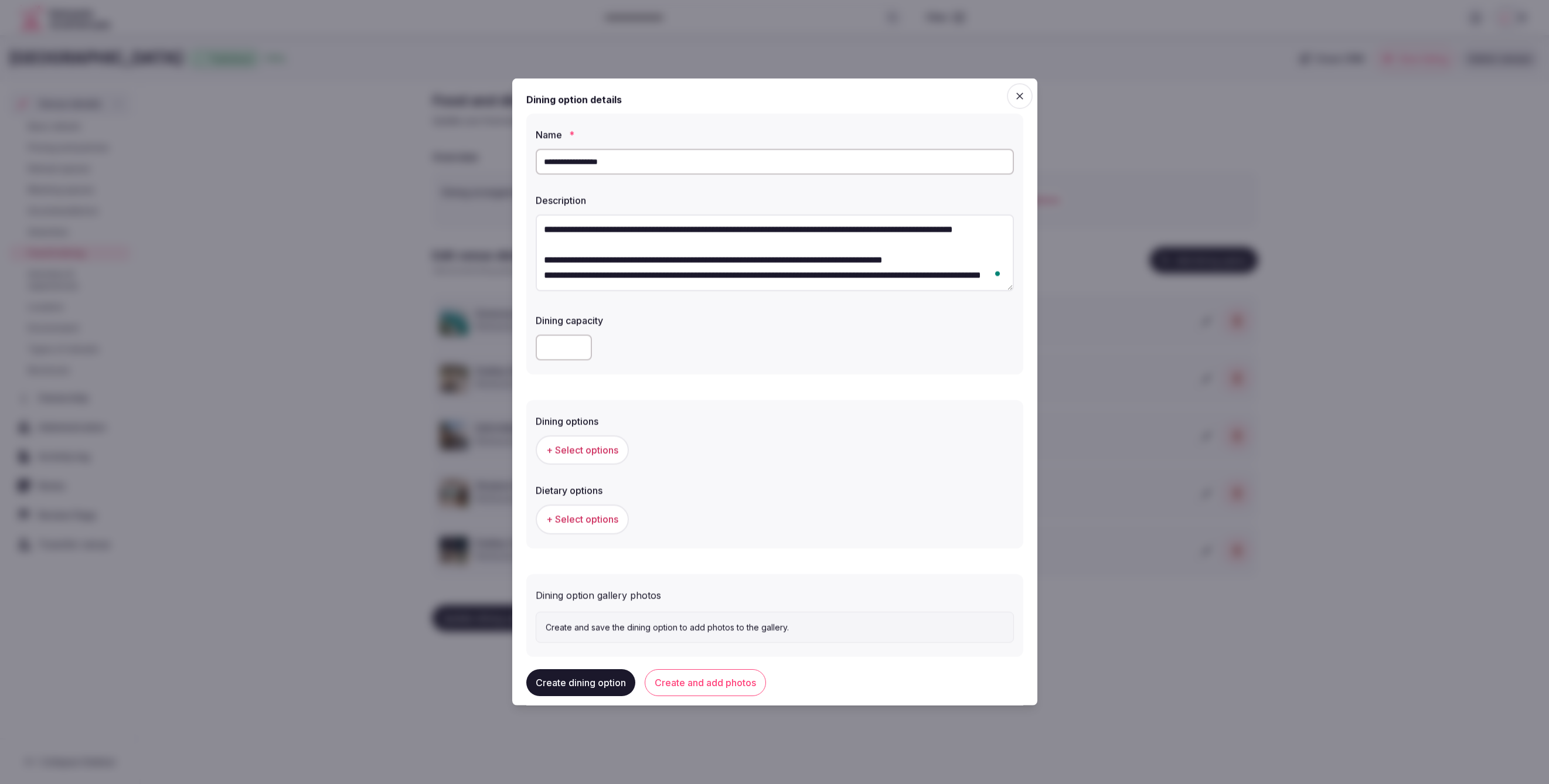
type textarea "**********"
click at [652, 408] on div "Dining options + Select options Dietary options + Select options" at bounding box center [775, 474] width 497 height 148
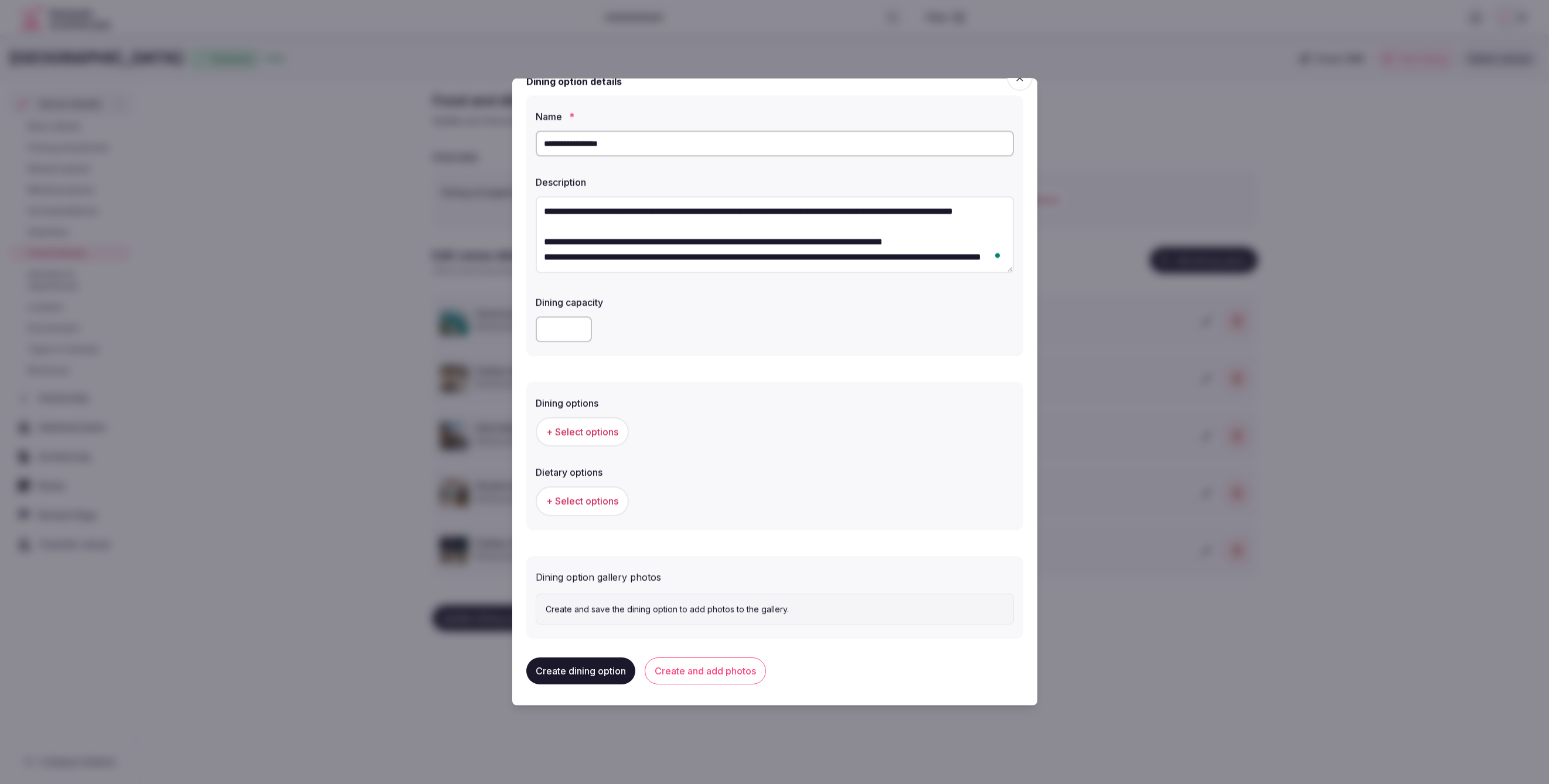
click at [576, 434] on span "+ Select options" at bounding box center [582, 431] width 72 height 13
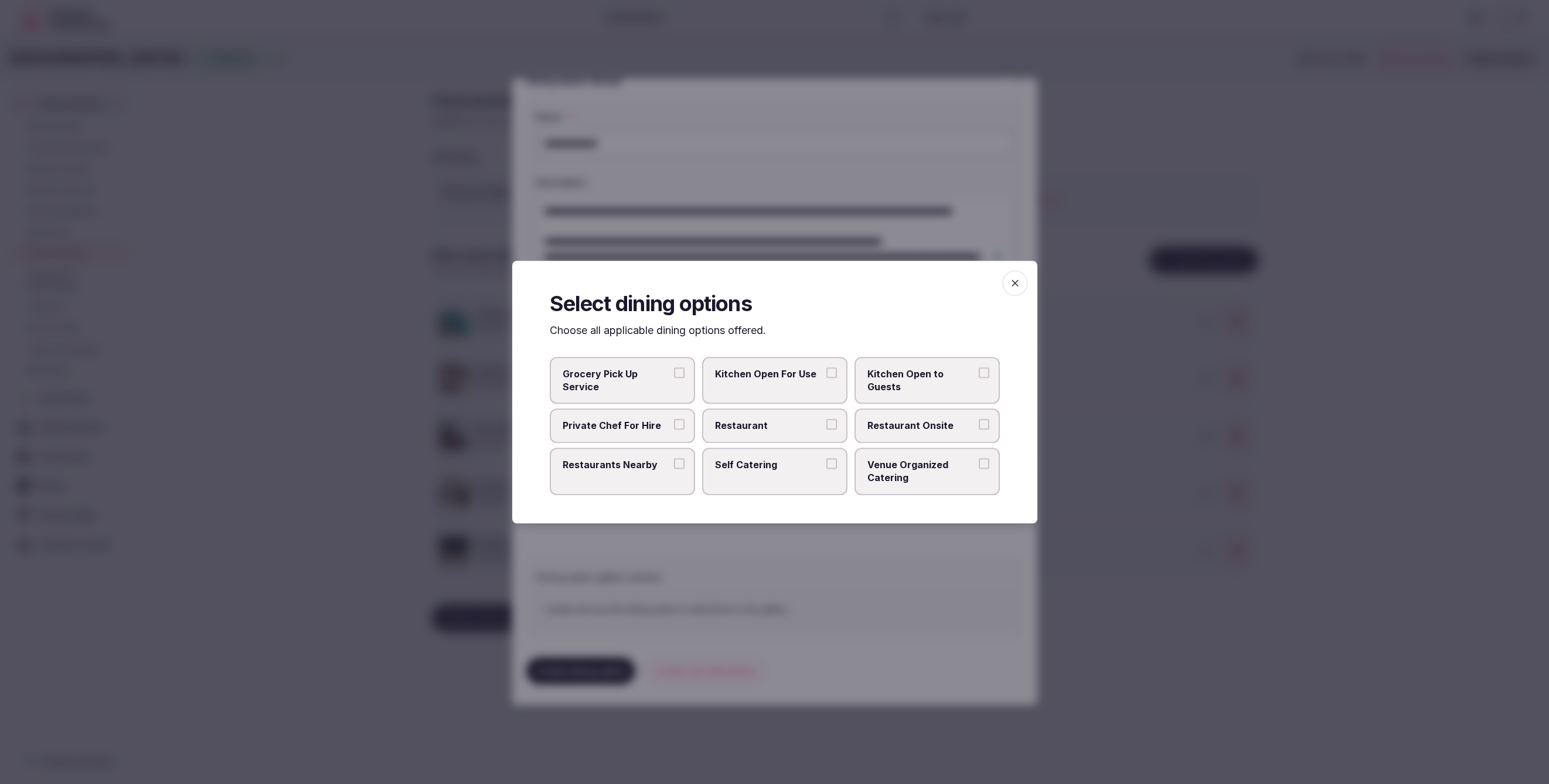
click at [869, 424] on span "Restaurant Onsite" at bounding box center [921, 425] width 107 height 13
click at [979, 424] on button "Restaurant Onsite" at bounding box center [984, 424] width 10 height 10
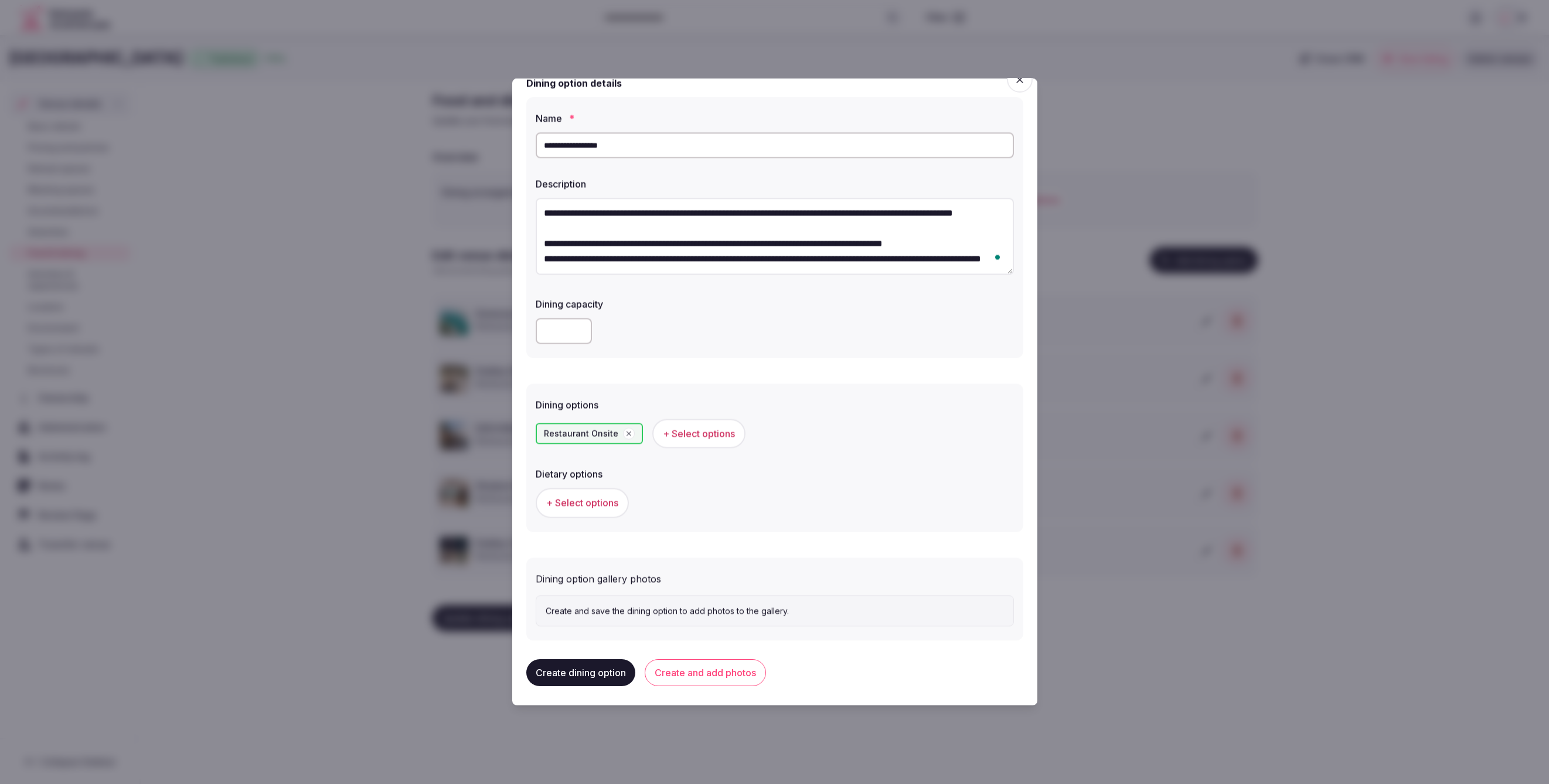
scroll to position [9, 0]
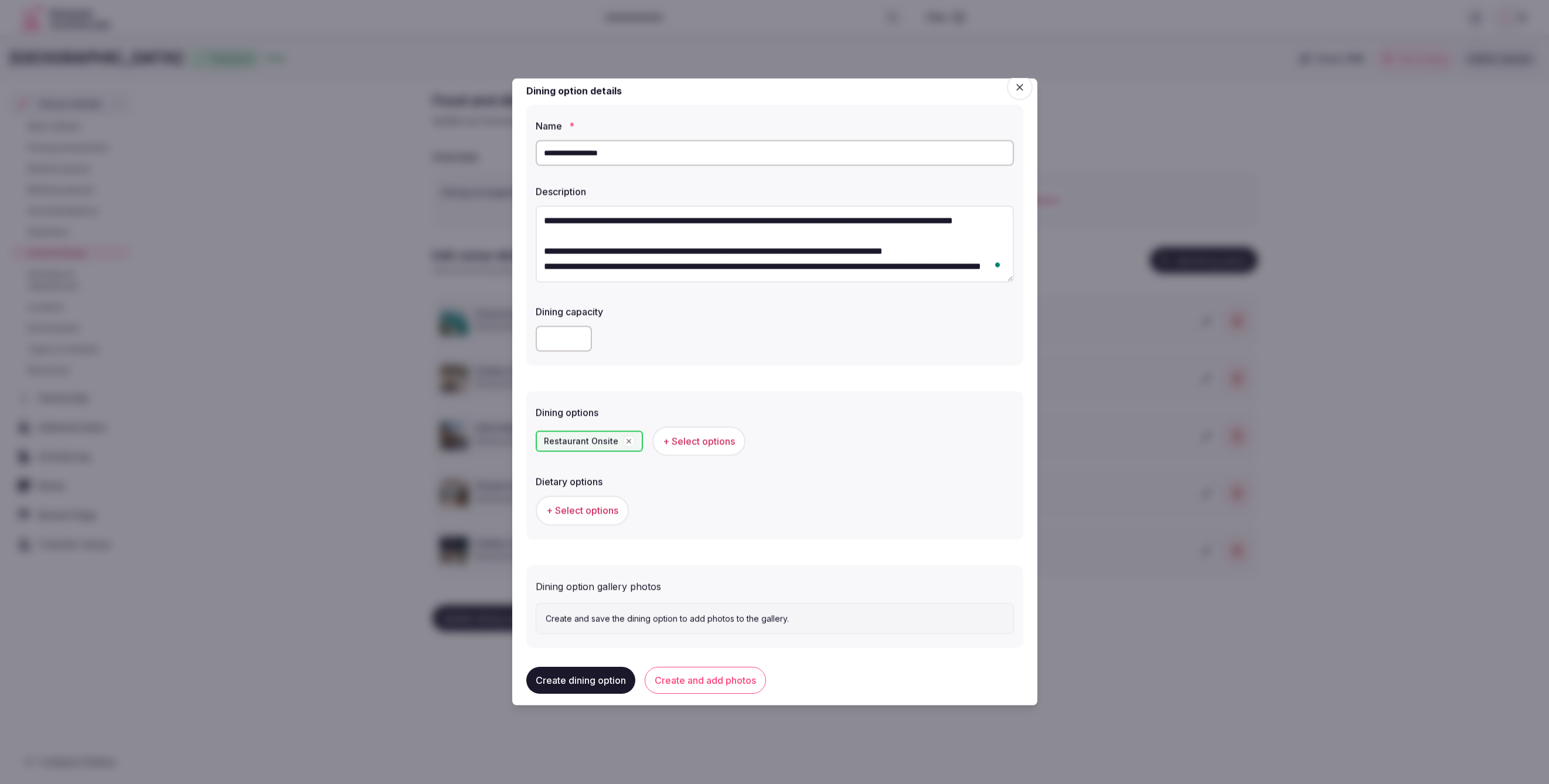
click at [600, 509] on span "+ Select options" at bounding box center [582, 510] width 72 height 13
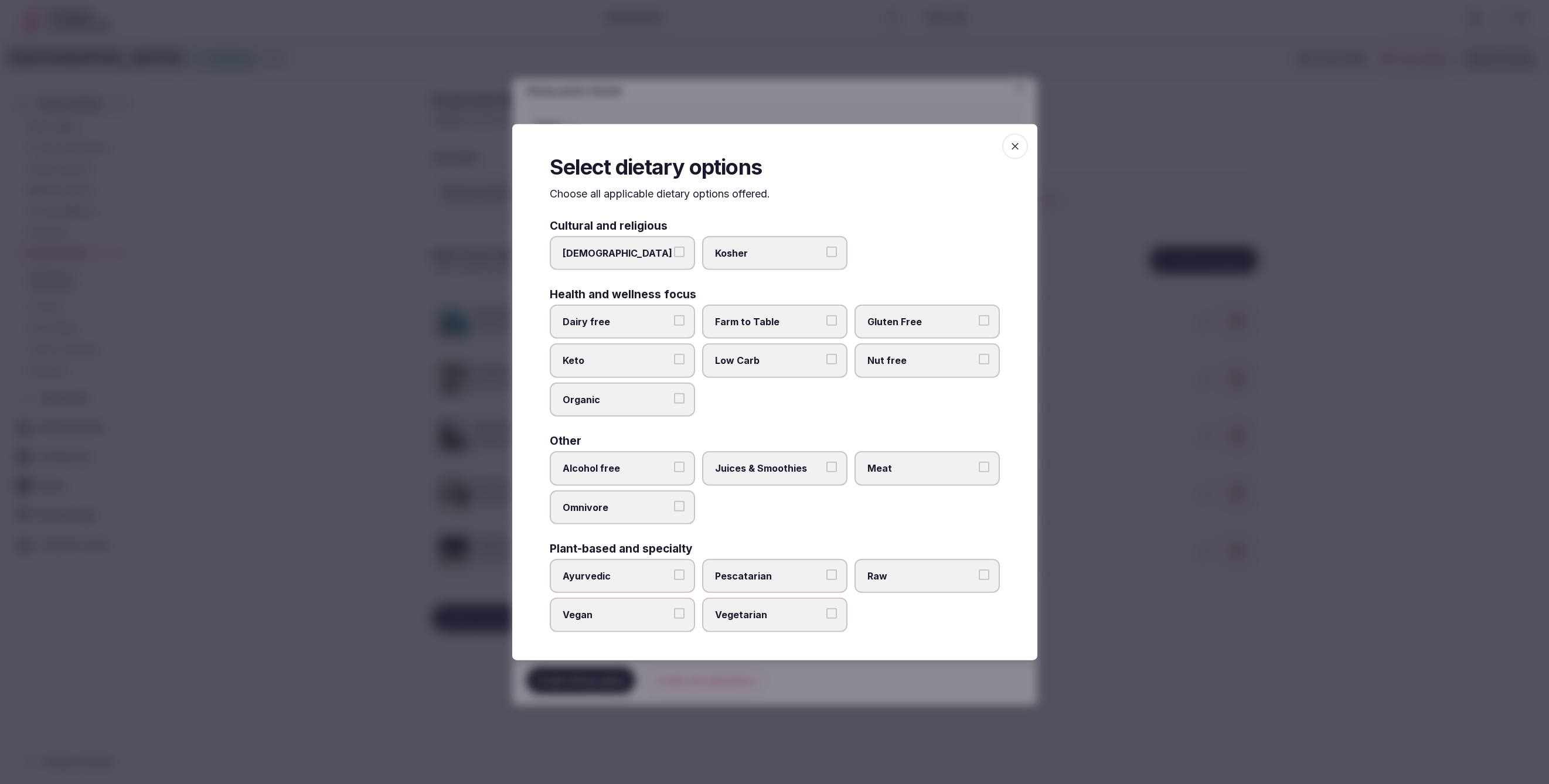
click at [905, 474] on span "Meat" at bounding box center [921, 468] width 107 height 13
click at [979, 472] on button "Meat" at bounding box center [984, 467] width 10 height 10
click at [786, 463] on span "Juices & Smoothies" at bounding box center [768, 468] width 107 height 13
click at [826, 463] on button "Juices & Smoothies" at bounding box center [832, 467] width 10 height 10
click at [1166, 641] on div at bounding box center [774, 392] width 1549 height 784
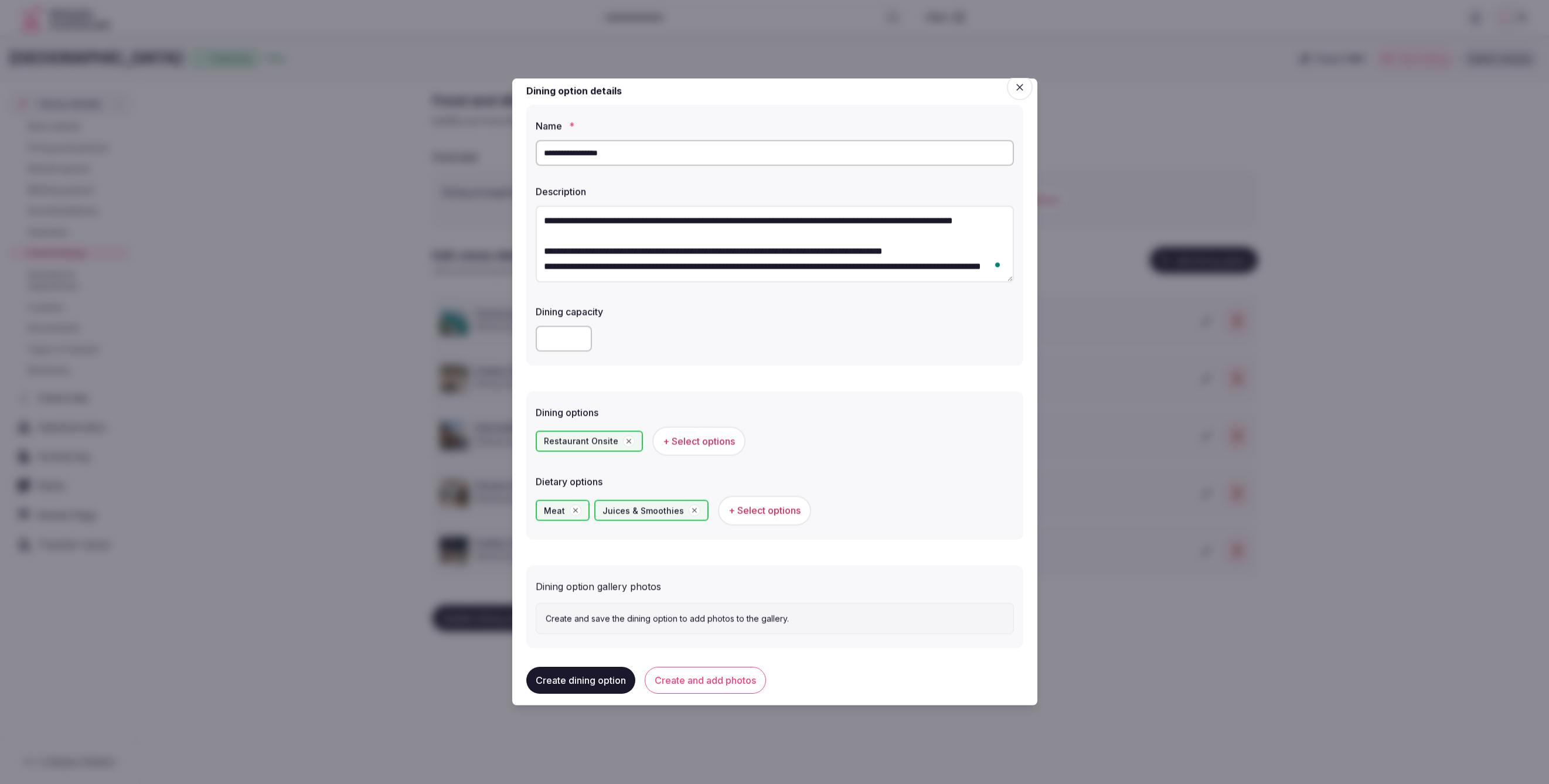
click at [706, 672] on button "Create and add photos" at bounding box center [705, 680] width 121 height 27
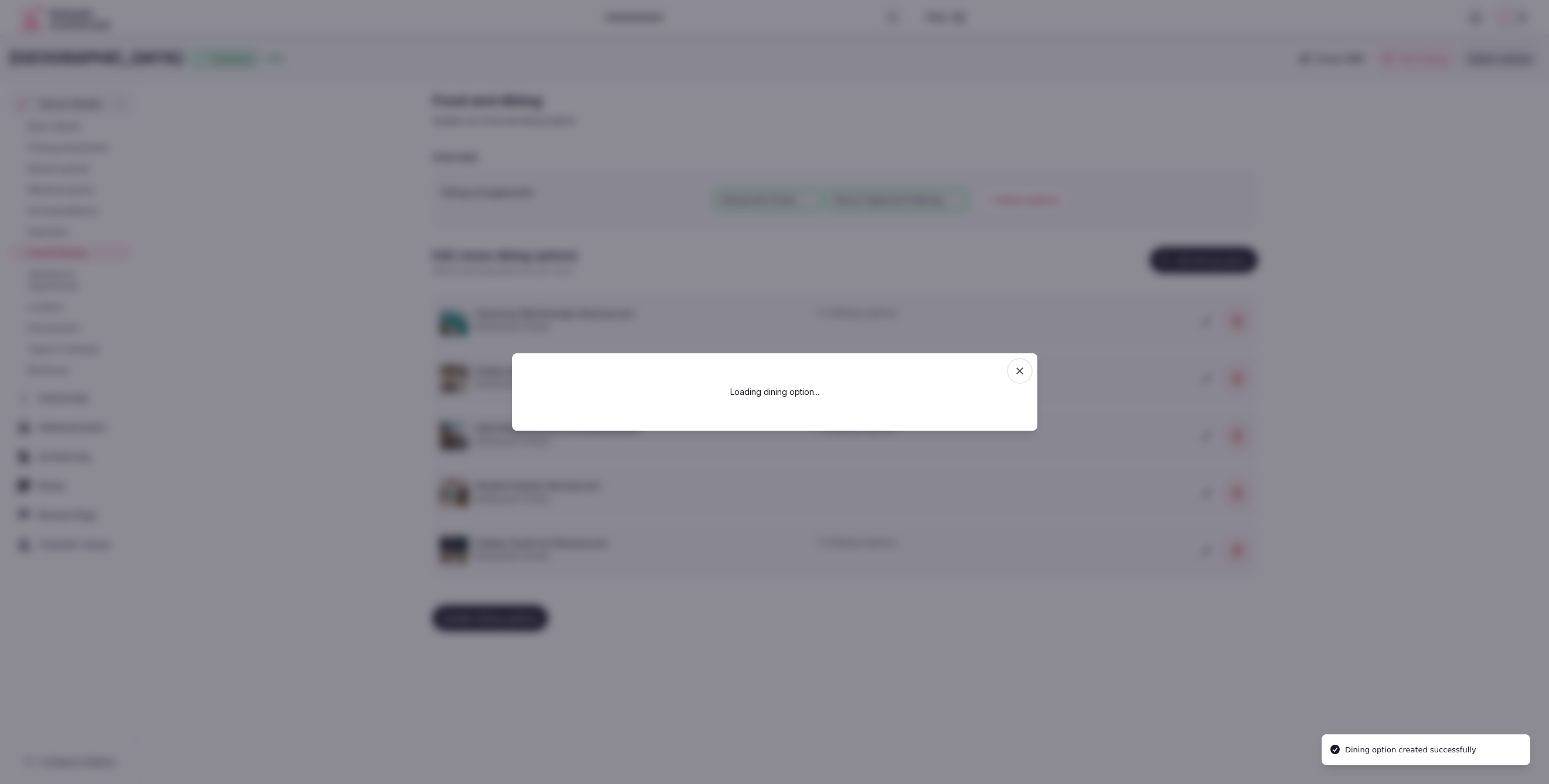
scroll to position [0, 0]
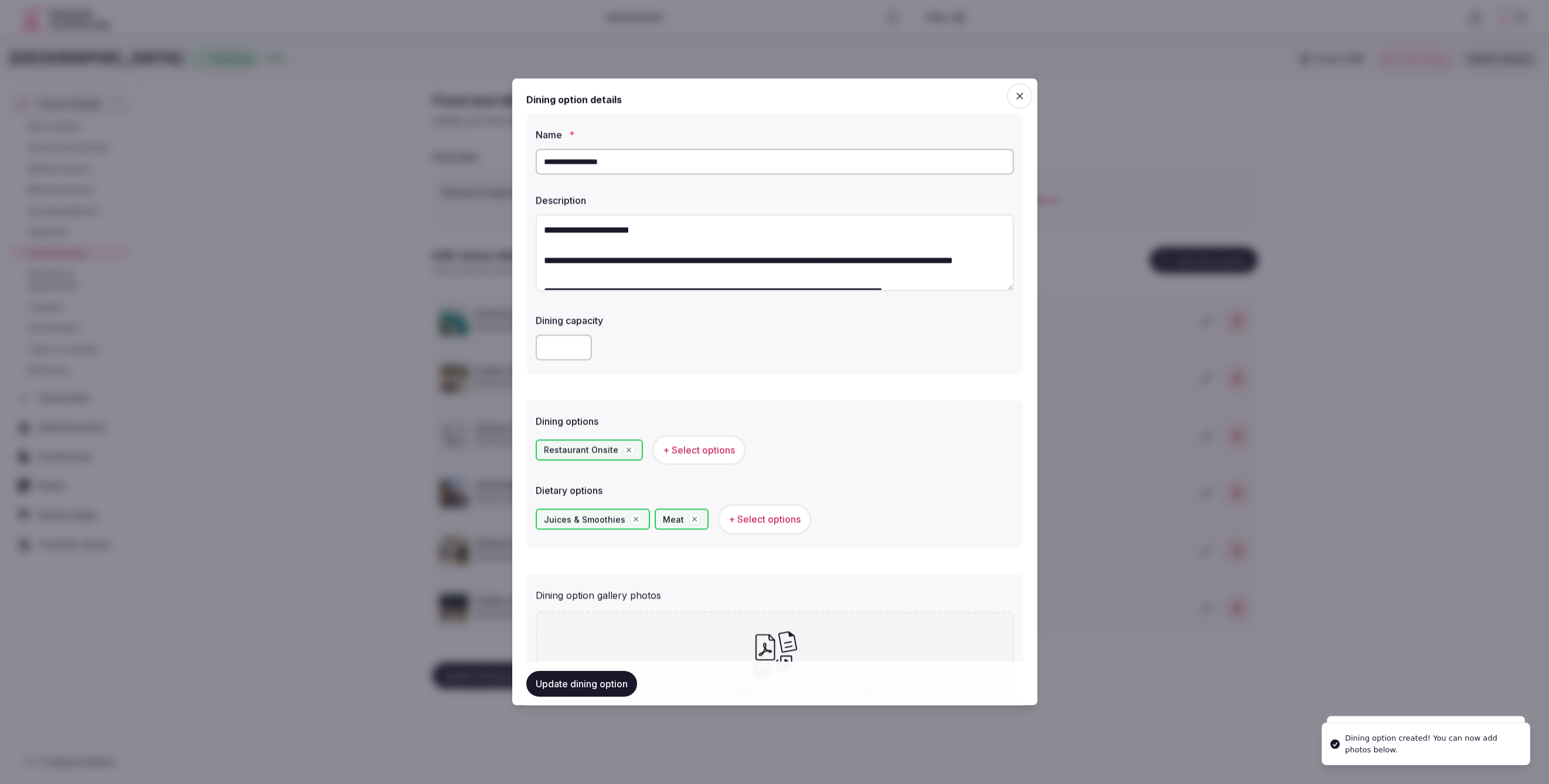
click at [798, 634] on div "Click or drag Dining option photos here - jpeg, png, webp, gif Upload Dining op…" at bounding box center [774, 682] width 478 height 140
type input "**********"
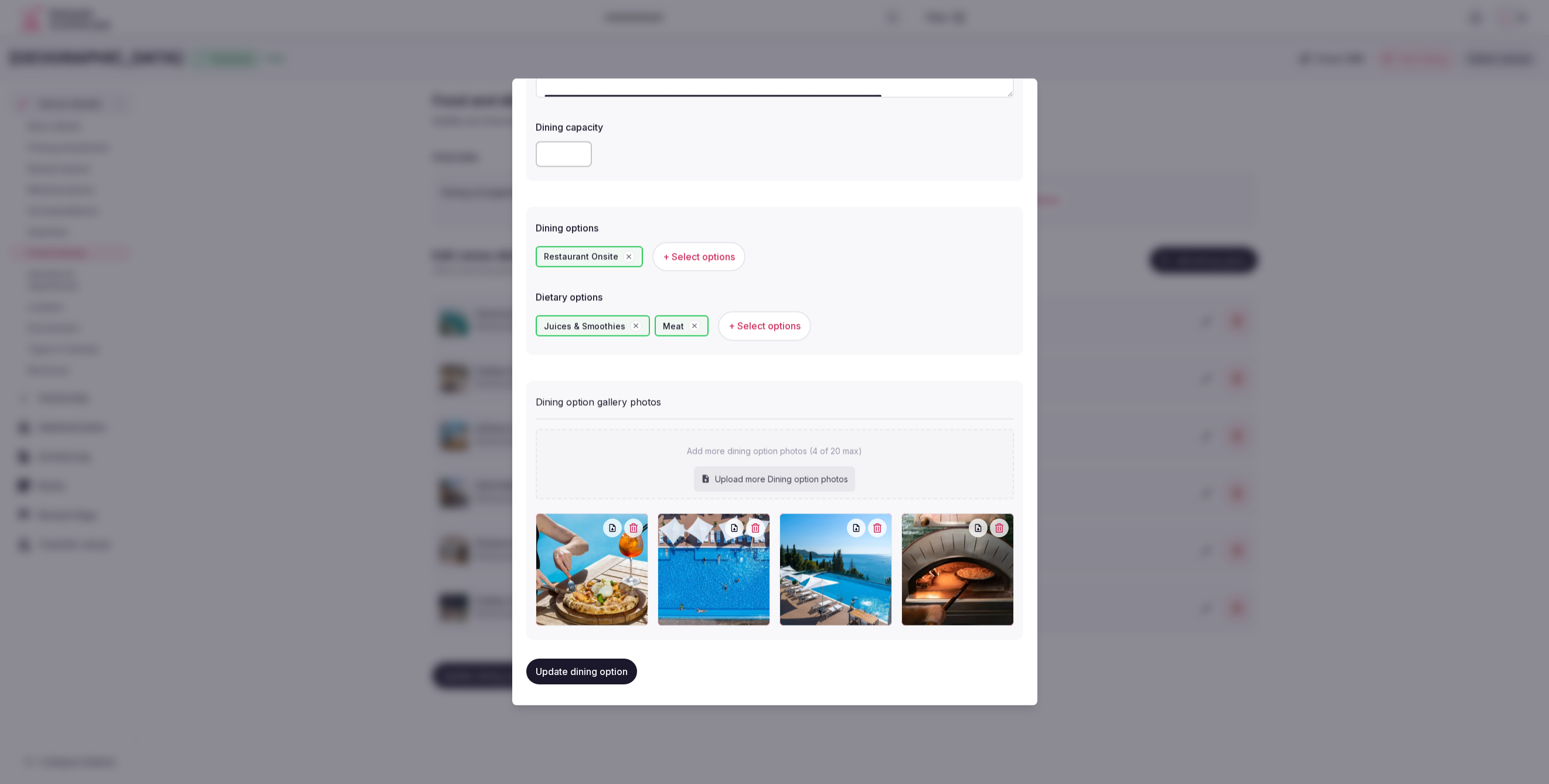
scroll to position [193, 0]
click at [591, 663] on button "Update dining option" at bounding box center [582, 672] width 111 height 26
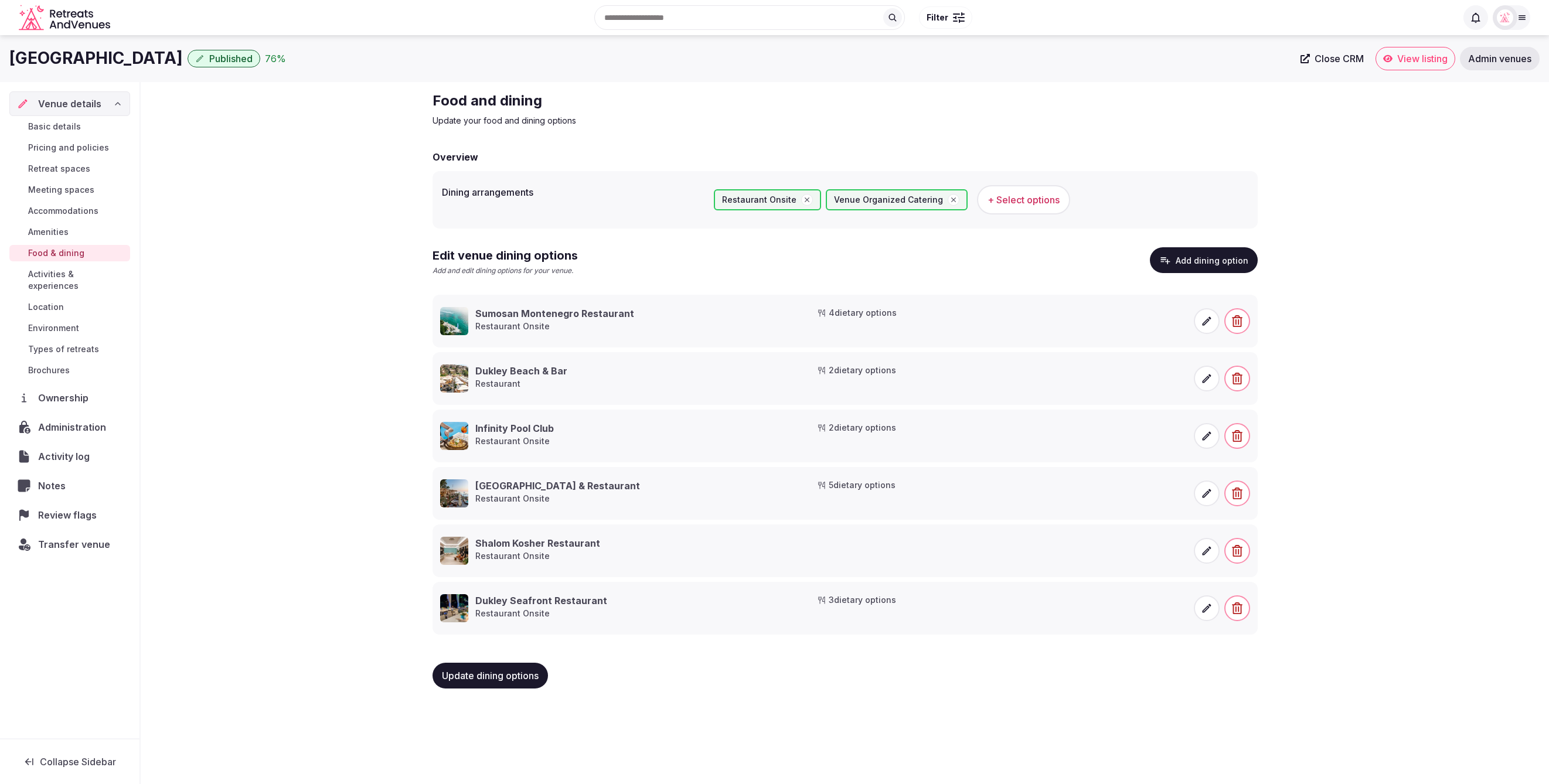
click at [1242, 255] on button "Add dining option" at bounding box center [1203, 261] width 107 height 26
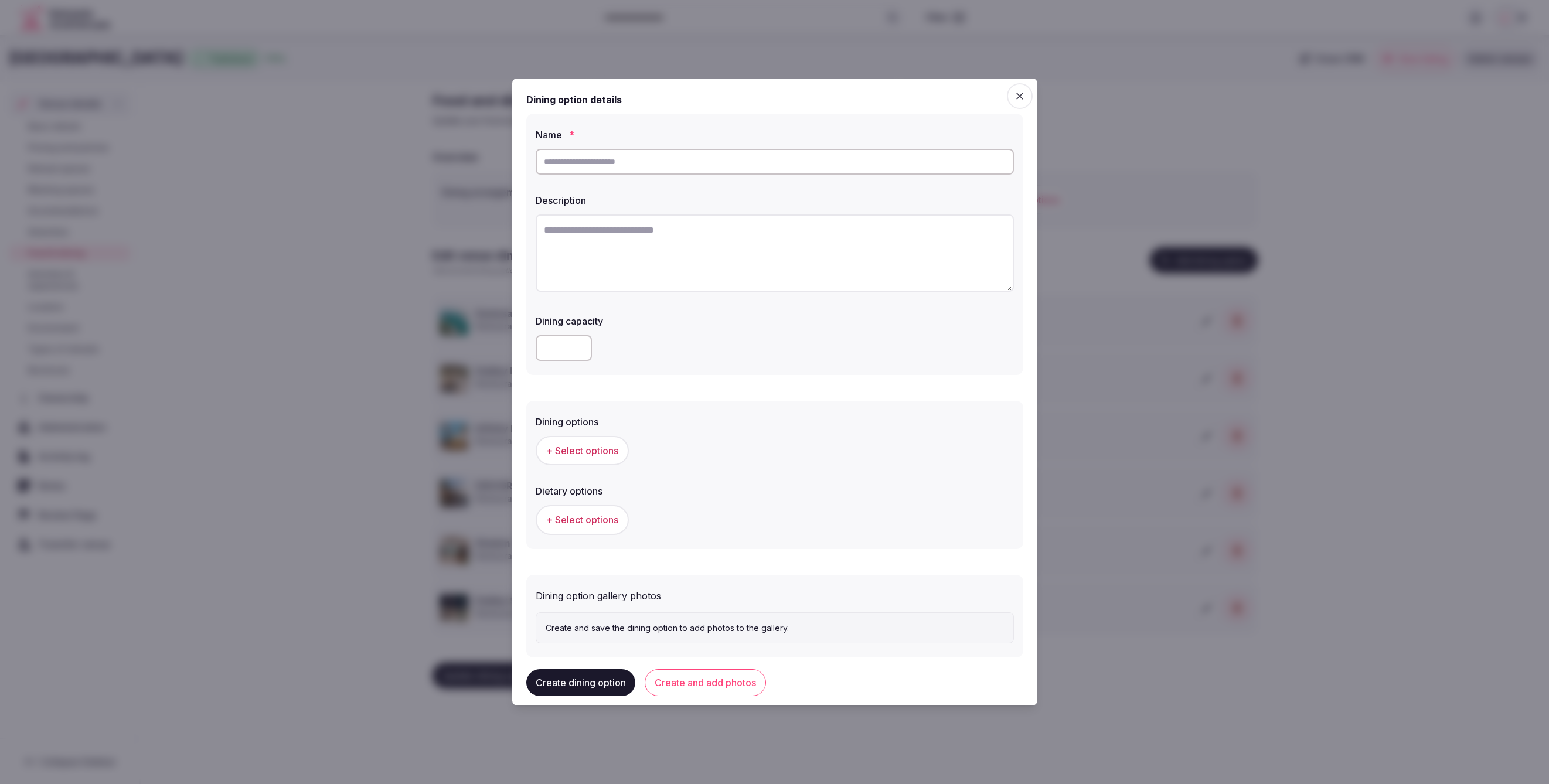
click at [793, 163] on input "text" at bounding box center [774, 162] width 478 height 26
paste input "**********"
type input "**********"
click at [655, 240] on textarea at bounding box center [774, 253] width 478 height 77
paste textarea "**********"
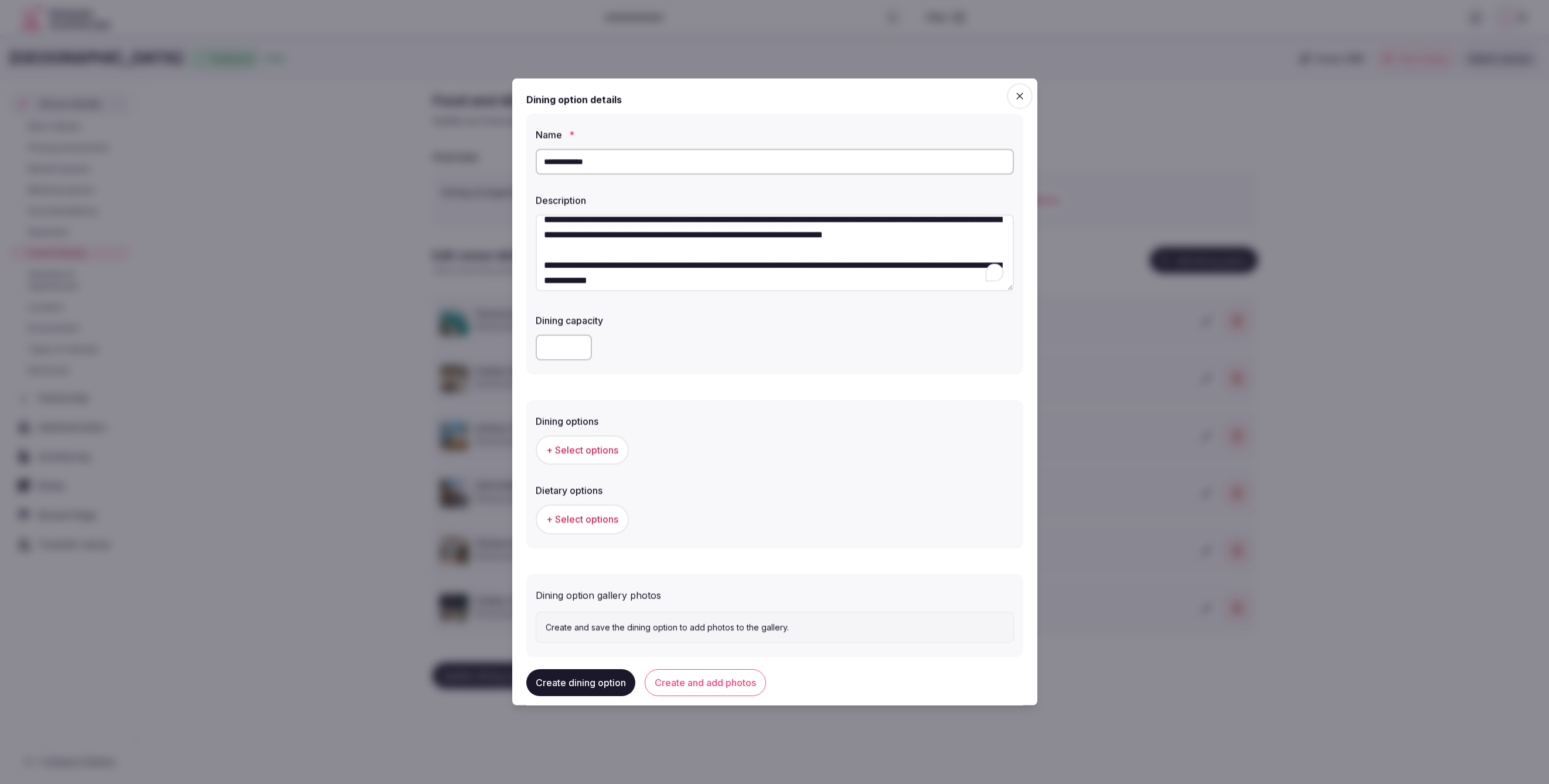
scroll to position [0, 0]
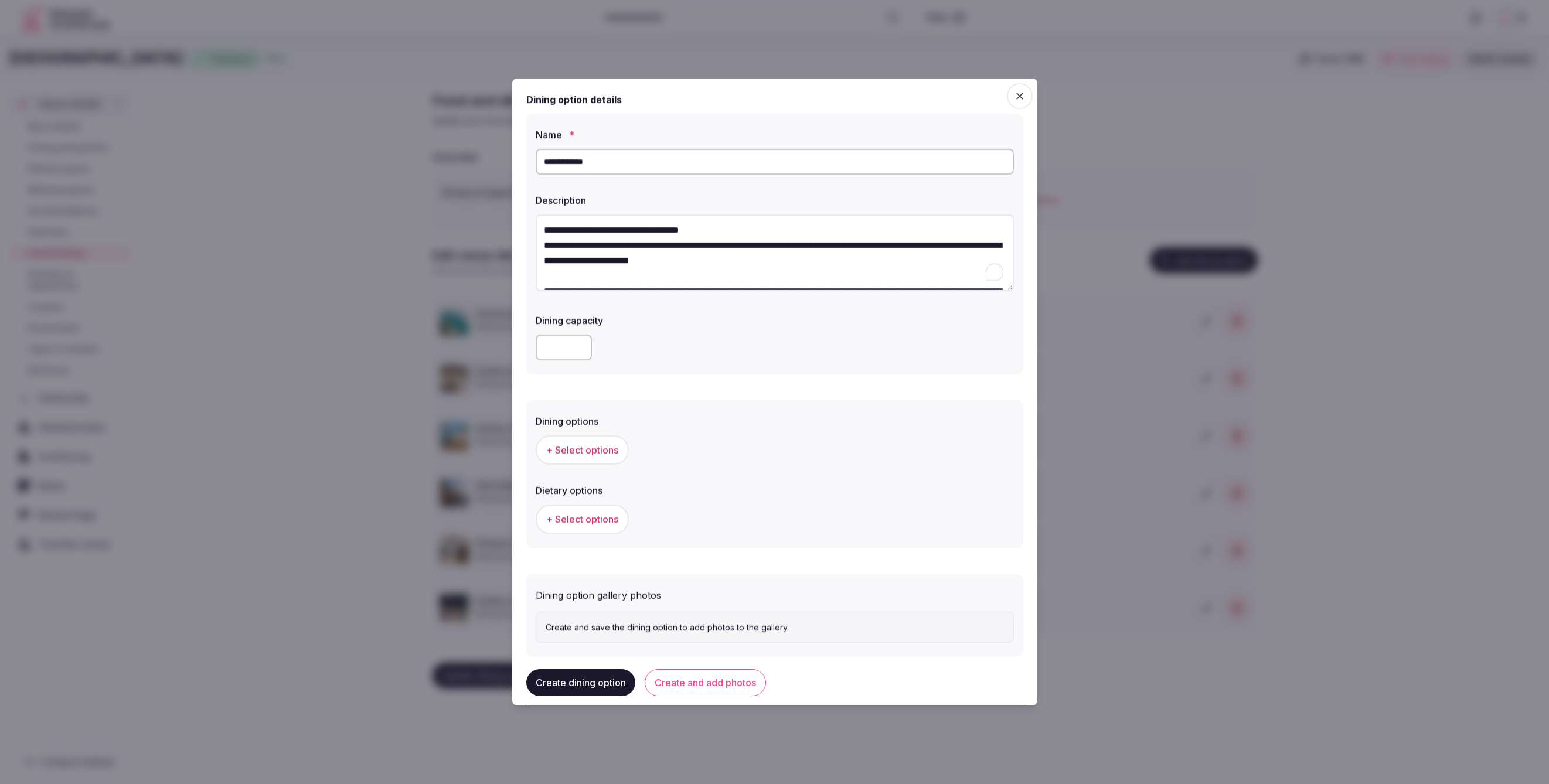
click at [739, 231] on textarea "**********" at bounding box center [774, 253] width 478 height 77
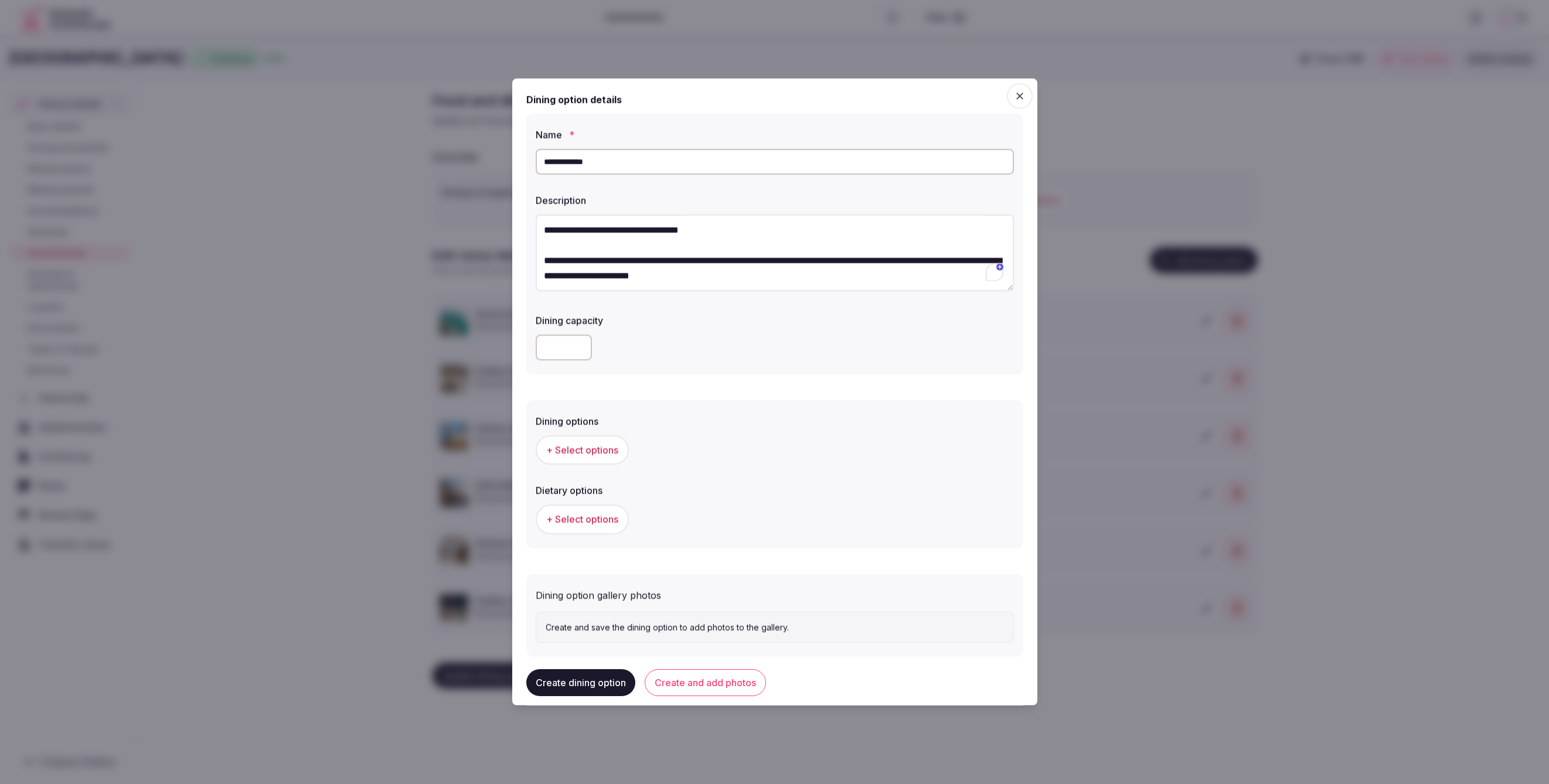
scroll to position [1, 0]
type textarea "**********"
drag, startPoint x: 630, startPoint y: 165, endPoint x: 703, endPoint y: 159, distance: 73.2
click at [519, 159] on div "**********" at bounding box center [774, 392] width 525 height 627
drag, startPoint x: 686, startPoint y: 159, endPoint x: 547, endPoint y: 164, distance: 139.1
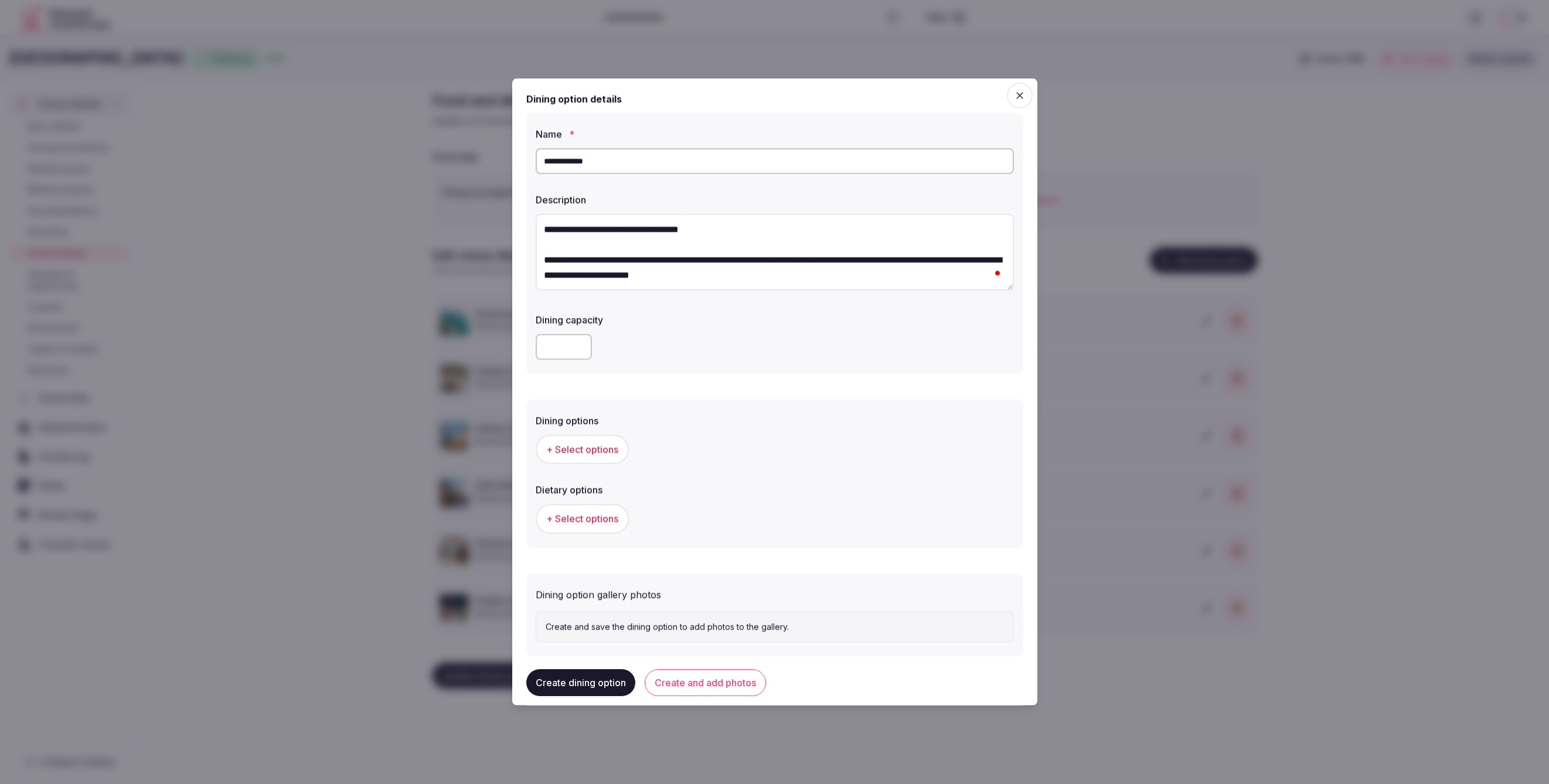
click at [533, 155] on div "**********" at bounding box center [775, 243] width 497 height 261
click at [588, 447] on span "+ Select options" at bounding box center [582, 449] width 72 height 13
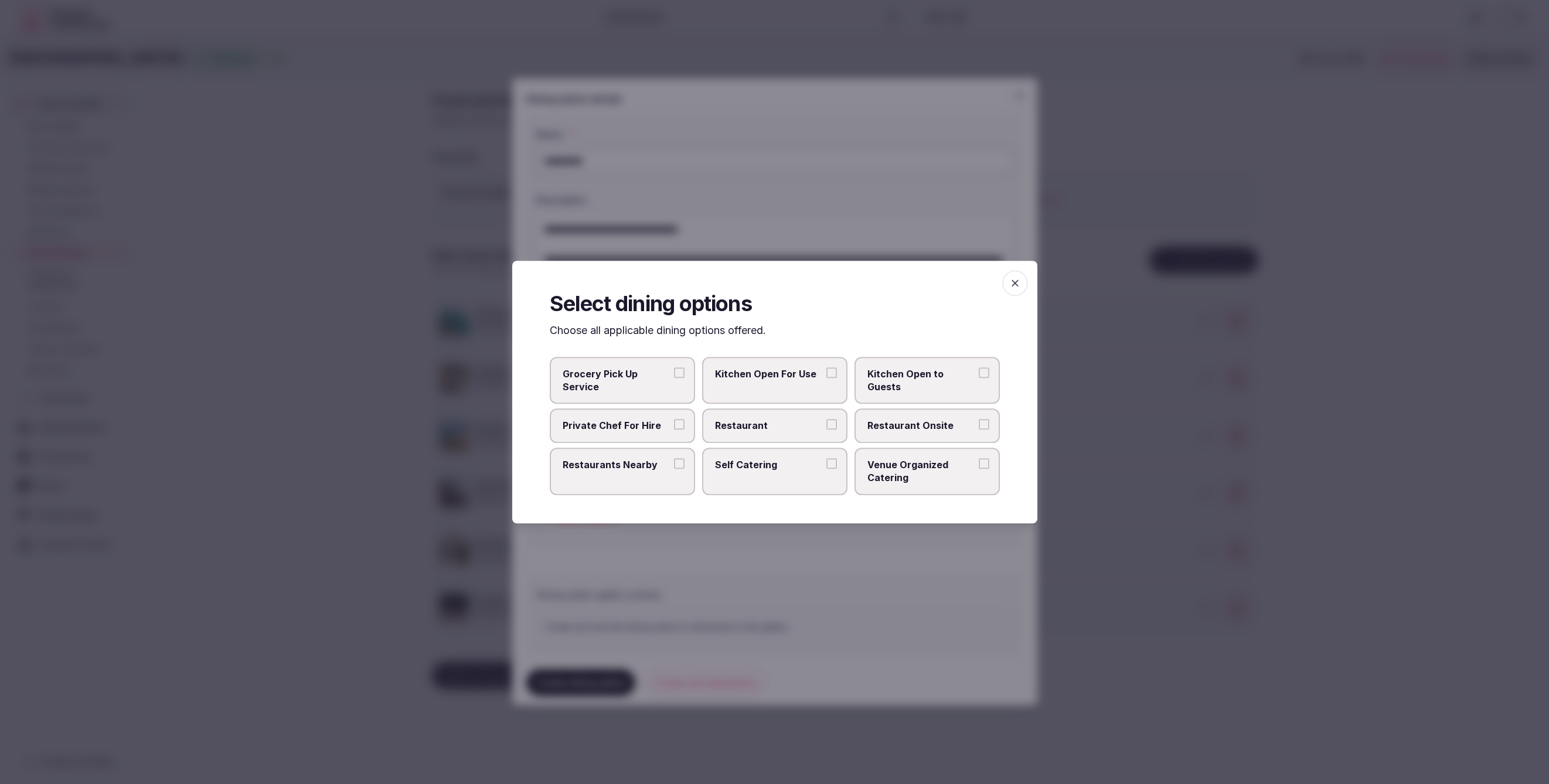
click at [924, 420] on span "Restaurant Onsite" at bounding box center [921, 425] width 107 height 13
click at [979, 420] on button "Restaurant Onsite" at bounding box center [984, 424] width 10 height 10
click at [911, 598] on div at bounding box center [774, 392] width 1549 height 784
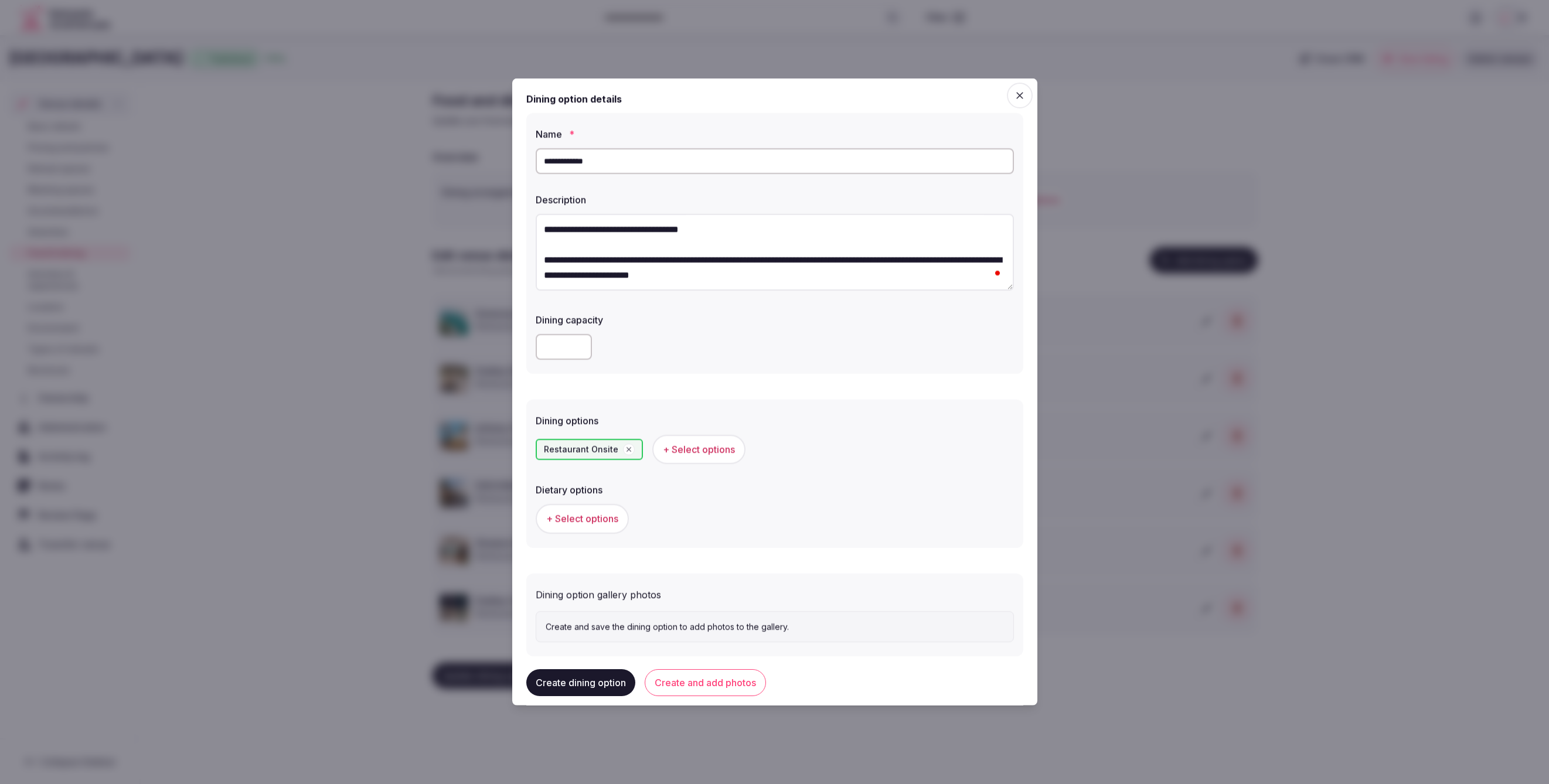
click at [561, 521] on span "+ Select options" at bounding box center [582, 518] width 72 height 13
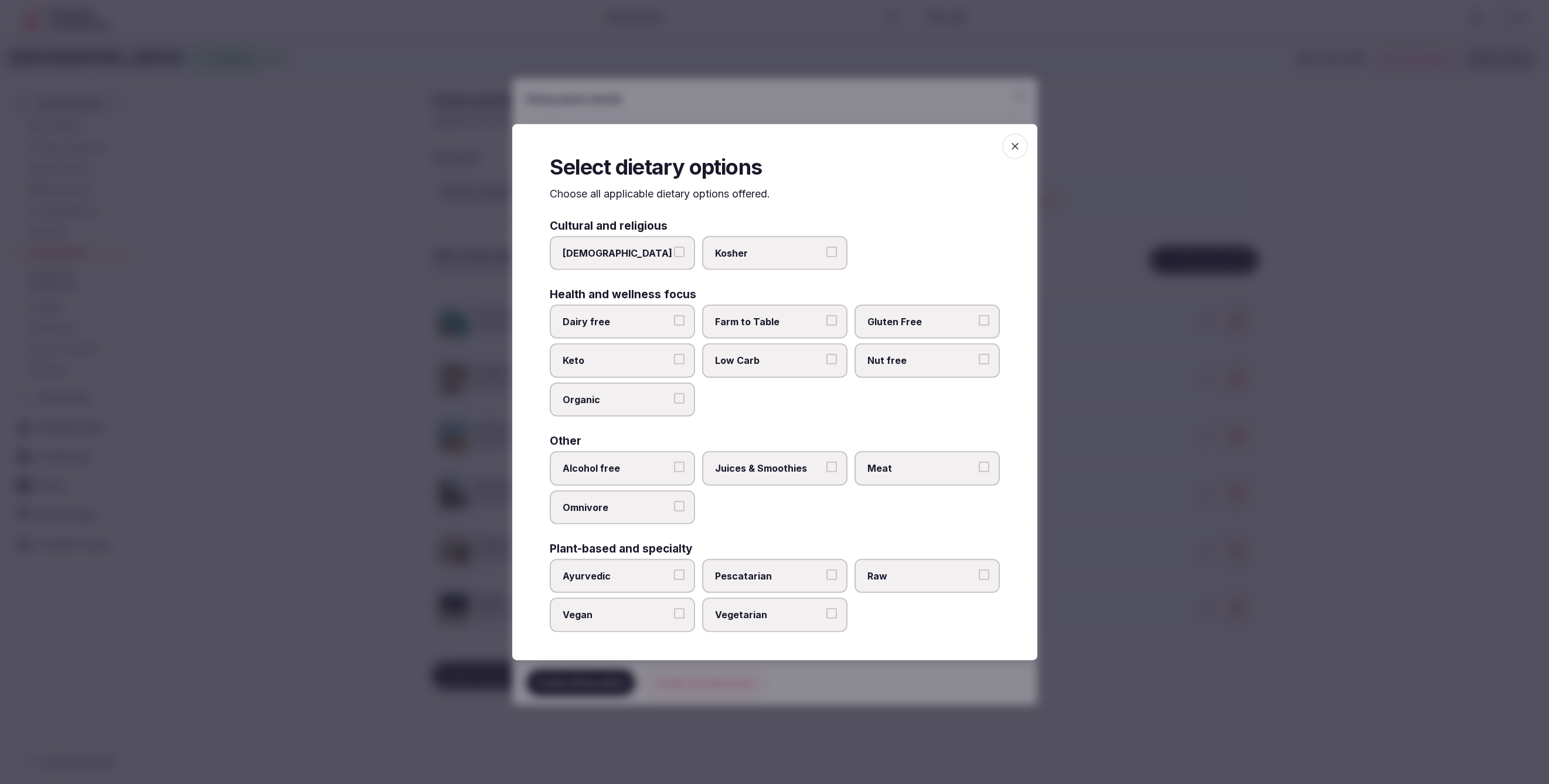
click at [878, 476] on label "Meat" at bounding box center [927, 468] width 146 height 34
click at [979, 472] on button "Meat" at bounding box center [984, 467] width 10 height 10
click at [766, 462] on span "Juices & Smoothies" at bounding box center [768, 468] width 107 height 13
click at [826, 462] on button "Juices & Smoothies" at bounding box center [832, 467] width 10 height 10
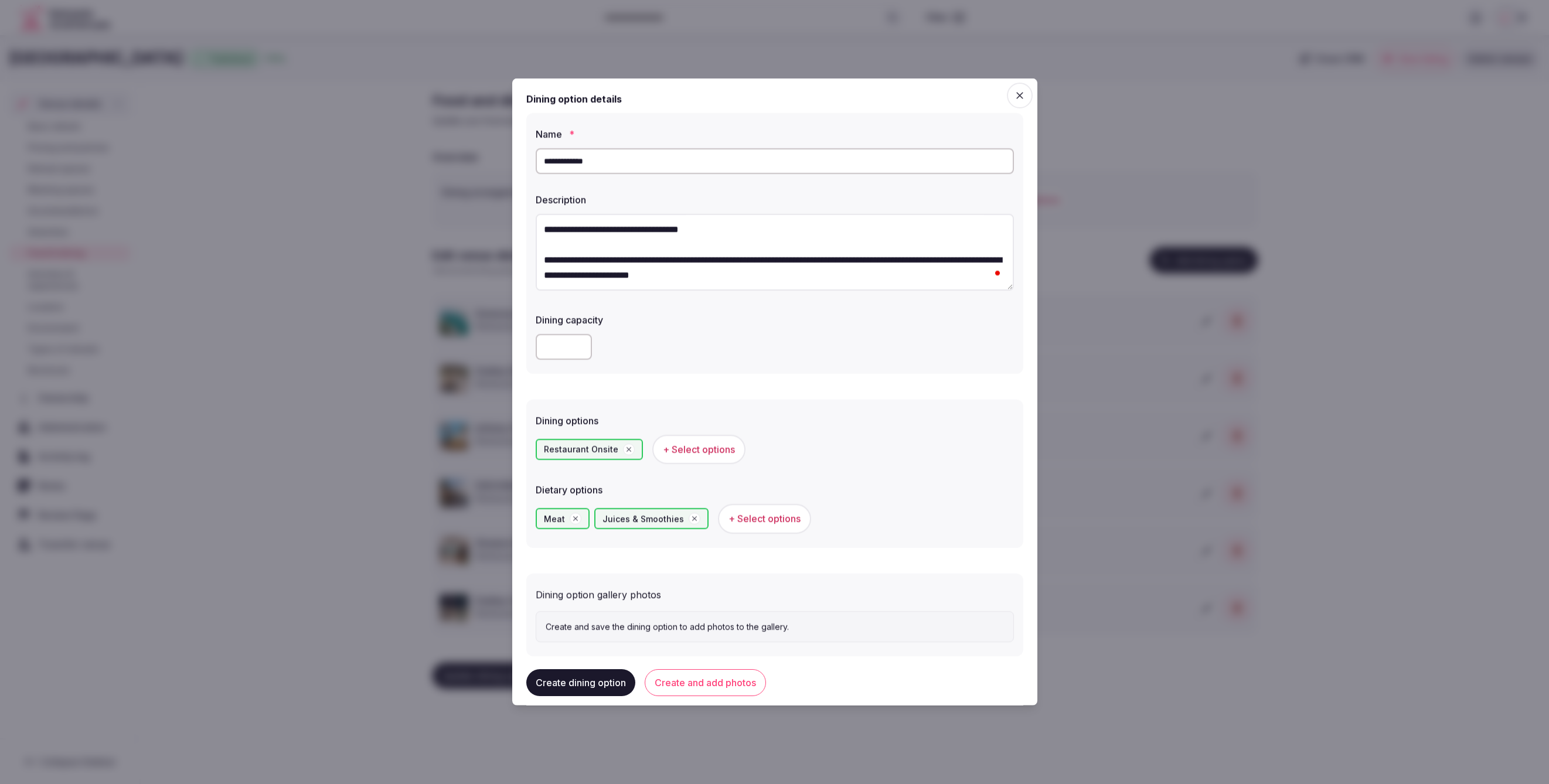
click at [715, 677] on button "Create and add photos" at bounding box center [705, 683] width 121 height 27
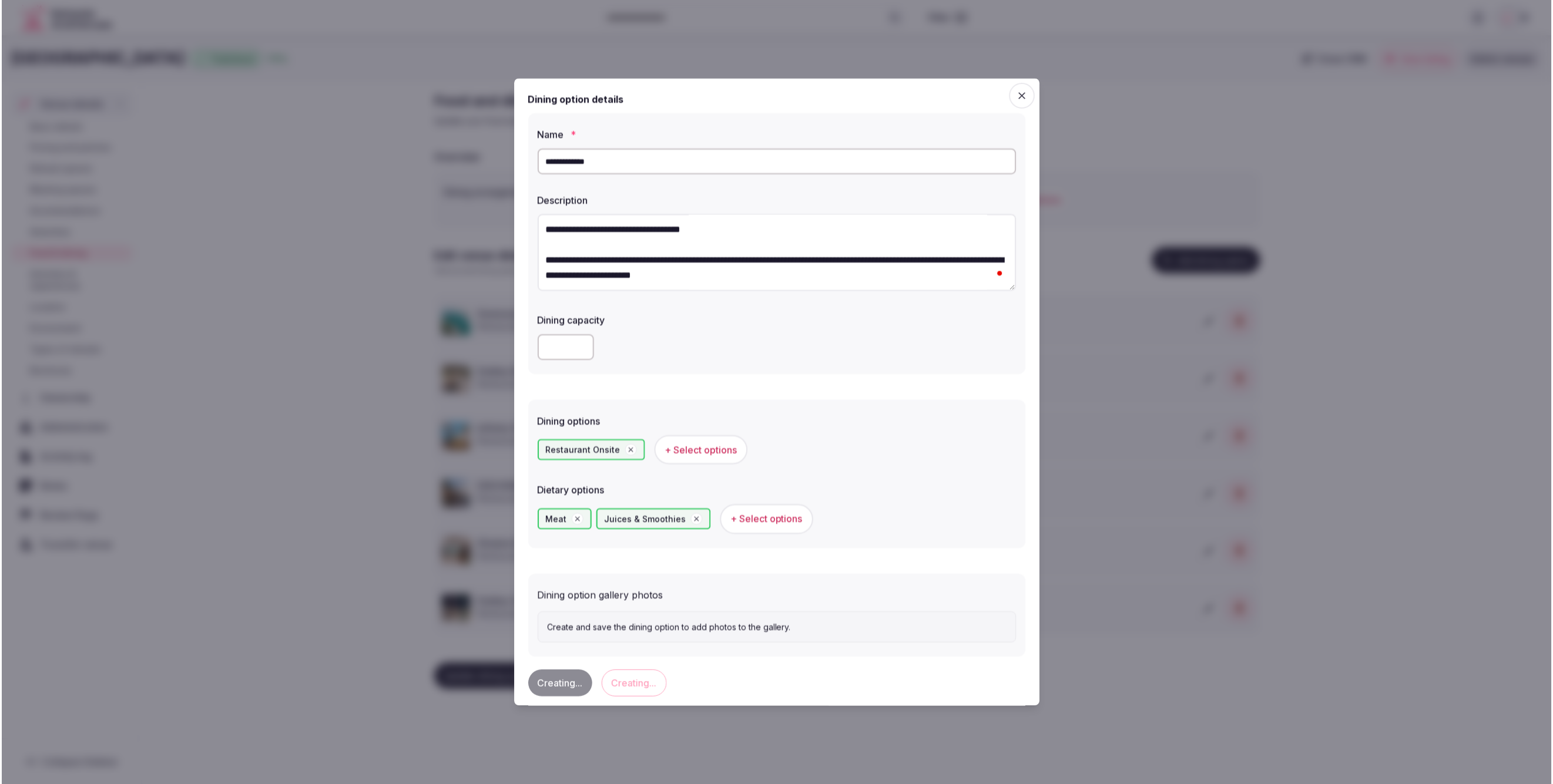
scroll to position [0, 0]
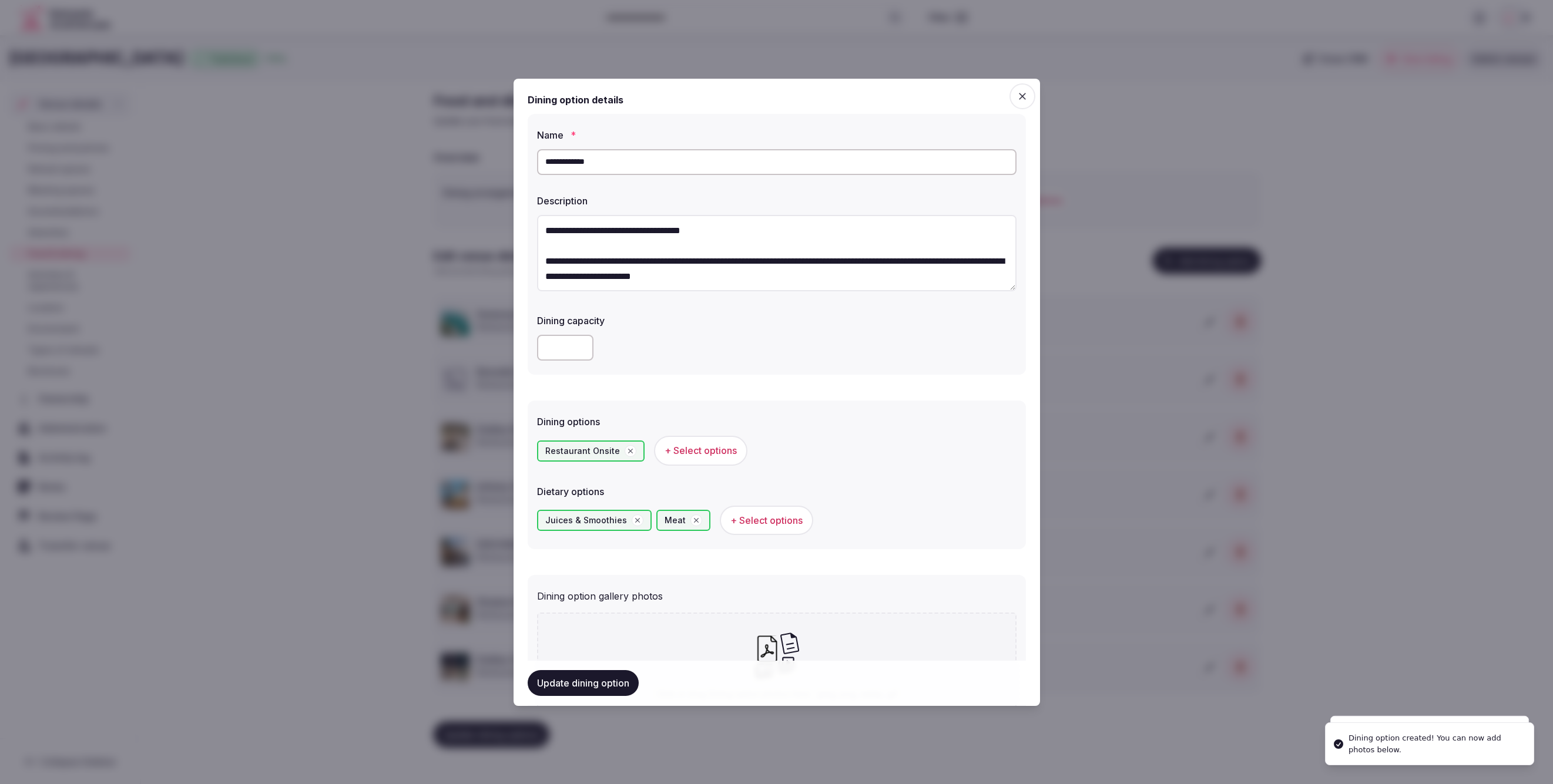
click at [740, 521] on span "+ Select options" at bounding box center [766, 520] width 72 height 13
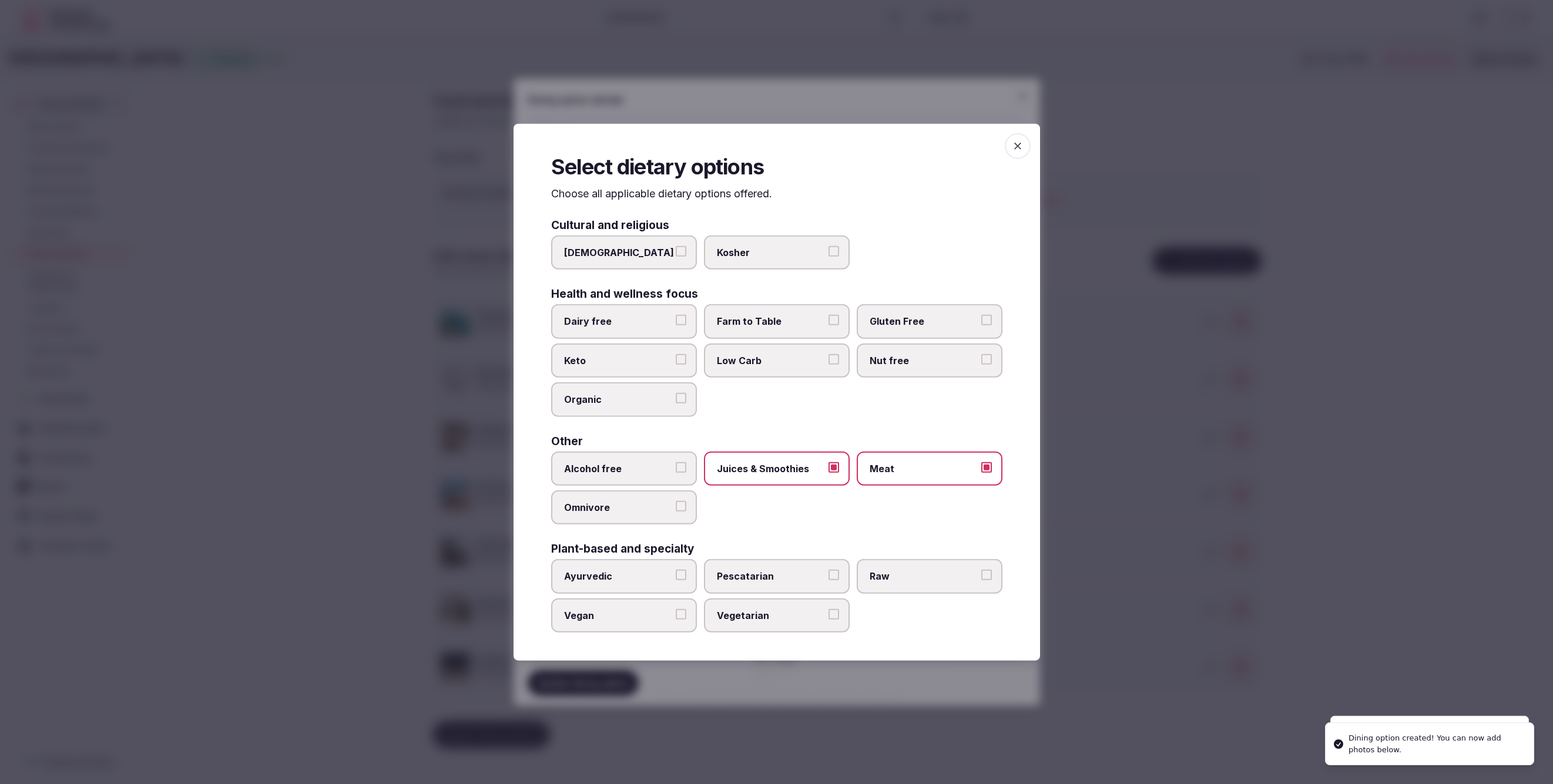
click at [822, 470] on span "Juices & Smoothies" at bounding box center [770, 468] width 108 height 13
click at [829, 470] on button "Juices & Smoothies" at bounding box center [834, 467] width 10 height 10
click at [965, 478] on label "Meat" at bounding box center [929, 468] width 146 height 34
click at [981, 472] on button "Meat" at bounding box center [987, 467] width 10 height 10
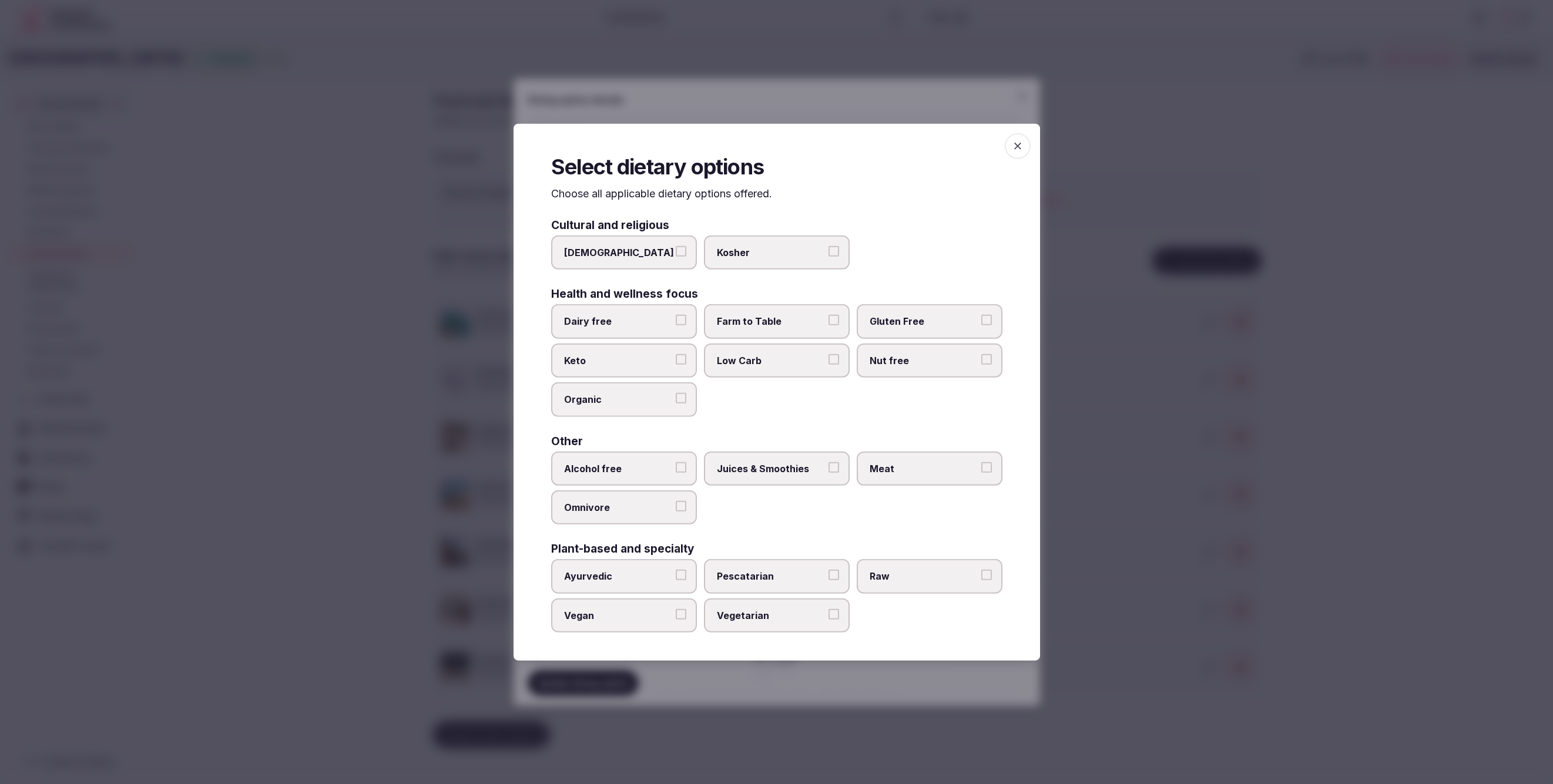
click at [1282, 608] on div at bounding box center [776, 392] width 1553 height 784
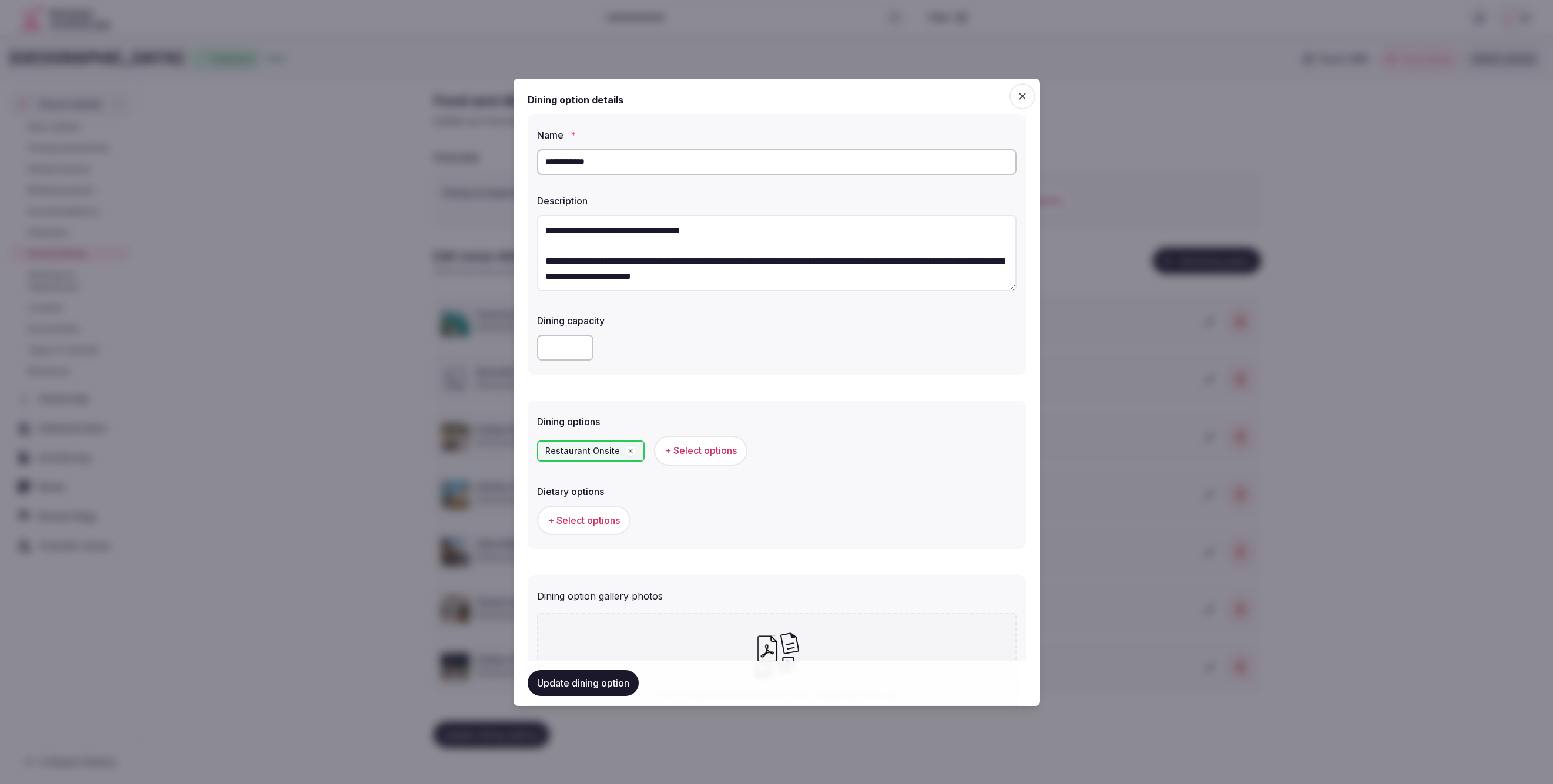
scroll to position [128, 0]
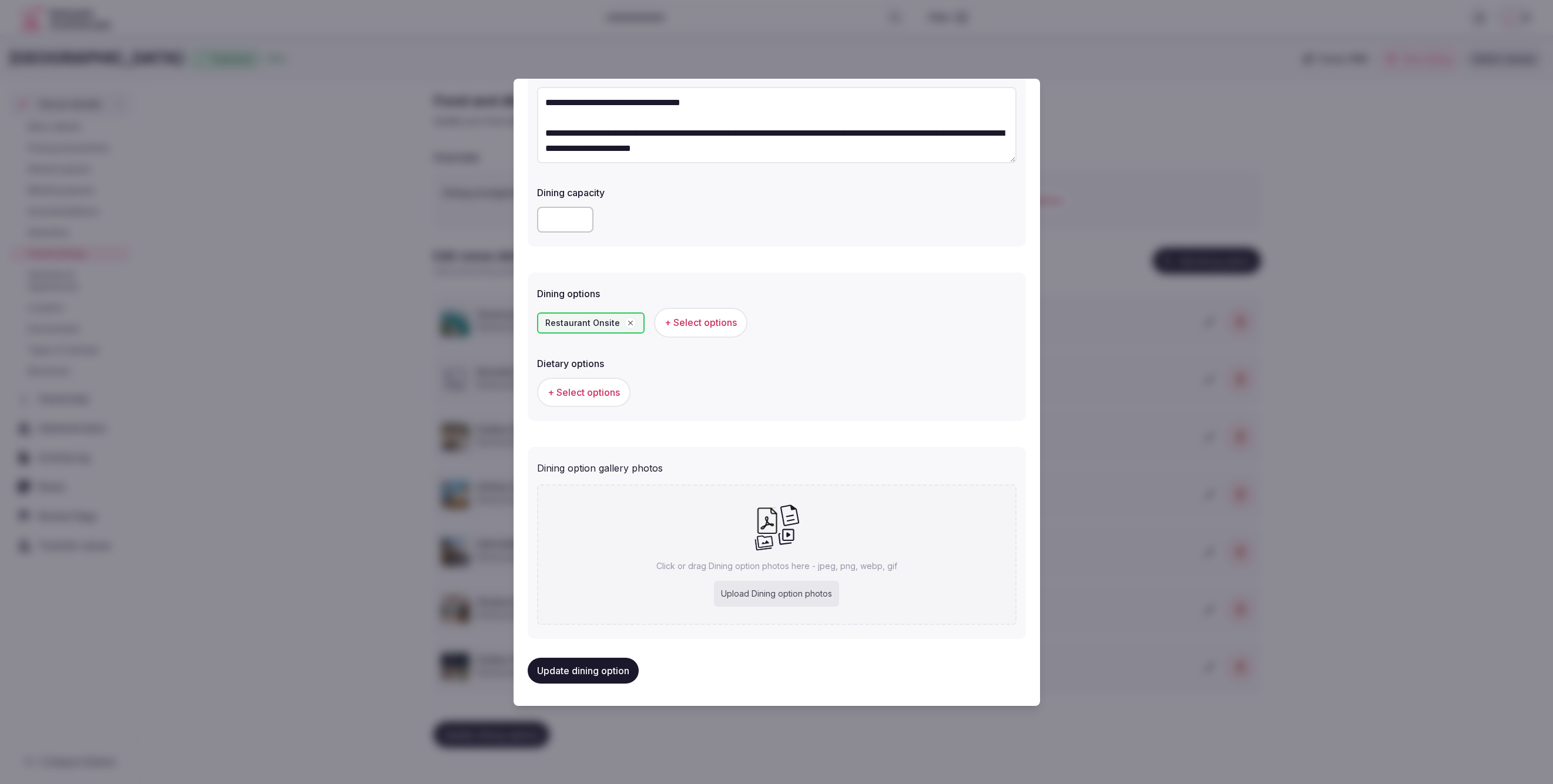
click at [803, 589] on div "Upload Dining option photos" at bounding box center [776, 594] width 125 height 26
type input "**********"
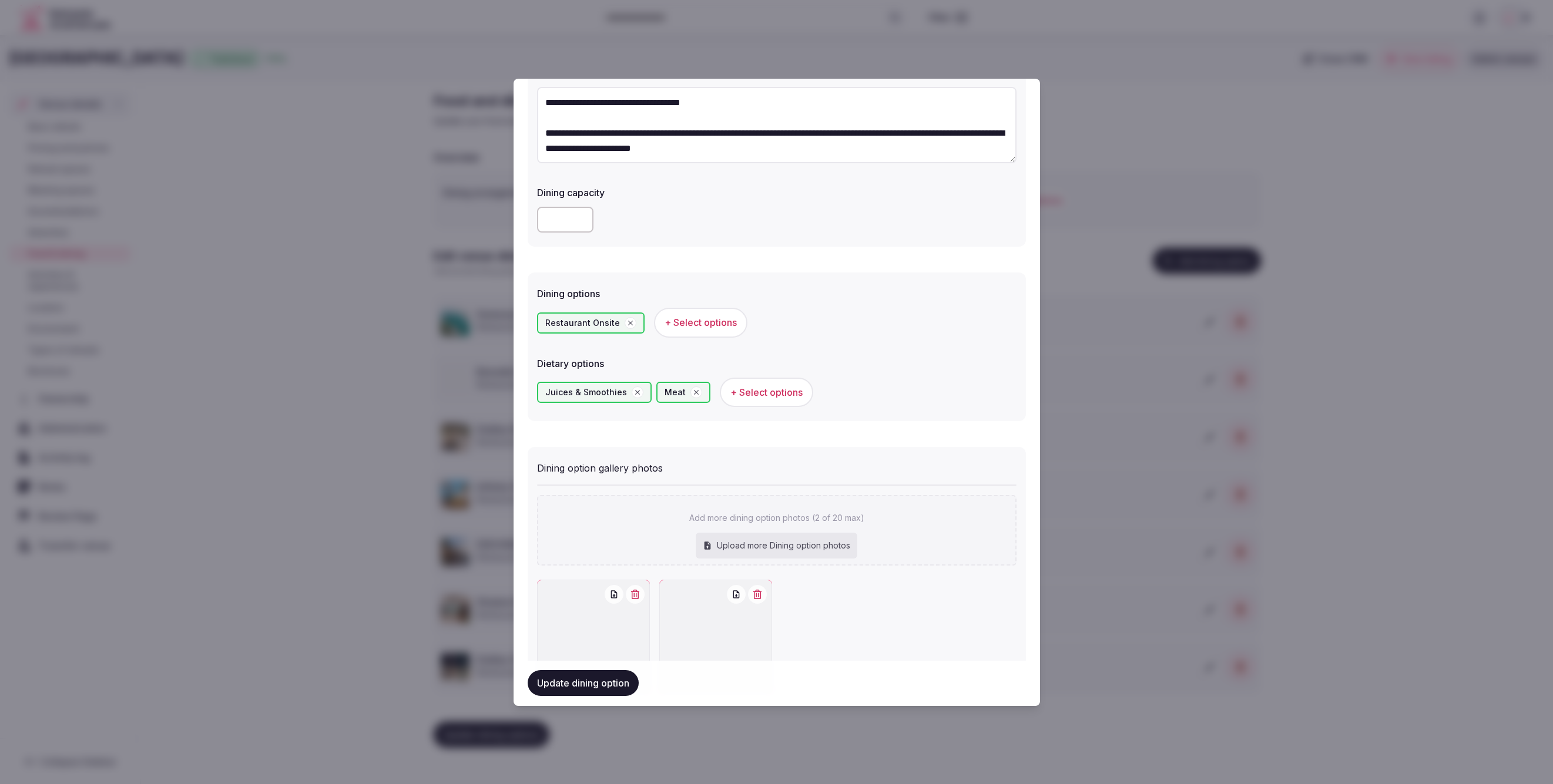
scroll to position [195, 0]
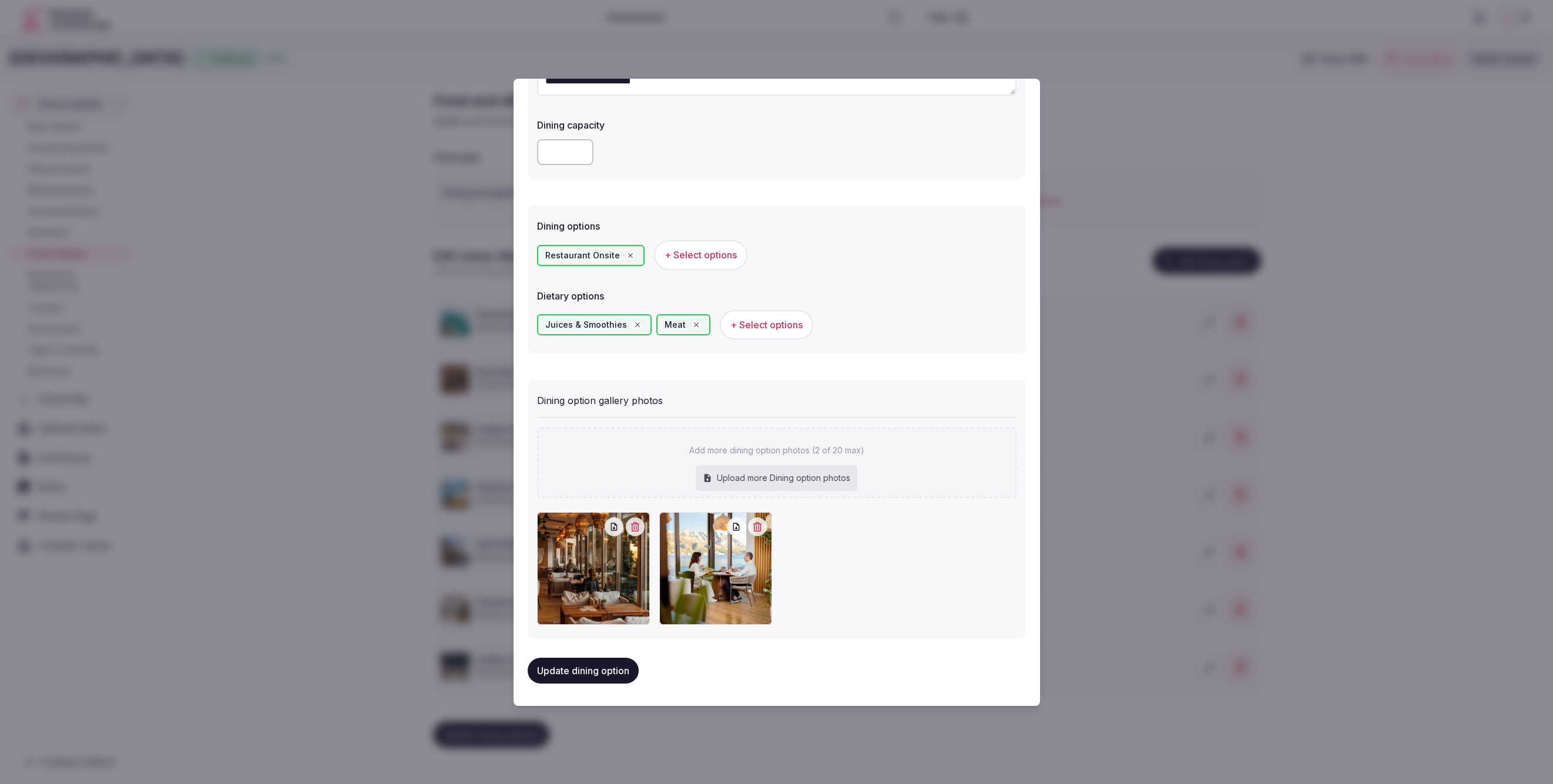
click at [602, 671] on button "Update dining option" at bounding box center [584, 671] width 111 height 26
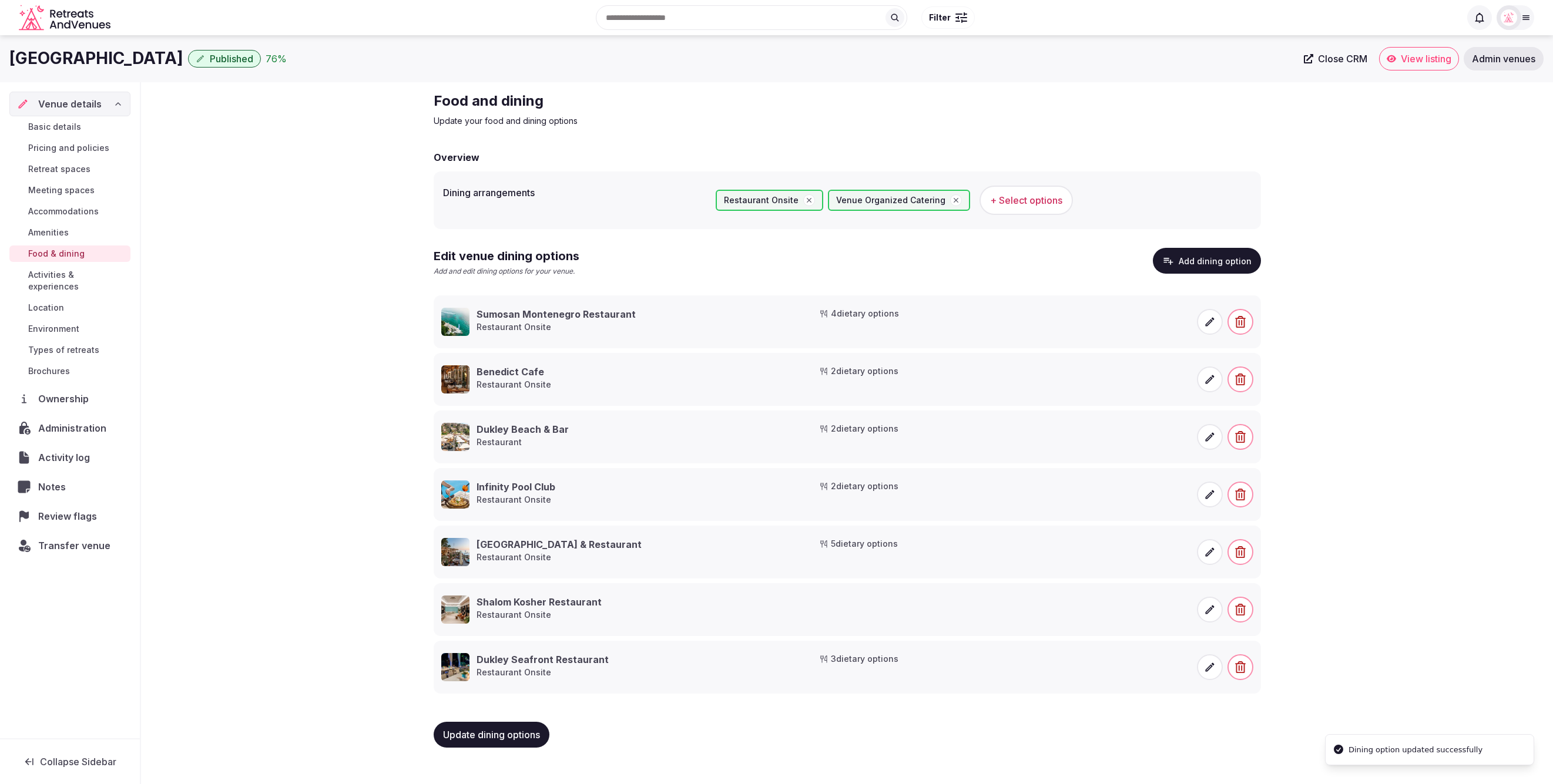
click at [1410, 545] on div "Food and dining Update your food and dining options Overview Dining arrangement…" at bounding box center [847, 425] width 1412 height 684
click at [1200, 259] on button "Add dining option" at bounding box center [1206, 261] width 108 height 26
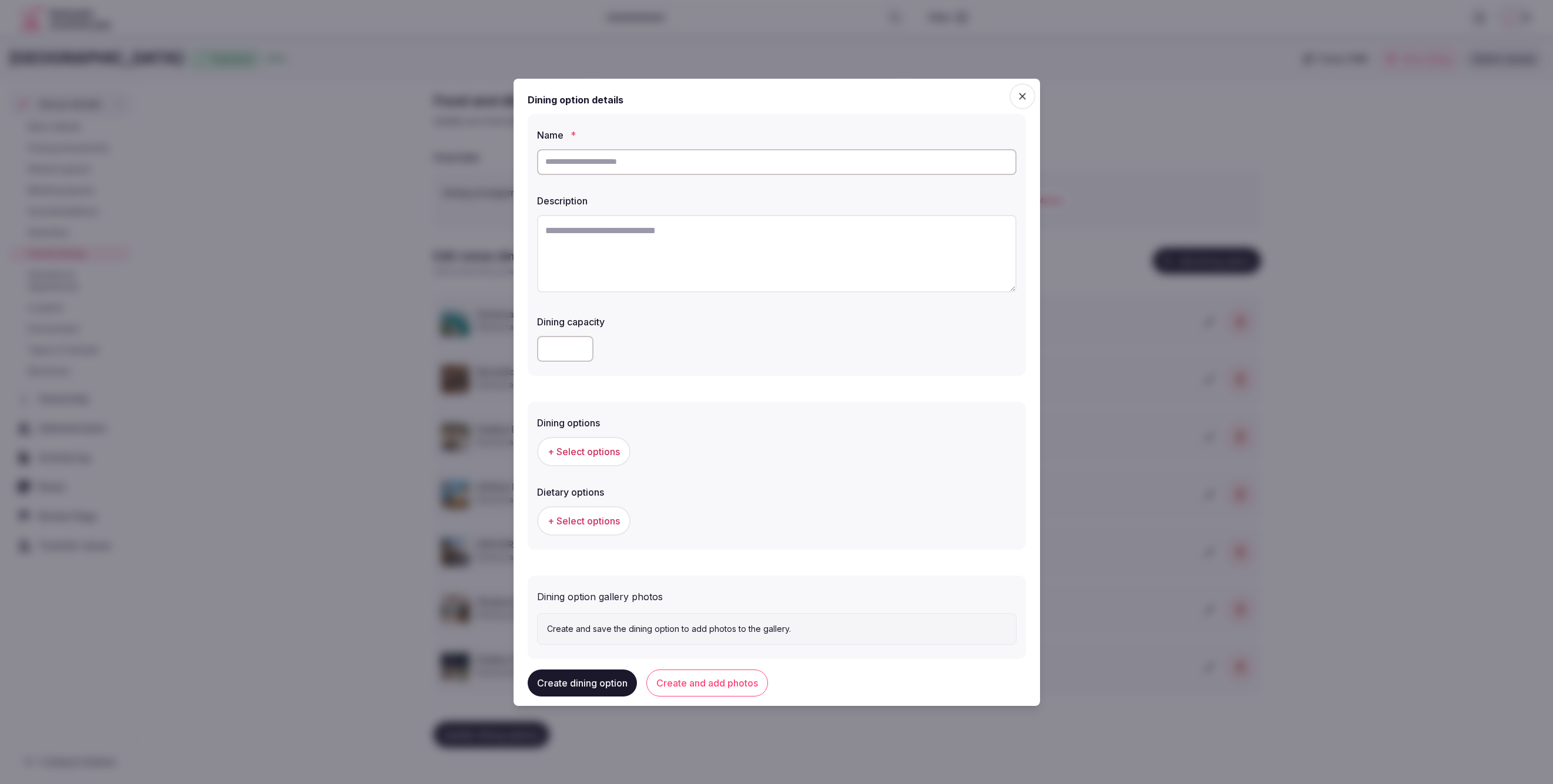
click at [635, 156] on input "text" at bounding box center [776, 162] width 479 height 26
paste input "**********"
type input "**********"
click at [862, 298] on div at bounding box center [776, 255] width 479 height 90
click at [825, 260] on textarea at bounding box center [776, 254] width 479 height 77
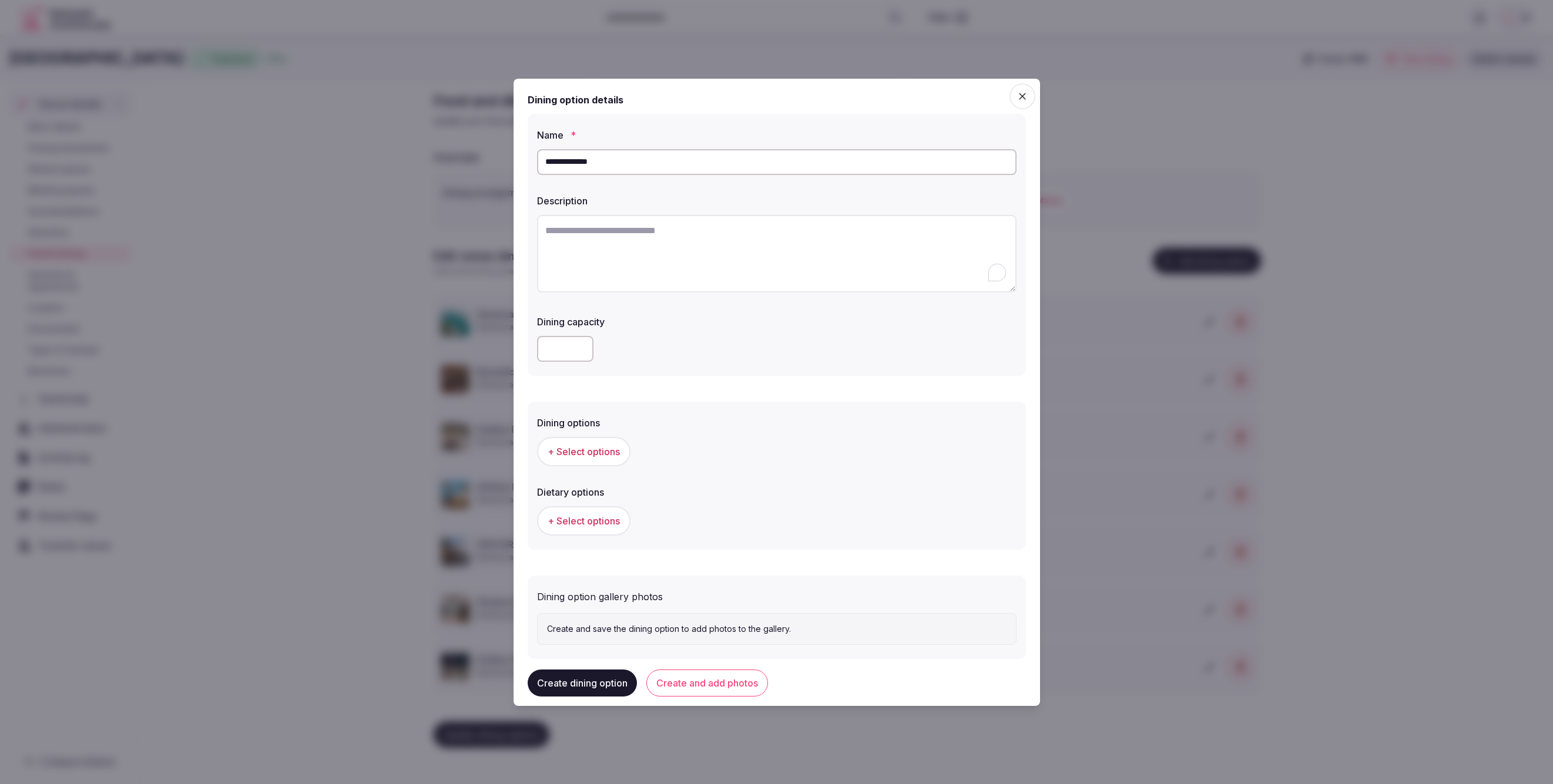
paste textarea "**********"
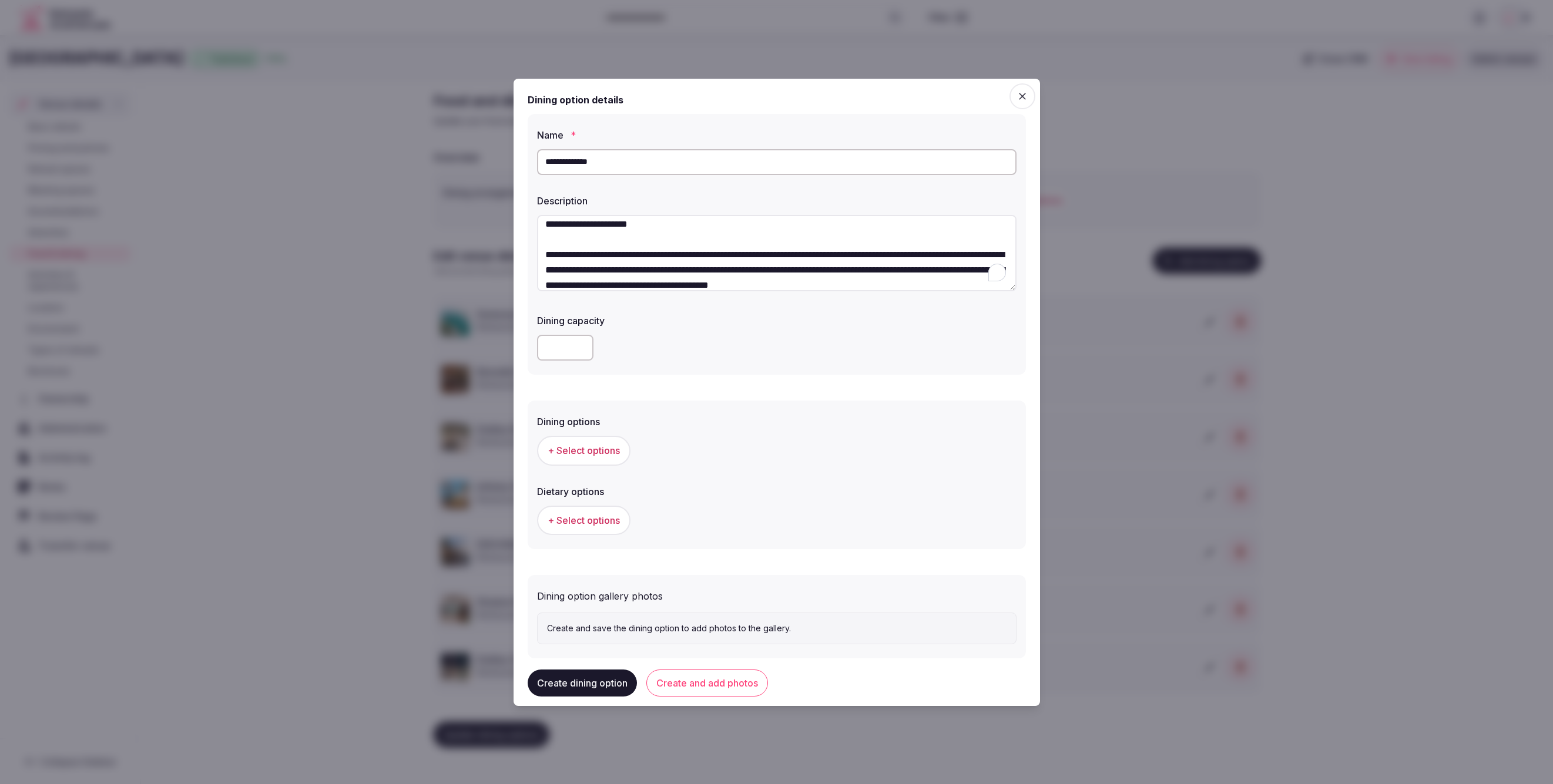
scroll to position [0, 0]
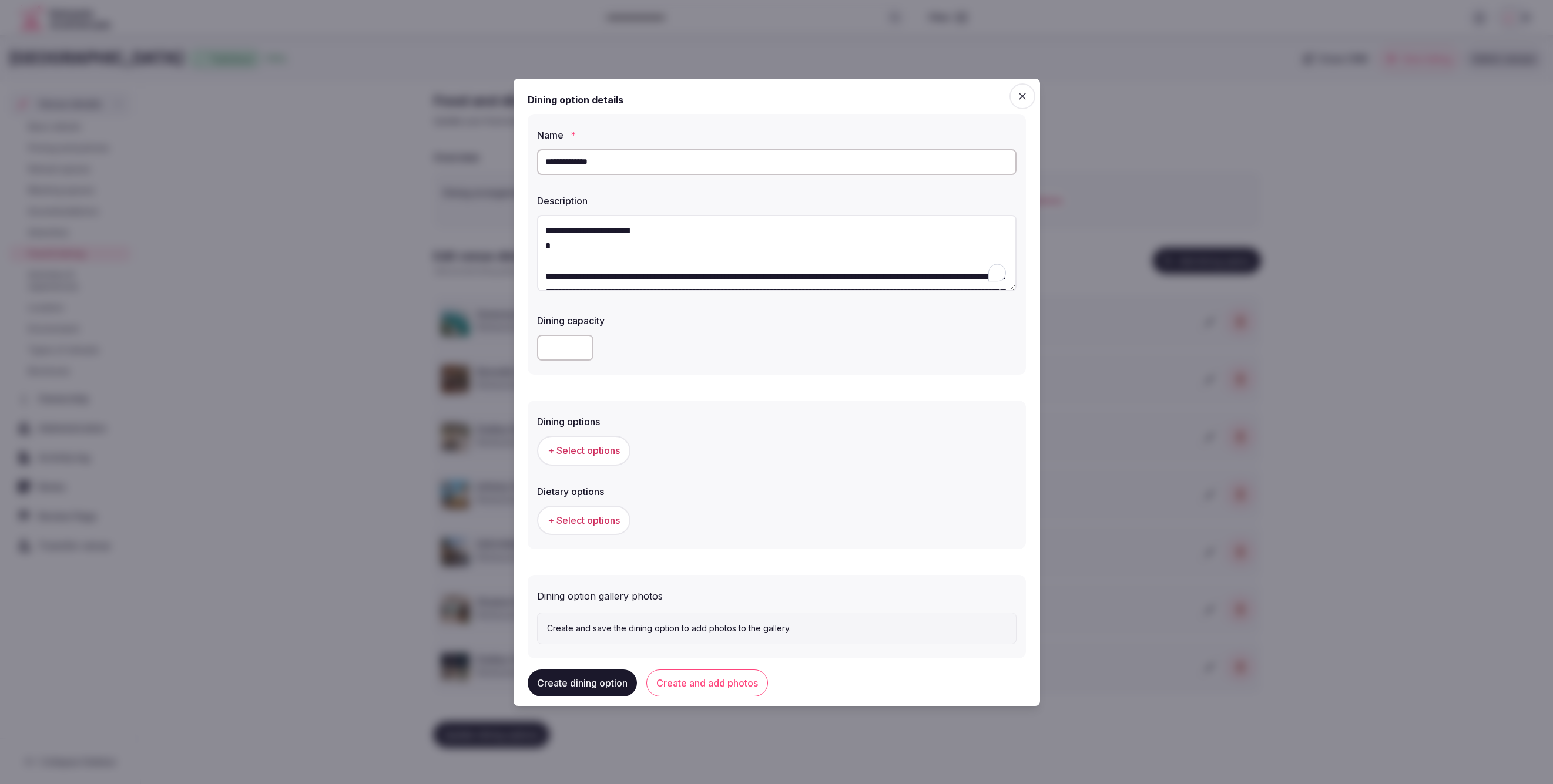
type textarea "**********"
click at [760, 414] on div "Dining options" at bounding box center [776, 418] width 479 height 16
click at [602, 444] on span "+ Select options" at bounding box center [584, 450] width 72 height 13
click at [607, 444] on span "+ Select options" at bounding box center [584, 450] width 72 height 13
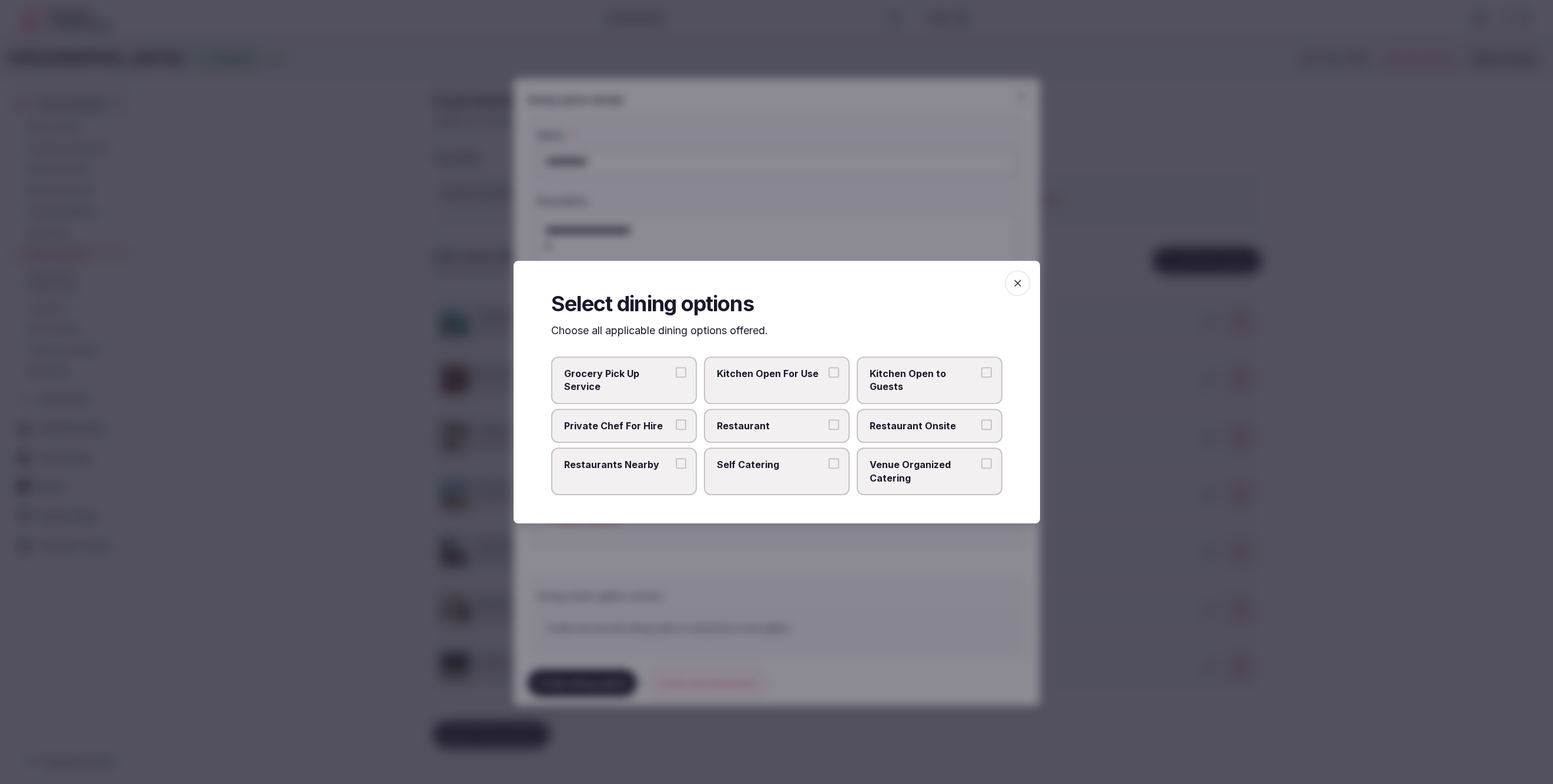
click at [873, 425] on span "Restaurant Onsite" at bounding box center [923, 425] width 108 height 13
click at [981, 425] on button "Restaurant Onsite" at bounding box center [987, 425] width 10 height 10
click at [836, 558] on div at bounding box center [776, 392] width 1553 height 784
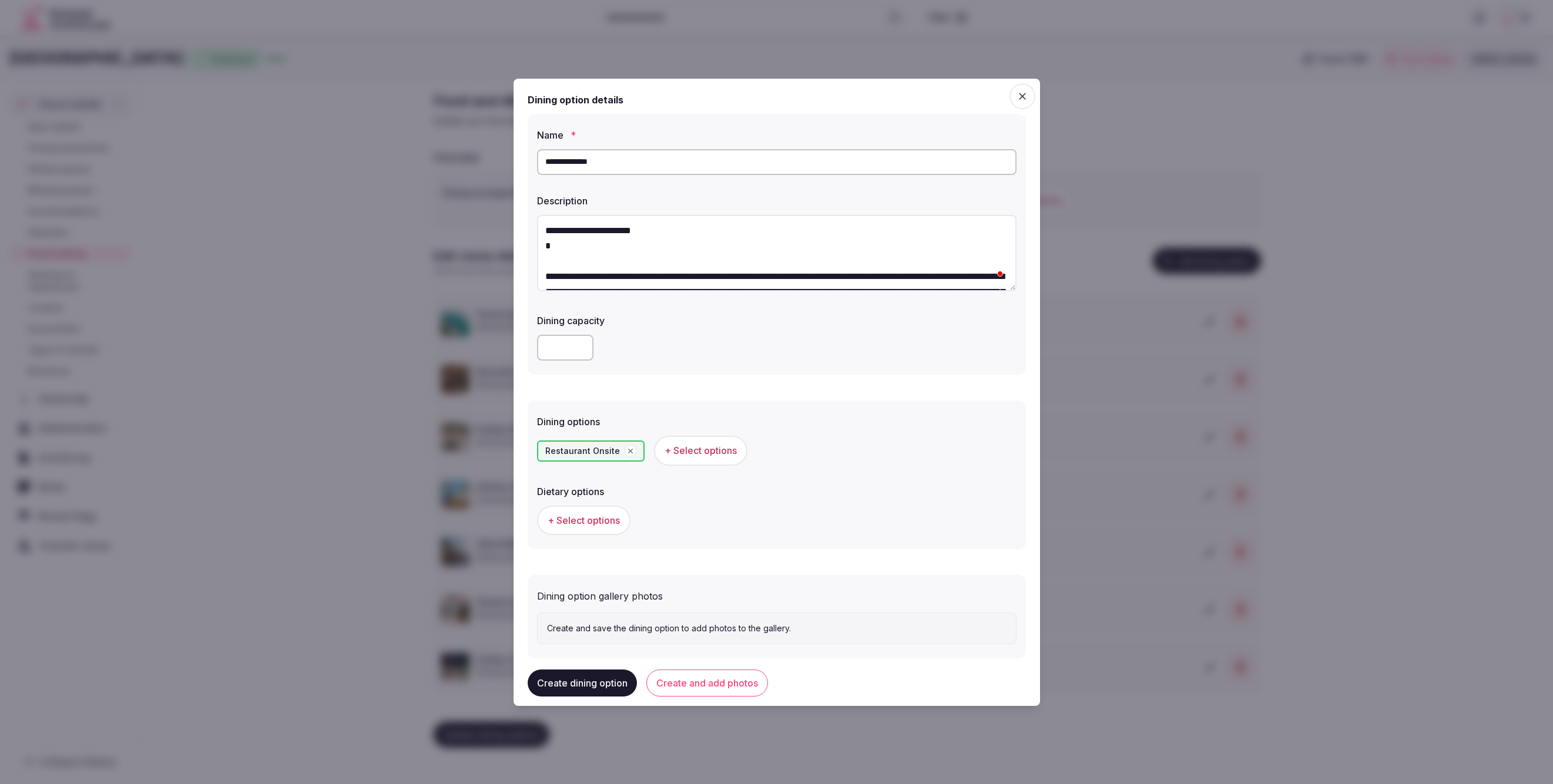
click at [581, 524] on span "+ Select options" at bounding box center [584, 520] width 72 height 13
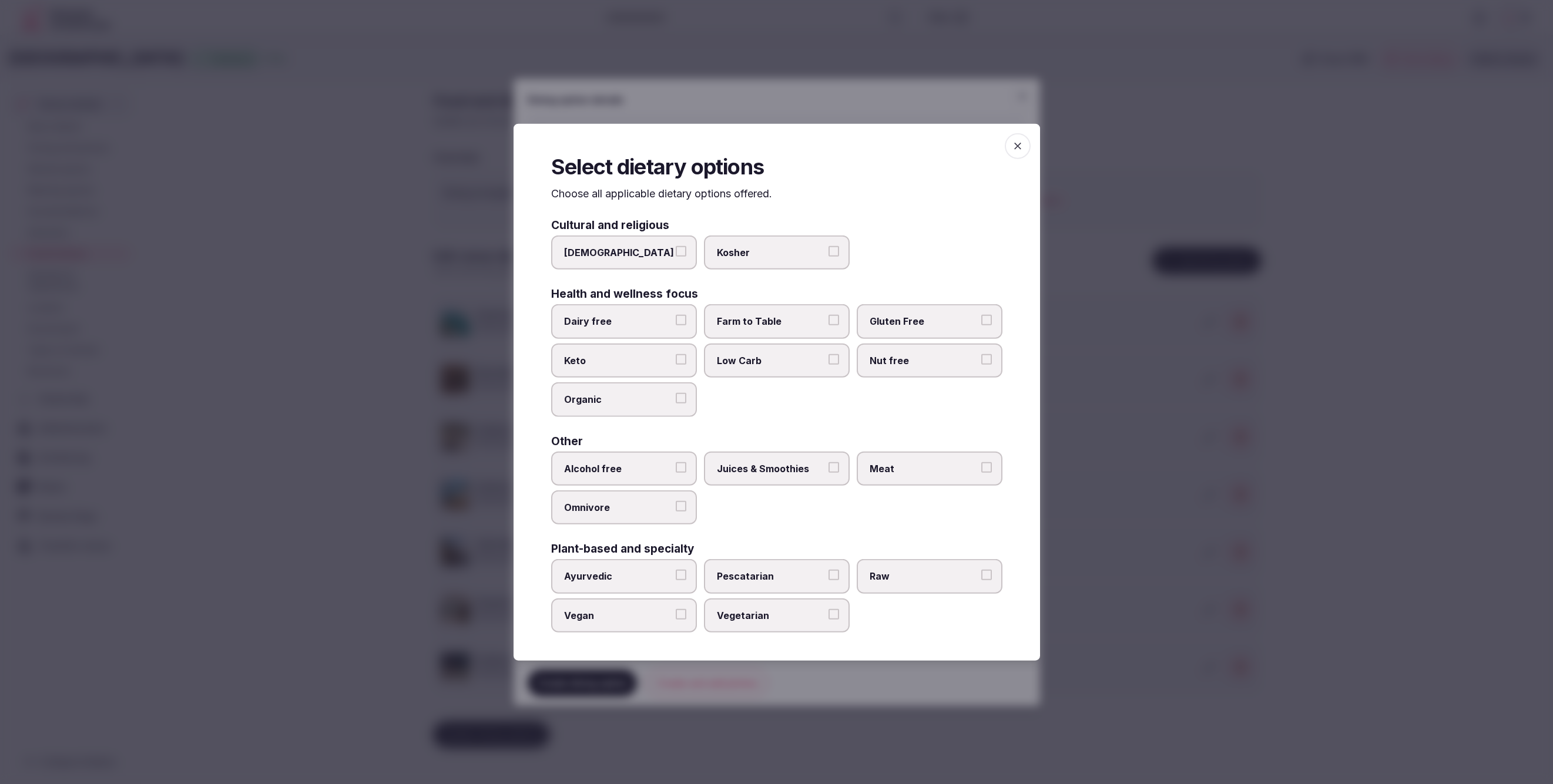
click at [798, 470] on span "Juices & Smoothies" at bounding box center [770, 468] width 108 height 13
click at [829, 470] on button "Juices & Smoothies" at bounding box center [834, 467] width 10 height 10
click at [1268, 622] on div at bounding box center [776, 392] width 1553 height 784
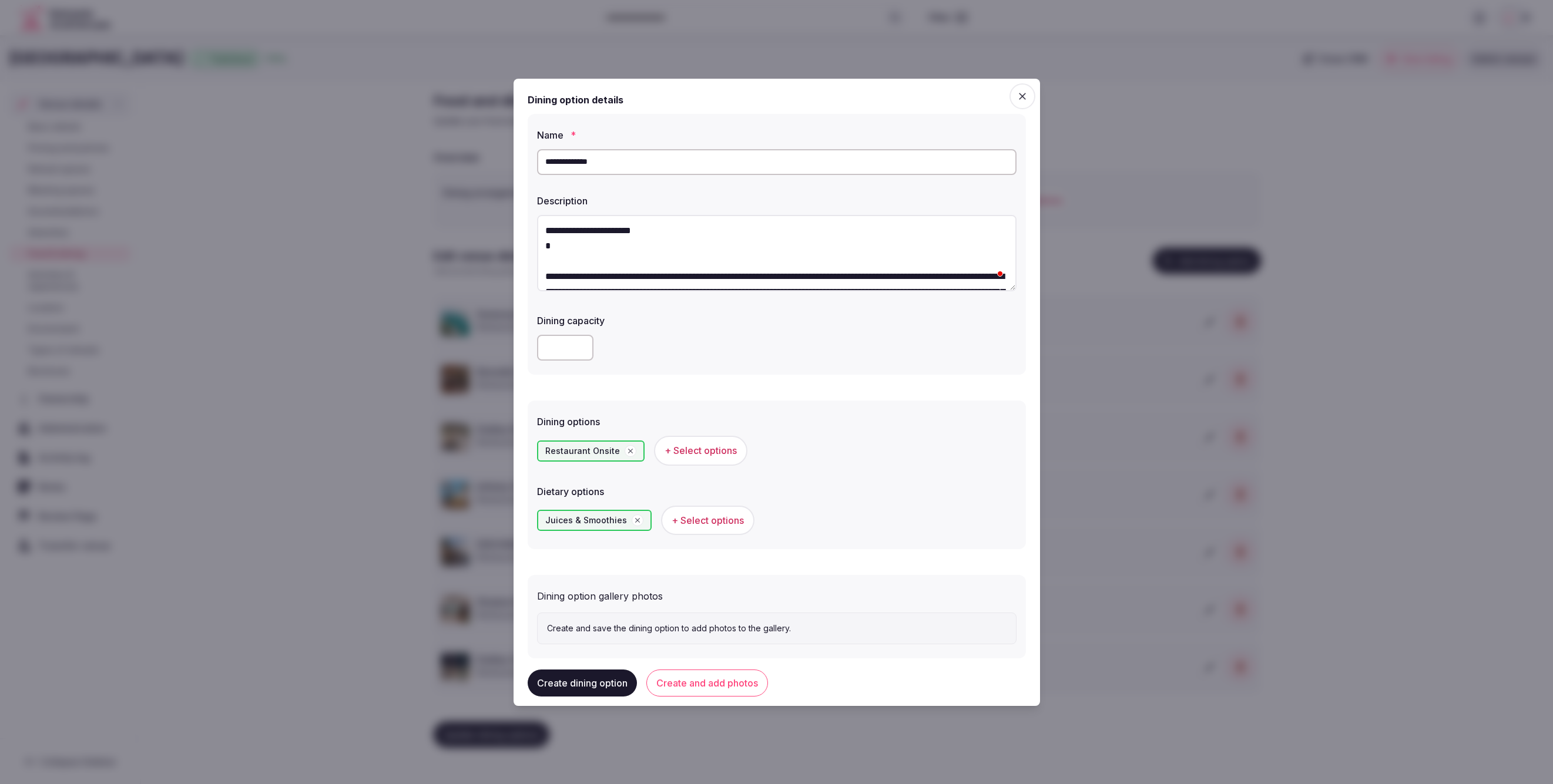
scroll to position [19, 0]
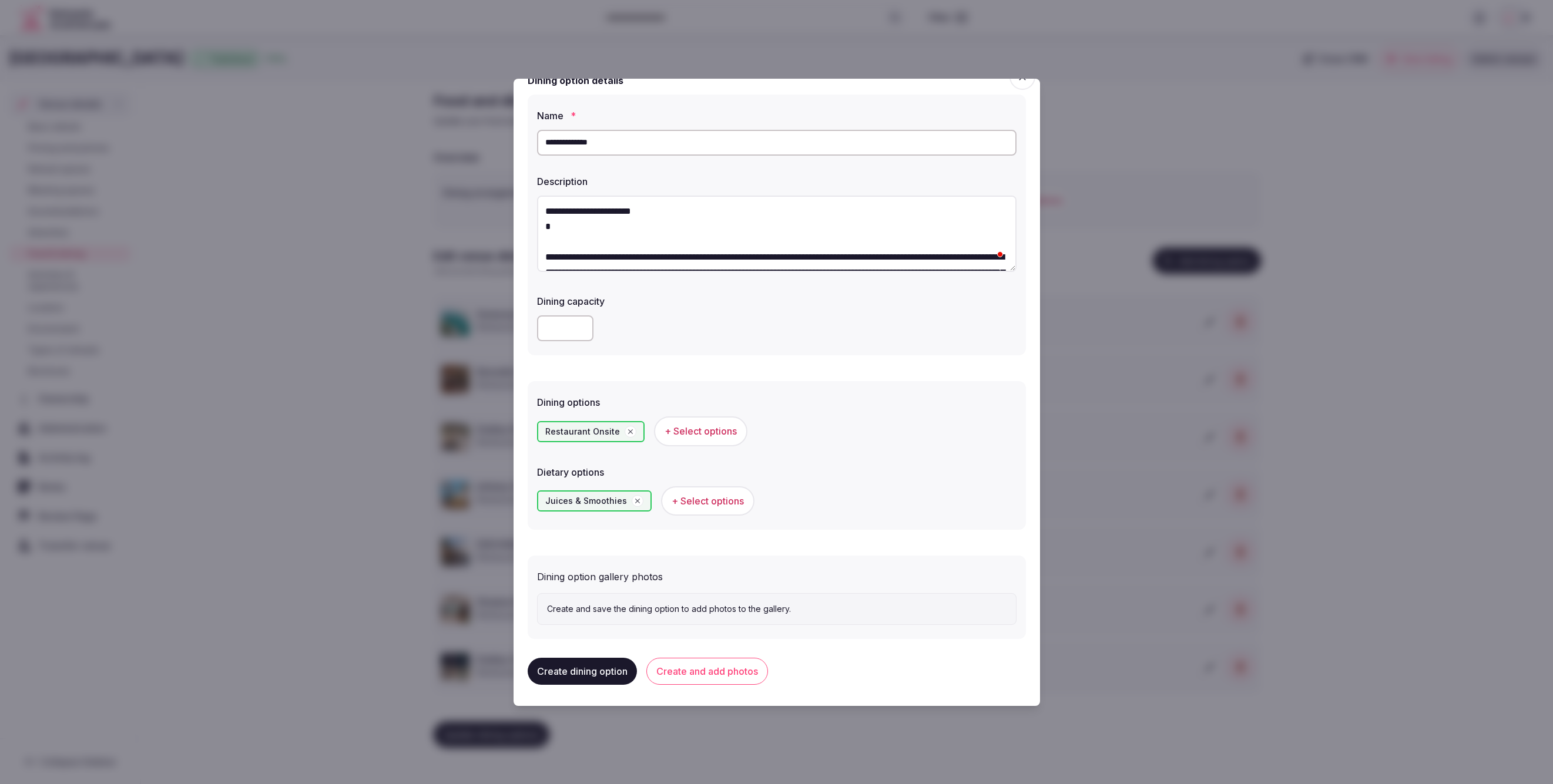
click at [720, 671] on button "Create and add photos" at bounding box center [707, 671] width 122 height 27
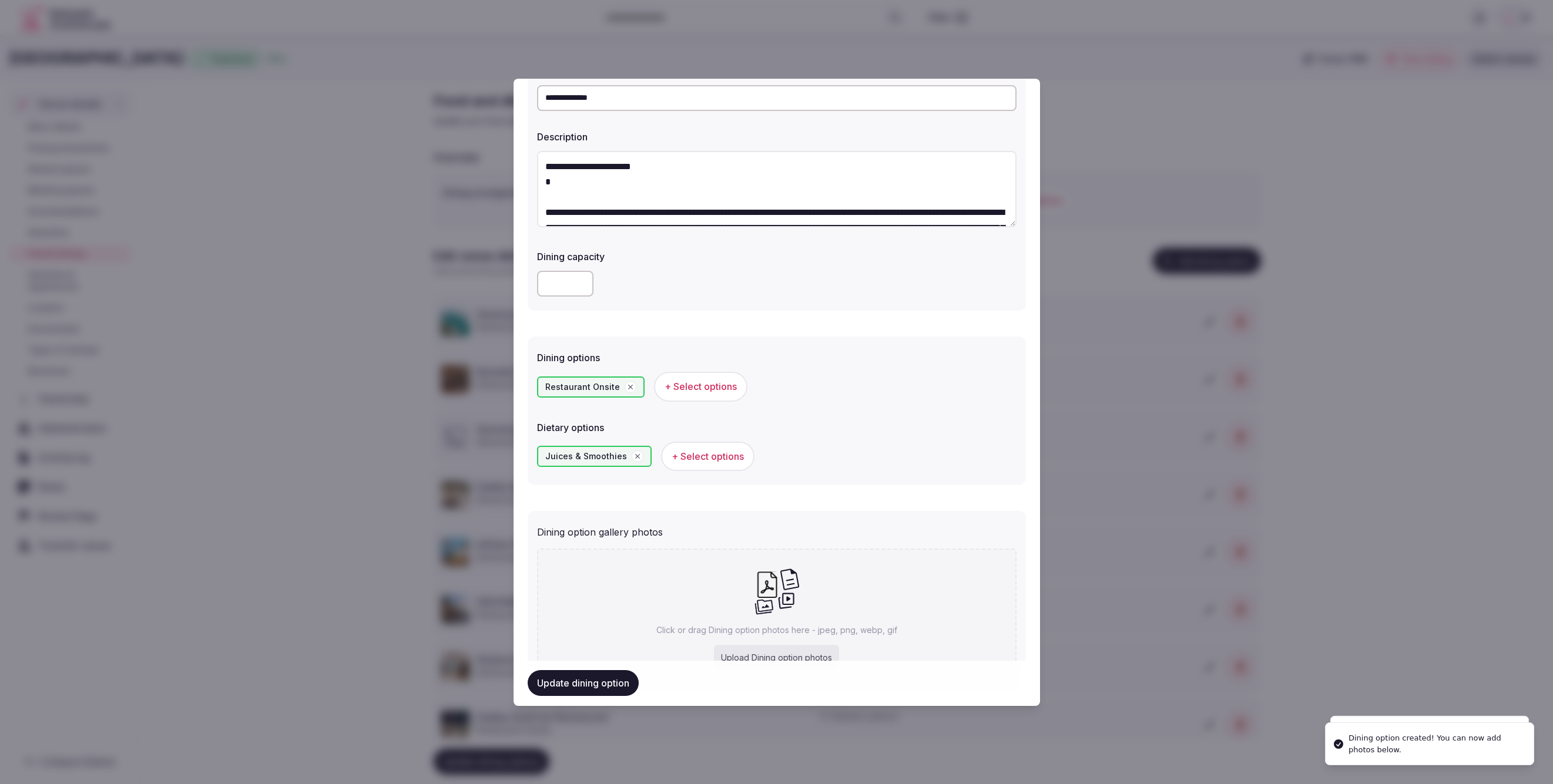
scroll to position [128, 0]
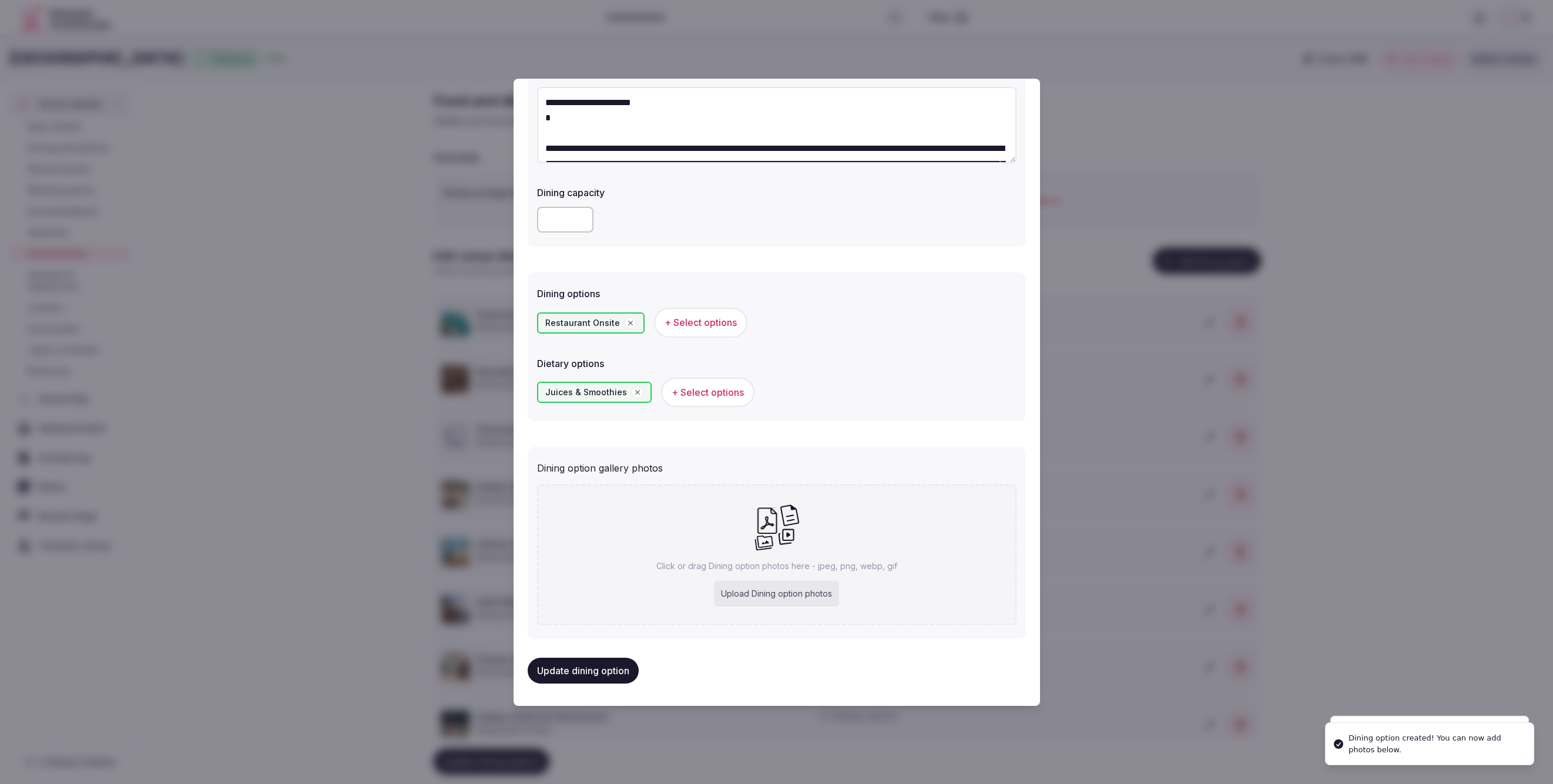
click at [764, 560] on p "Click or drag Dining option photos here - jpeg, png, webp, gif" at bounding box center [776, 566] width 241 height 12
type input "**********"
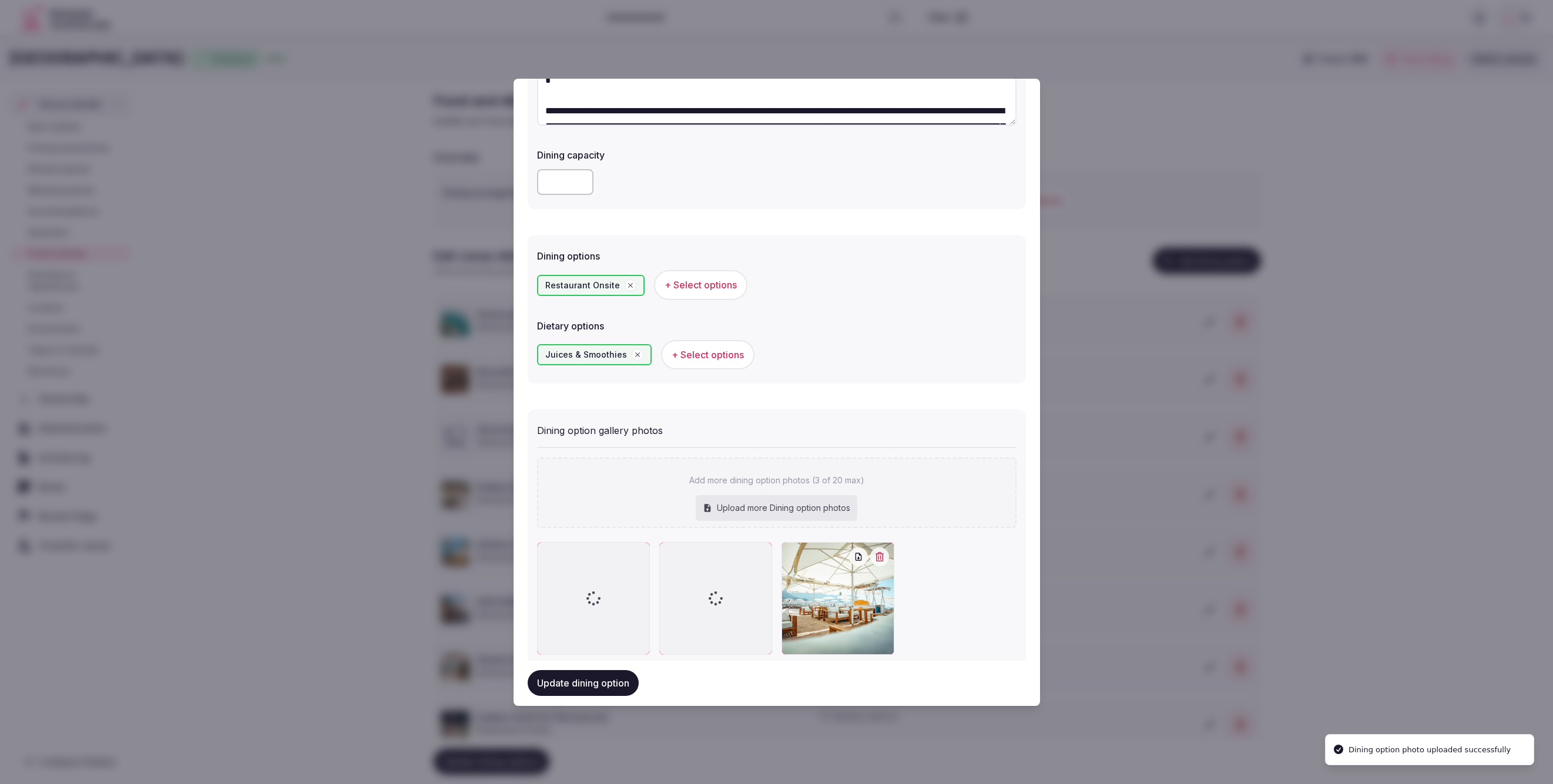
scroll to position [195, 0]
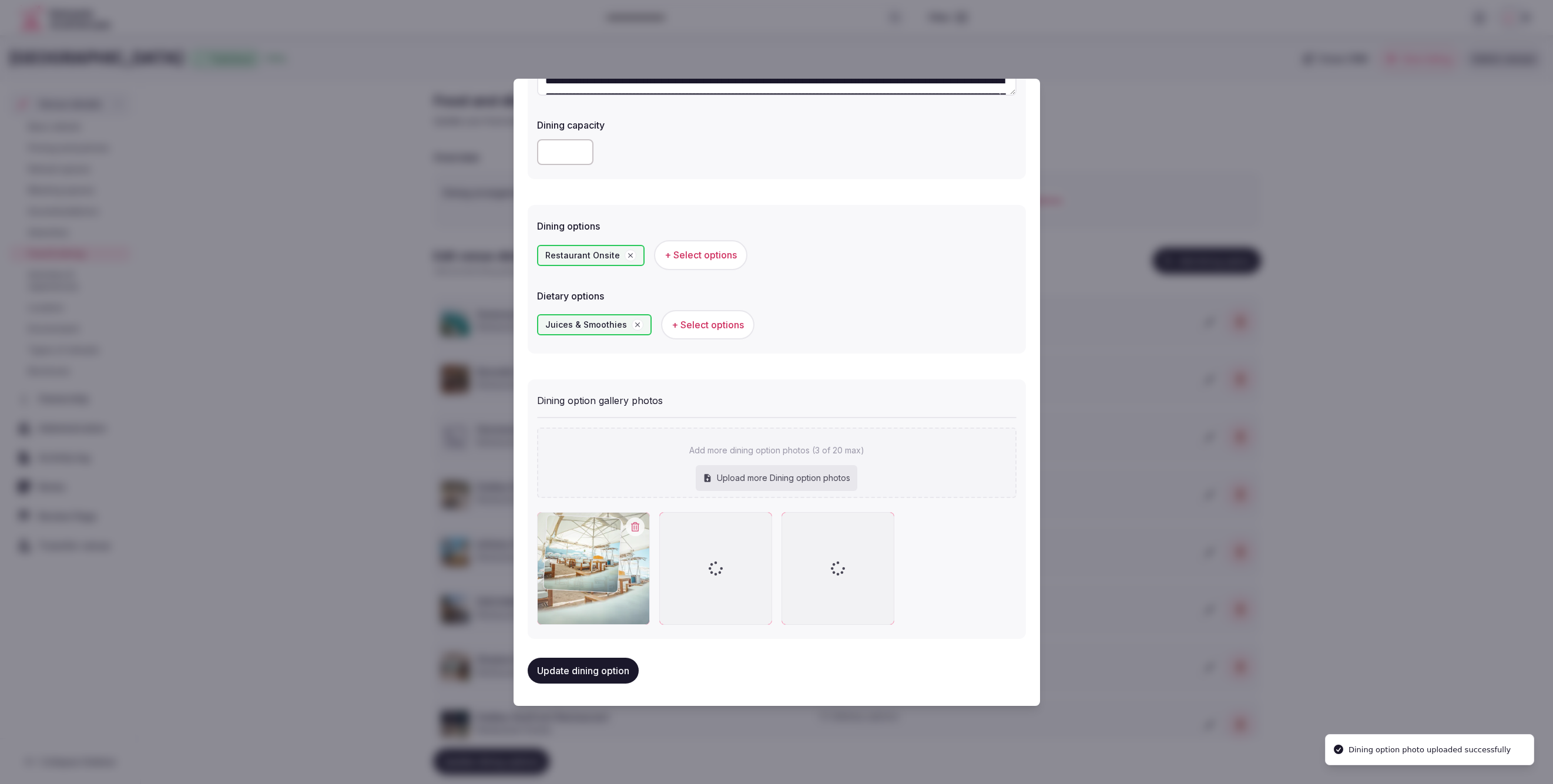
drag, startPoint x: 861, startPoint y: 595, endPoint x: 633, endPoint y: 601, distance: 228.1
click at [628, 601] on div at bounding box center [593, 569] width 113 height 113
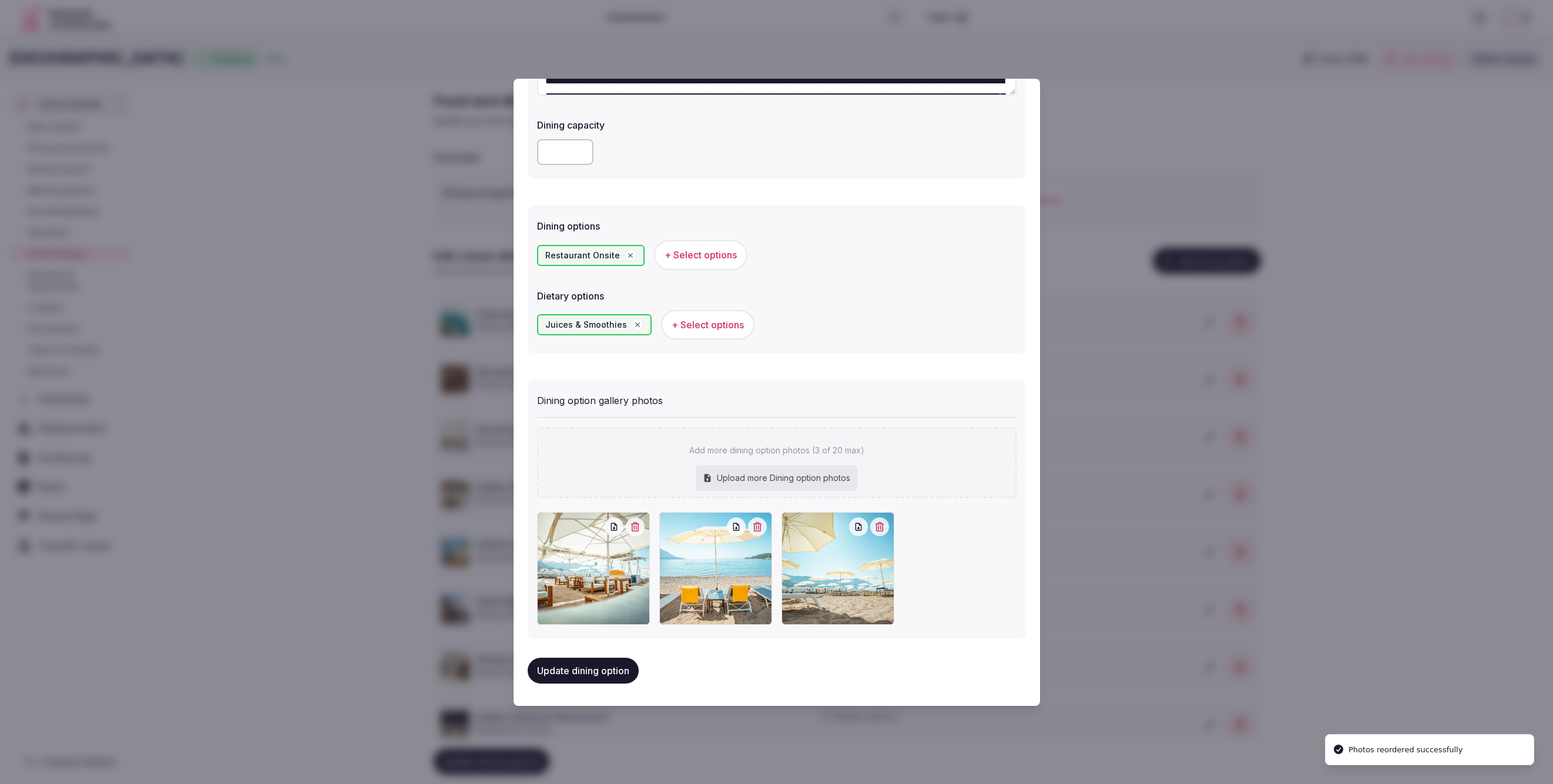
click at [608, 662] on button "Update dining option" at bounding box center [584, 671] width 111 height 26
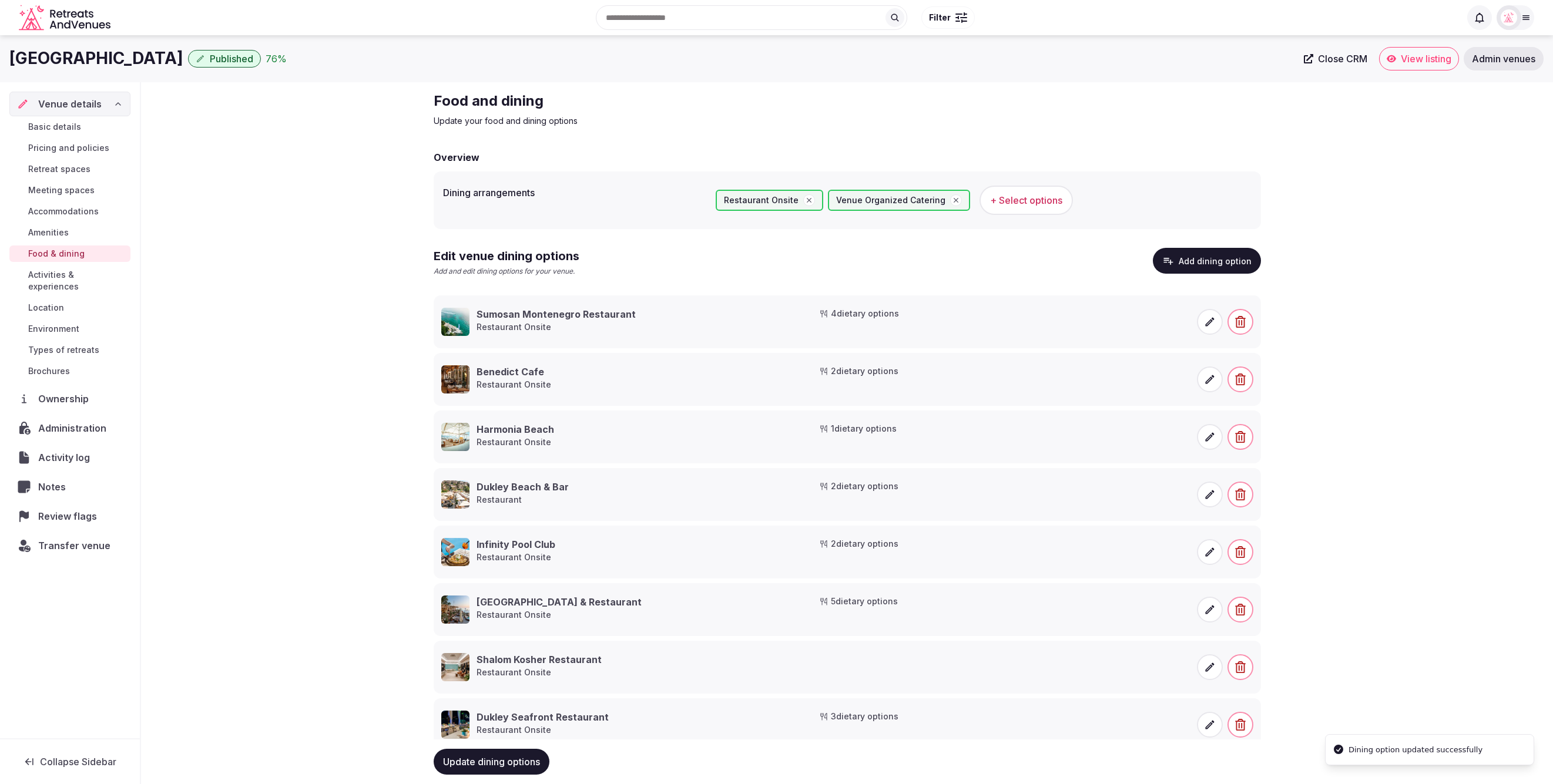
click at [1447, 335] on div "Food and dining Update your food and dining options Overview Dining arrangement…" at bounding box center [847, 453] width 1412 height 742
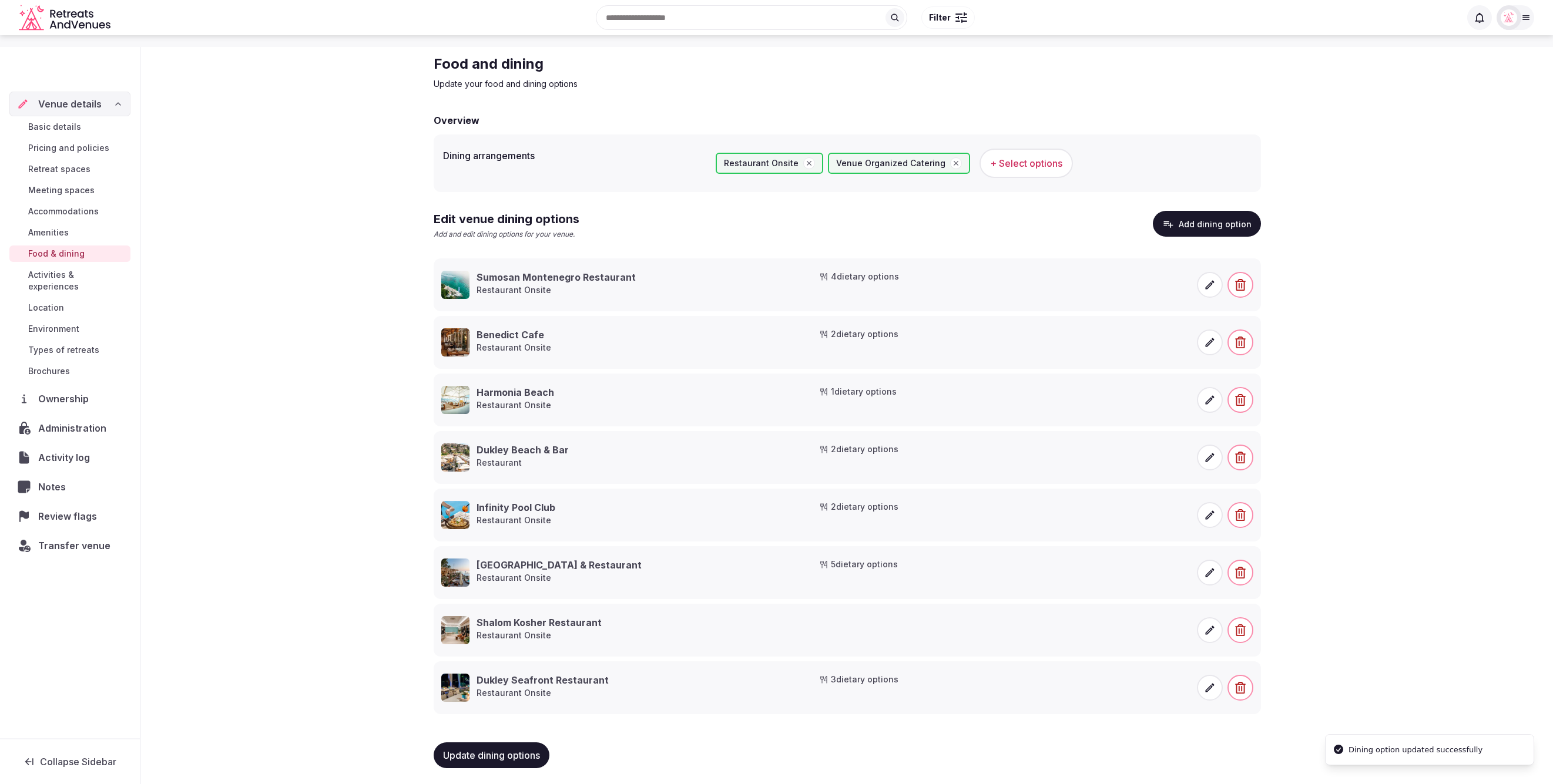
click at [81, 264] on div "Basic details Pricing and policies Retreat spaces Meeting spaces Accommodations…" at bounding box center [69, 249] width 121 height 266
click at [82, 274] on span "Activities & experiences" at bounding box center [76, 280] width 97 height 23
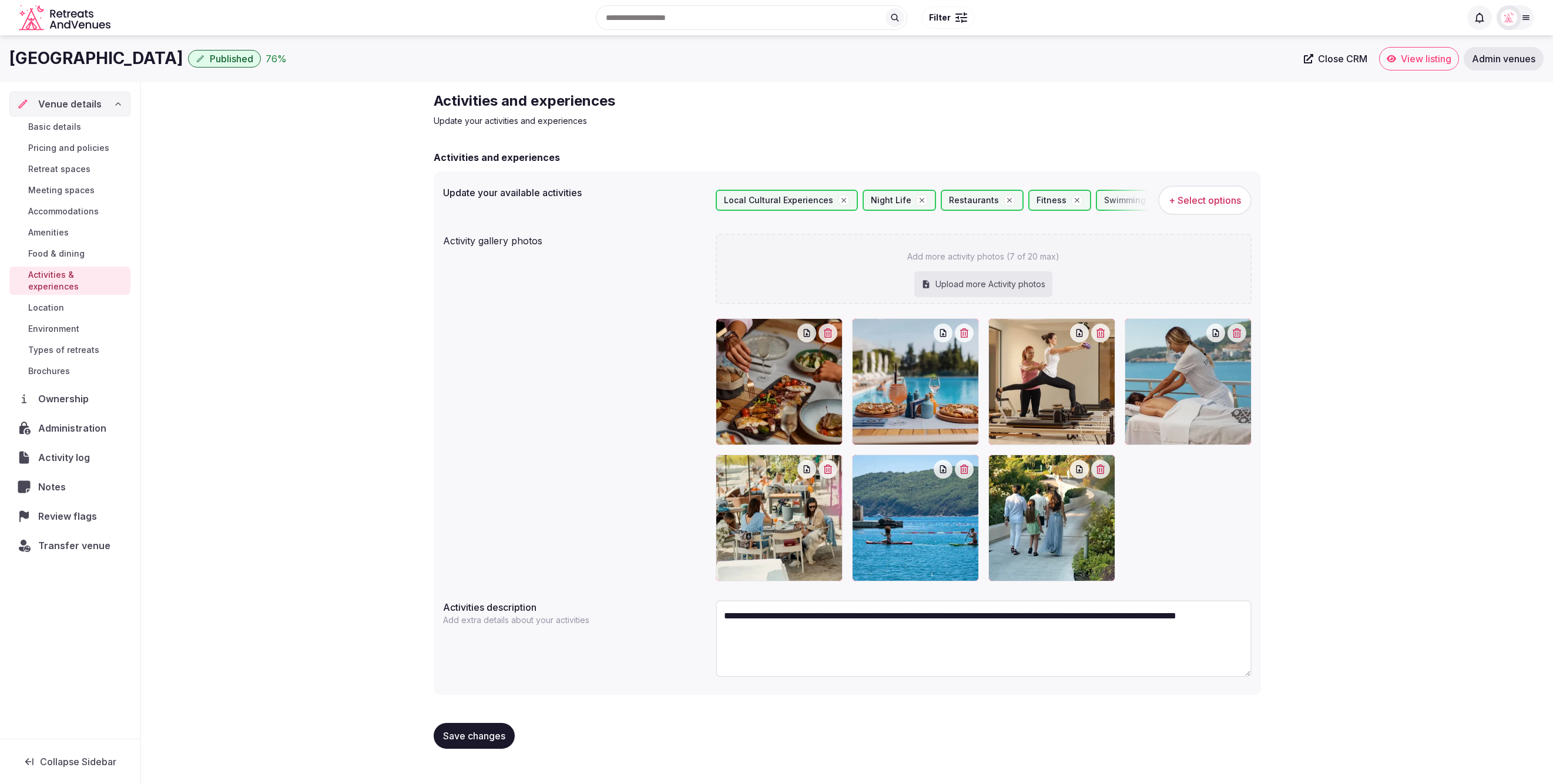
click at [62, 302] on span "Location" at bounding box center [45, 308] width 36 height 12
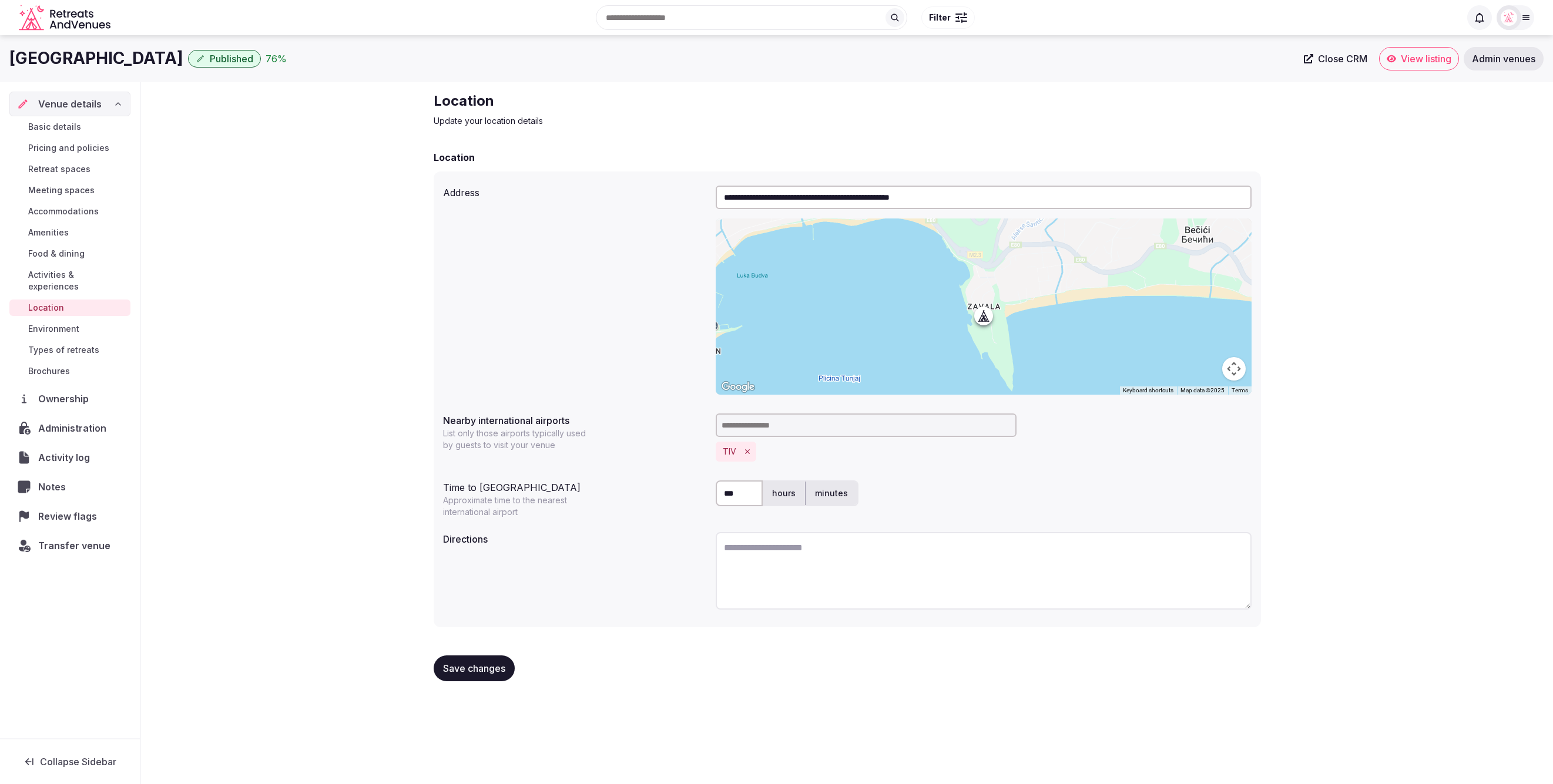
drag, startPoint x: 3, startPoint y: 52, endPoint x: 186, endPoint y: 64, distance: 183.4
click at [186, 64] on div "Dukley Hotel & Resort Published 76 % Close CRM View listing Admin venues" at bounding box center [776, 58] width 1553 height 23
copy h1 "[GEOGRAPHIC_DATA]"
click at [803, 568] on textarea at bounding box center [983, 570] width 536 height 77
paste textarea "**********"
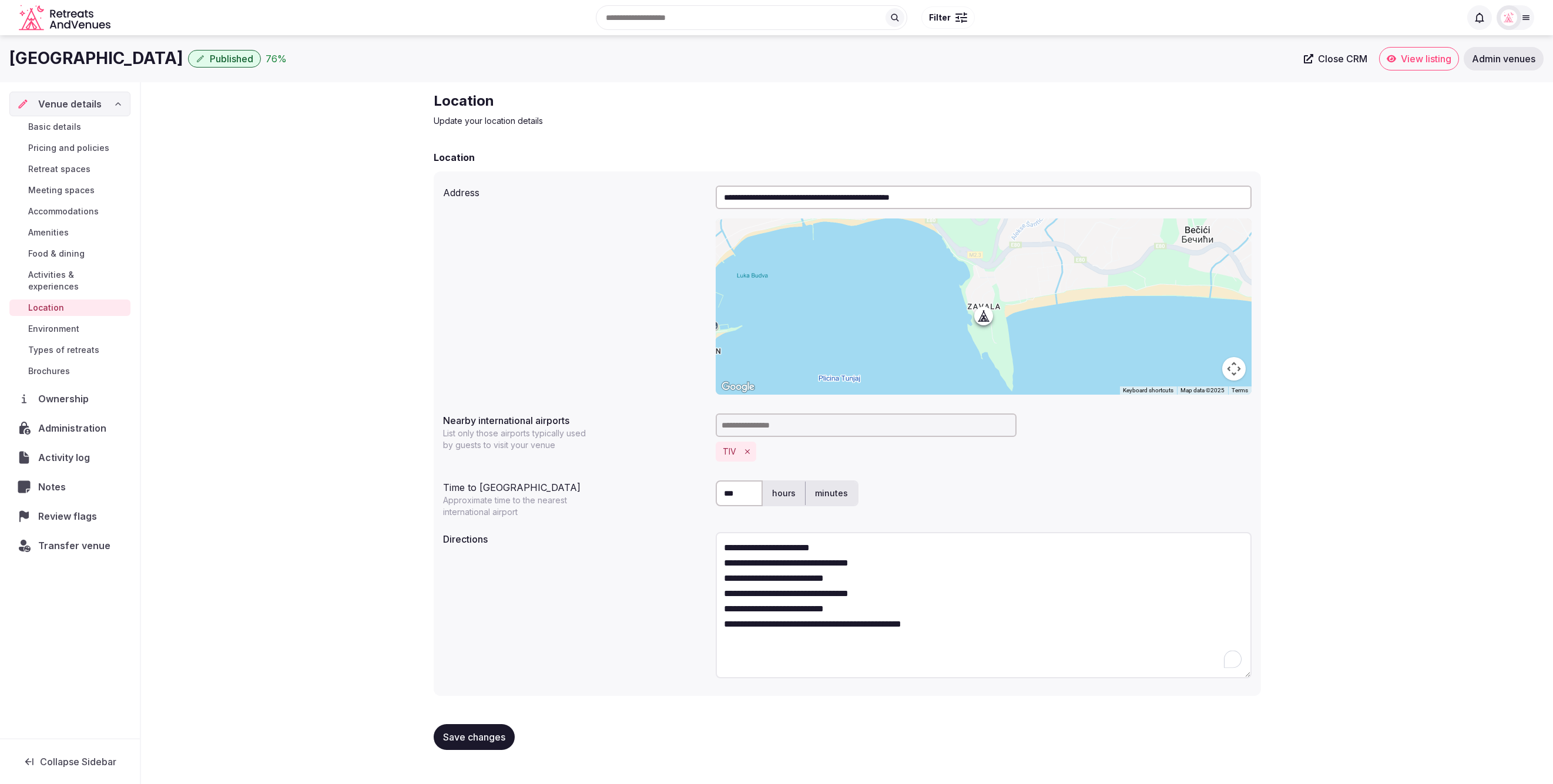
drag, startPoint x: 1247, startPoint y: 603, endPoint x: 1267, endPoint y: 659, distance: 59.5
click at [1318, 679] on div "**********" at bounding box center [847, 425] width 1412 height 687
click at [876, 548] on textarea "**********" at bounding box center [983, 609] width 536 height 154
click at [894, 564] on textarea "**********" at bounding box center [983, 609] width 536 height 154
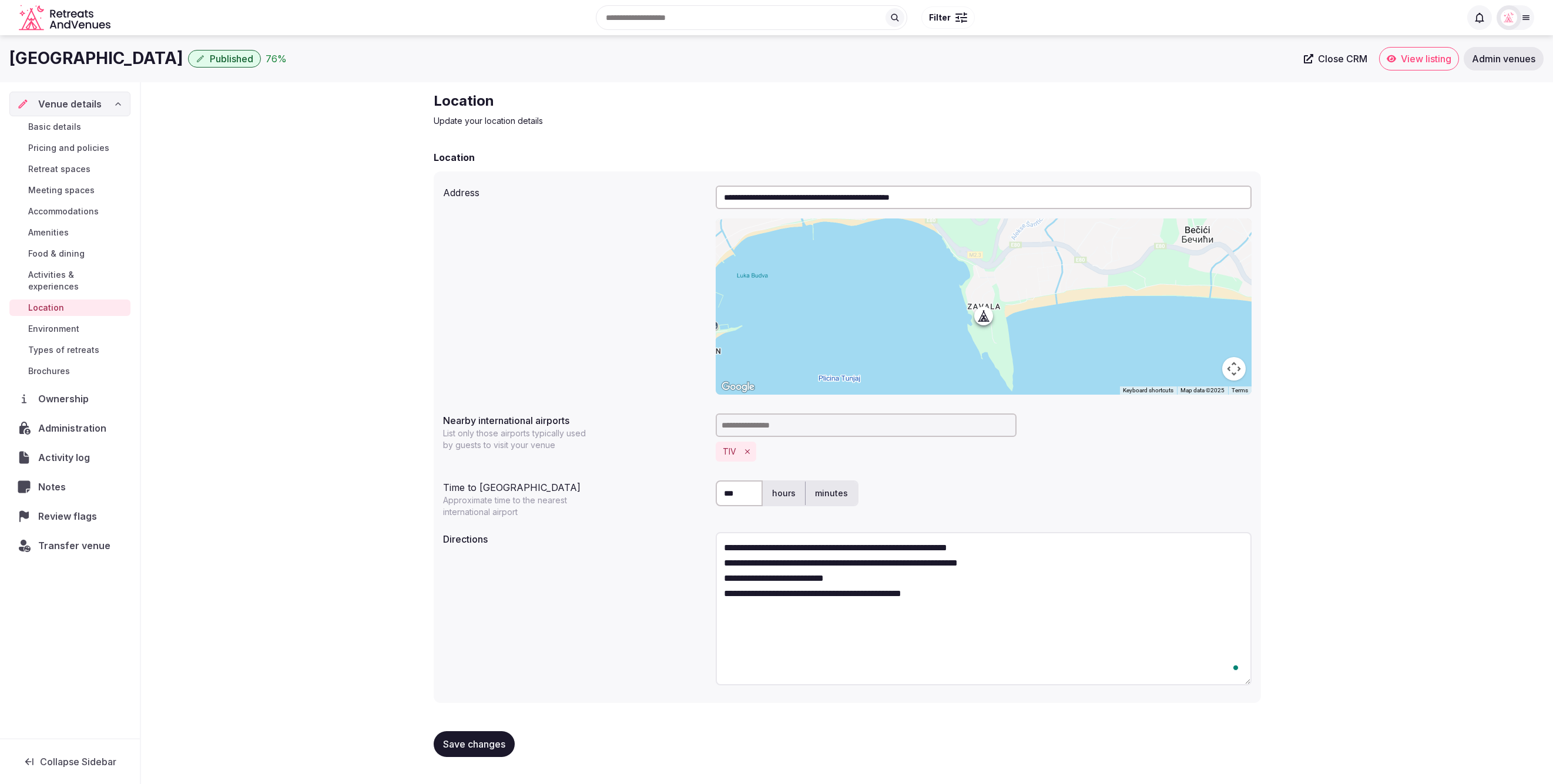
click at [871, 576] on textarea "**********" at bounding box center [983, 609] width 536 height 154
click at [893, 614] on textarea "**********" at bounding box center [983, 609] width 536 height 154
type textarea "**********"
click at [466, 736] on button "Save changes" at bounding box center [473, 744] width 81 height 26
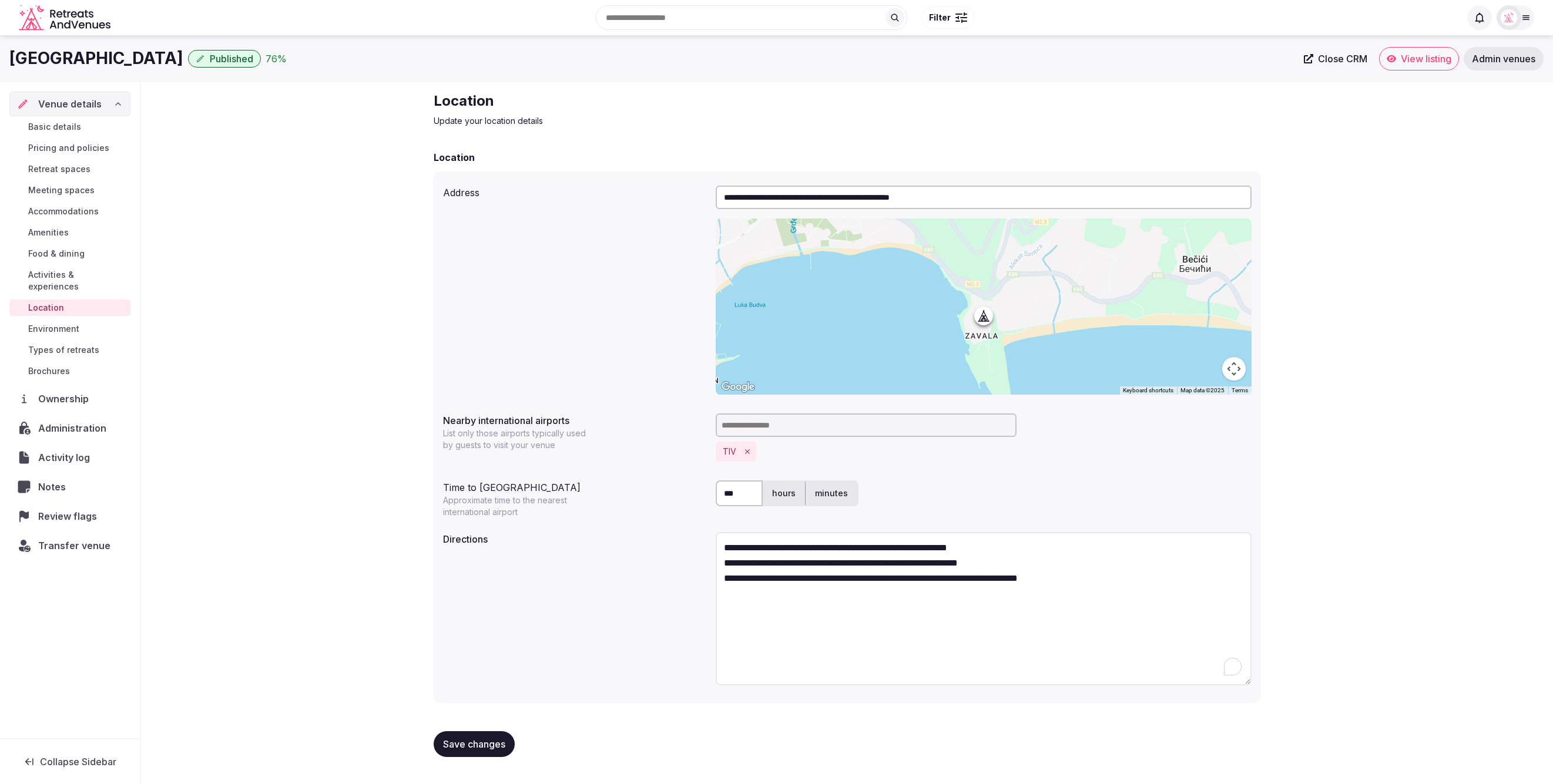
click at [485, 746] on span "Save changes" at bounding box center [474, 744] width 63 height 12
click at [68, 323] on span "Environment" at bounding box center [53, 329] width 51 height 12
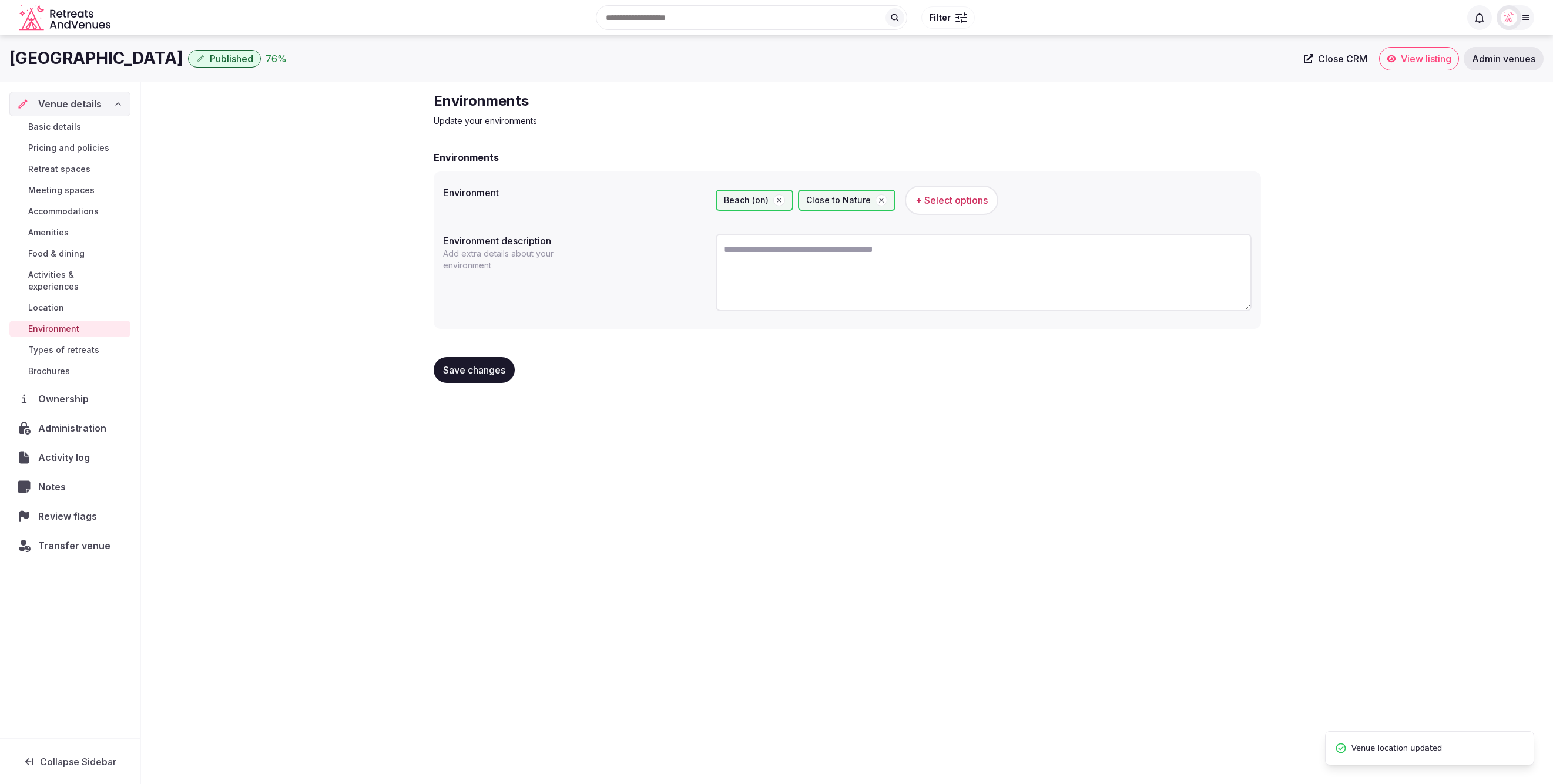
click at [815, 258] on textarea at bounding box center [983, 272] width 536 height 77
paste textarea "**********"
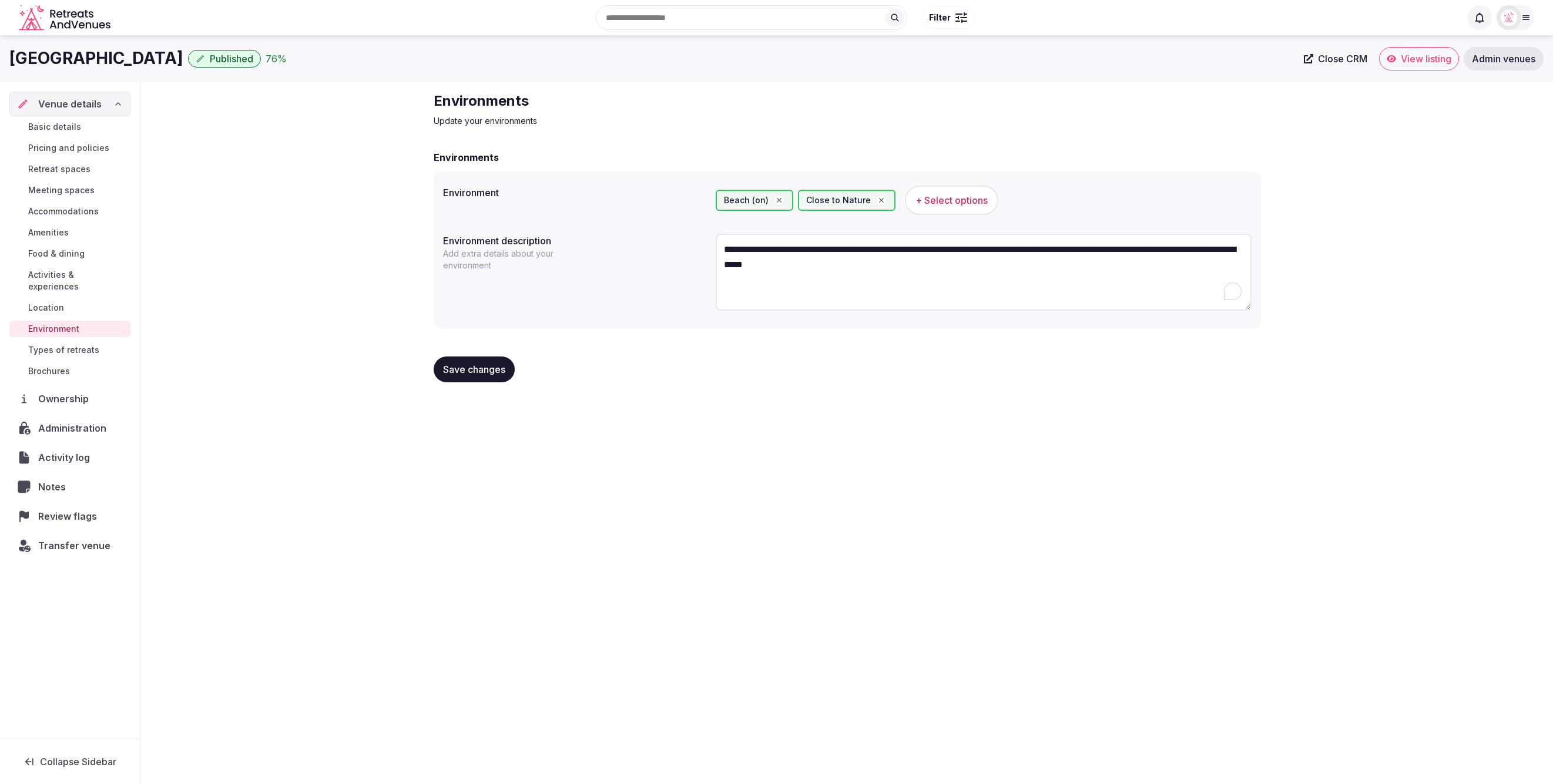
type textarea "**********"
click at [469, 368] on span "Save changes" at bounding box center [474, 370] width 63 height 12
click at [83, 344] on span "Types of retreats" at bounding box center [63, 350] width 71 height 12
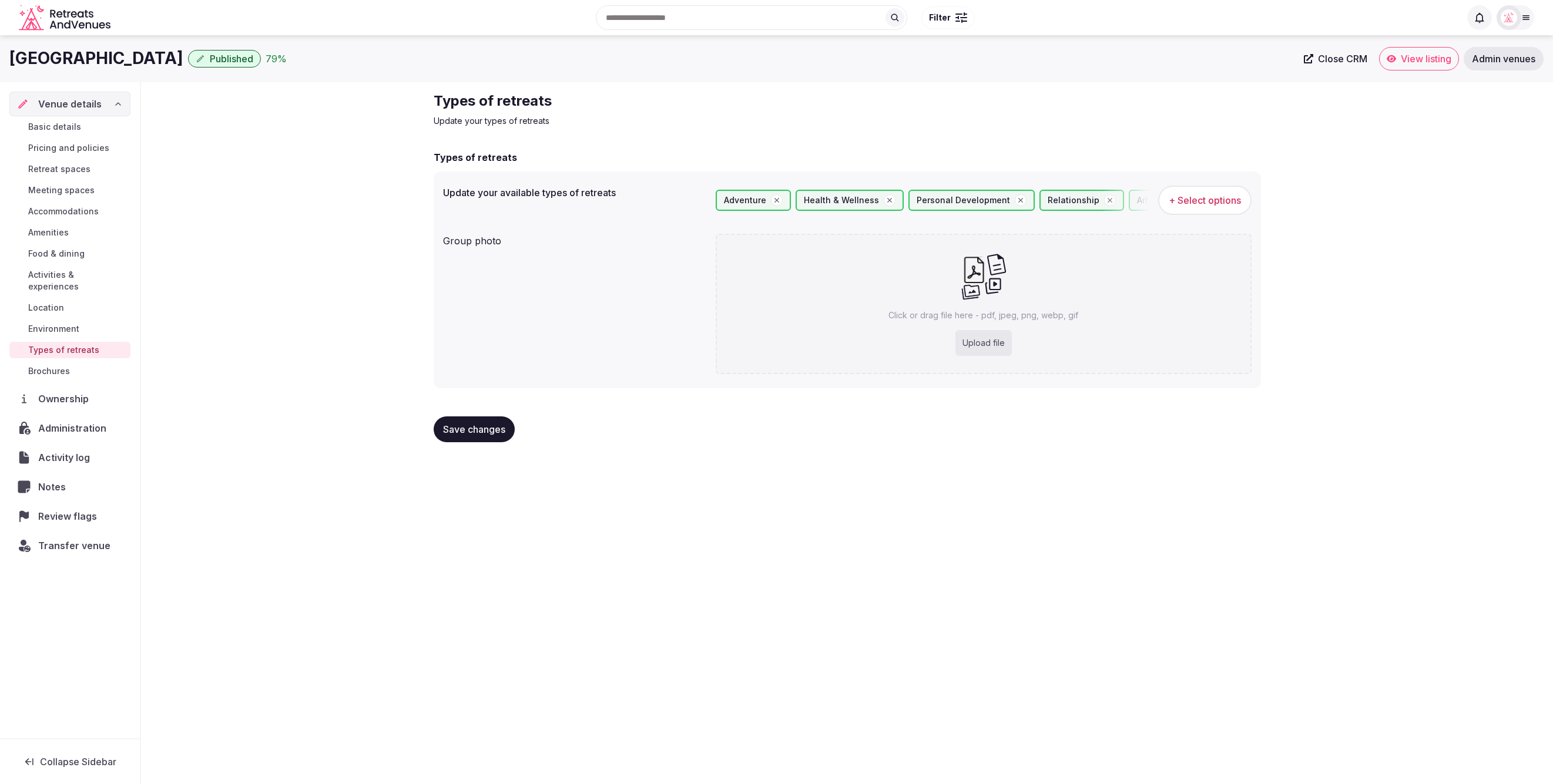
click at [991, 339] on div "Upload file" at bounding box center [983, 343] width 56 height 26
type input "**********"
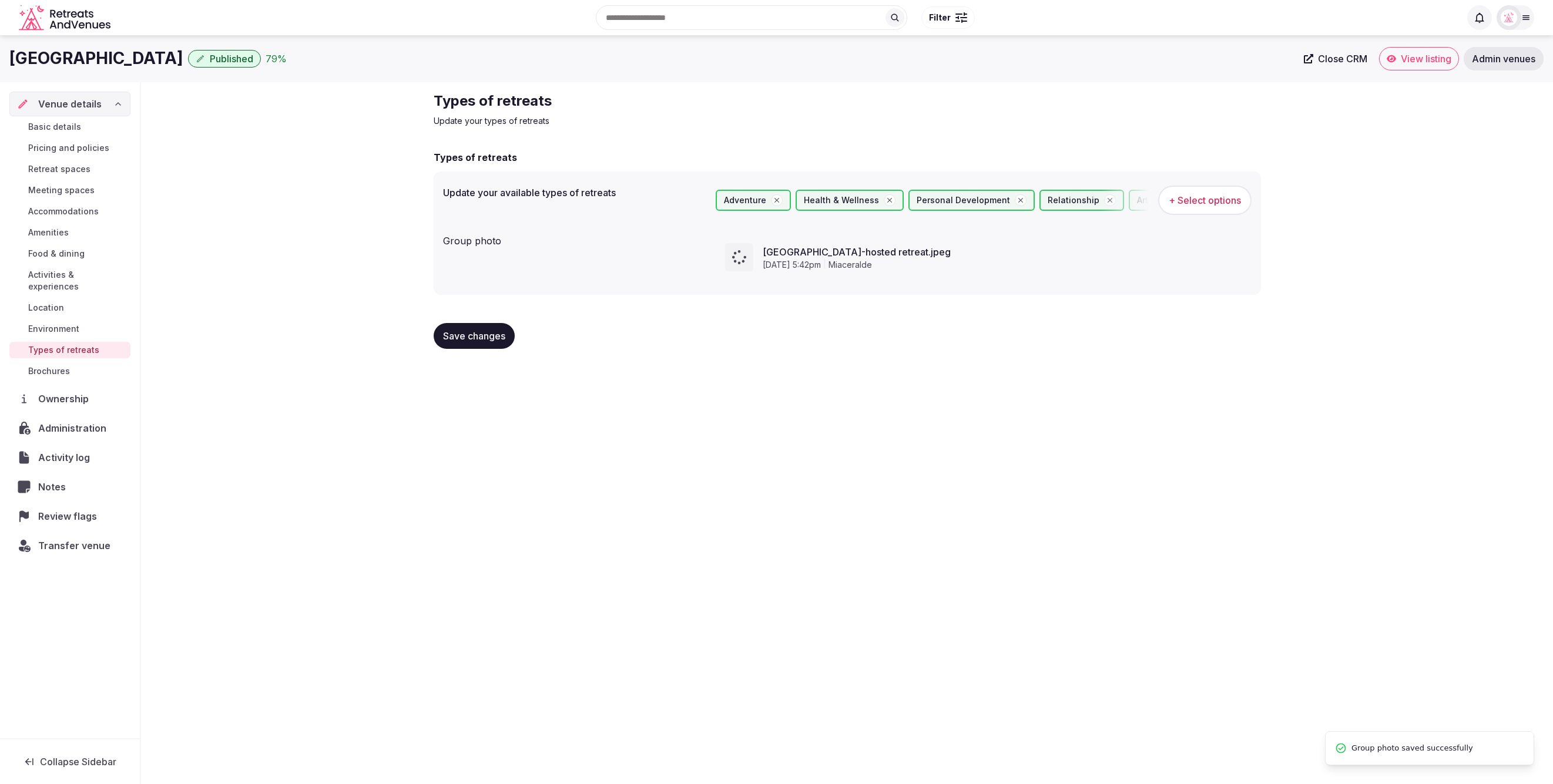
click at [499, 395] on div "Dukley Hotel & Resort Published 79 % Close CRM View listing Admin venues Venue …" at bounding box center [776, 406] width 1553 height 742
click at [477, 328] on button "Save changes" at bounding box center [473, 336] width 81 height 26
click at [921, 344] on div "Save changes" at bounding box center [847, 336] width 828 height 26
click at [1211, 339] on div "Save changes" at bounding box center [847, 336] width 828 height 26
click at [462, 332] on span "Save changes" at bounding box center [474, 336] width 63 height 12
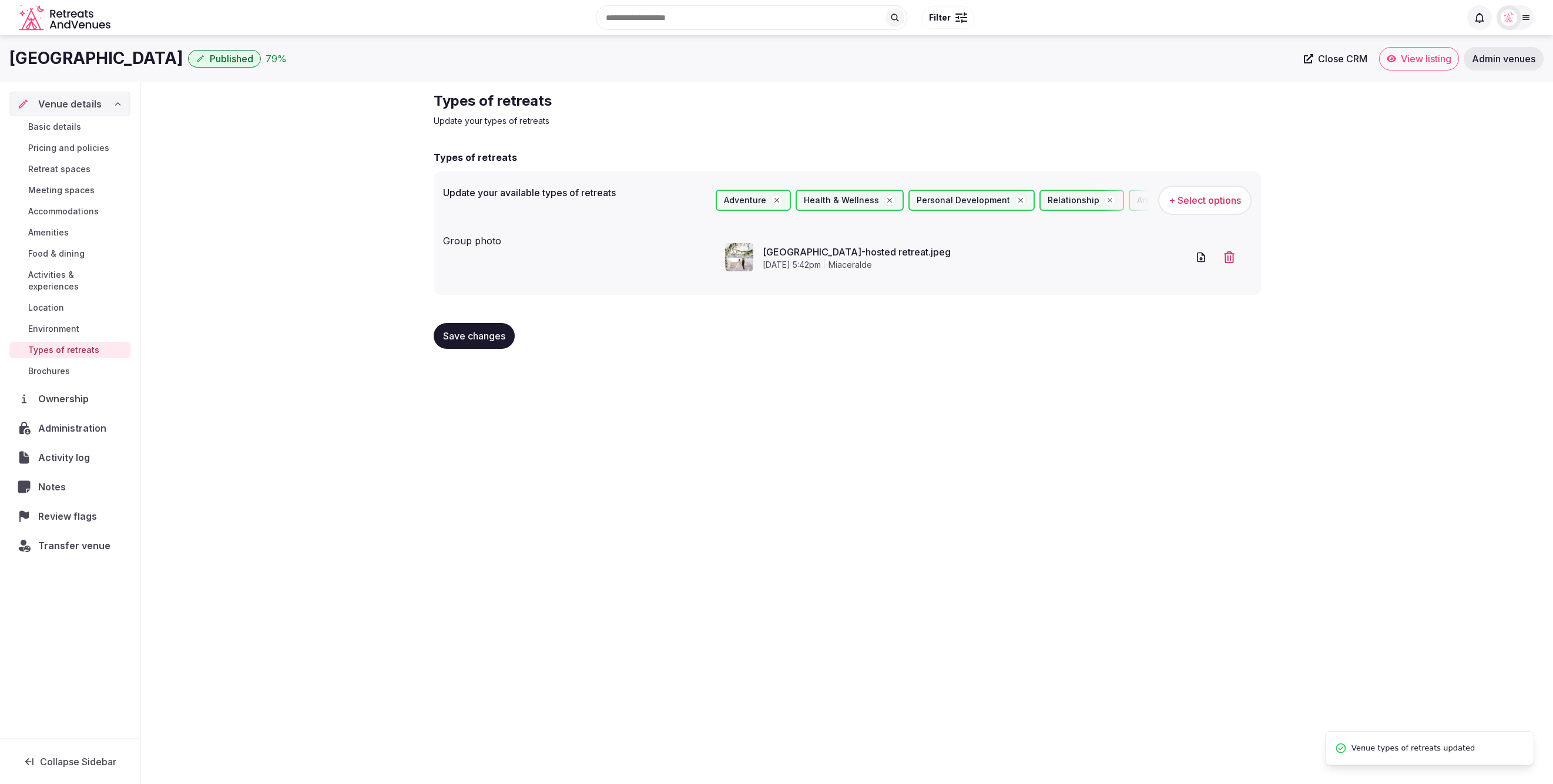
click at [56, 107] on span "Venue details" at bounding box center [69, 104] width 63 height 14
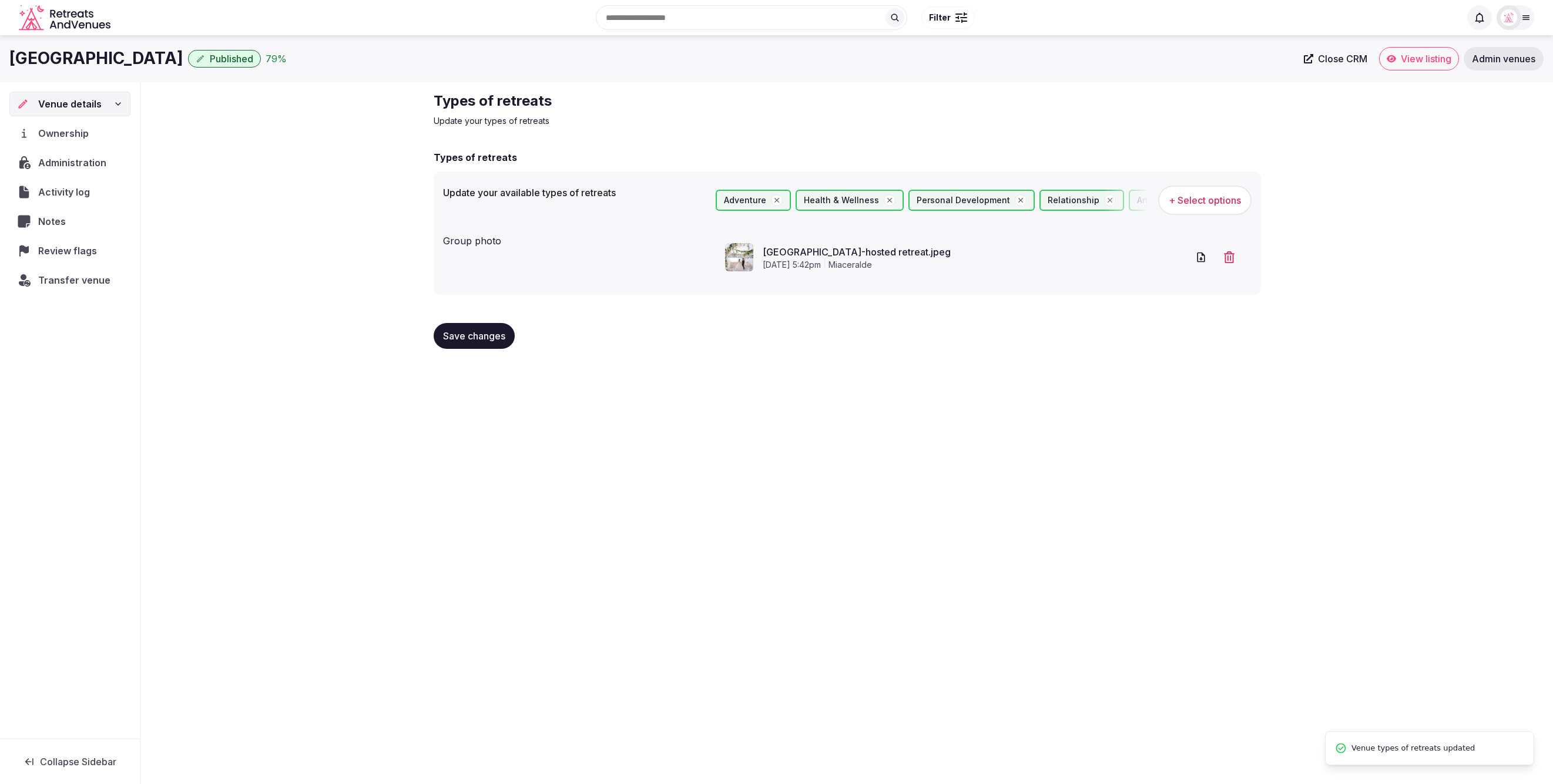
click at [54, 134] on span "Ownership" at bounding box center [66, 133] width 56 height 14
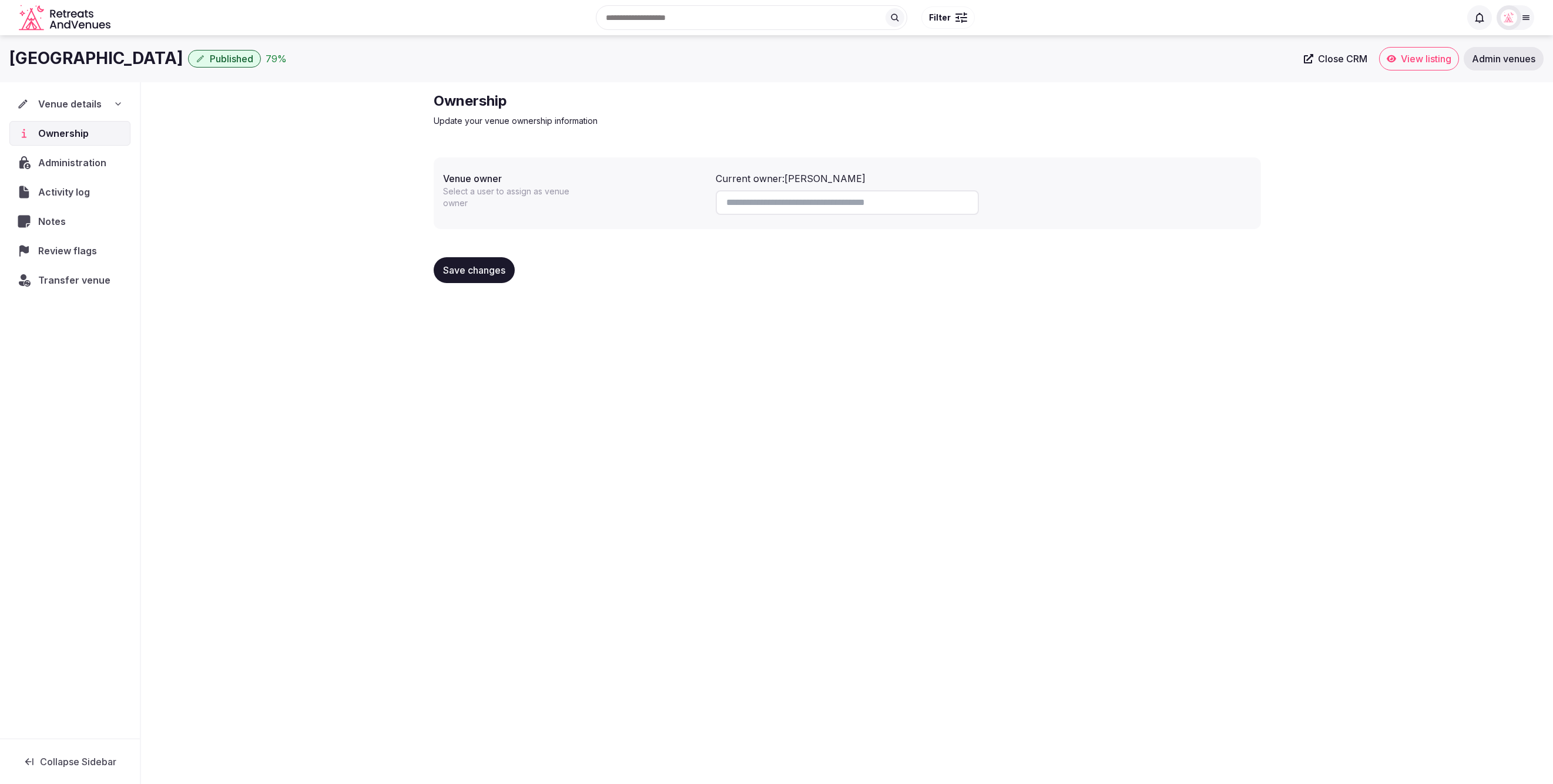
click at [103, 104] on div "Venue details" at bounding box center [70, 104] width 106 height 14
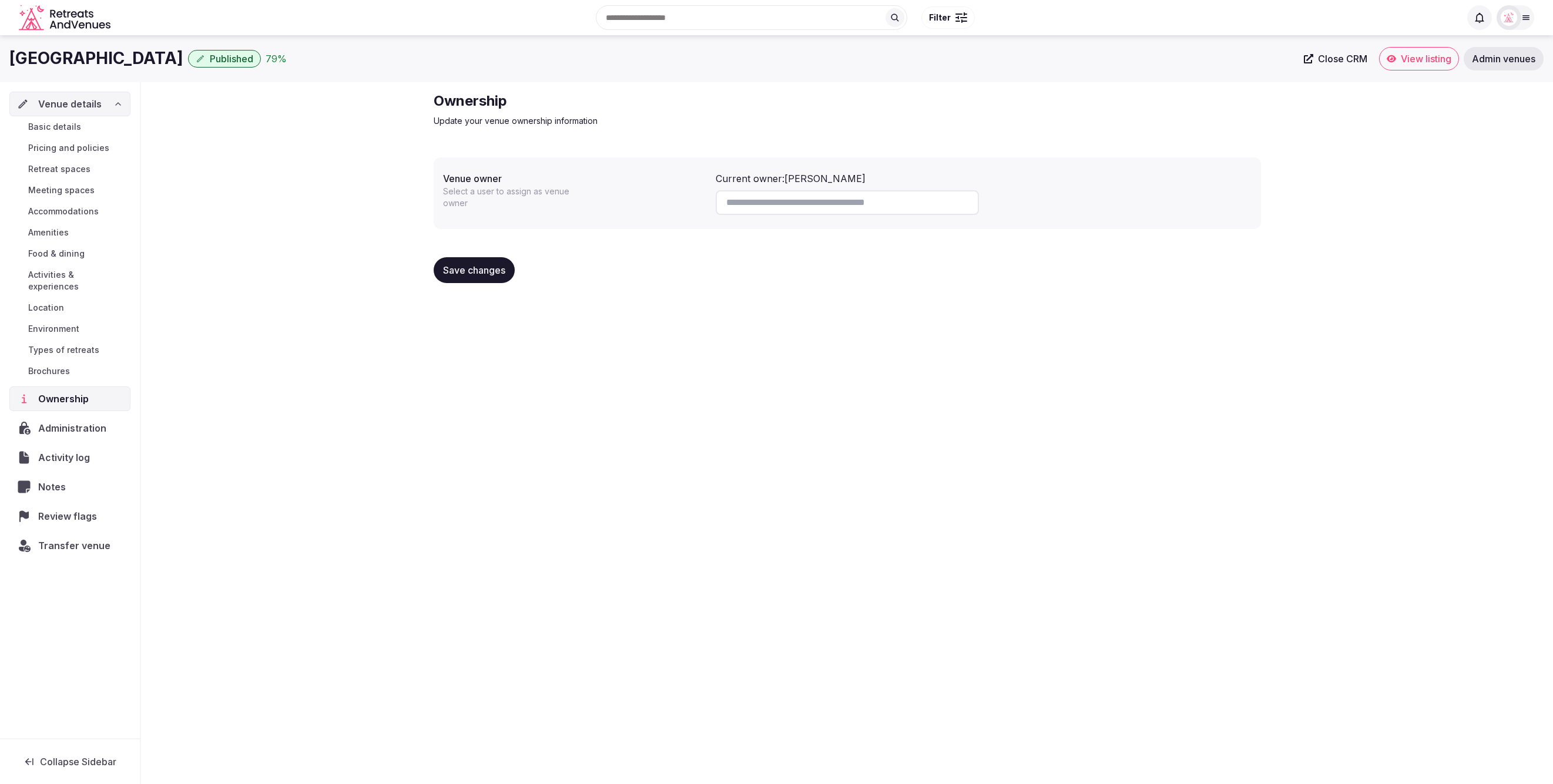
click at [81, 133] on link "Basic details" at bounding box center [69, 127] width 121 height 16
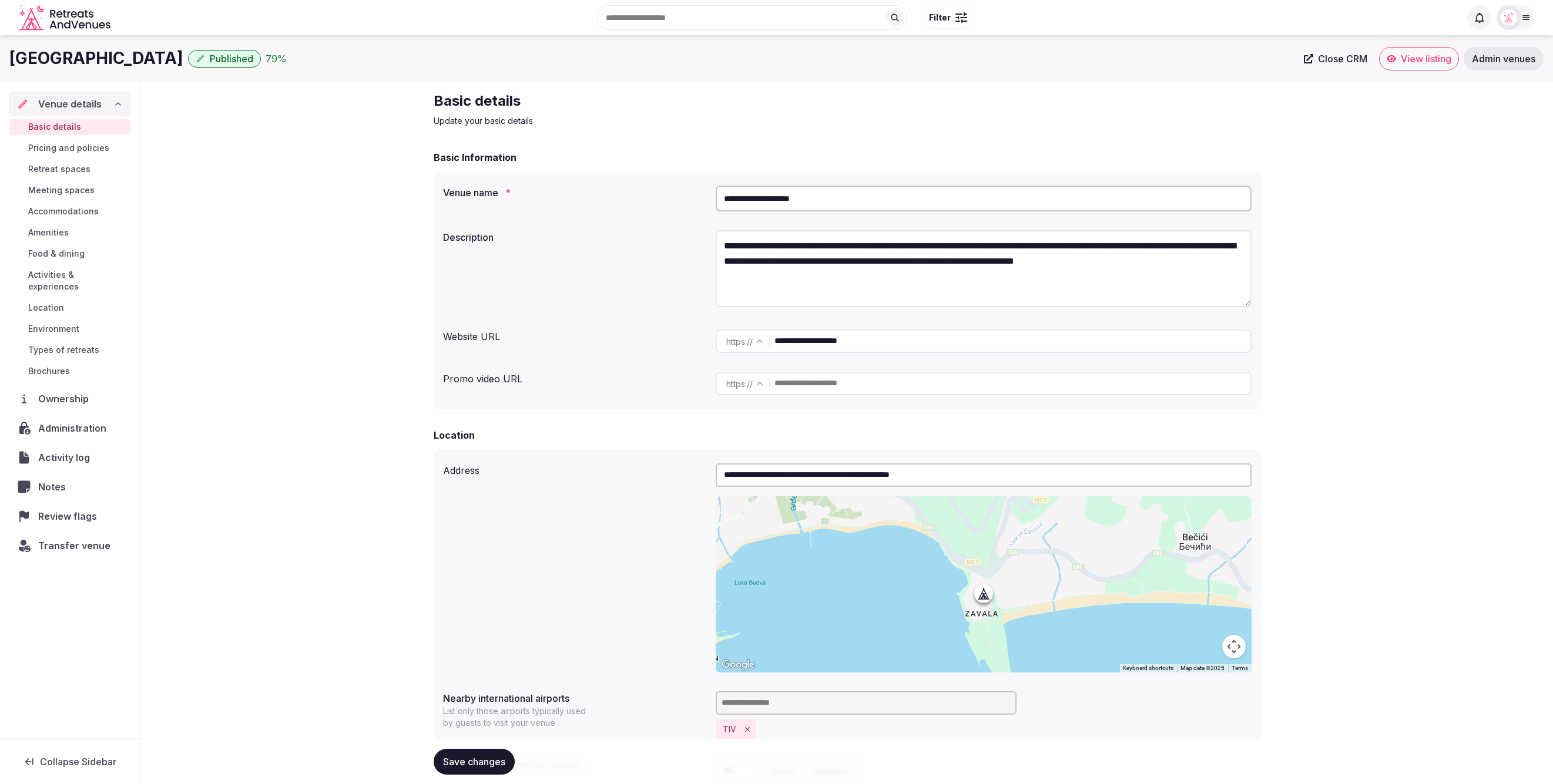
click at [74, 149] on span "Pricing and policies" at bounding box center [68, 148] width 81 height 12
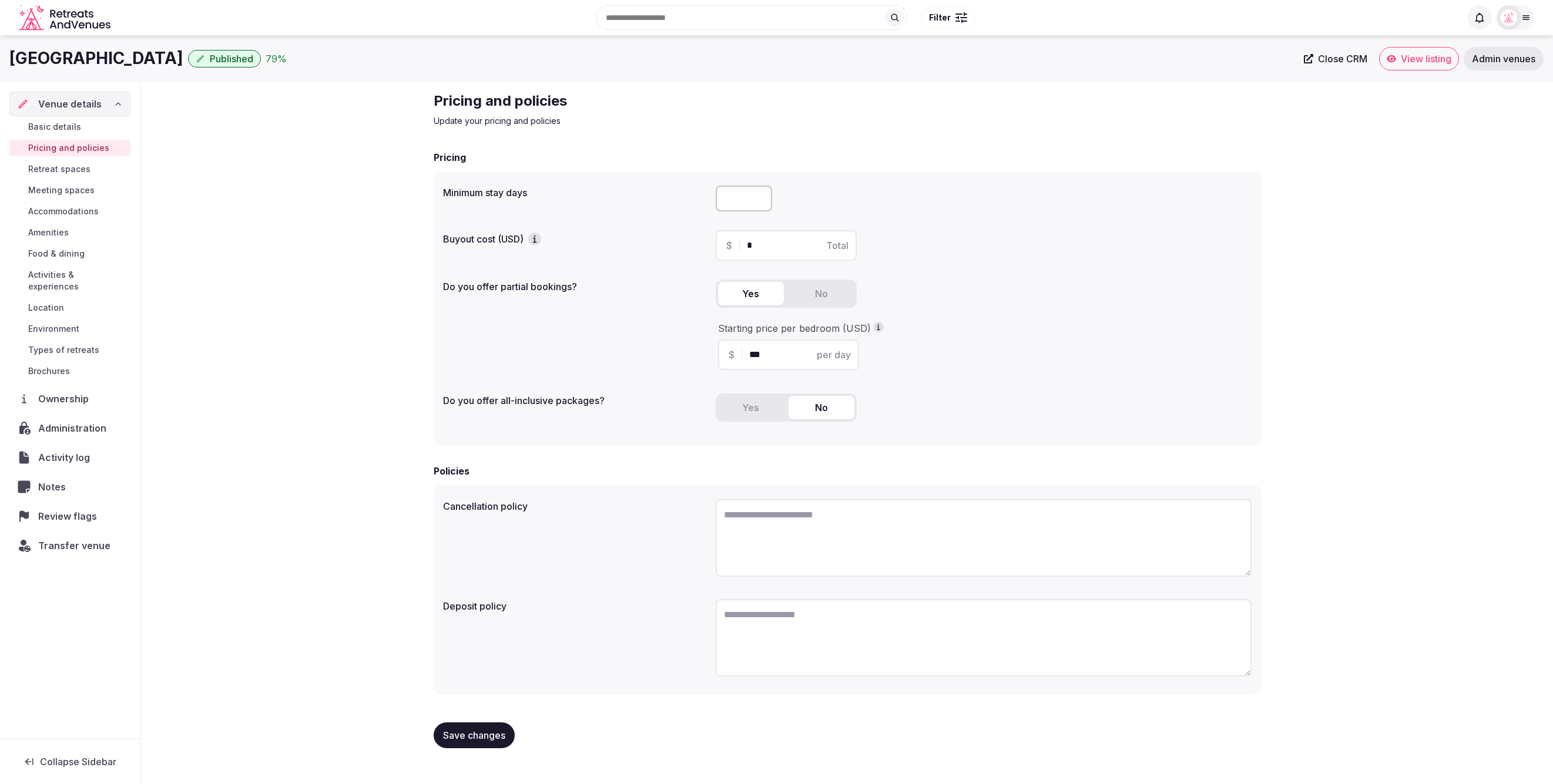
click at [884, 528] on textarea at bounding box center [983, 537] width 536 height 77
paste textarea "**********"
click at [728, 517] on textarea "**********" at bounding box center [983, 537] width 536 height 77
type textarea "**********"
click at [468, 736] on span "Save changes" at bounding box center [474, 735] width 63 height 12
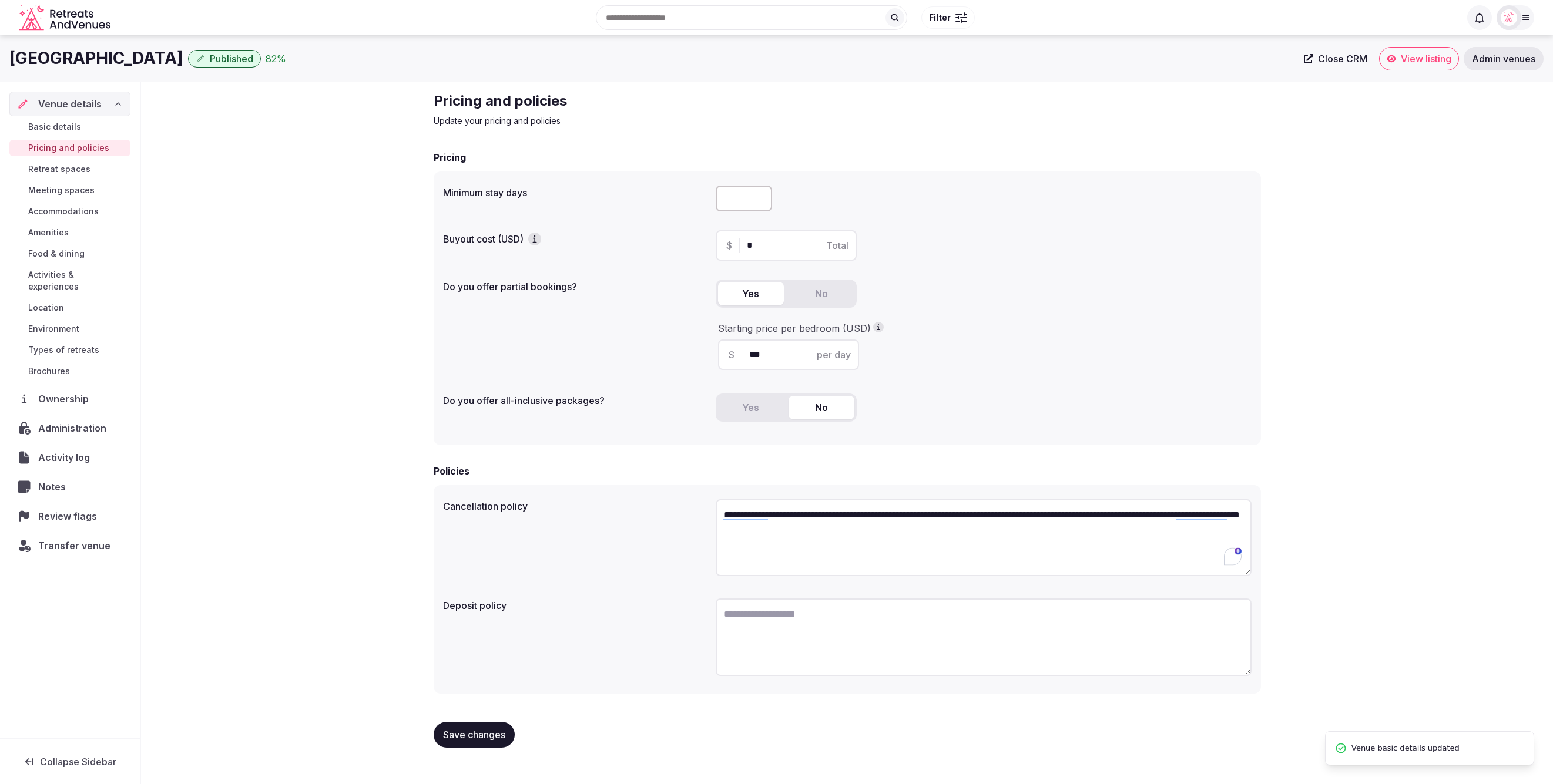
click at [282, 260] on div "**********" at bounding box center [847, 425] width 1412 height 684
click at [731, 195] on input "number" at bounding box center [743, 199] width 56 height 26
type input "*"
click at [465, 735] on span "Save changes" at bounding box center [474, 735] width 63 height 12
click at [198, 194] on div "**********" at bounding box center [847, 425] width 1412 height 684
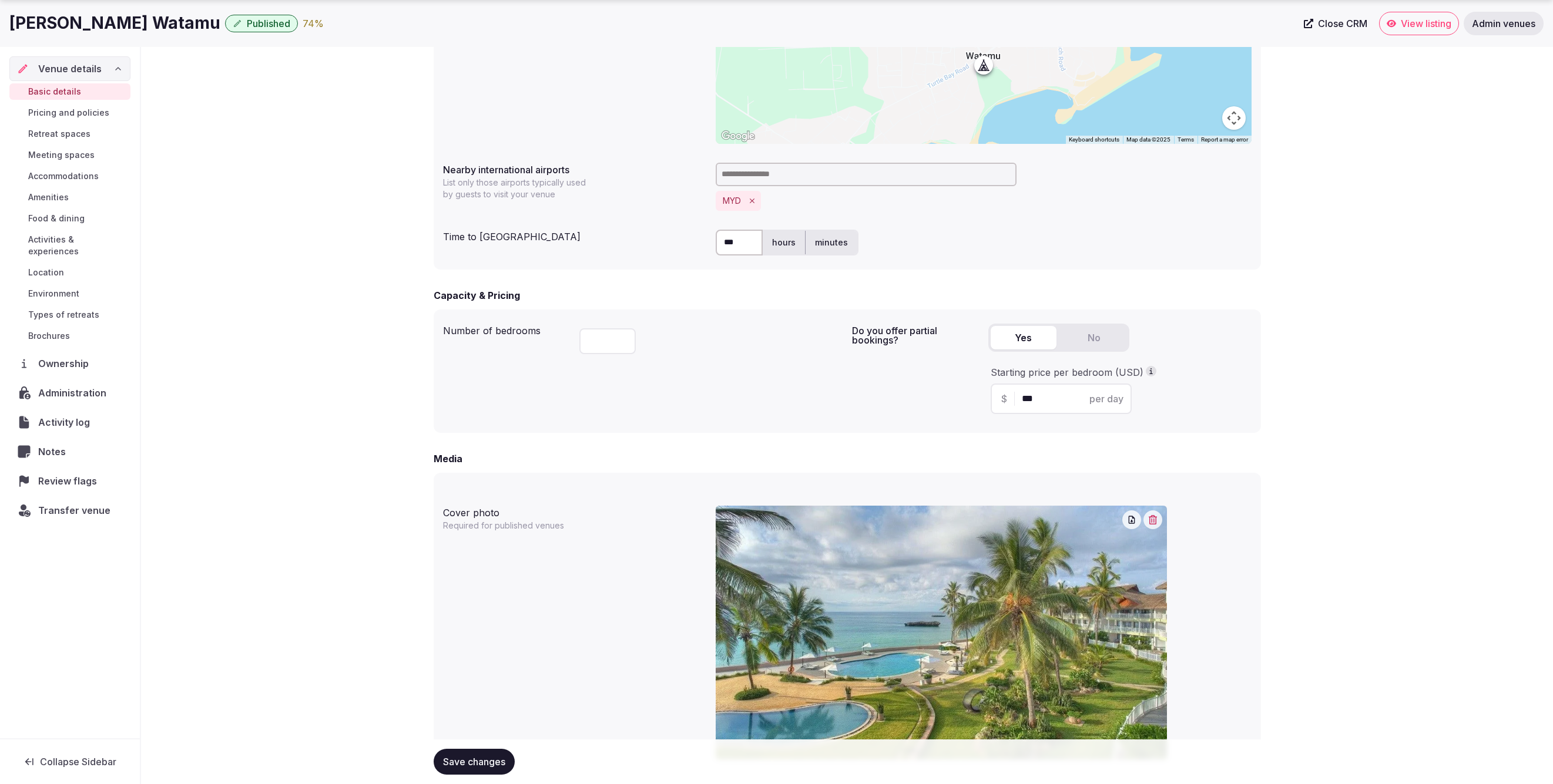
scroll to position [555, 0]
